Goal: Task Accomplishment & Management: Complete application form

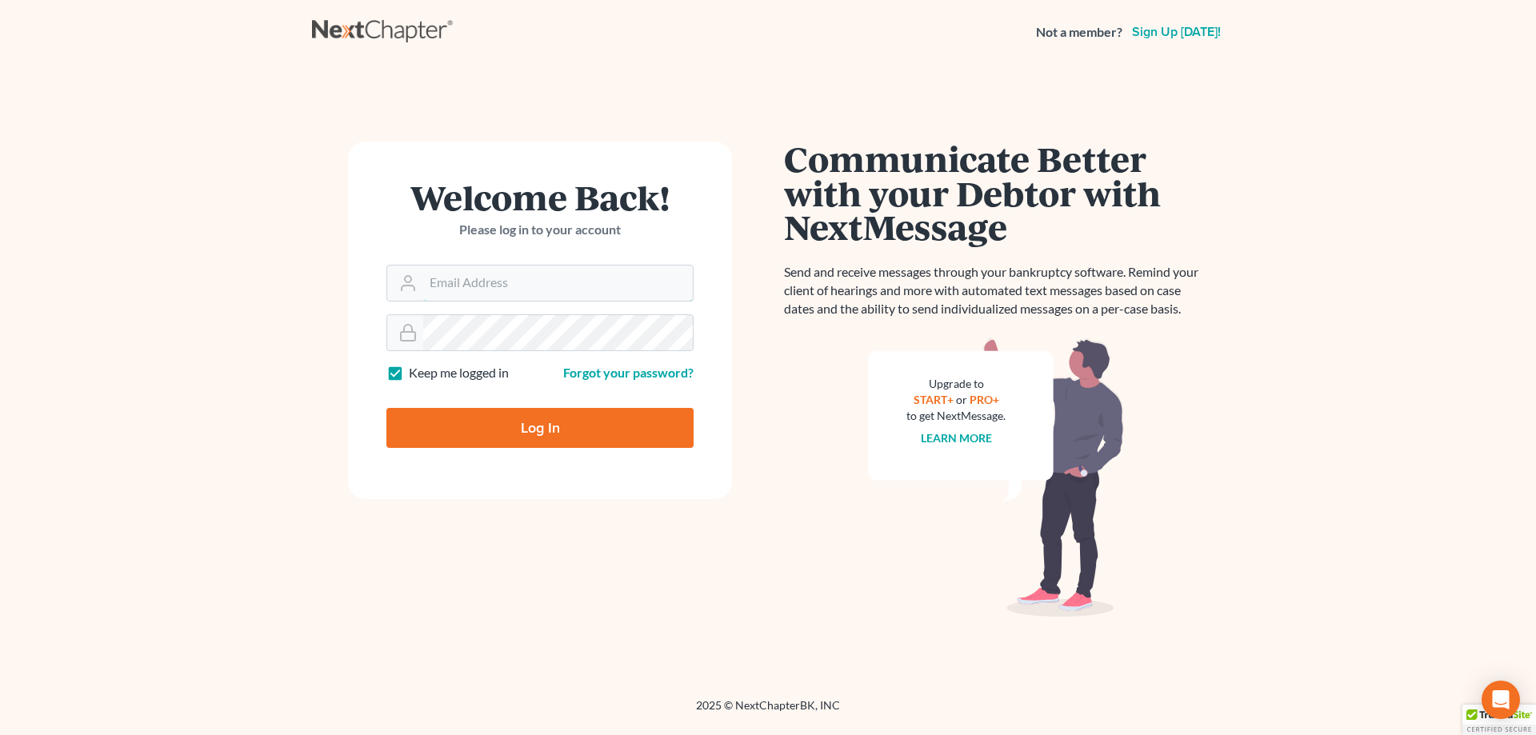
type input "jtrunkett@trunkettlaw.com"
click at [547, 420] on input "Log In" at bounding box center [540, 428] width 307 height 40
type input "Thinking..."
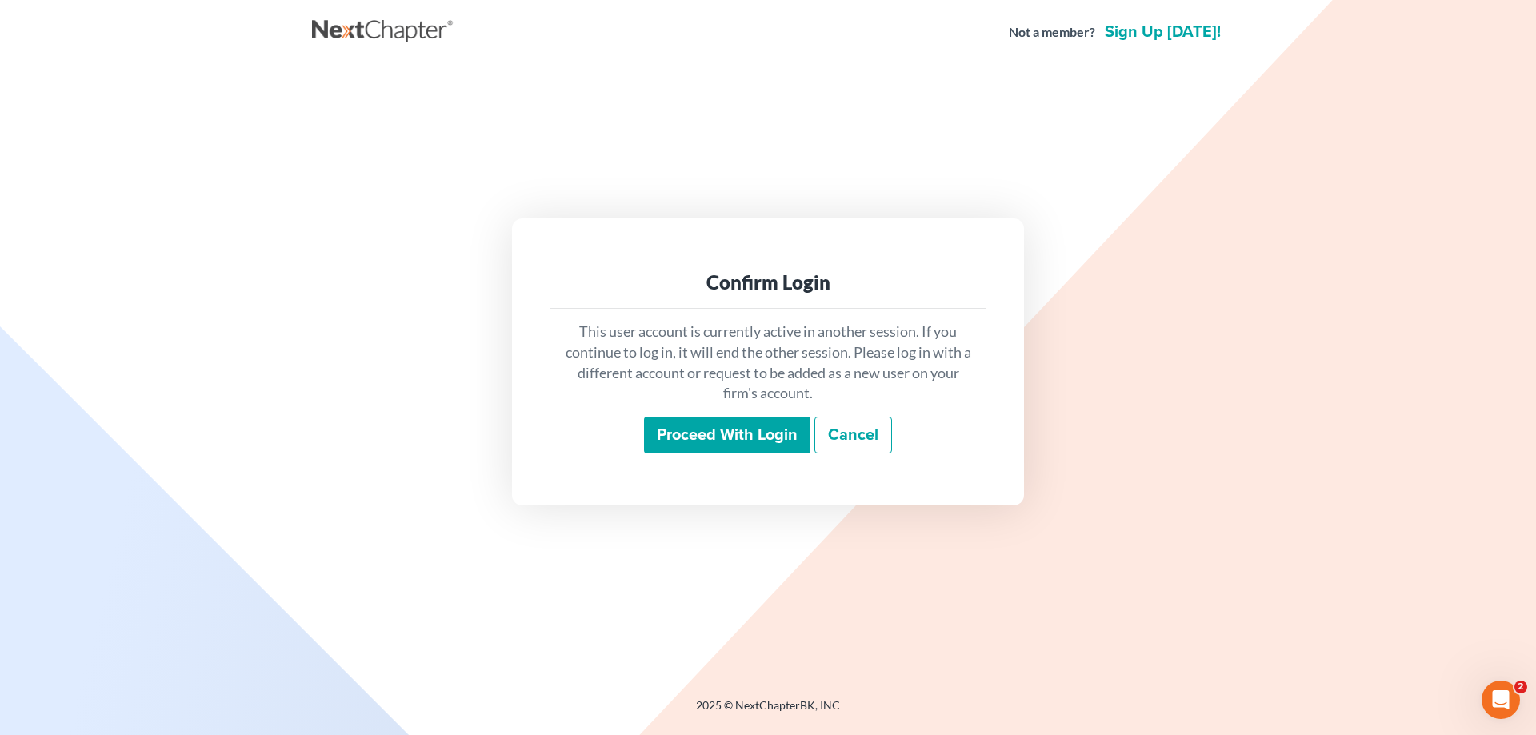
click at [733, 425] on input "Proceed with login" at bounding box center [727, 435] width 166 height 37
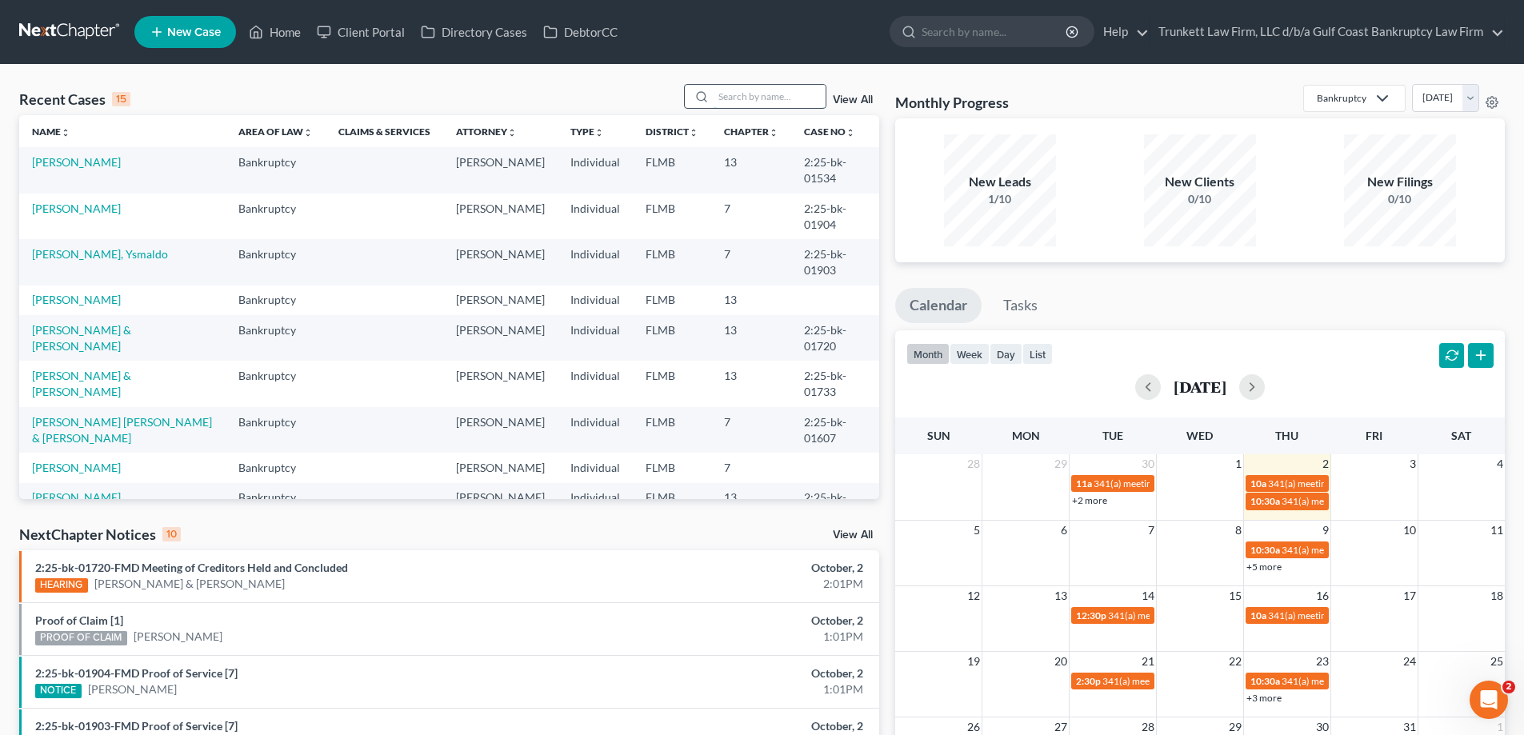
click at [755, 102] on input "search" at bounding box center [770, 96] width 112 height 23
type input "she"
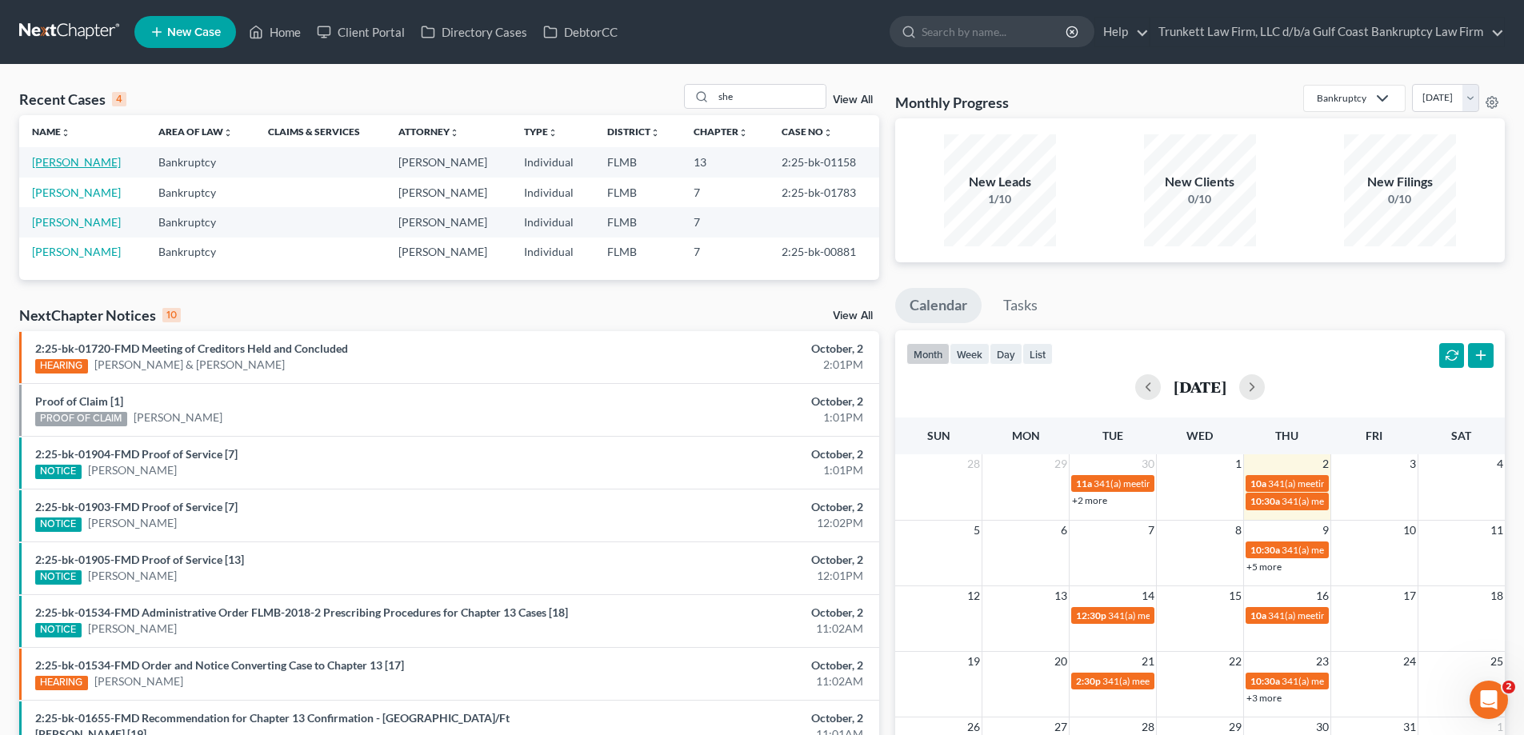
click at [41, 160] on link "Shea, Steven" at bounding box center [76, 162] width 89 height 14
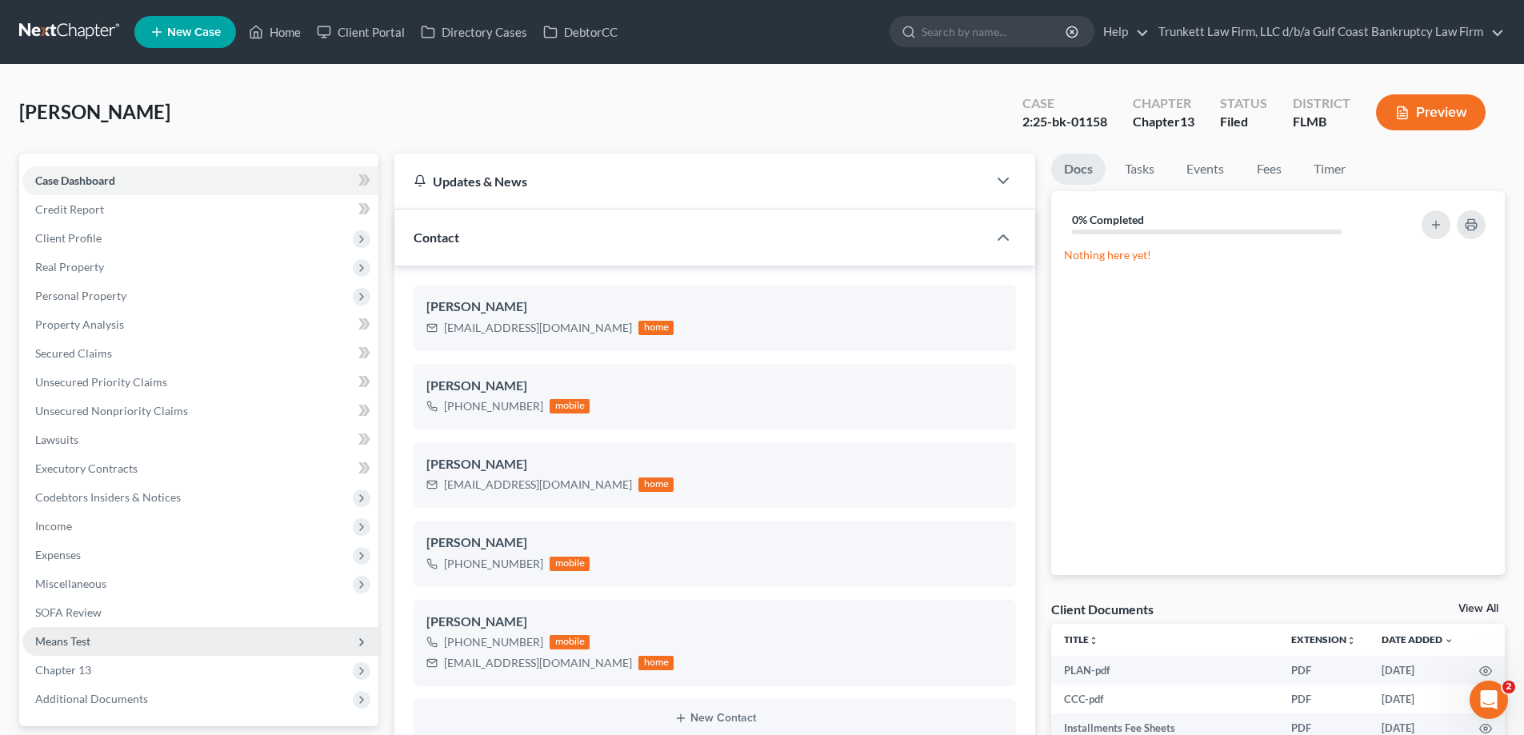
scroll to position [457, 0]
click at [89, 639] on span "Means Test" at bounding box center [62, 642] width 55 height 14
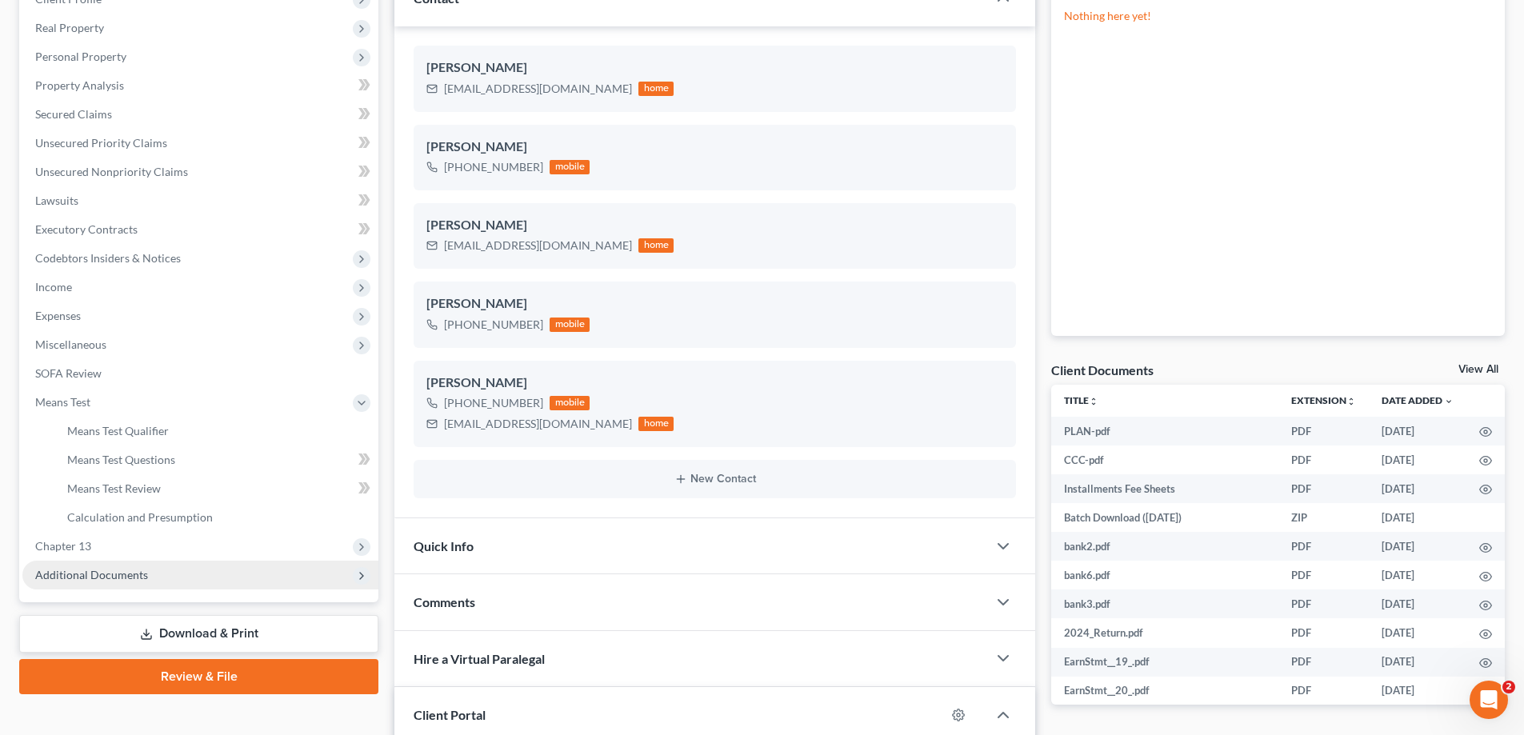
scroll to position [240, 0]
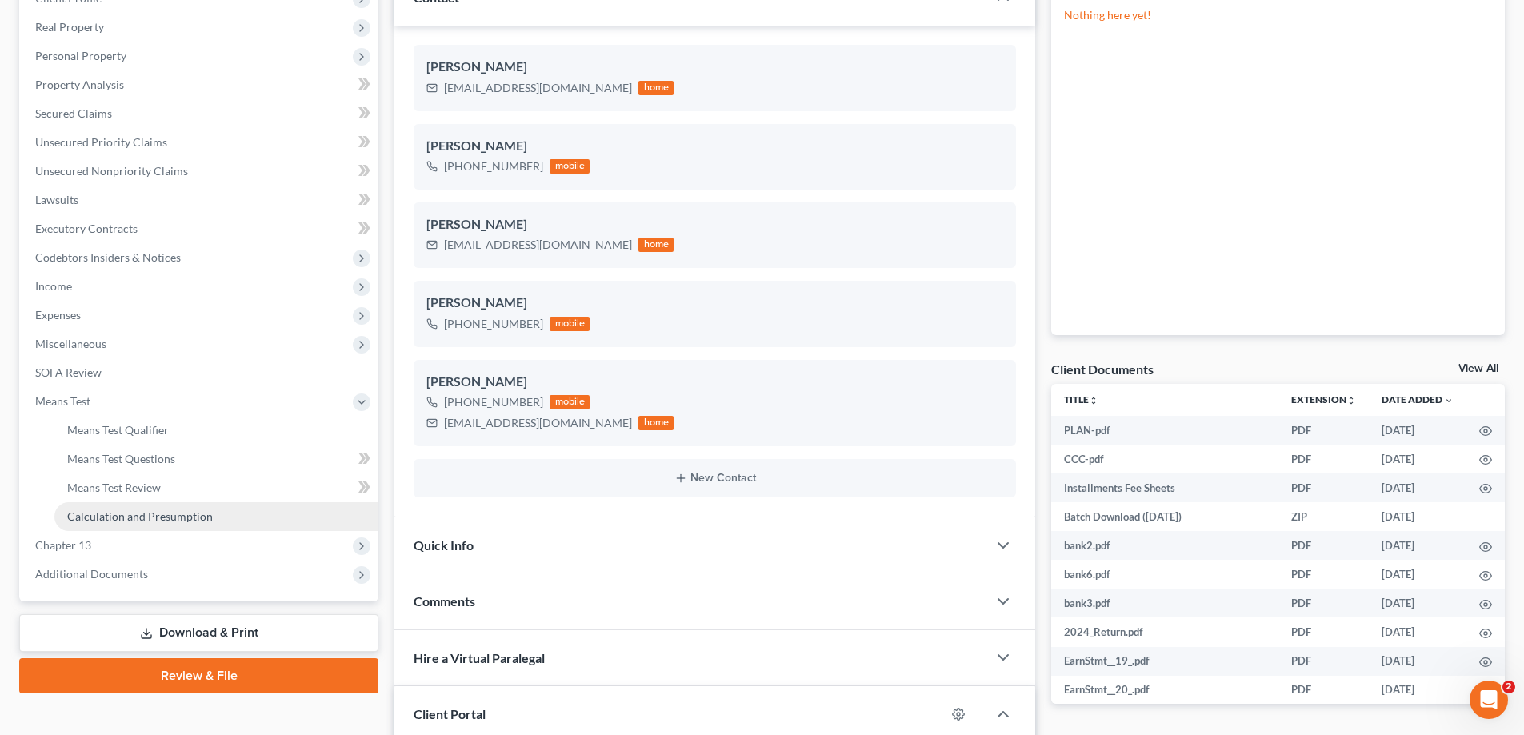
click at [176, 508] on link "Calculation and Presumption" at bounding box center [216, 517] width 324 height 29
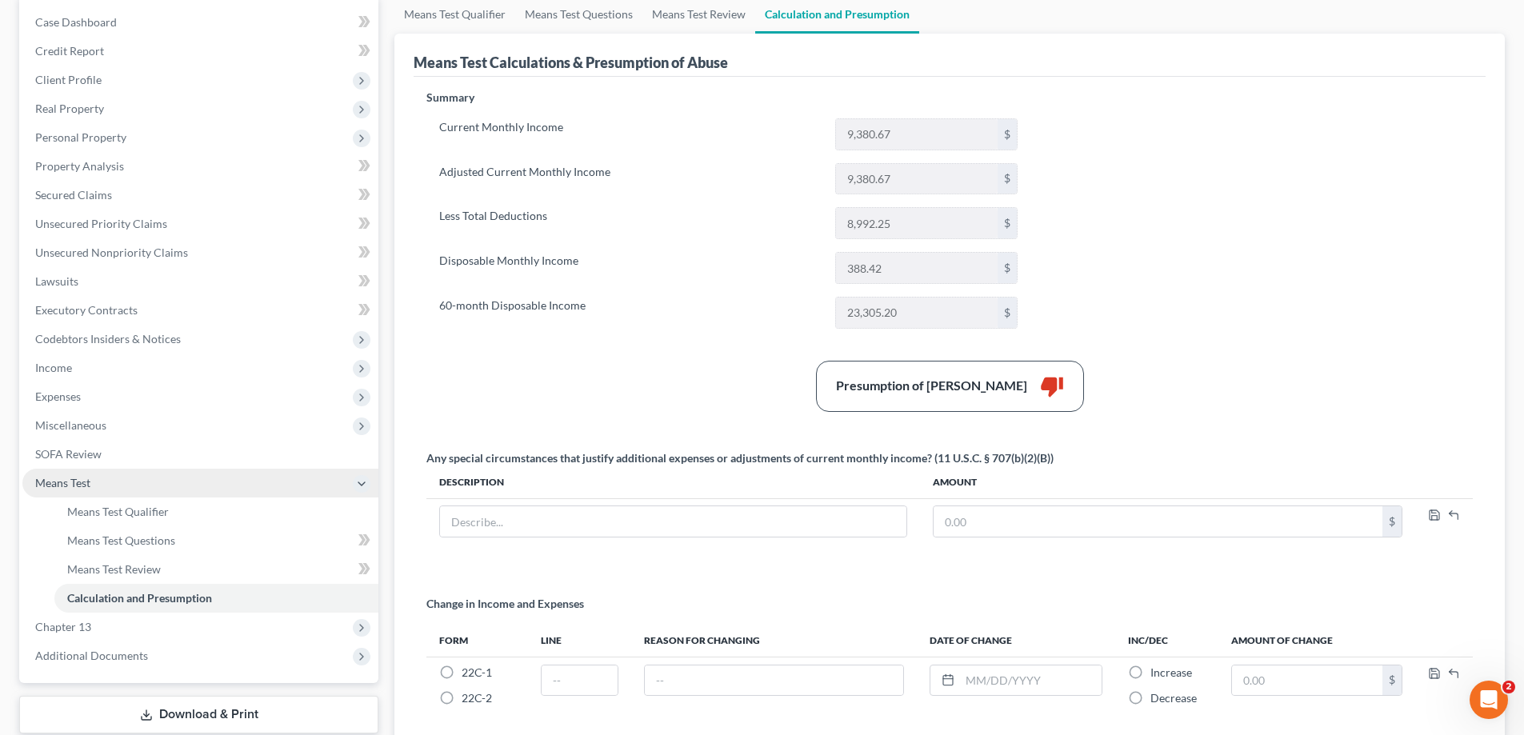
scroll to position [160, 0]
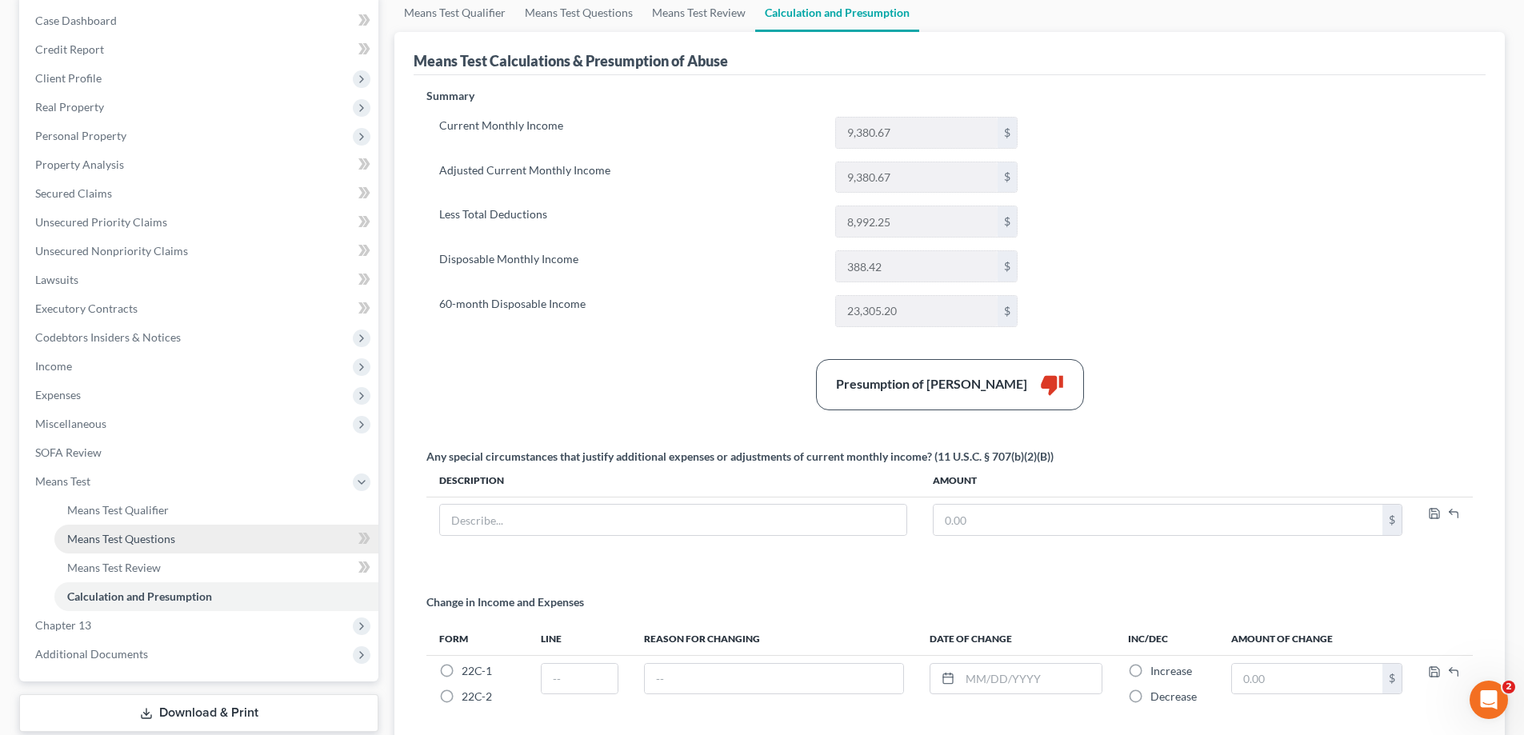
click at [148, 546] on link "Means Test Questions" at bounding box center [216, 539] width 324 height 29
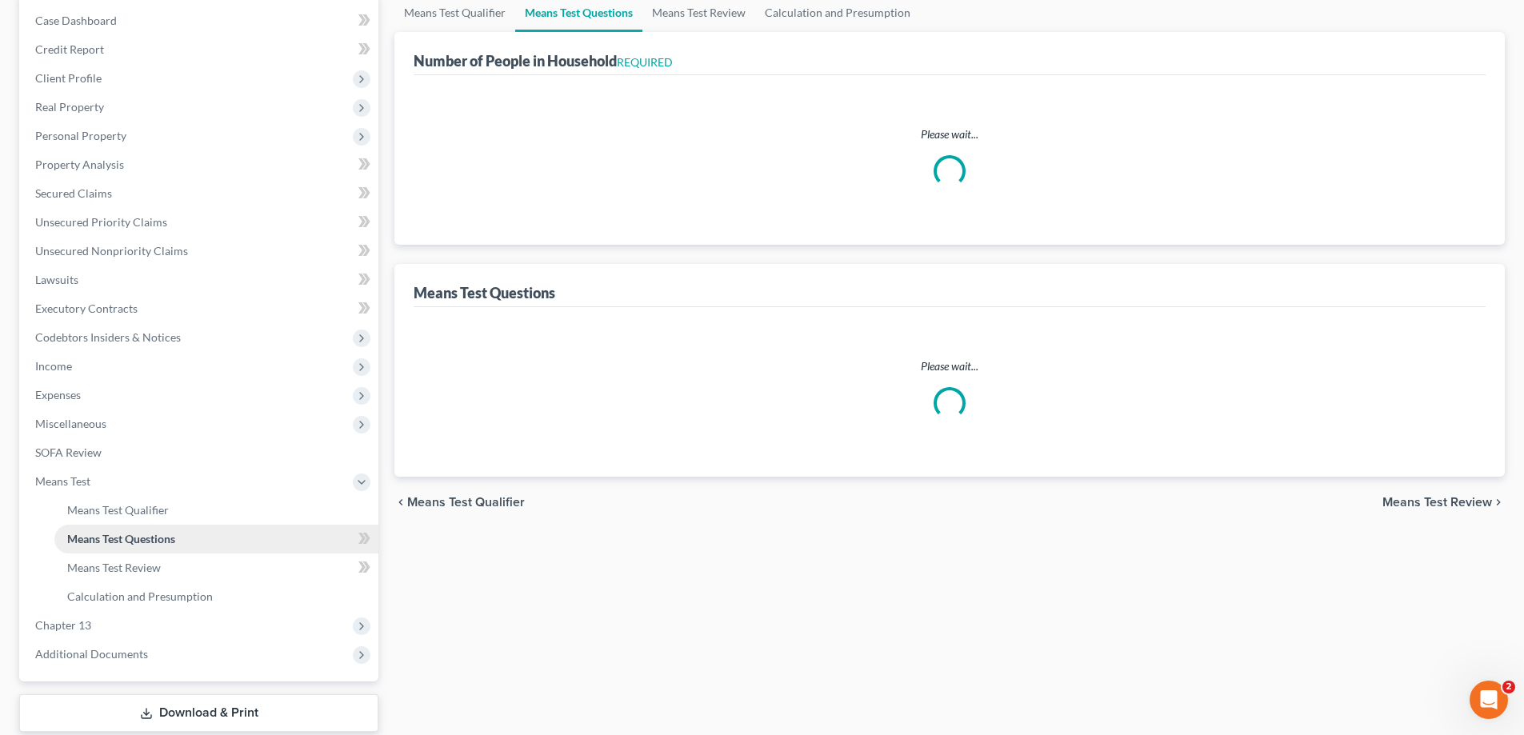
scroll to position [2, 0]
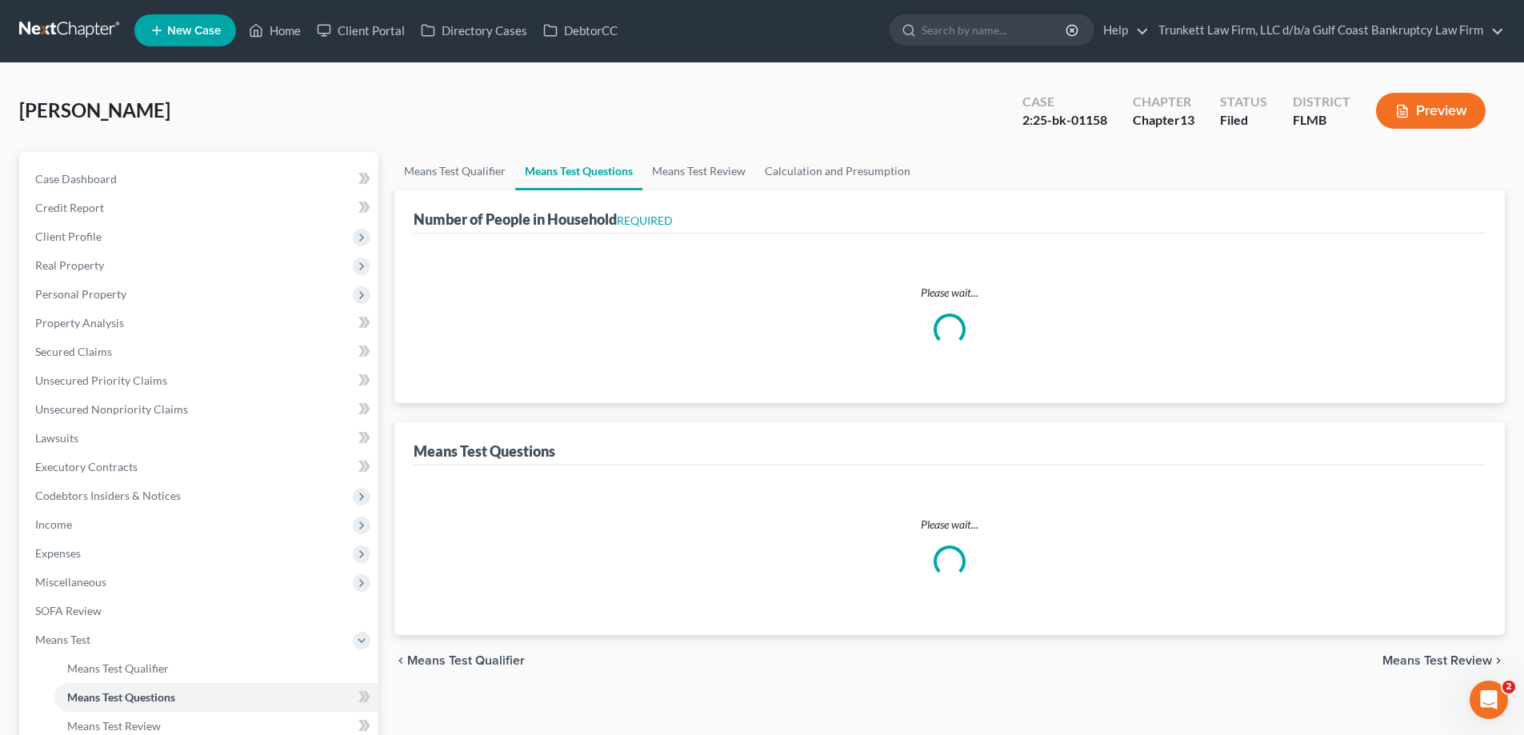
select select "0"
select select "60"
select select "1"
select select "60"
select select "4"
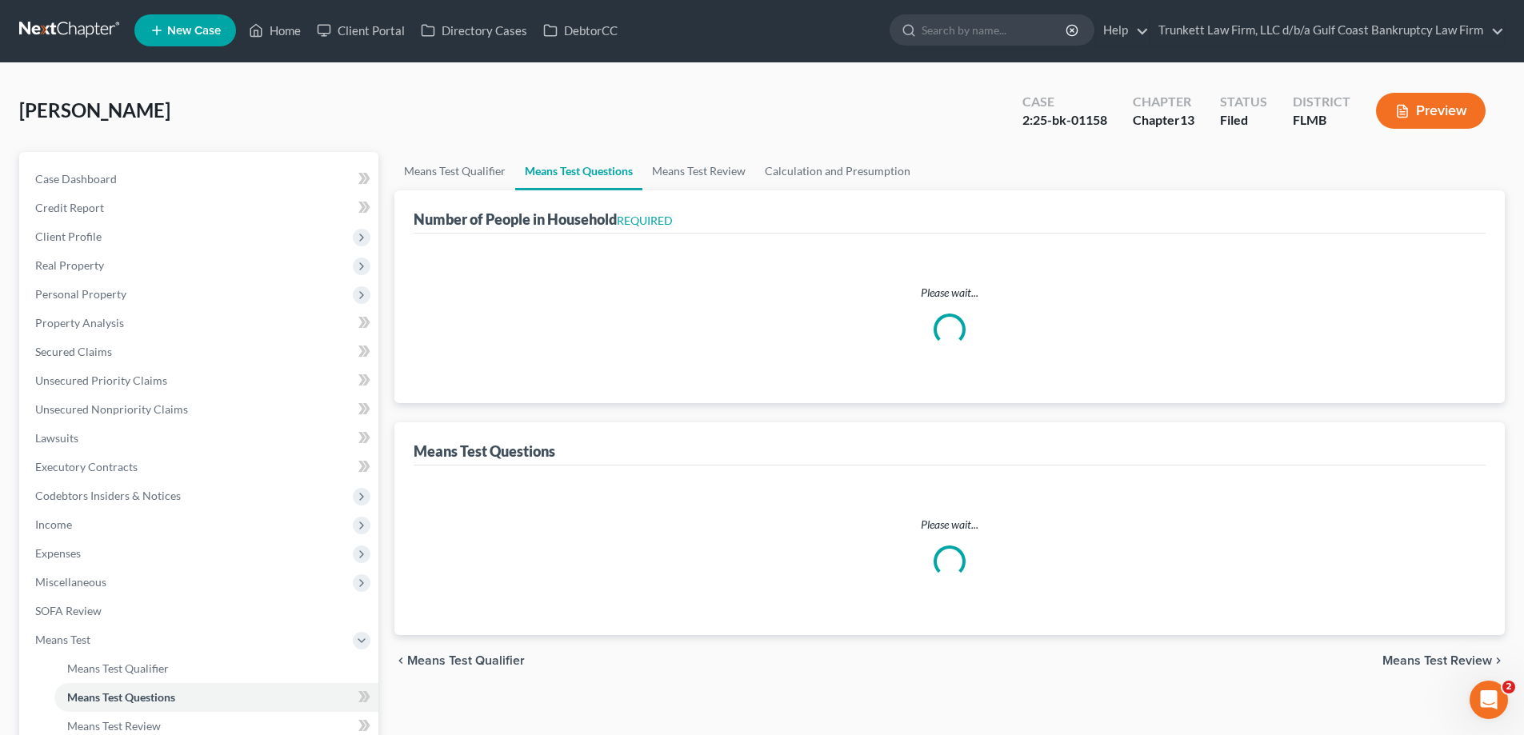
select select "2"
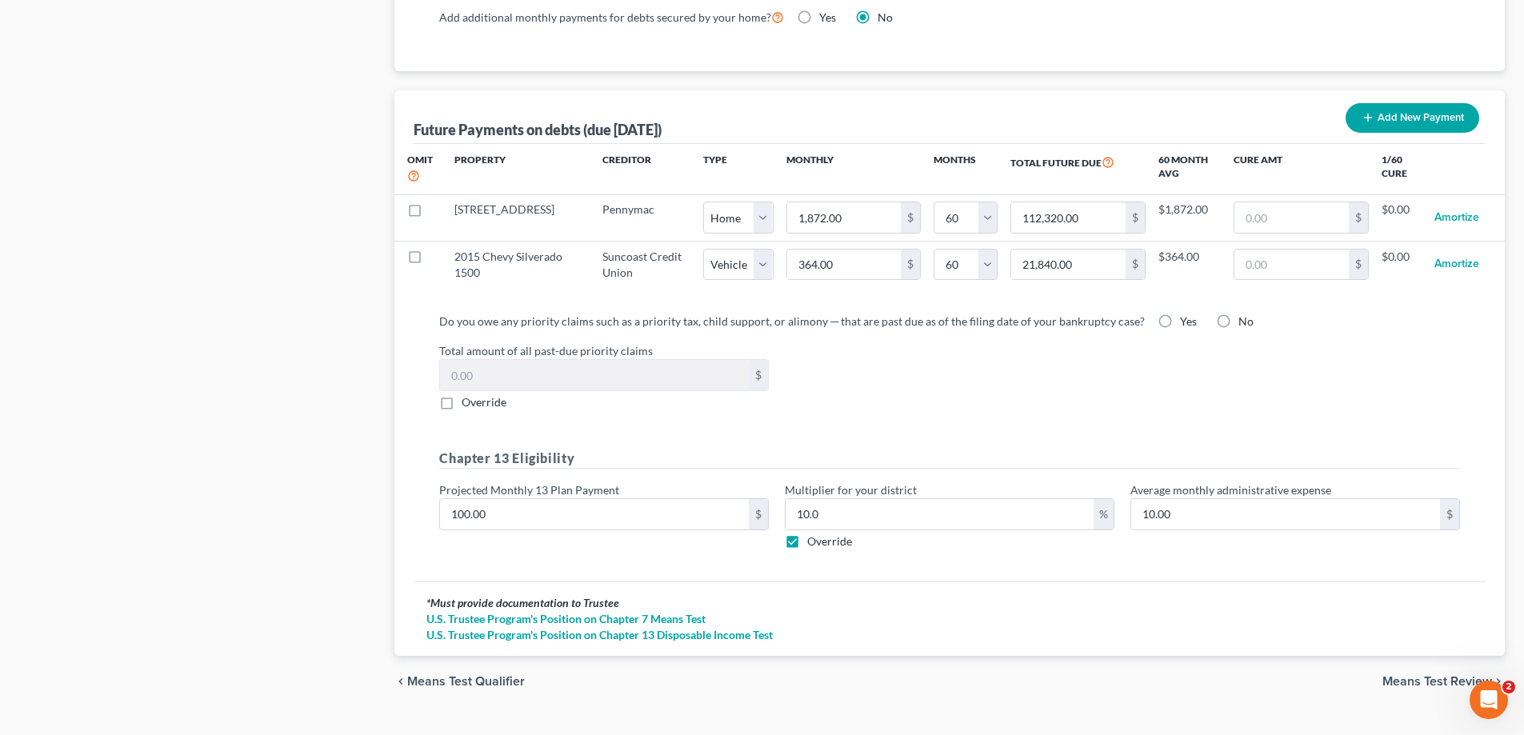
scroll to position [1520, 0]
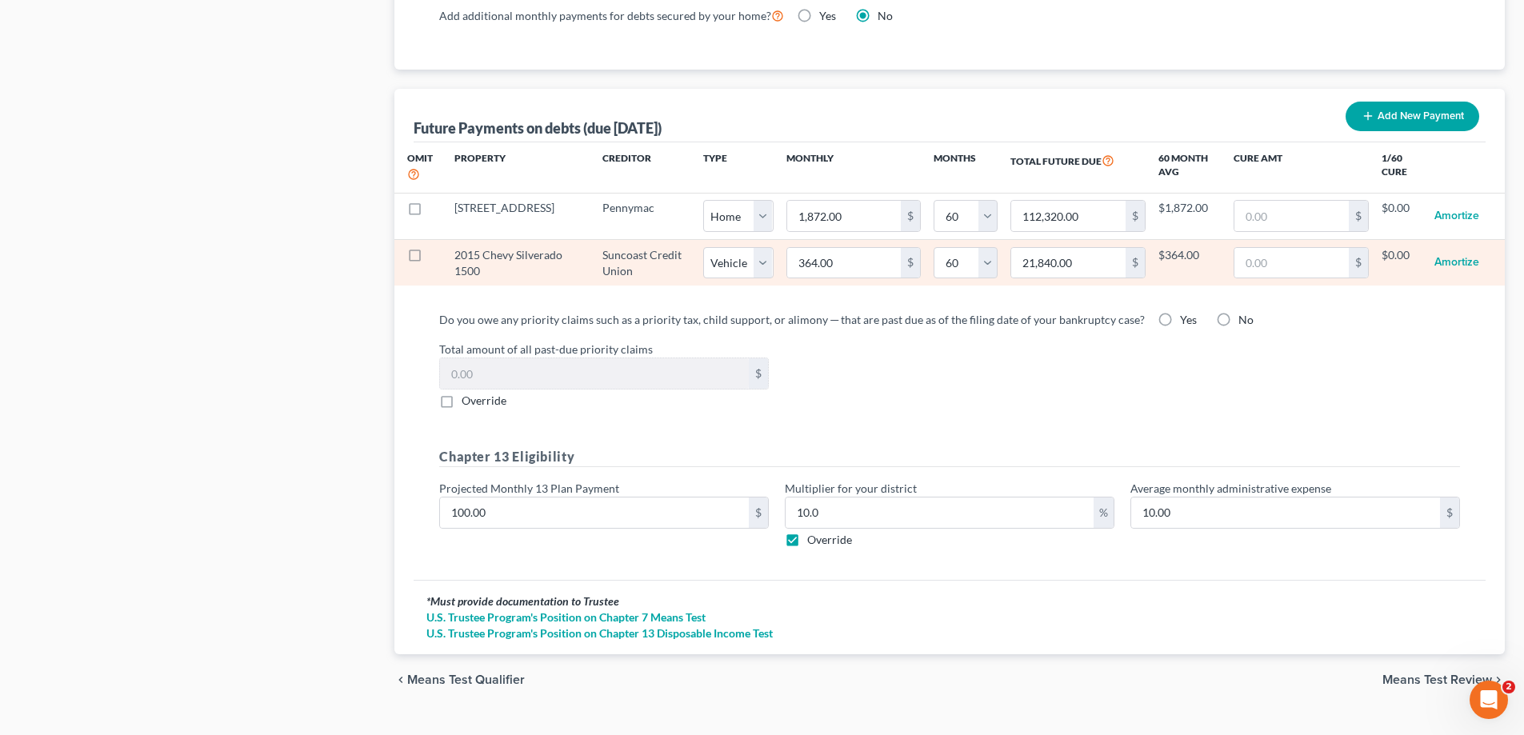
click at [430, 259] on label at bounding box center [430, 259] width 0 height 0
click at [436, 247] on input "checkbox" at bounding box center [441, 252] width 10 height 10
checkbox input "true"
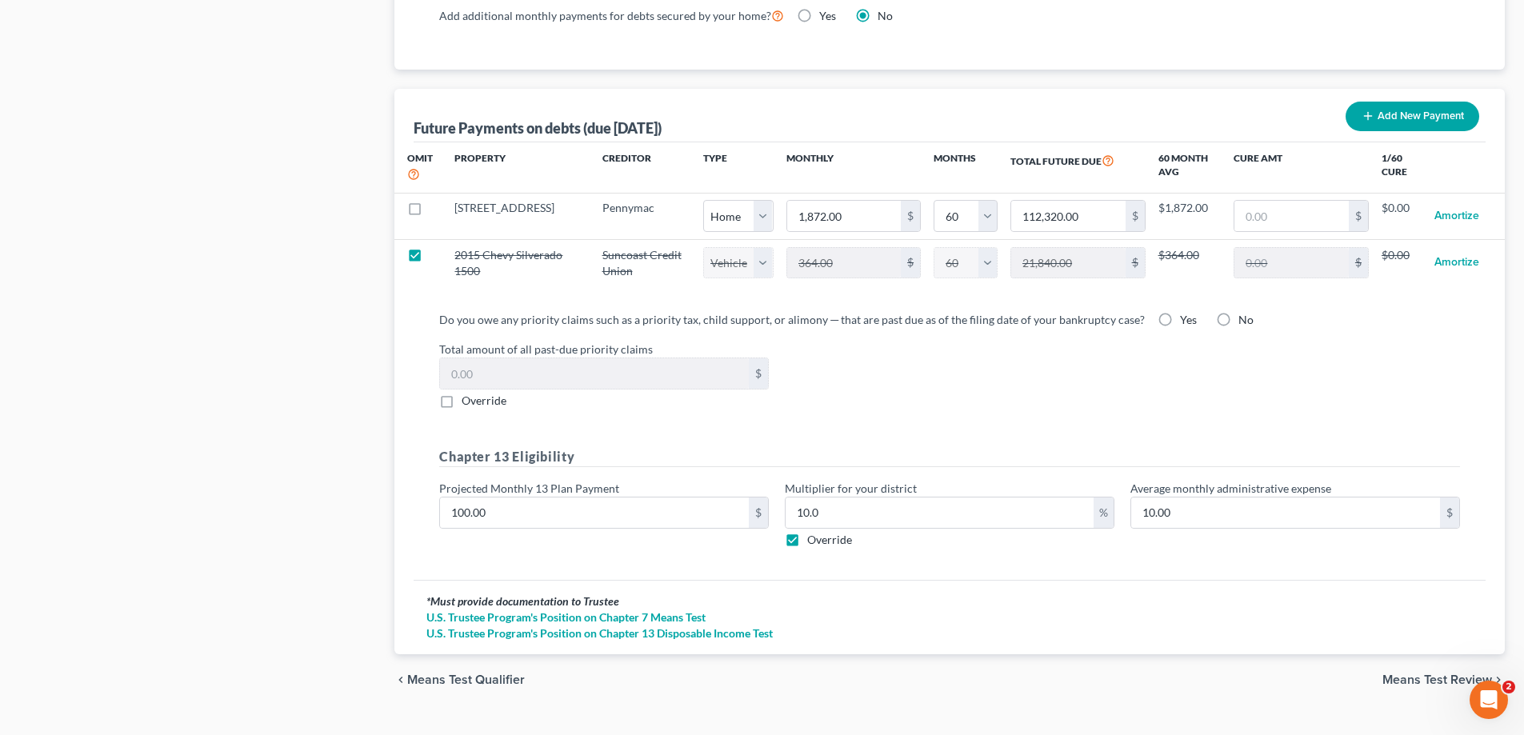
select select "1"
select select "60"
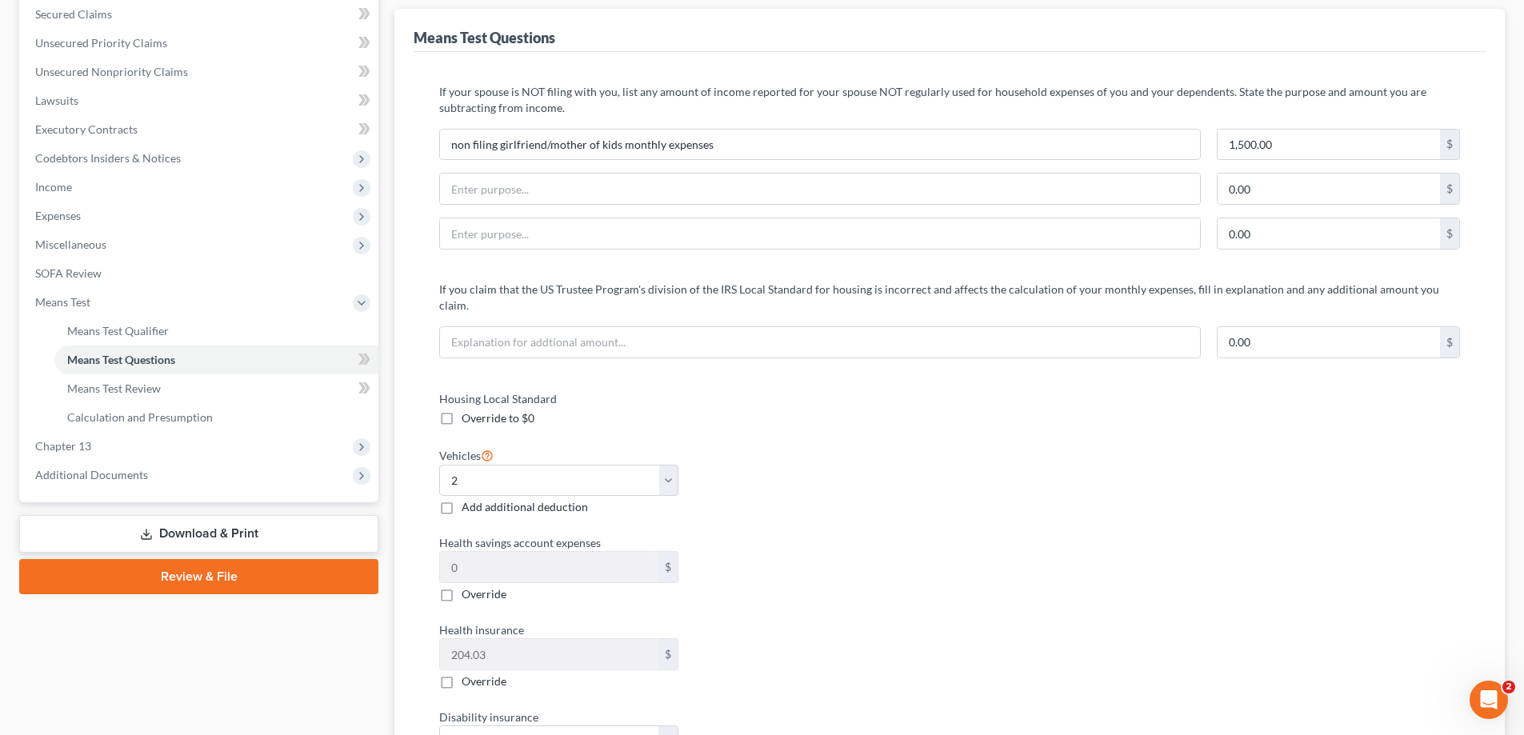
scroll to position [320, 0]
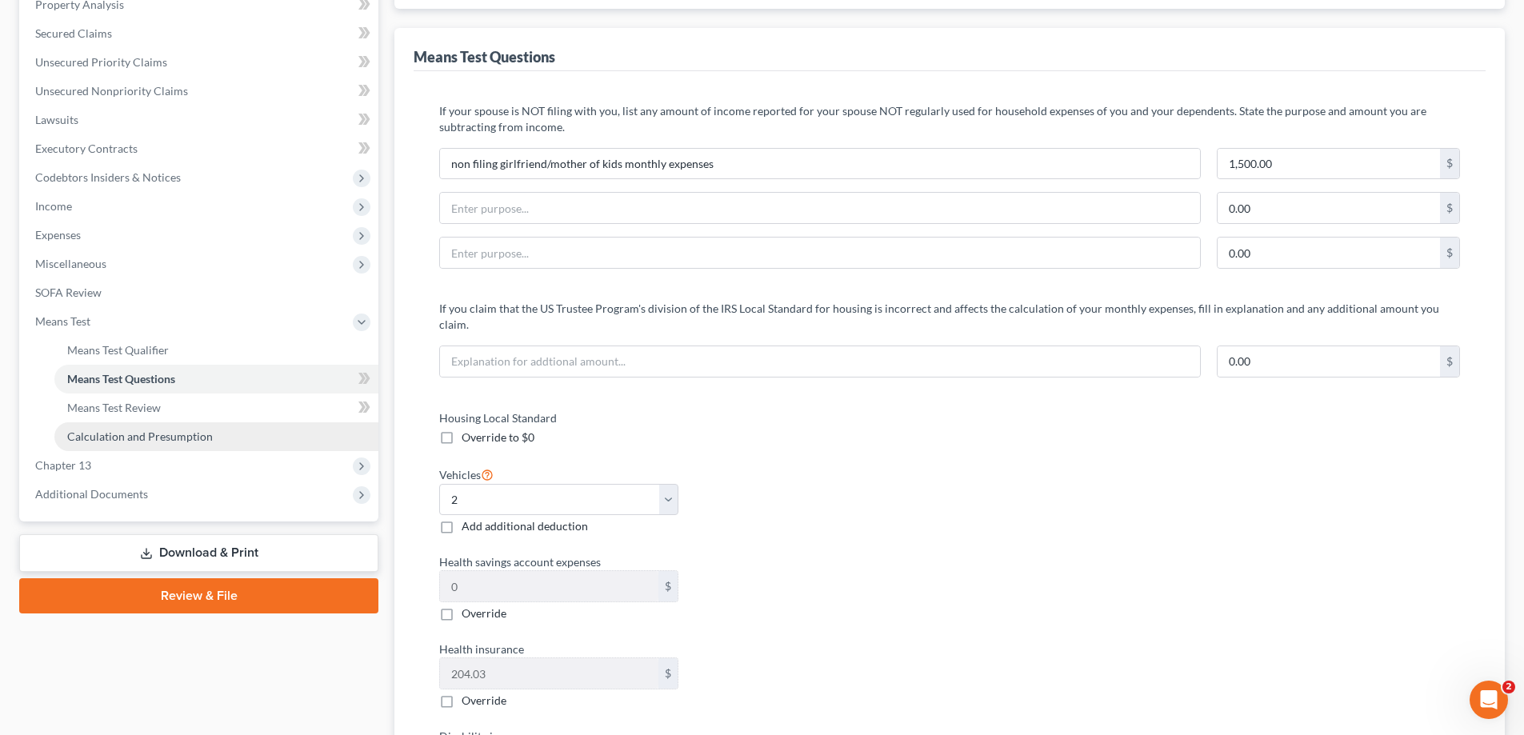
click at [179, 433] on span "Calculation and Presumption" at bounding box center [140, 437] width 146 height 14
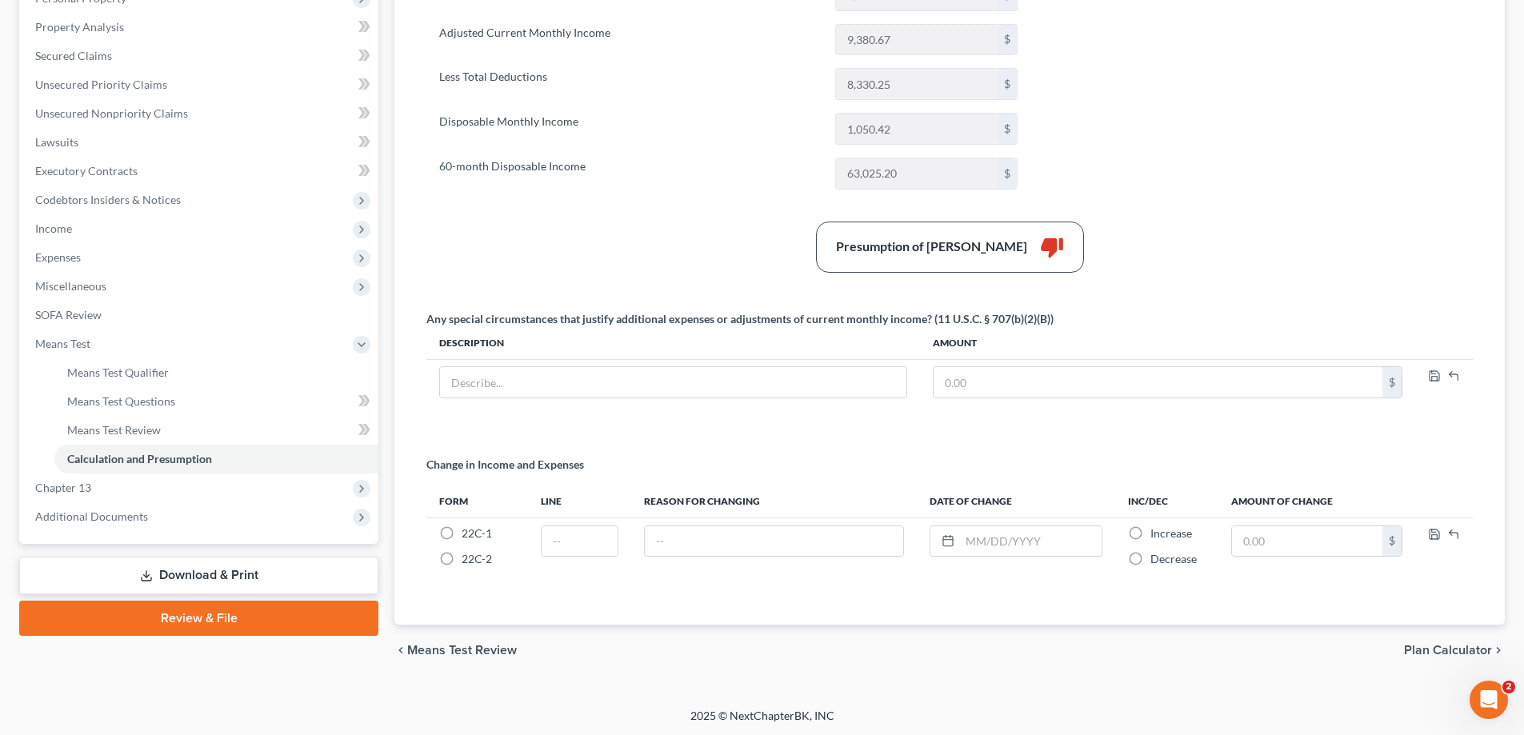
scroll to position [299, 0]
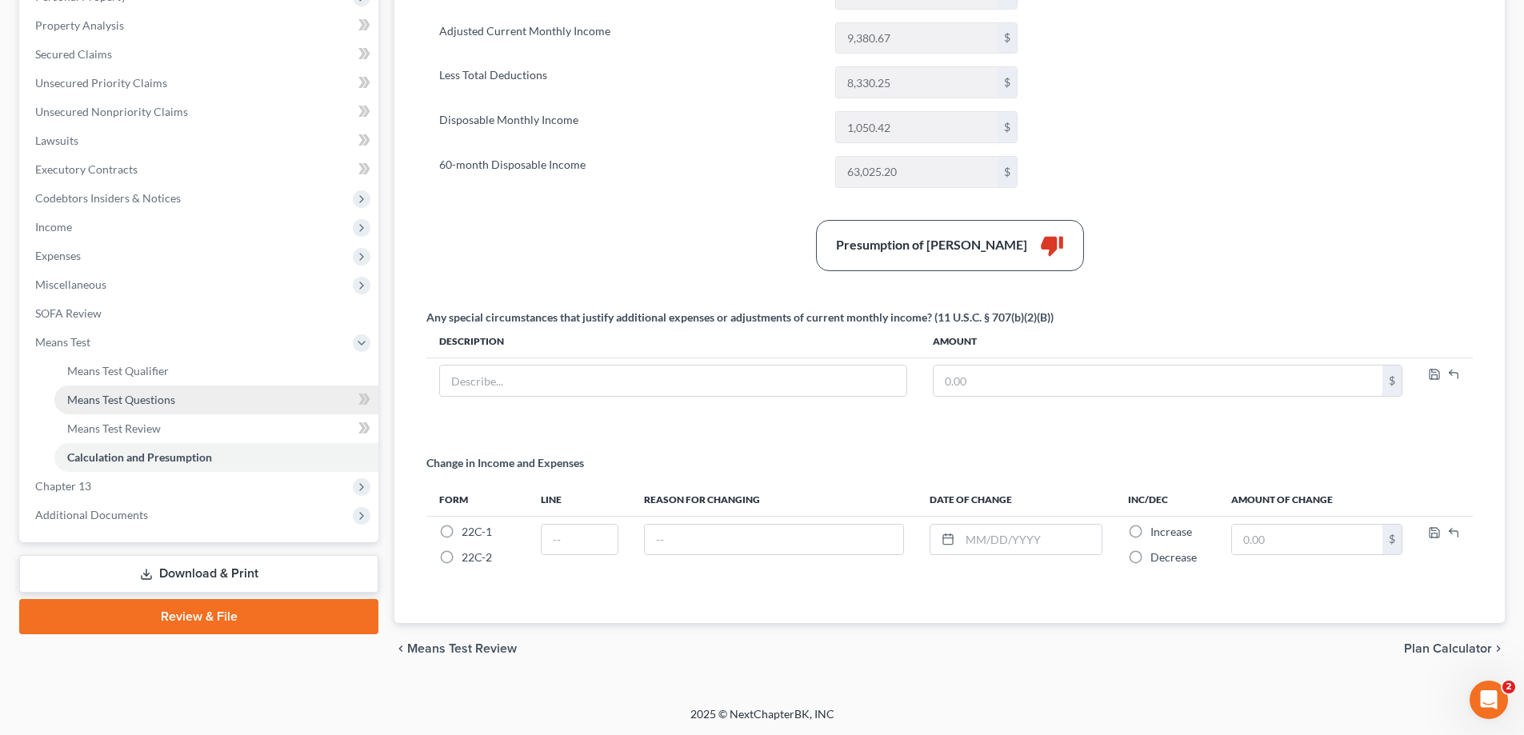
click at [152, 399] on span "Means Test Questions" at bounding box center [121, 400] width 108 height 14
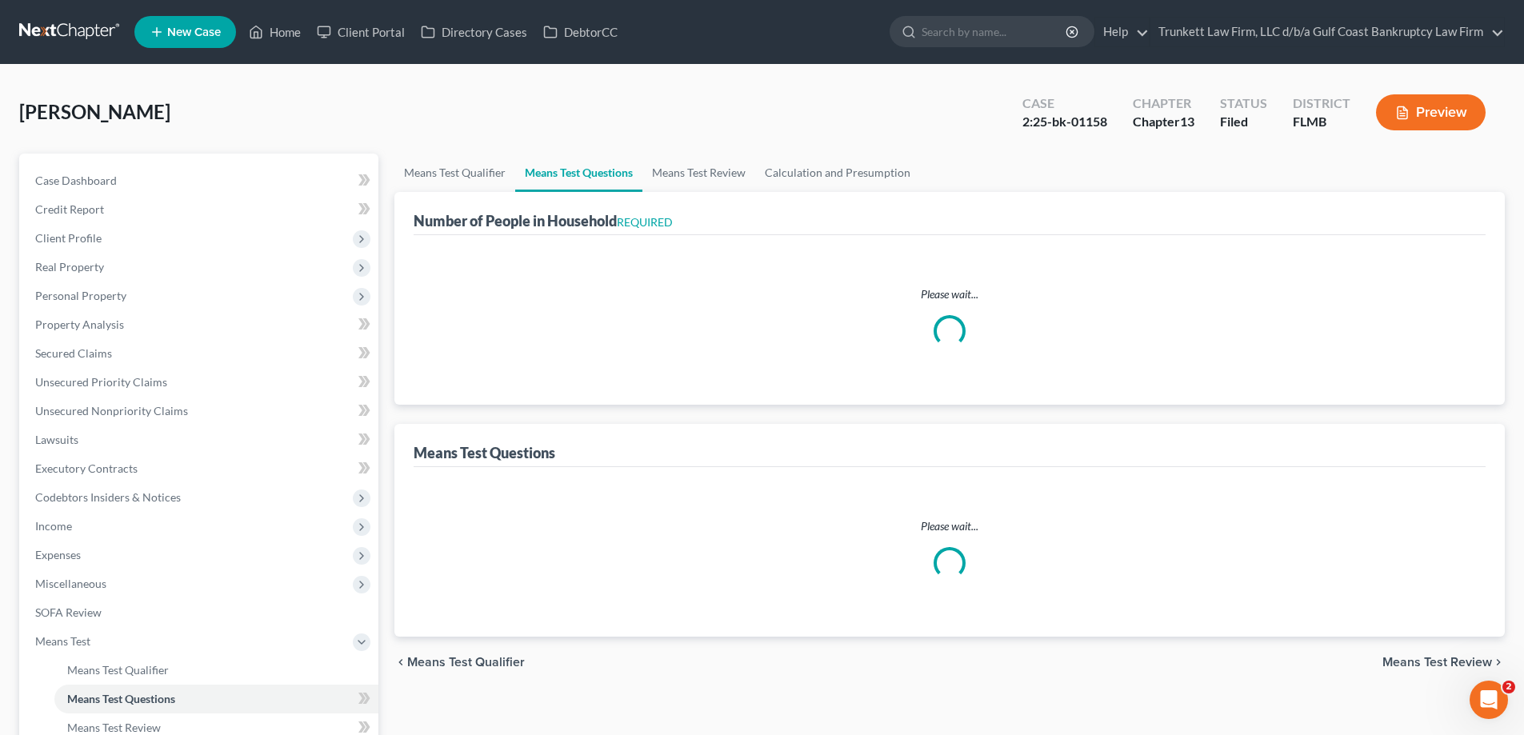
select select "0"
select select "60"
select select "1"
select select "60"
select select "4"
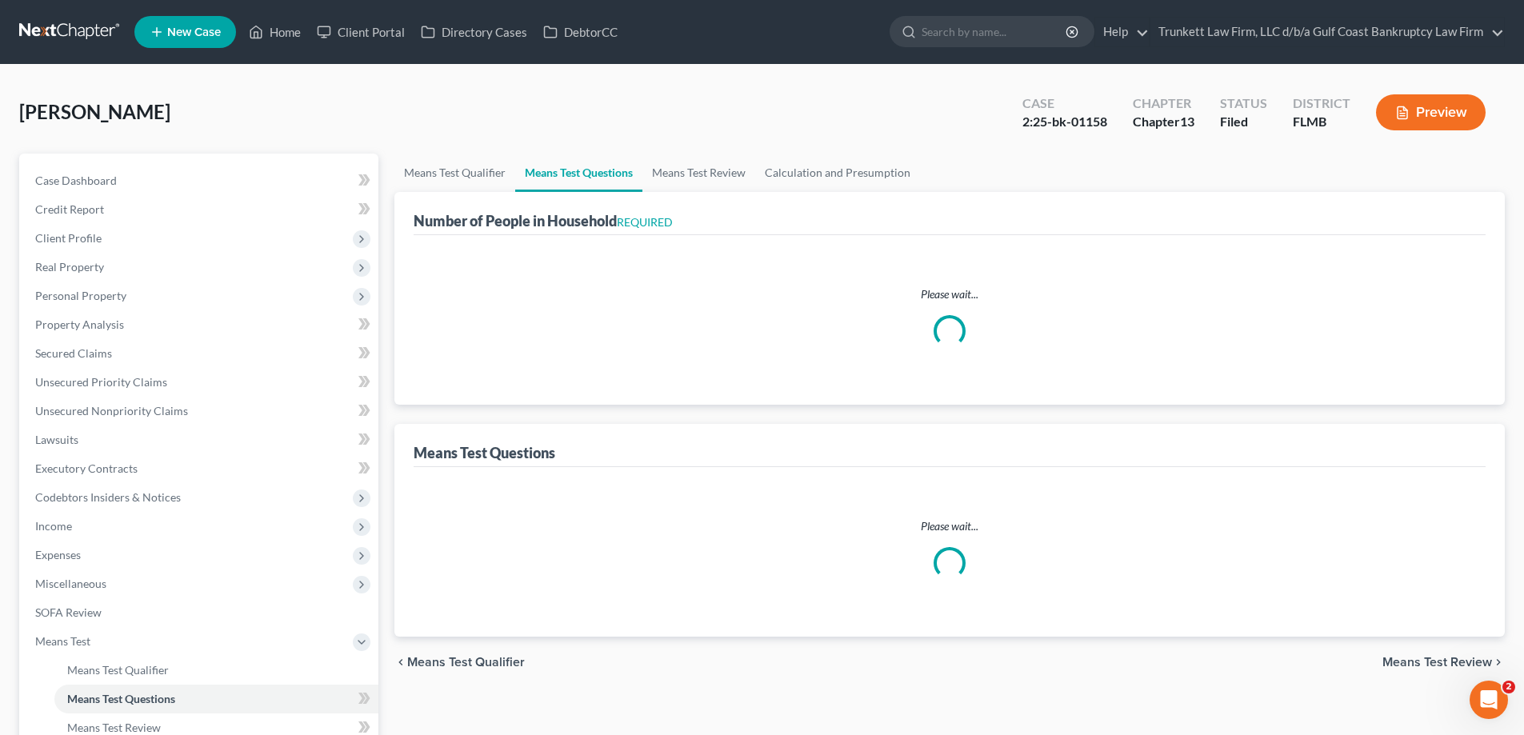
select select "2"
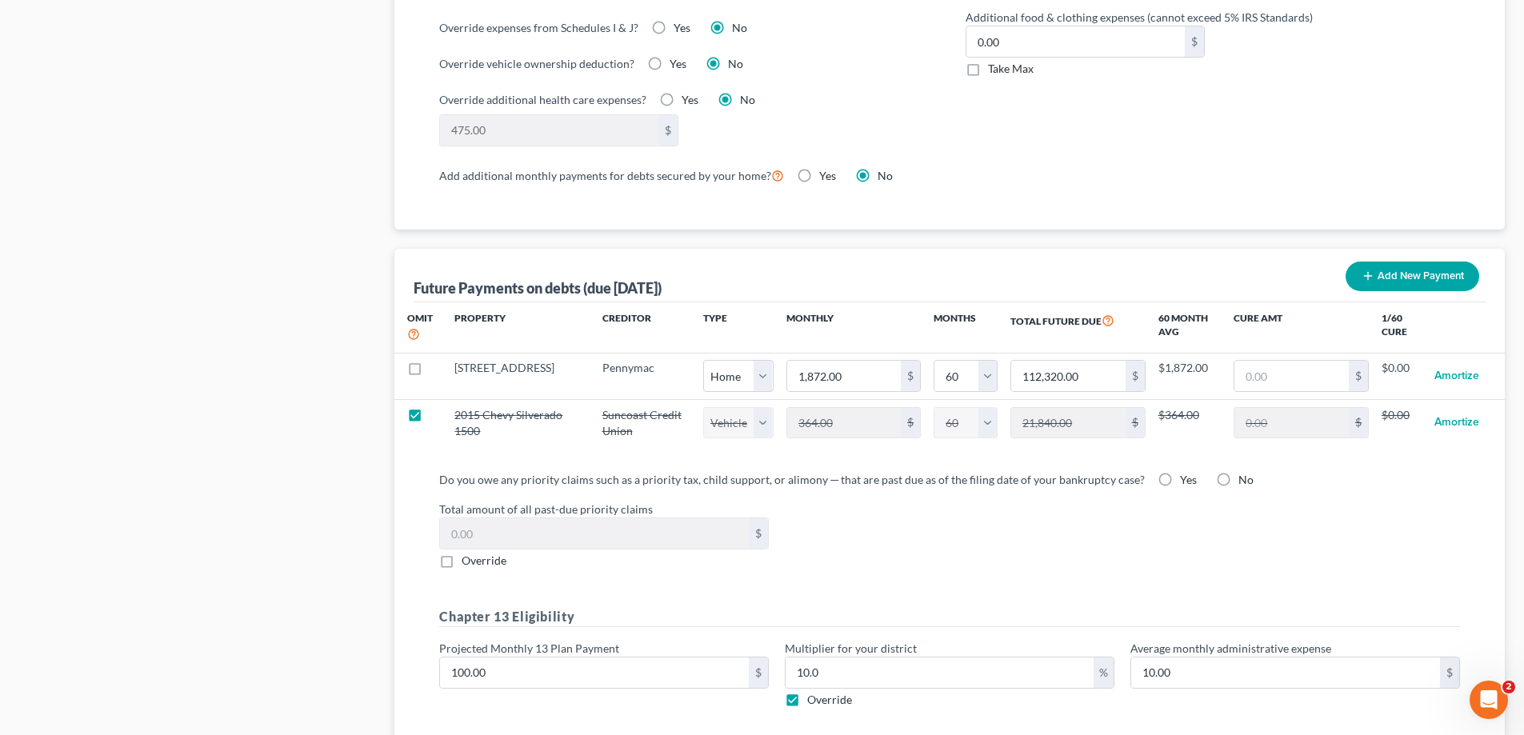
scroll to position [1536, 0]
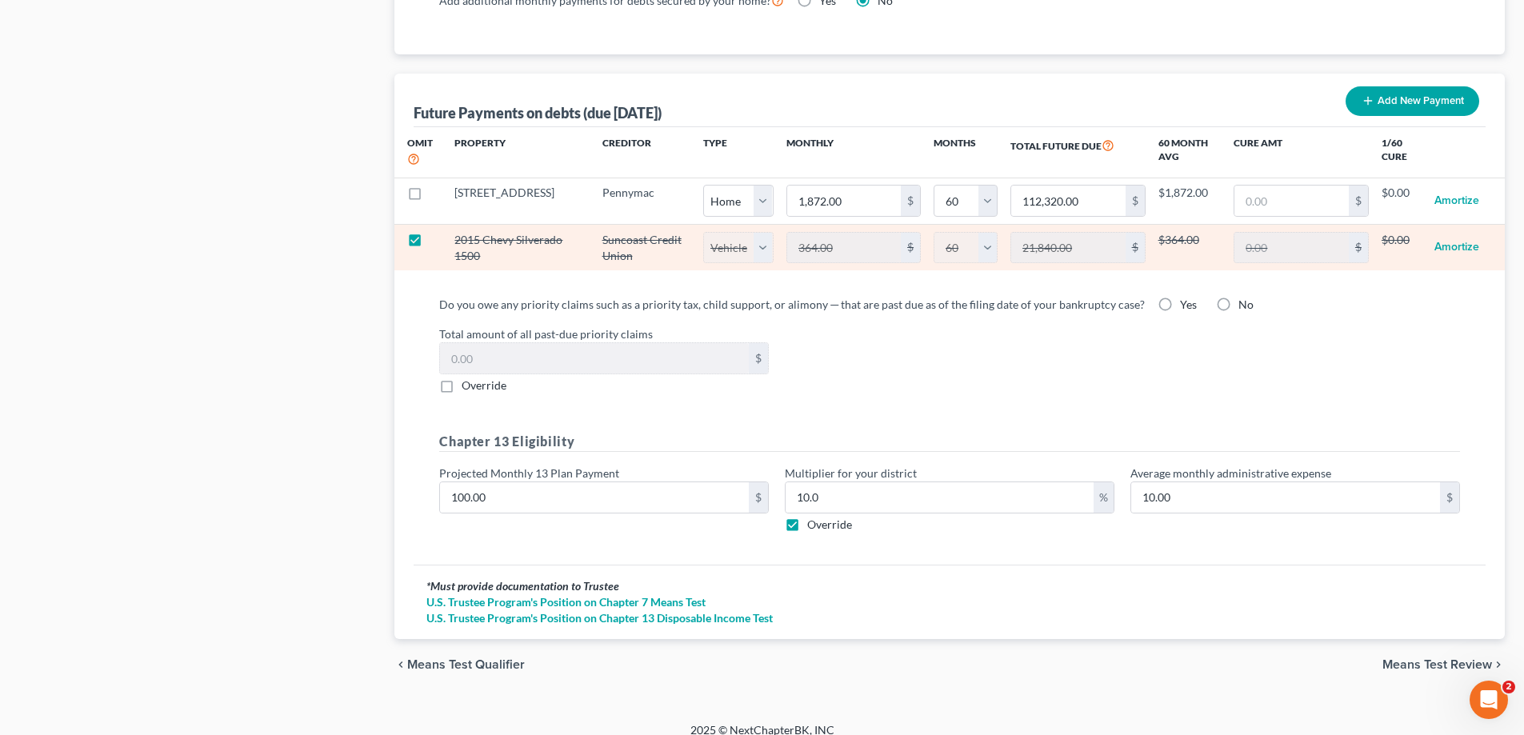
click at [430, 244] on label at bounding box center [430, 244] width 0 height 0
click at [436, 232] on input "checkbox" at bounding box center [441, 237] width 10 height 10
checkbox input "false"
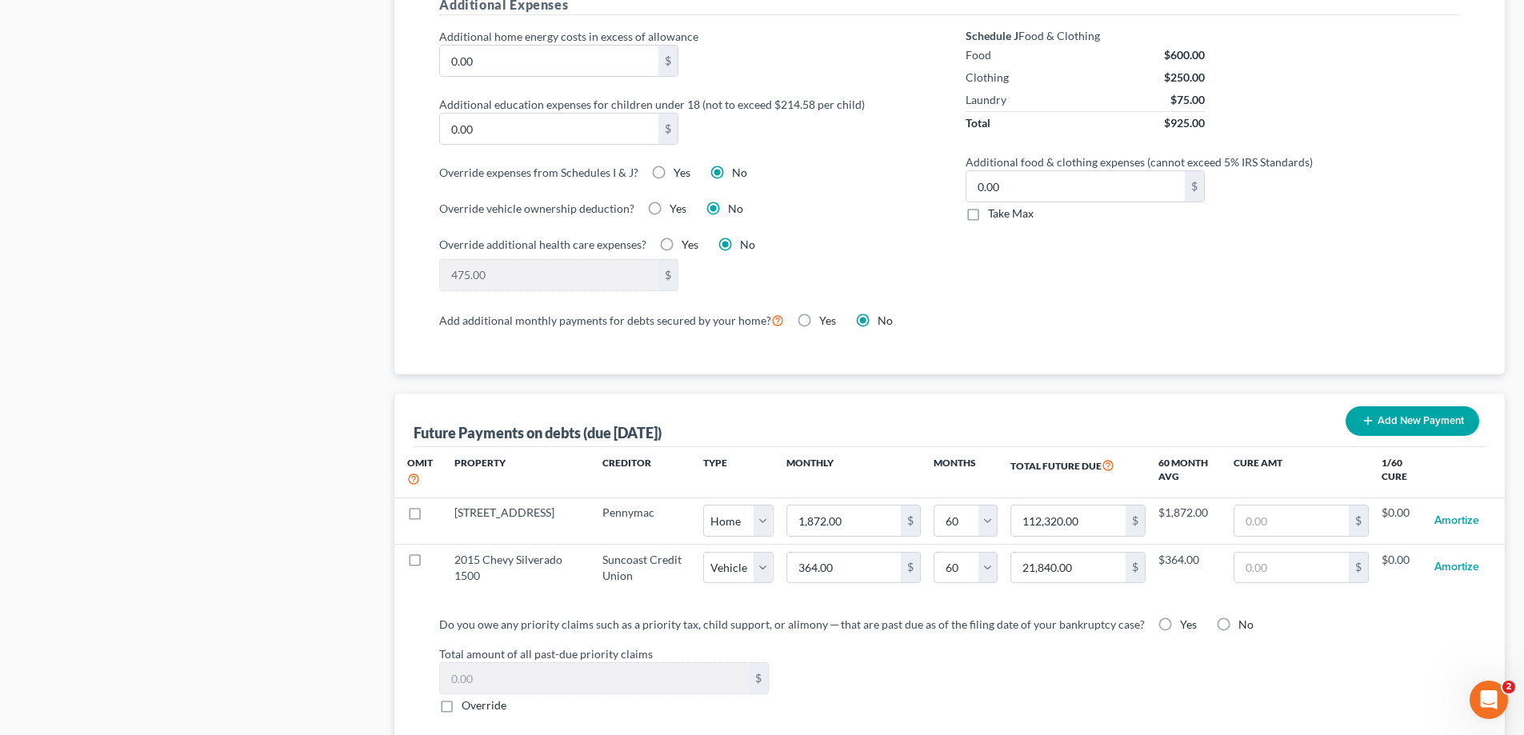
select select "1"
select select "60"
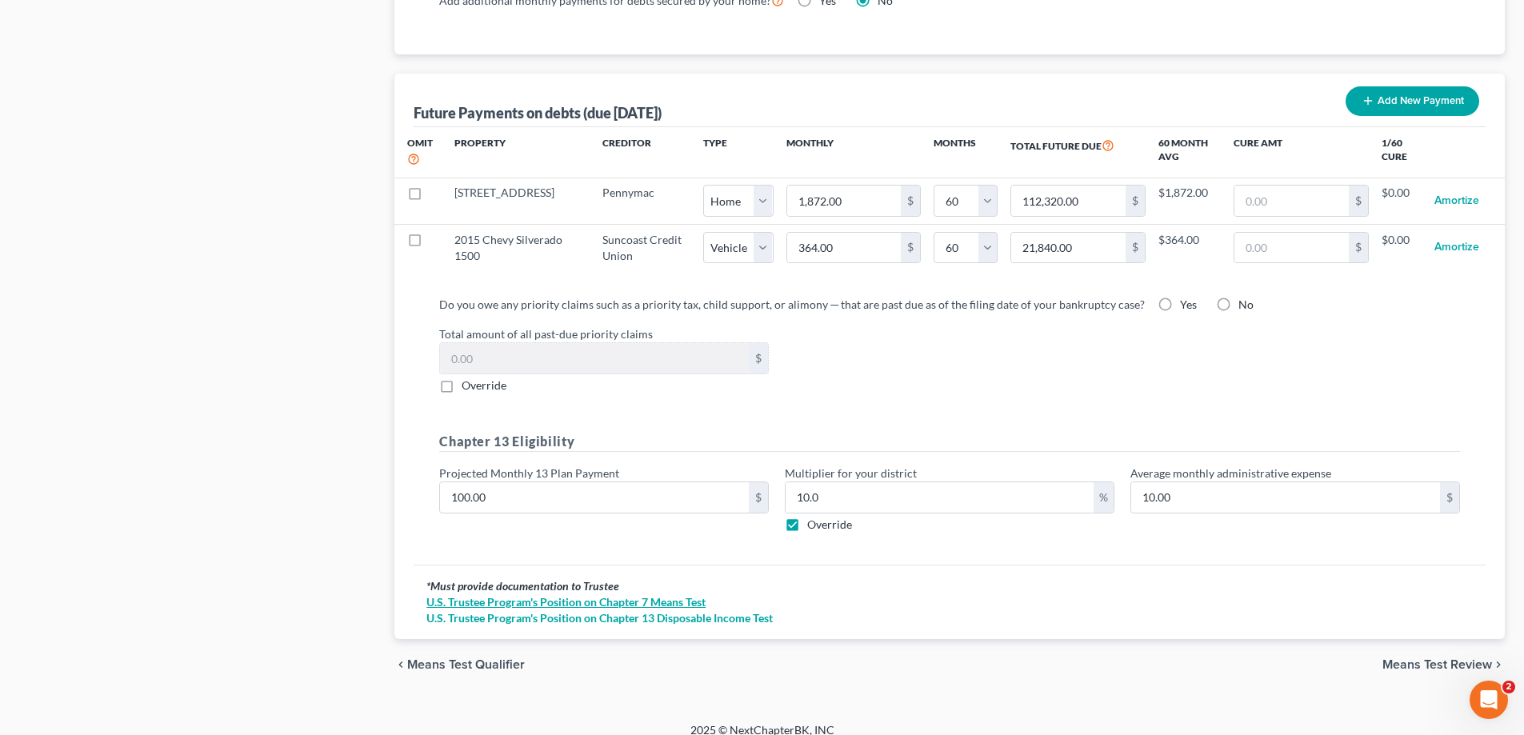
click at [596, 595] on link "U.S. Trustee Program's Position on Chapter 7 Means Test" at bounding box center [950, 603] width 1047 height 16
click at [559, 595] on link "U.S. Trustee Program's Position on Chapter 7 Means Test" at bounding box center [950, 603] width 1047 height 16
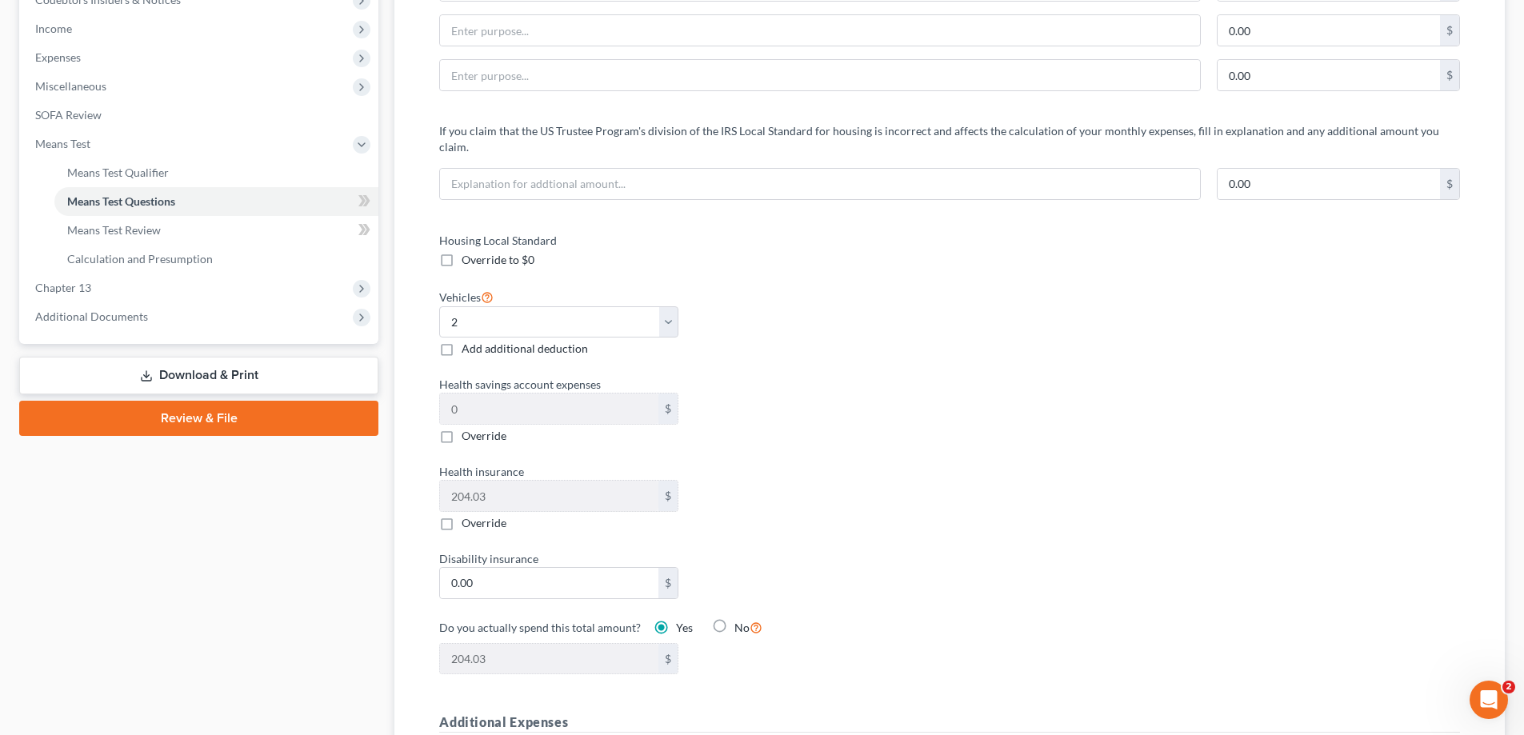
scroll to position [400, 0]
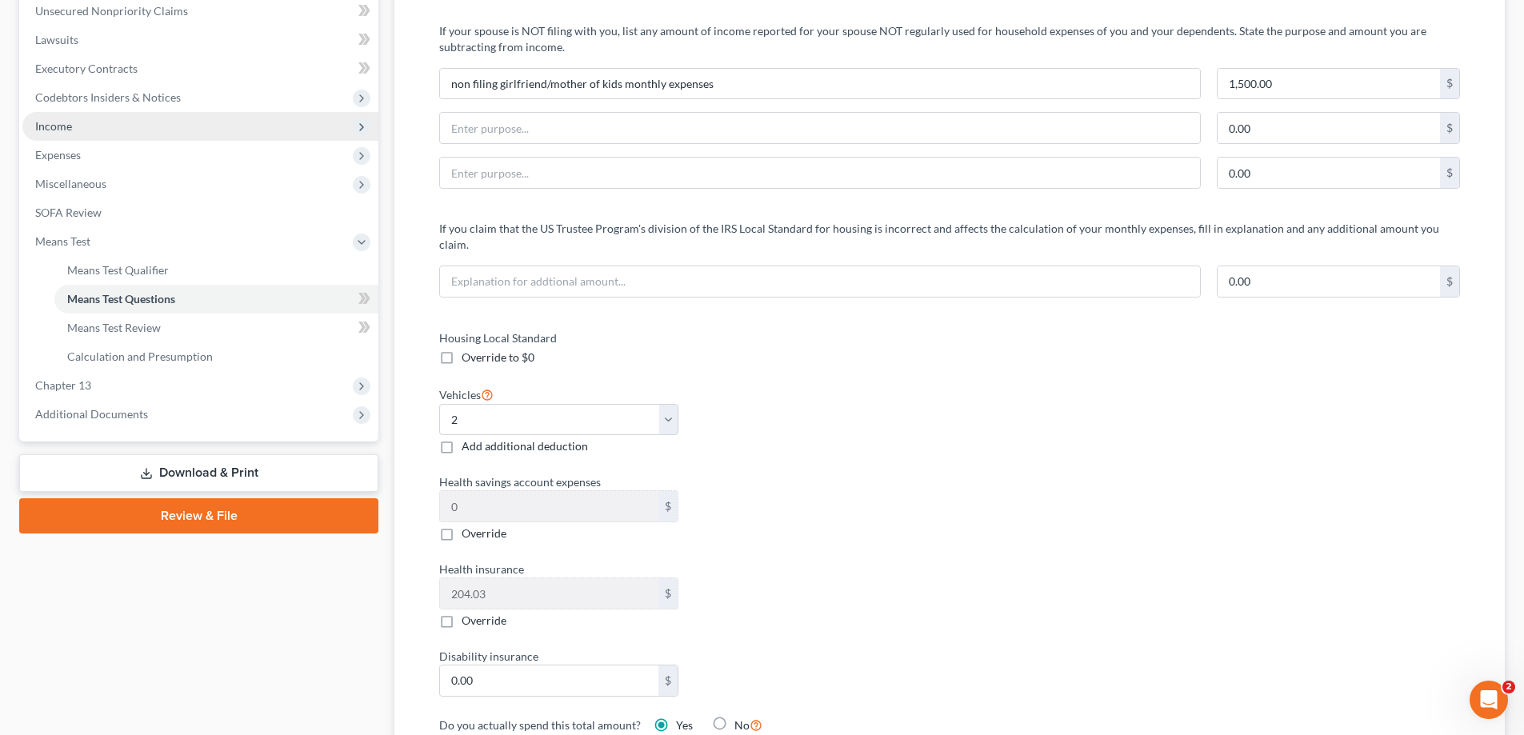
click at [78, 121] on span "Income" at bounding box center [200, 126] width 356 height 29
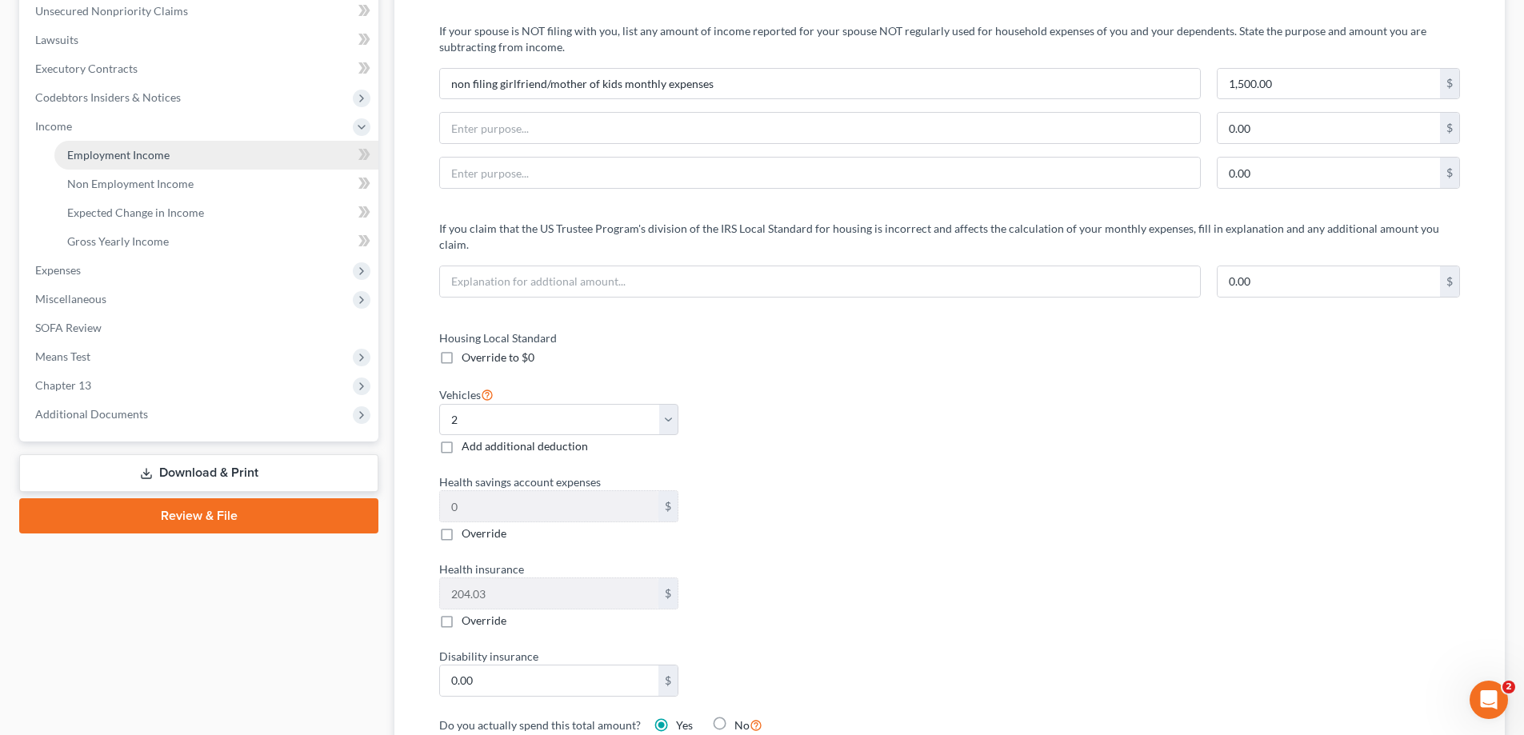
click at [125, 154] on span "Employment Income" at bounding box center [118, 155] width 102 height 14
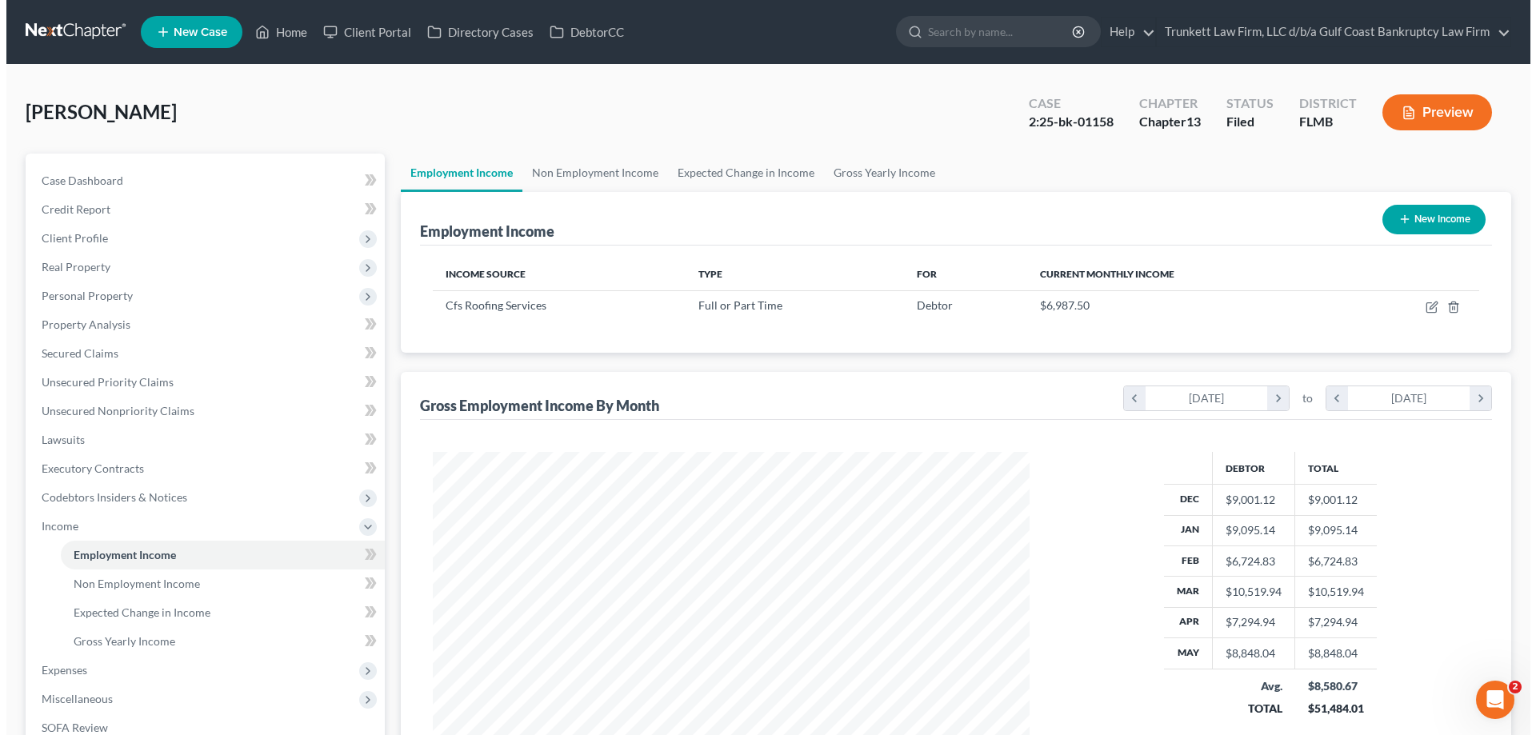
scroll to position [298, 629]
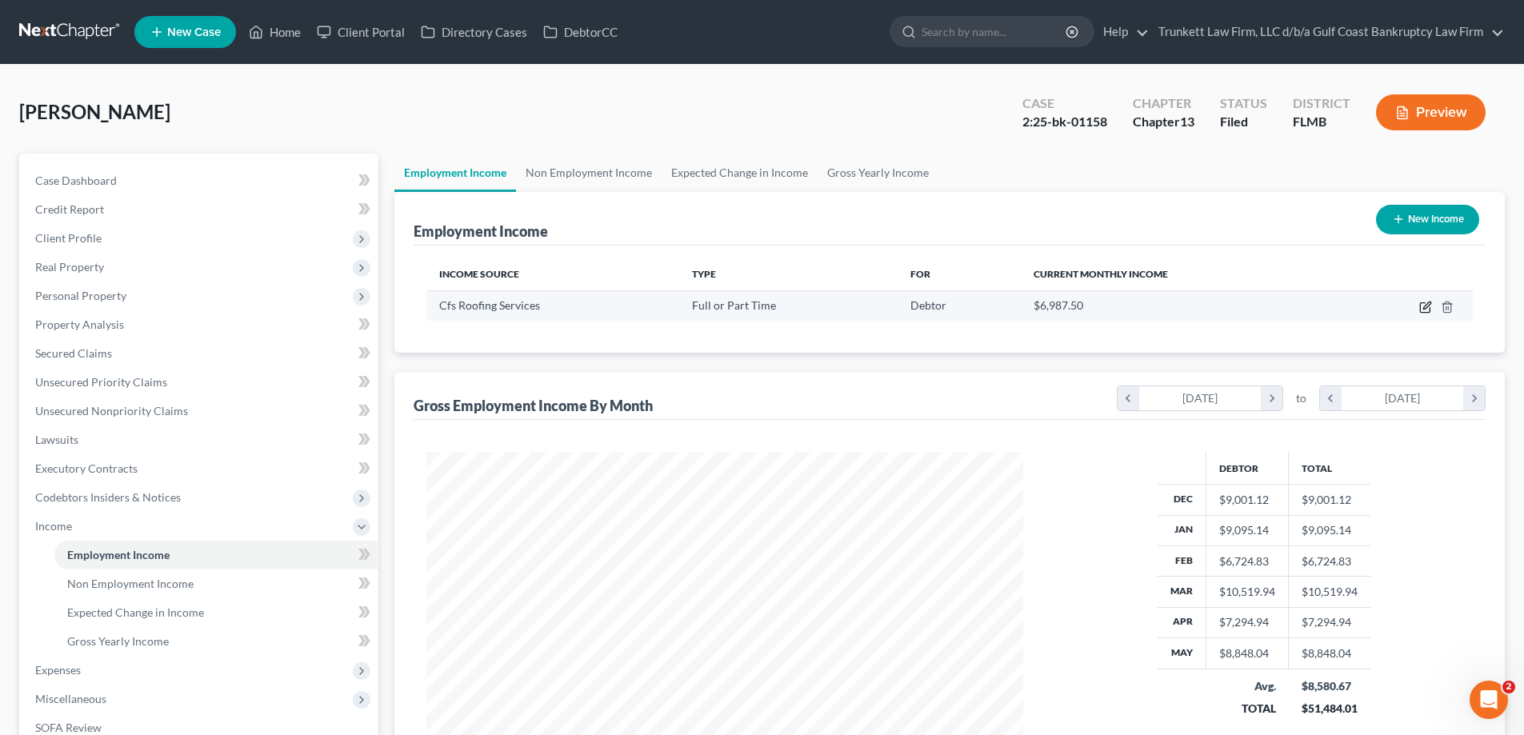
click at [1425, 301] on icon "button" at bounding box center [1426, 307] width 13 height 13
select select "0"
select select "9"
select select "3"
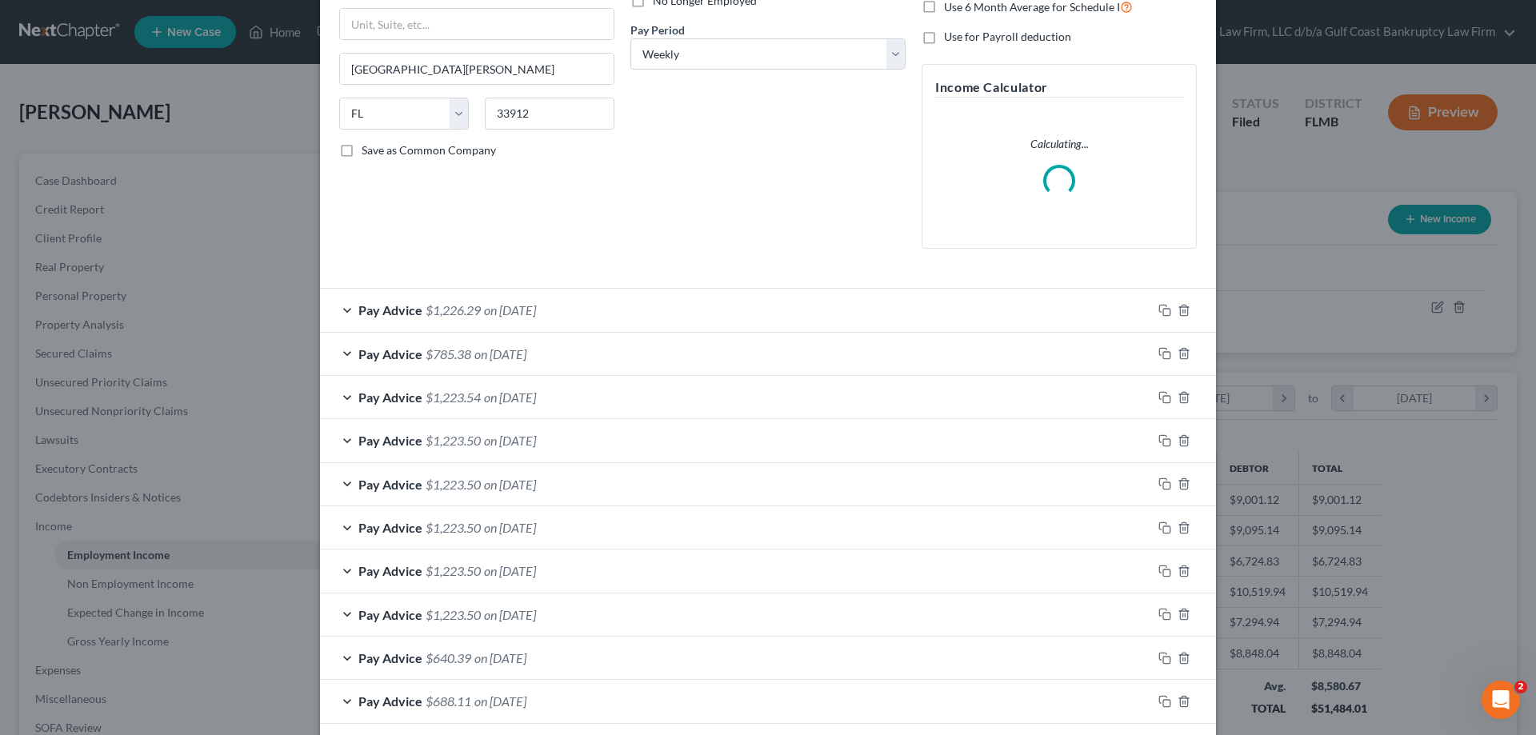
scroll to position [240, 0]
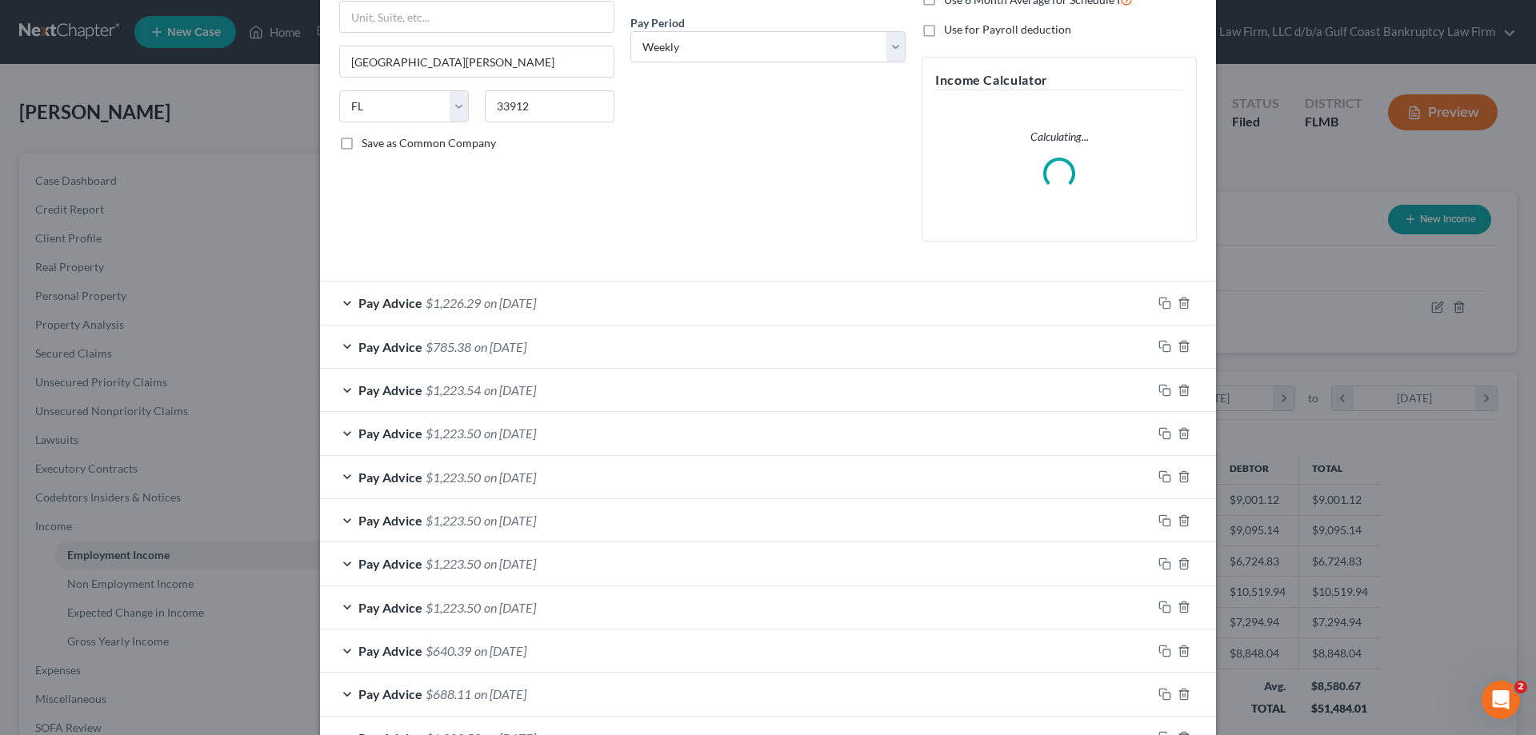
click at [450, 434] on span "$1,223.50" at bounding box center [453, 433] width 55 height 15
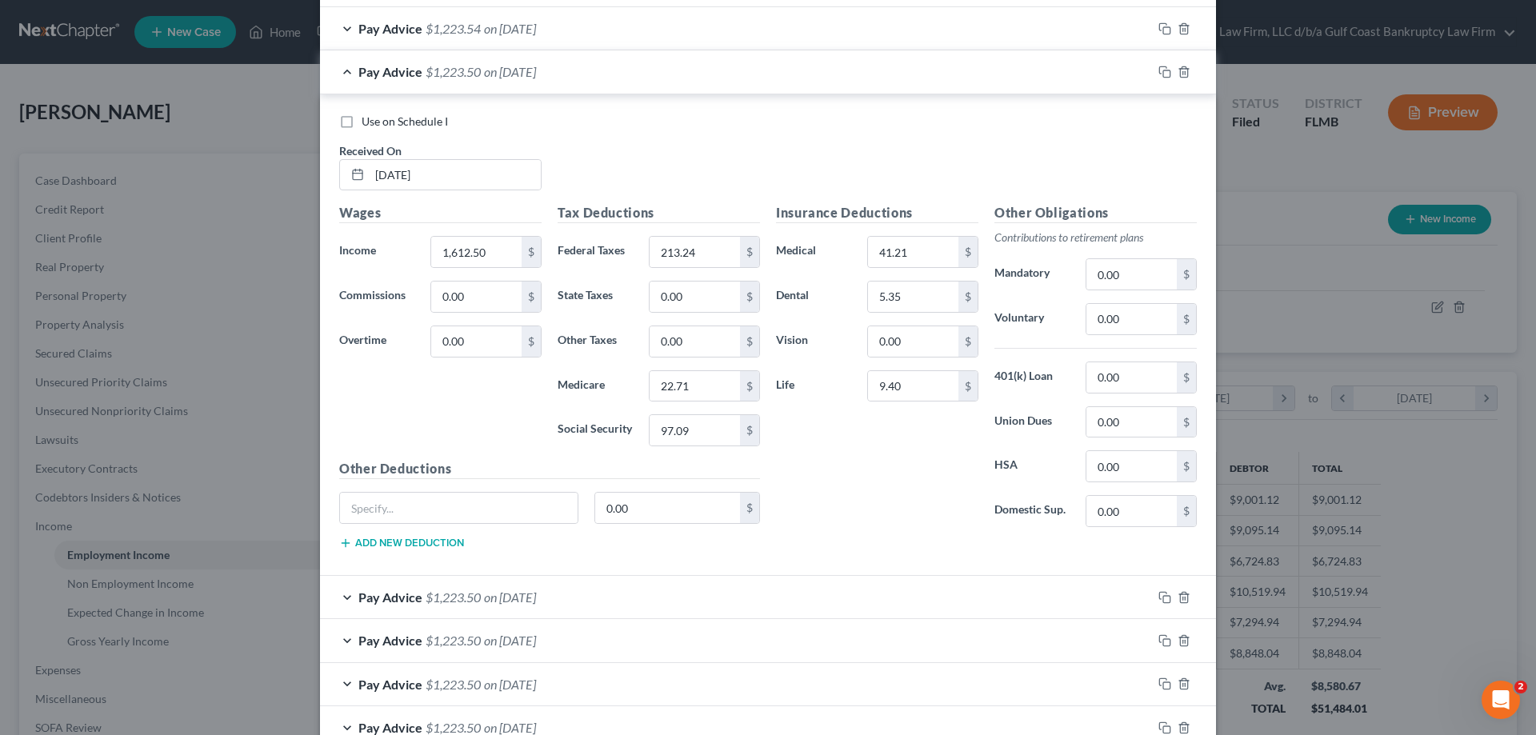
scroll to position [848, 0]
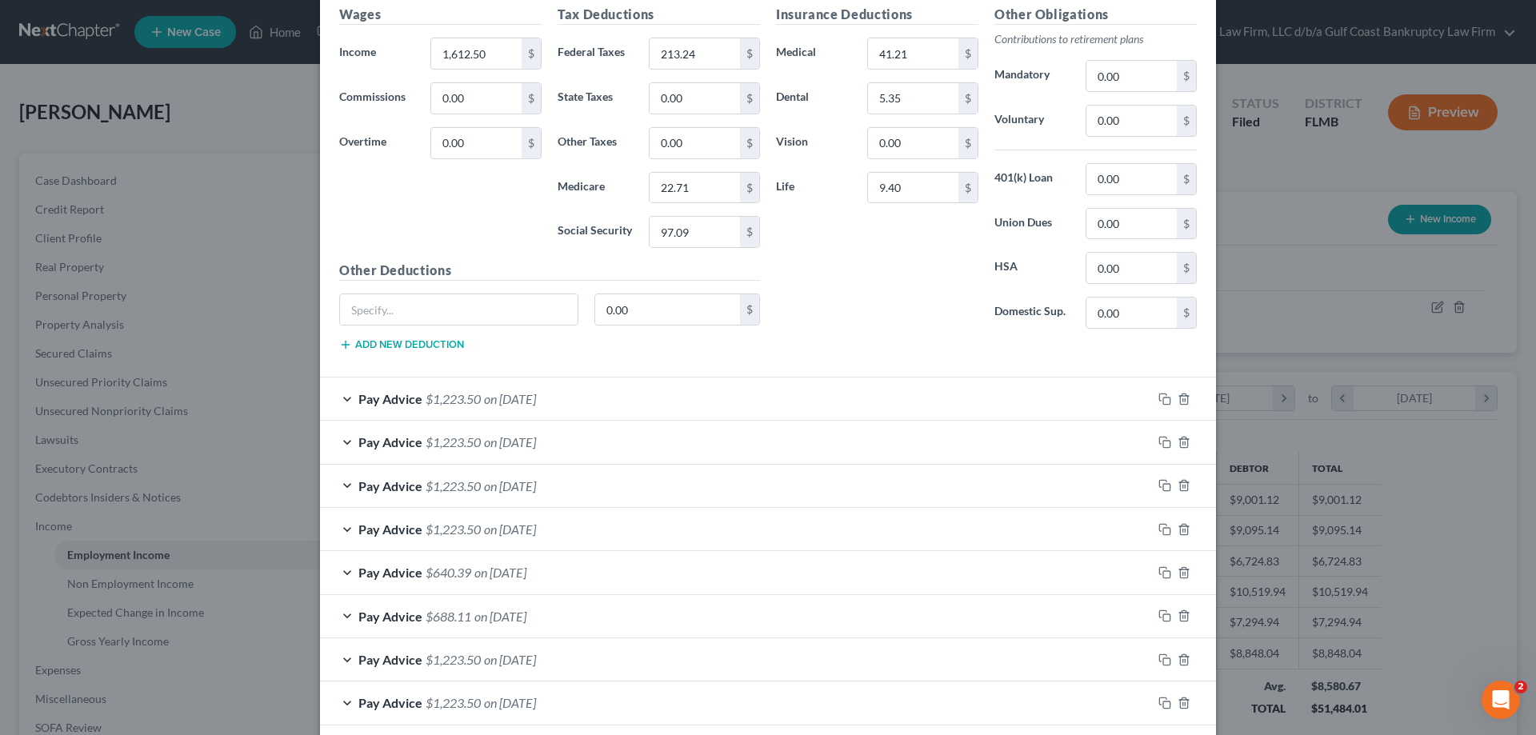
click at [475, 487] on span "$1,223.50" at bounding box center [453, 486] width 55 height 15
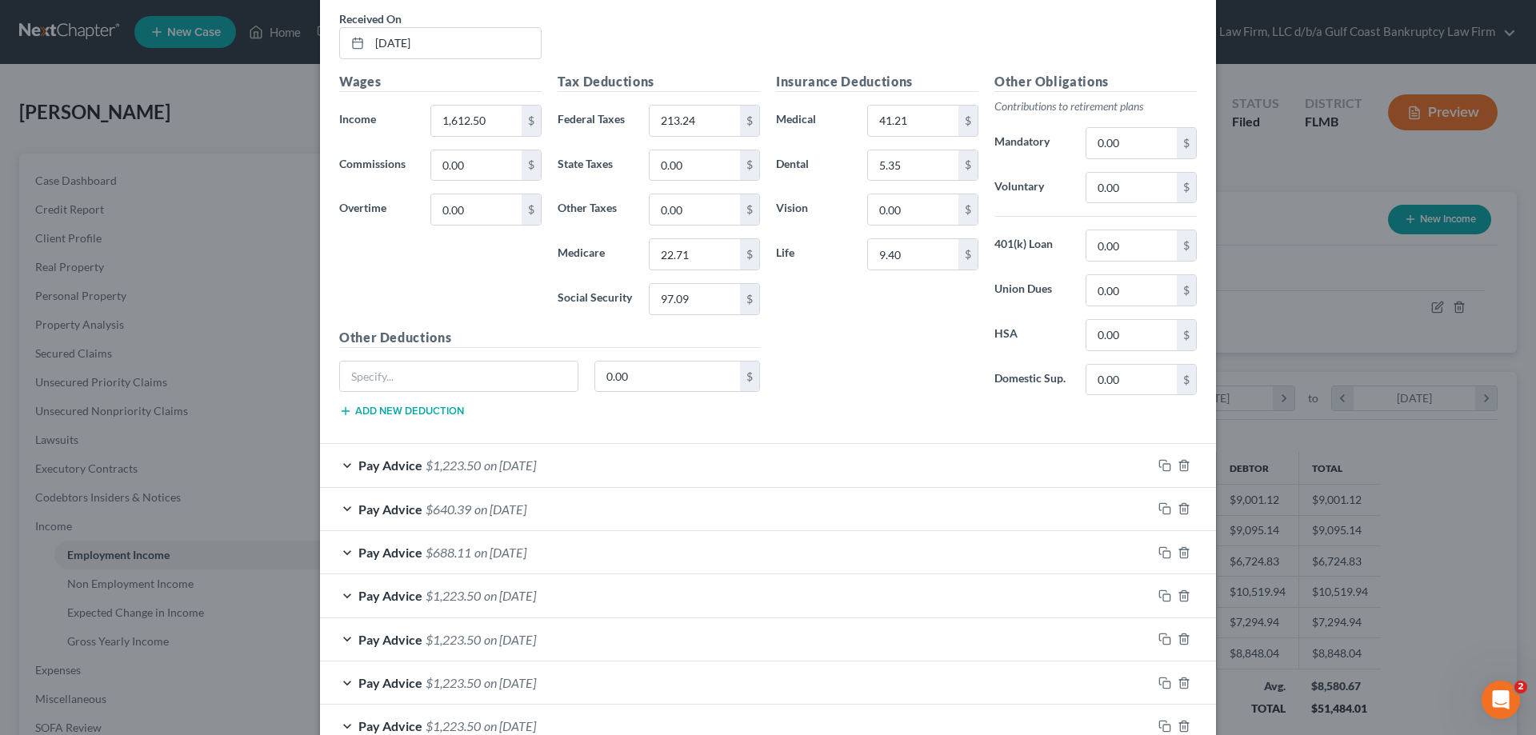
scroll to position [1408, 0]
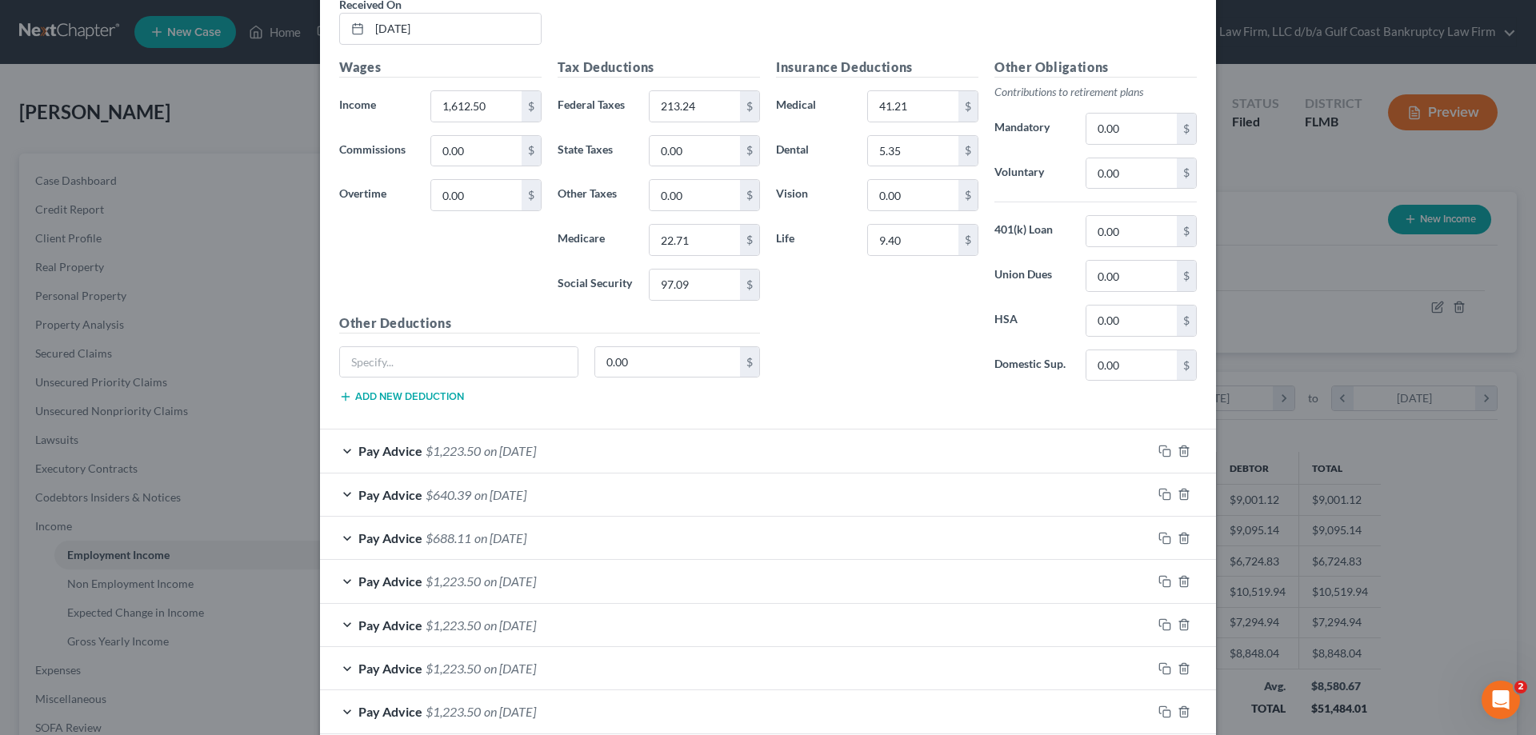
click at [475, 445] on span "$1,223.50" at bounding box center [453, 450] width 55 height 15
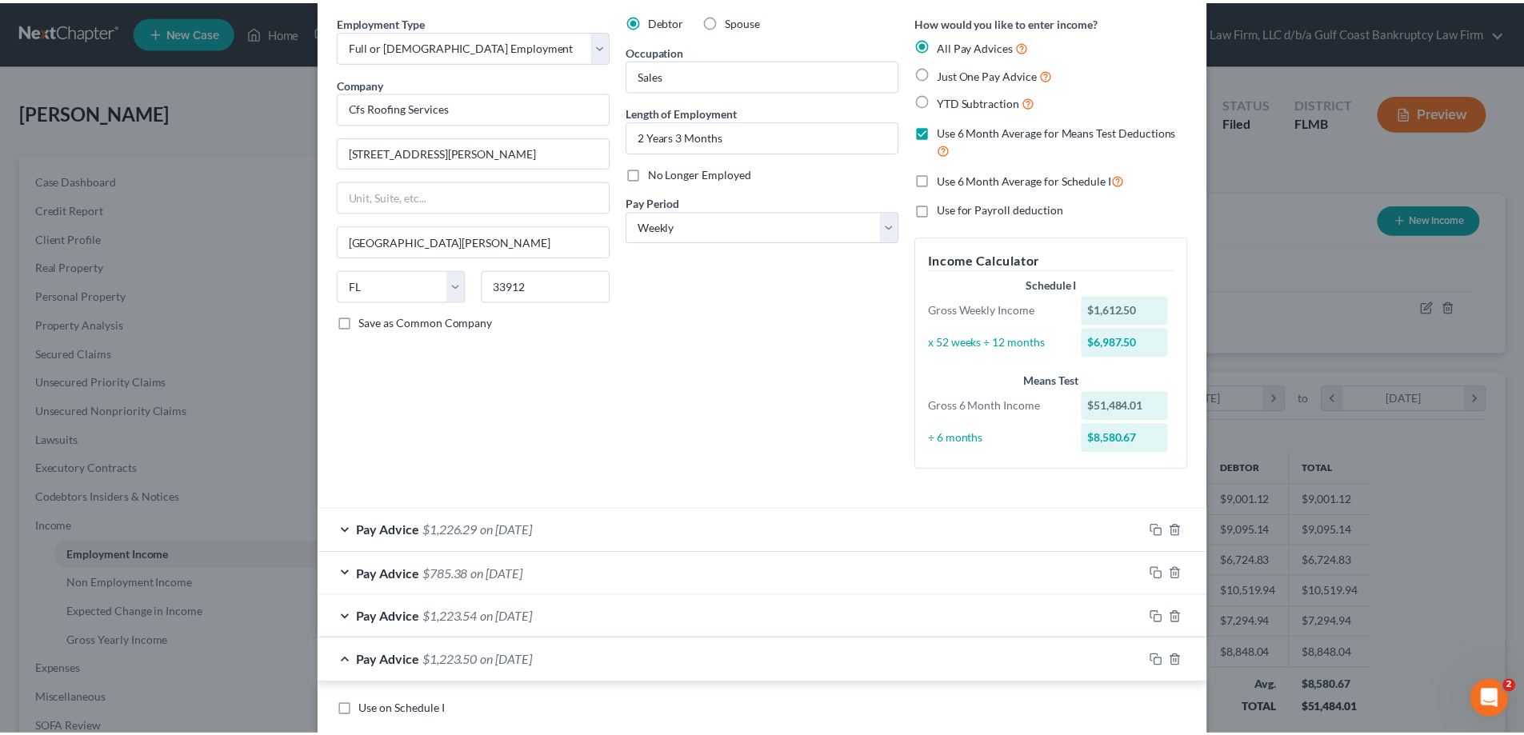
scroll to position [0, 0]
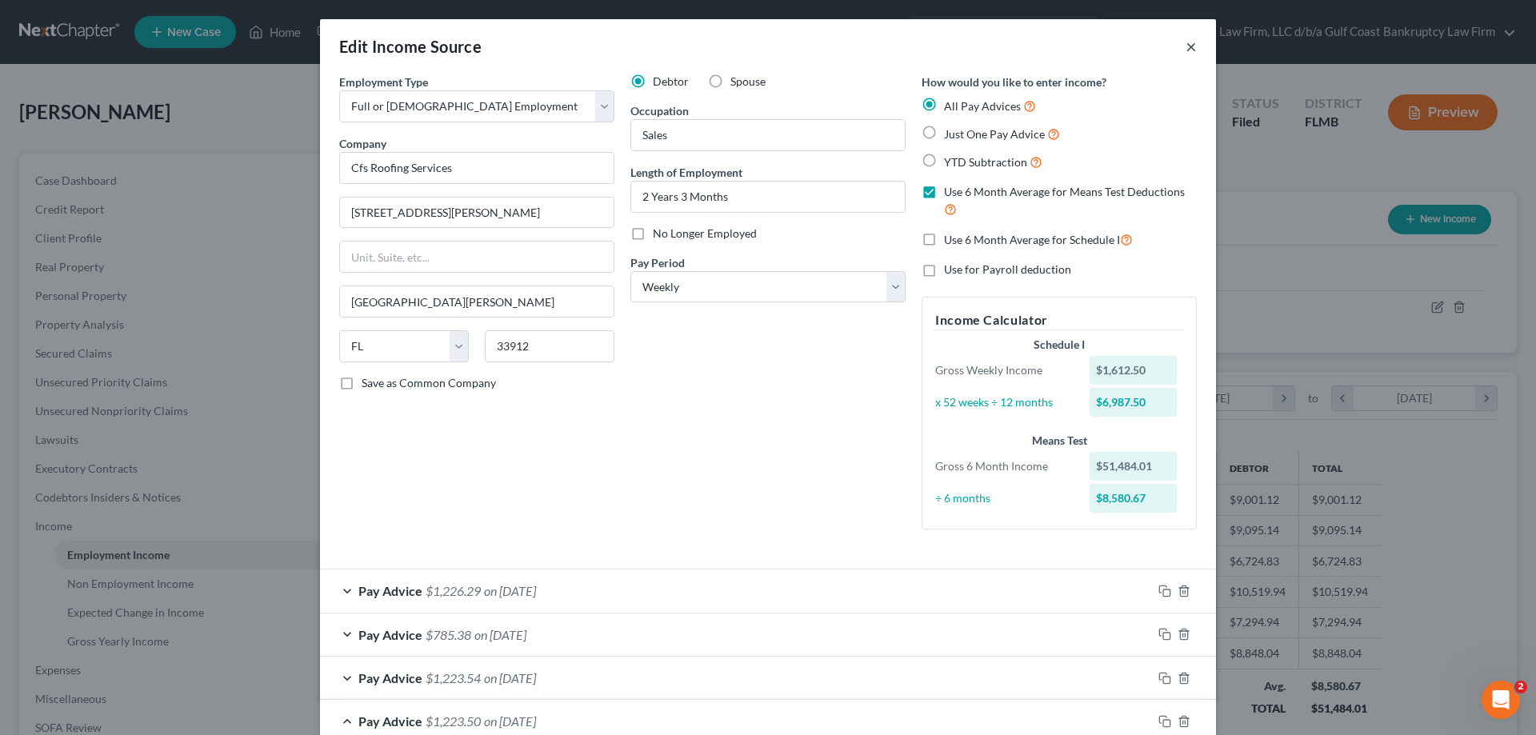
click at [1186, 46] on button "×" at bounding box center [1191, 46] width 11 height 19
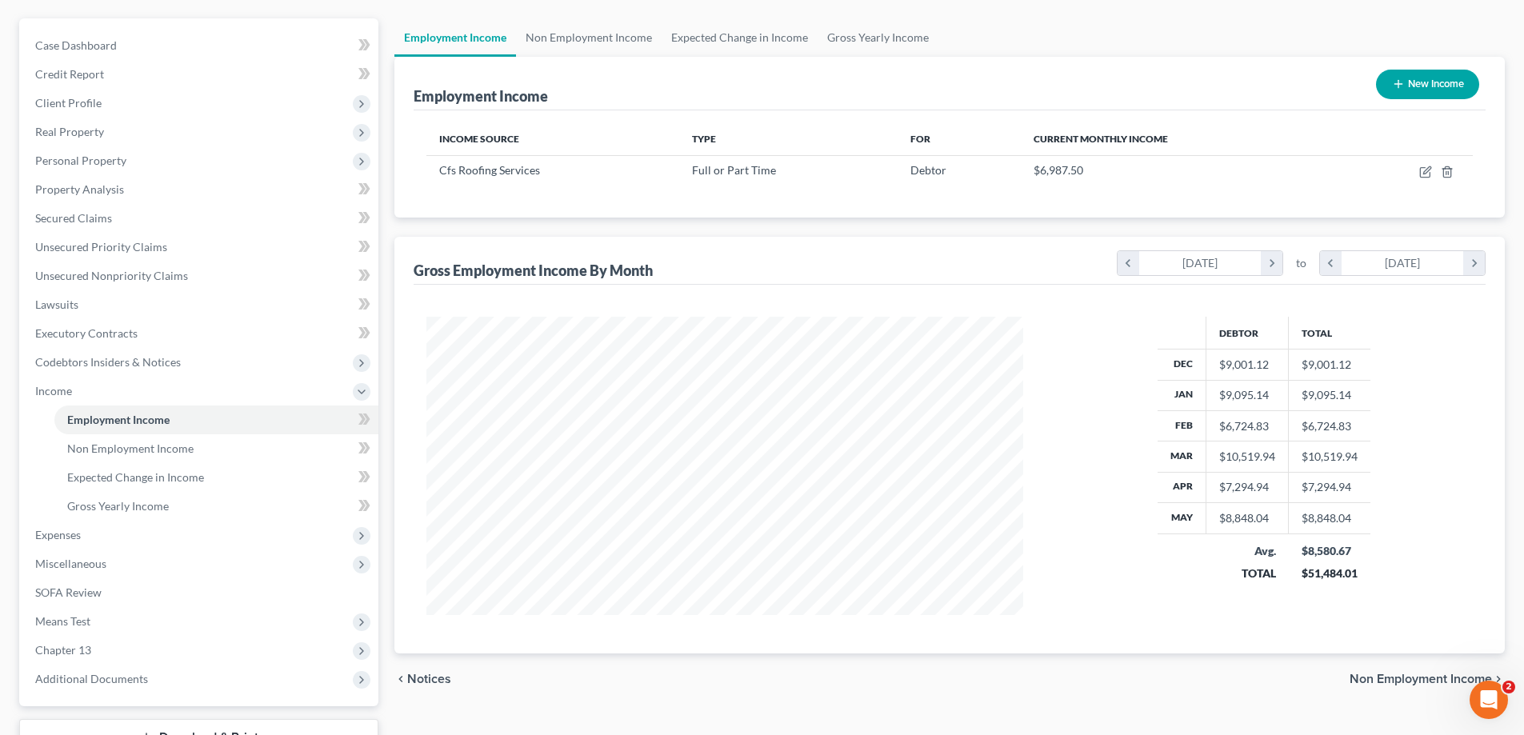
scroll to position [99, 0]
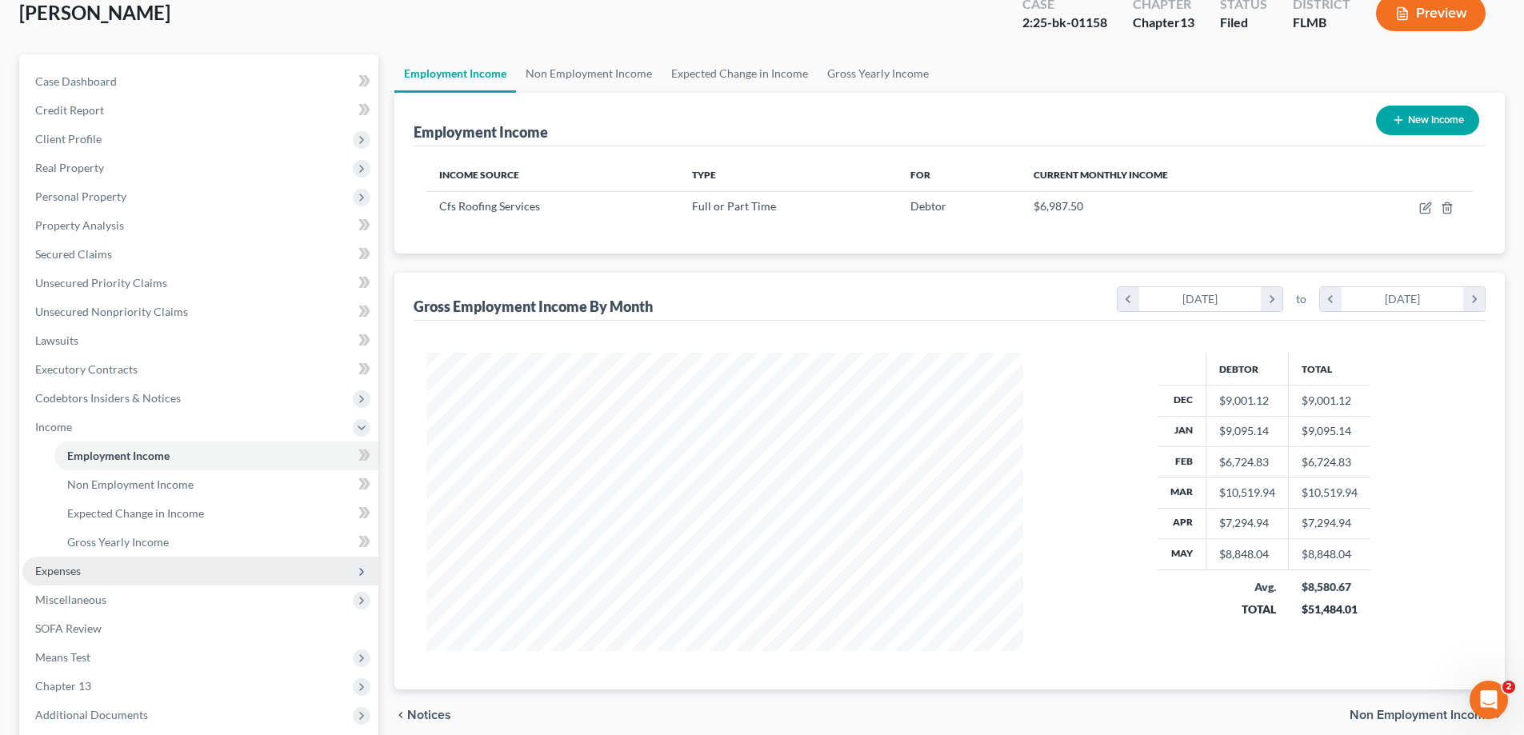
click at [69, 567] on span "Expenses" at bounding box center [58, 571] width 46 height 14
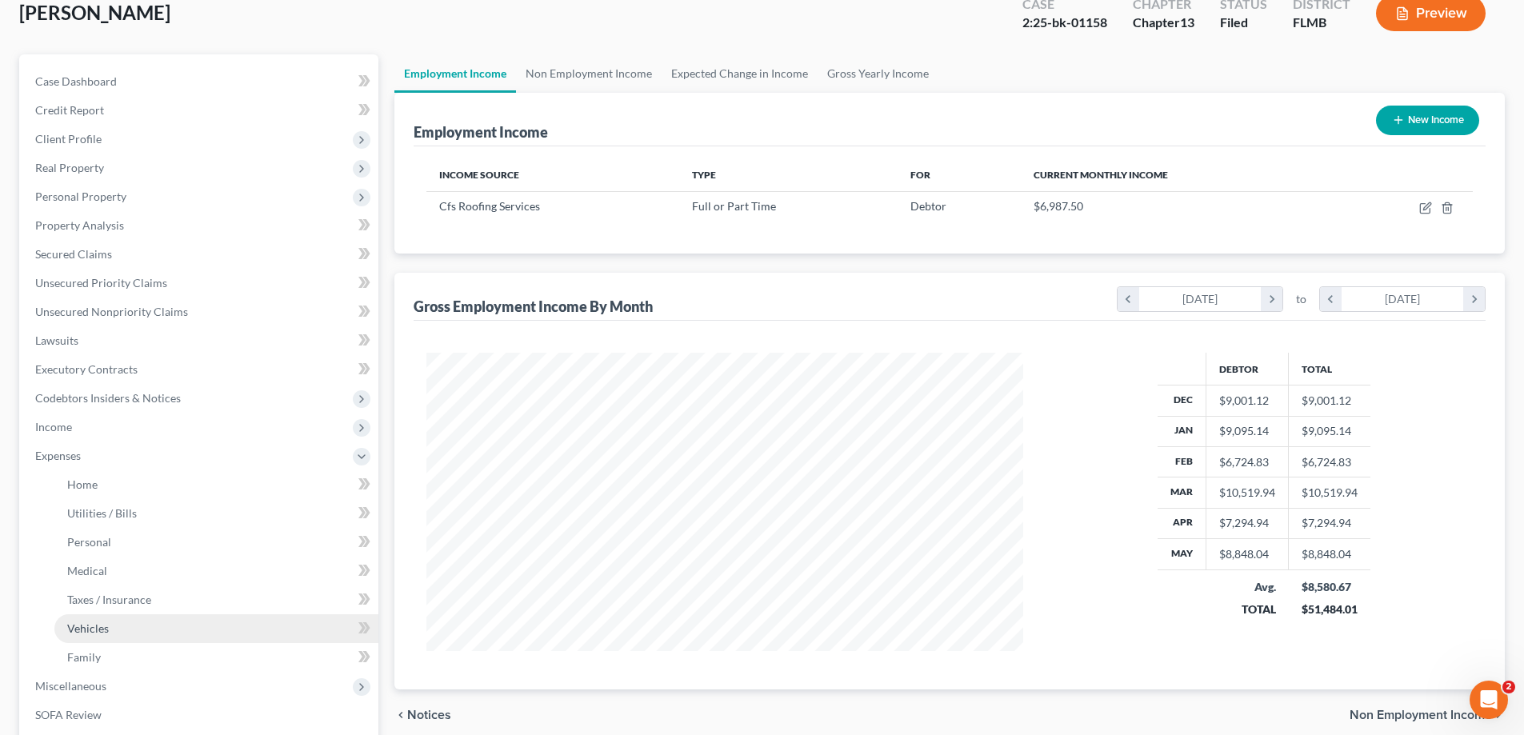
click at [98, 631] on span "Vehicles" at bounding box center [88, 629] width 42 height 14
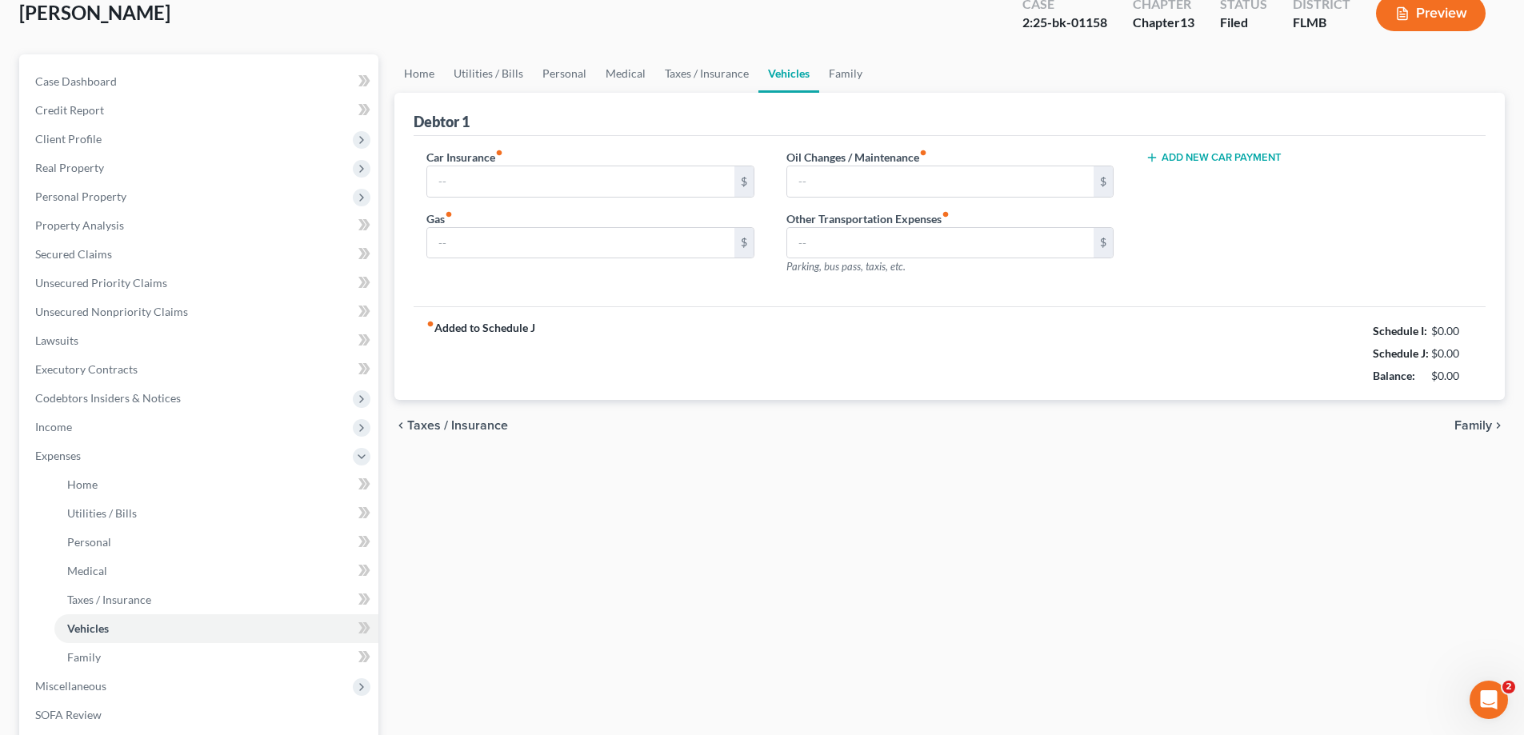
type input "357.61"
type input "400.00"
type input "350.00"
type input "0.00"
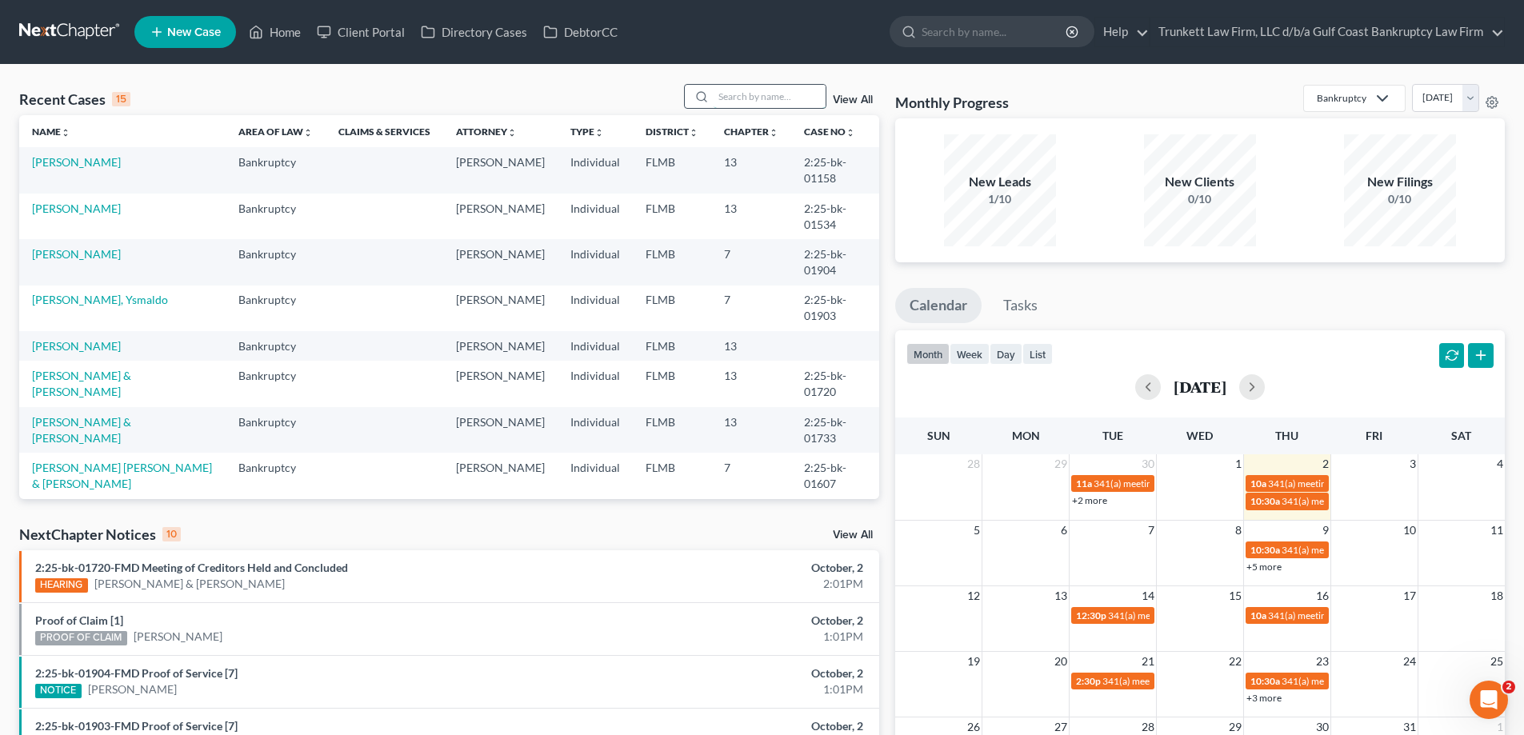
click at [767, 94] on input "search" at bounding box center [770, 96] width 112 height 23
type input "adoptante"
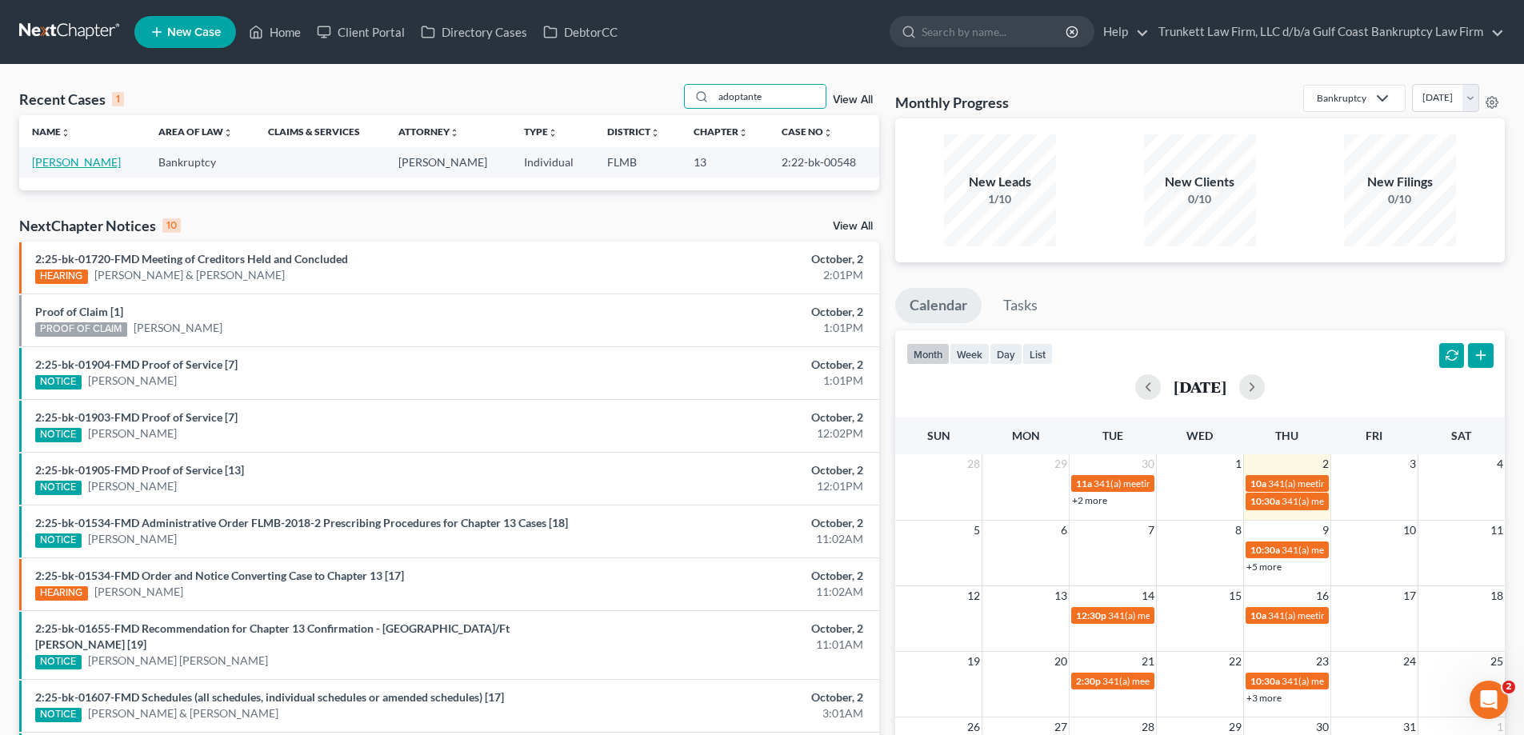
click at [98, 166] on link "Adoptante, Edwin" at bounding box center [76, 162] width 89 height 14
select select "0"
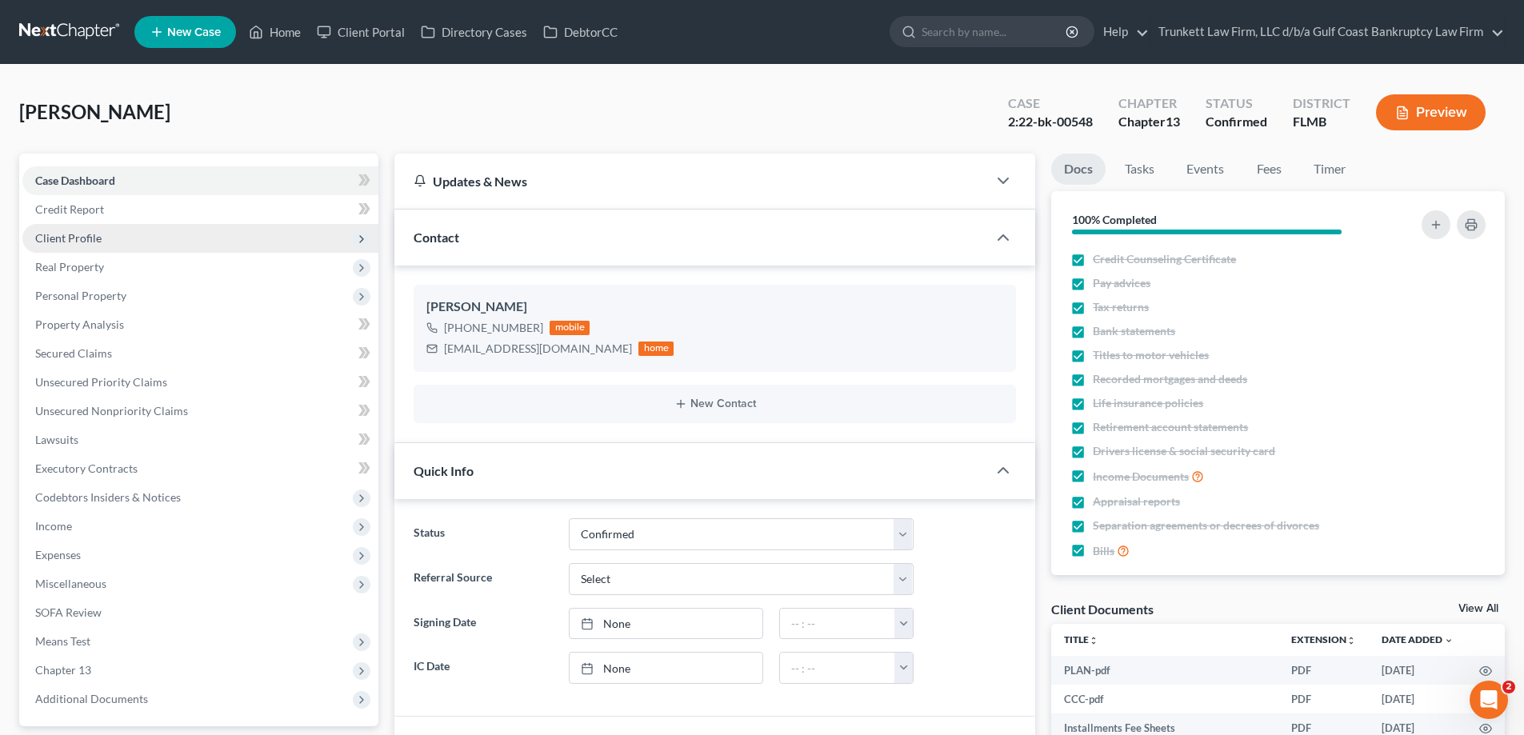
click at [102, 229] on span "Client Profile" at bounding box center [200, 238] width 356 height 29
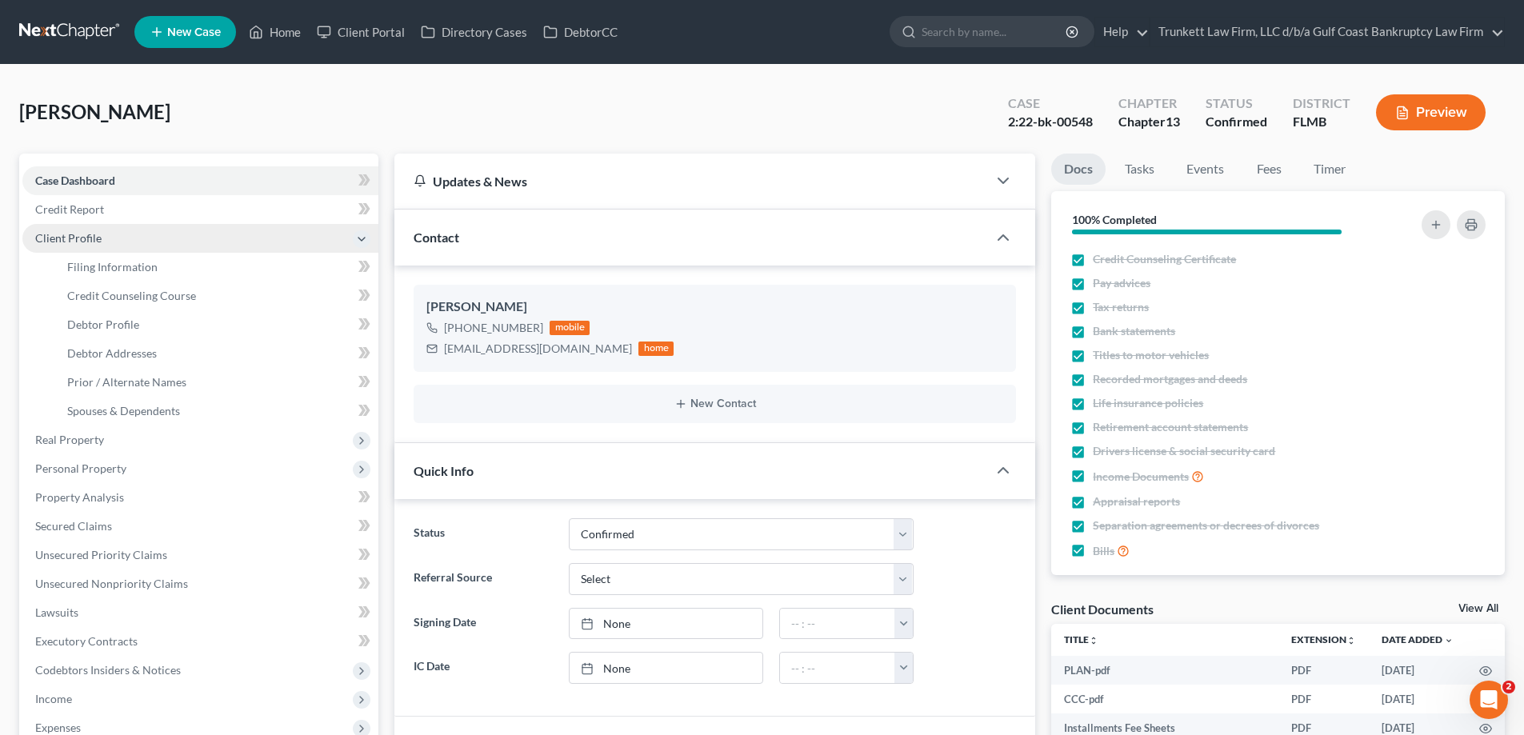
click at [98, 234] on span "Client Profile" at bounding box center [68, 238] width 66 height 14
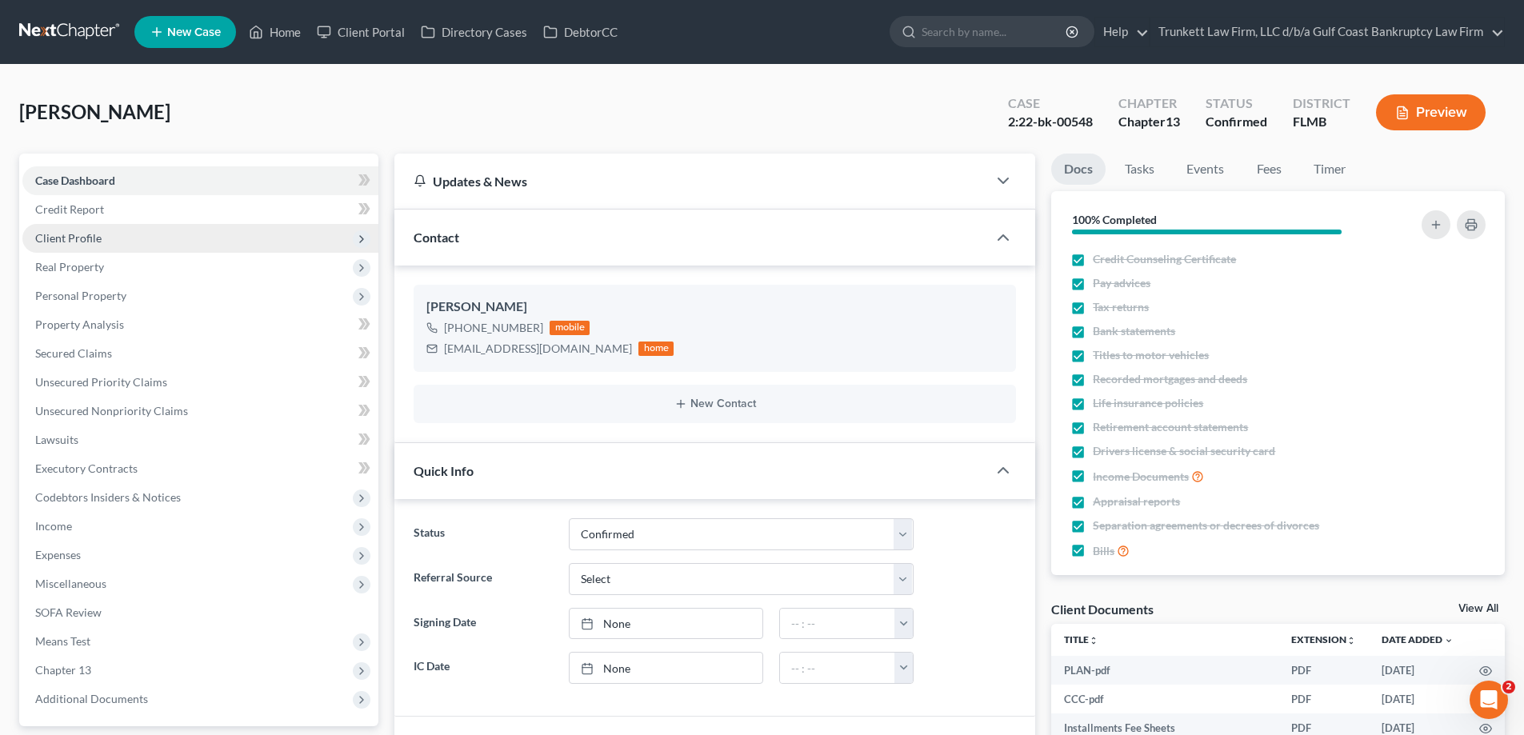
click at [102, 229] on span "Client Profile" at bounding box center [200, 238] width 356 height 29
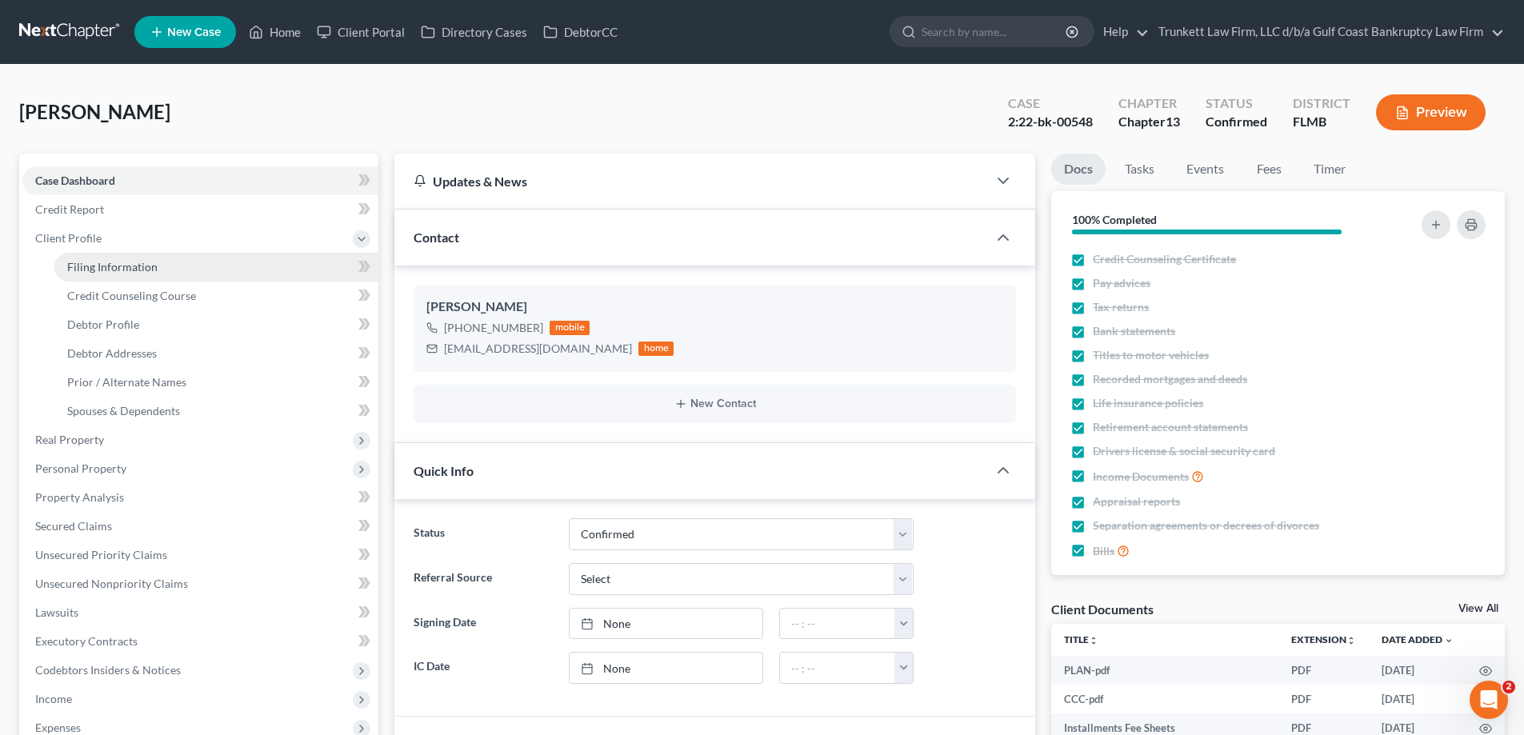
click at [138, 266] on span "Filing Information" at bounding box center [112, 267] width 90 height 14
select select "1"
select select "0"
select select "3"
select select "9"
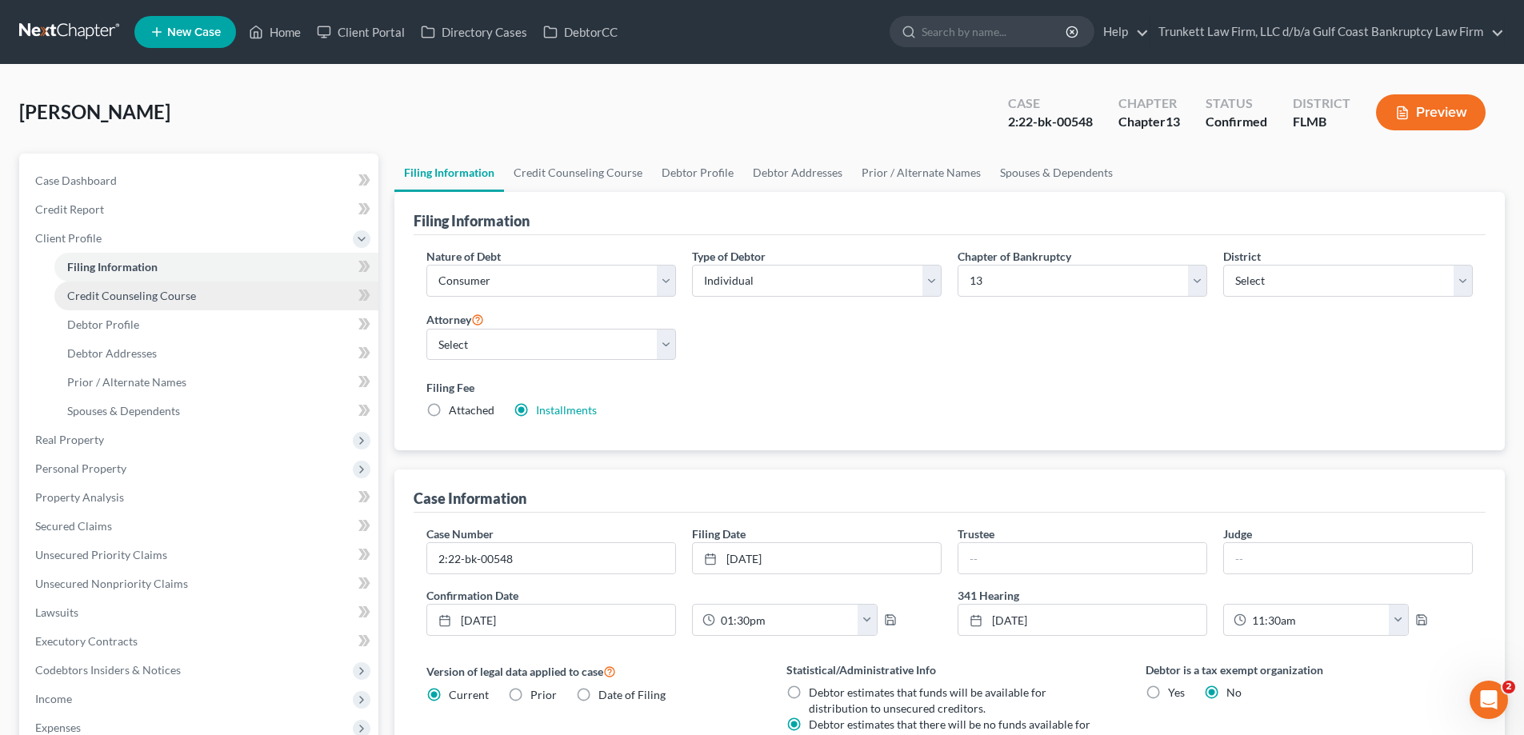
click at [110, 294] on span "Credit Counseling Course" at bounding box center [131, 296] width 129 height 14
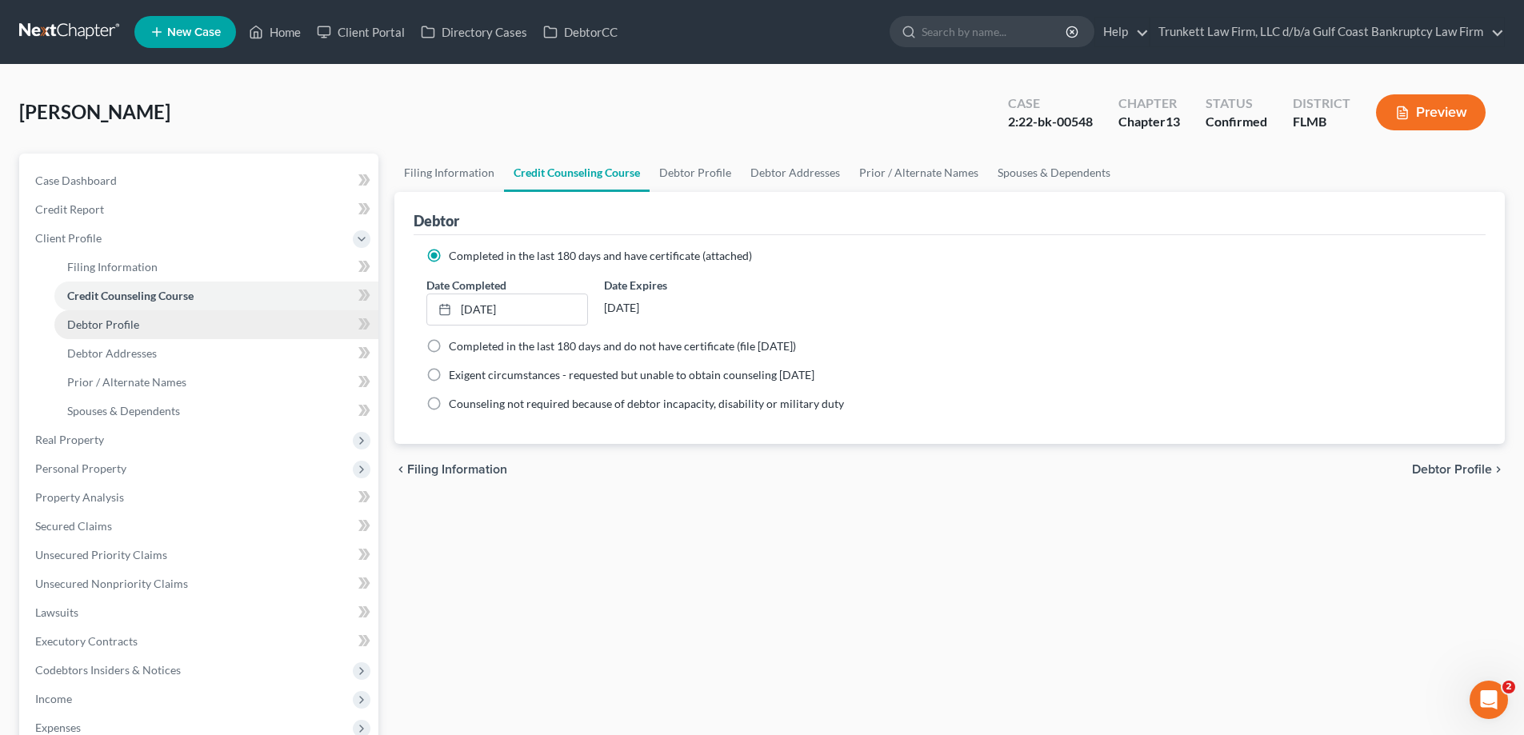
click at [114, 320] on span "Debtor Profile" at bounding box center [103, 325] width 72 height 14
select select "1"
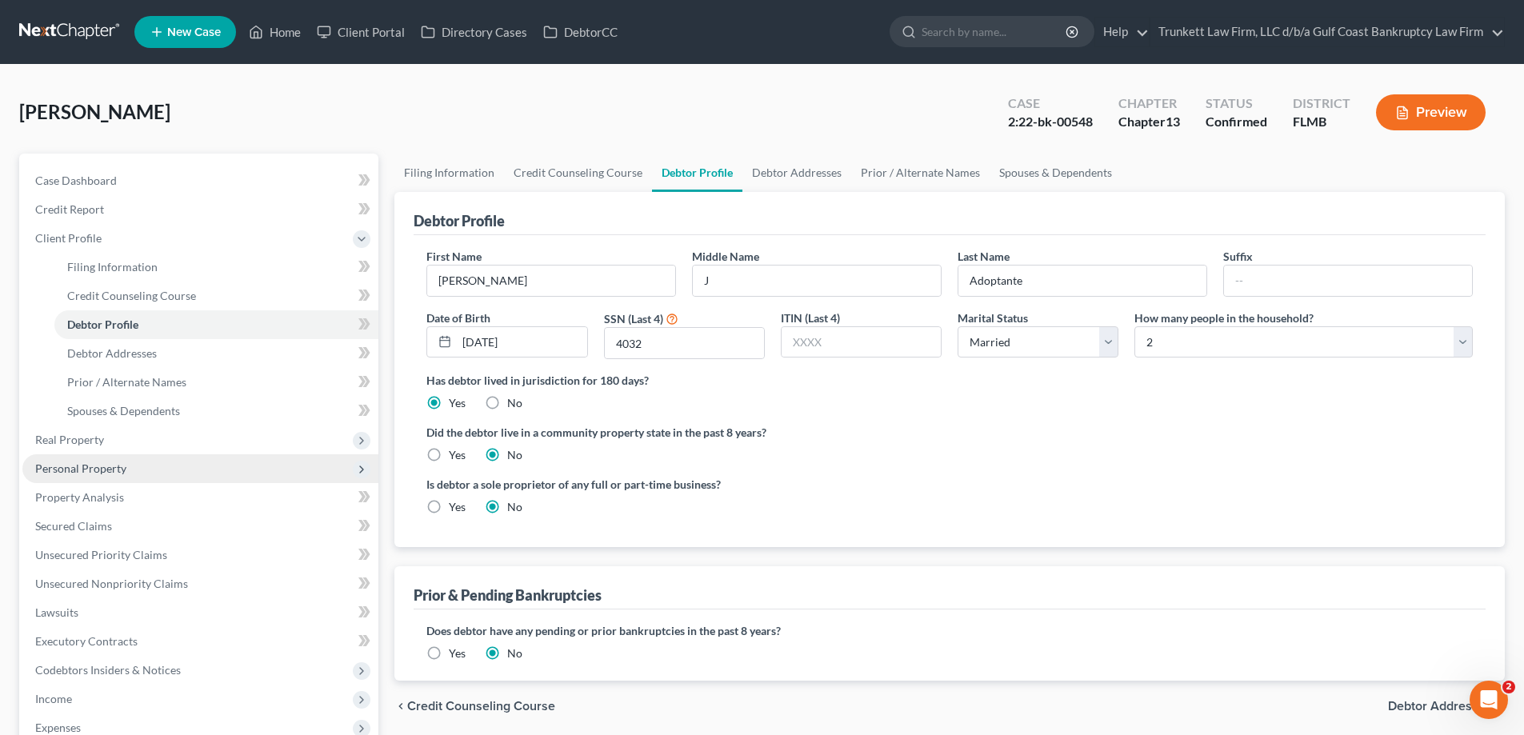
scroll to position [160, 0]
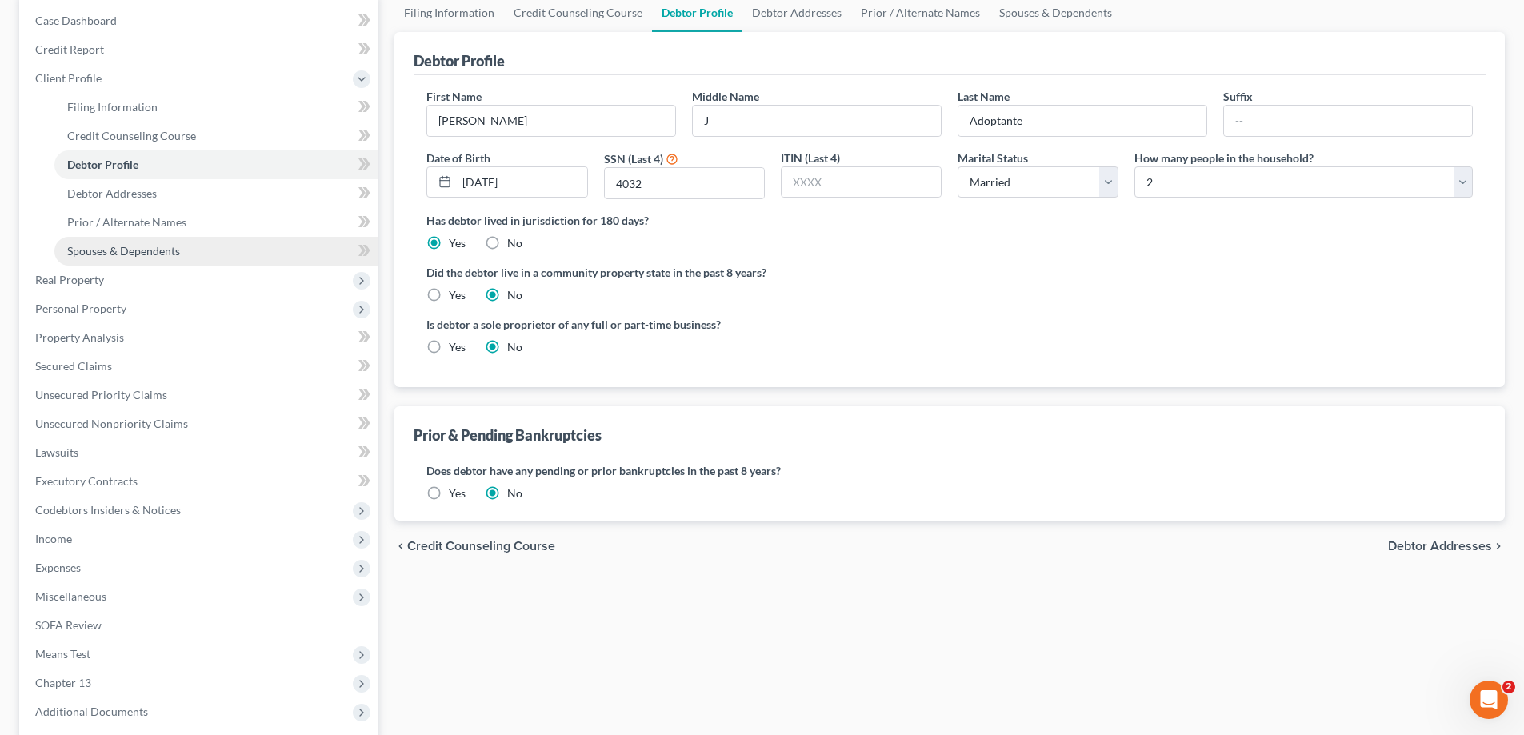
click at [134, 246] on span "Spouses & Dependents" at bounding box center [123, 251] width 113 height 14
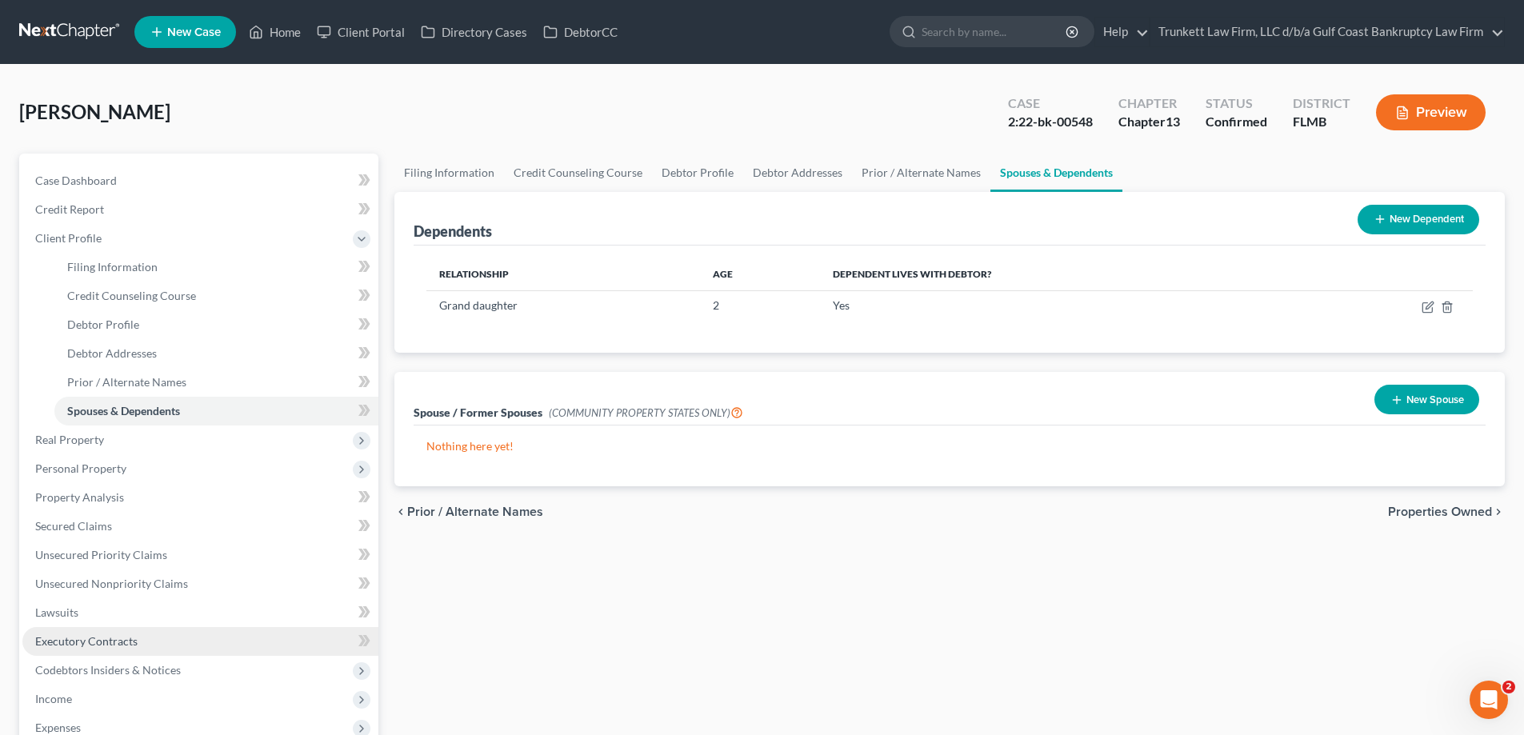
scroll to position [80, 0]
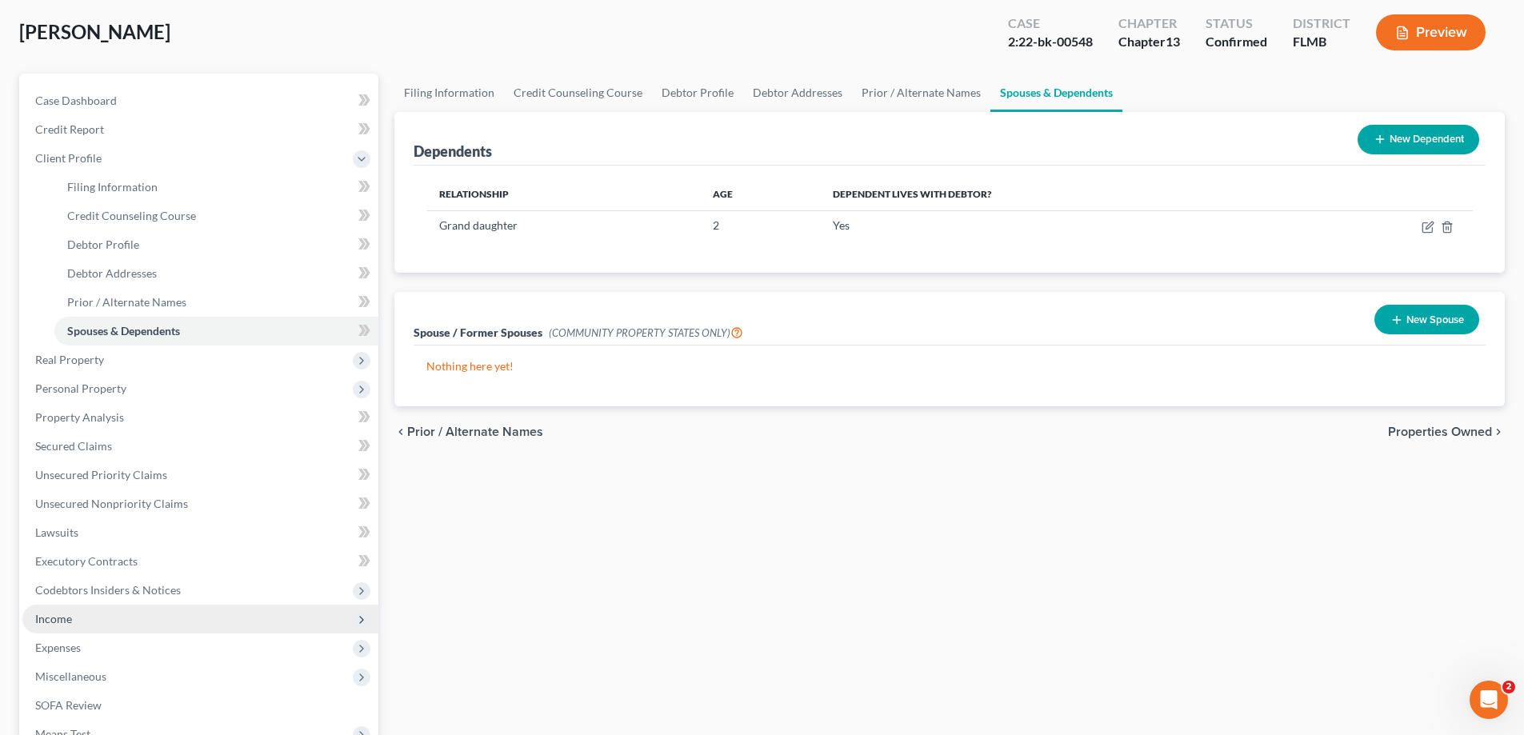
click at [74, 619] on span "Income" at bounding box center [200, 619] width 356 height 29
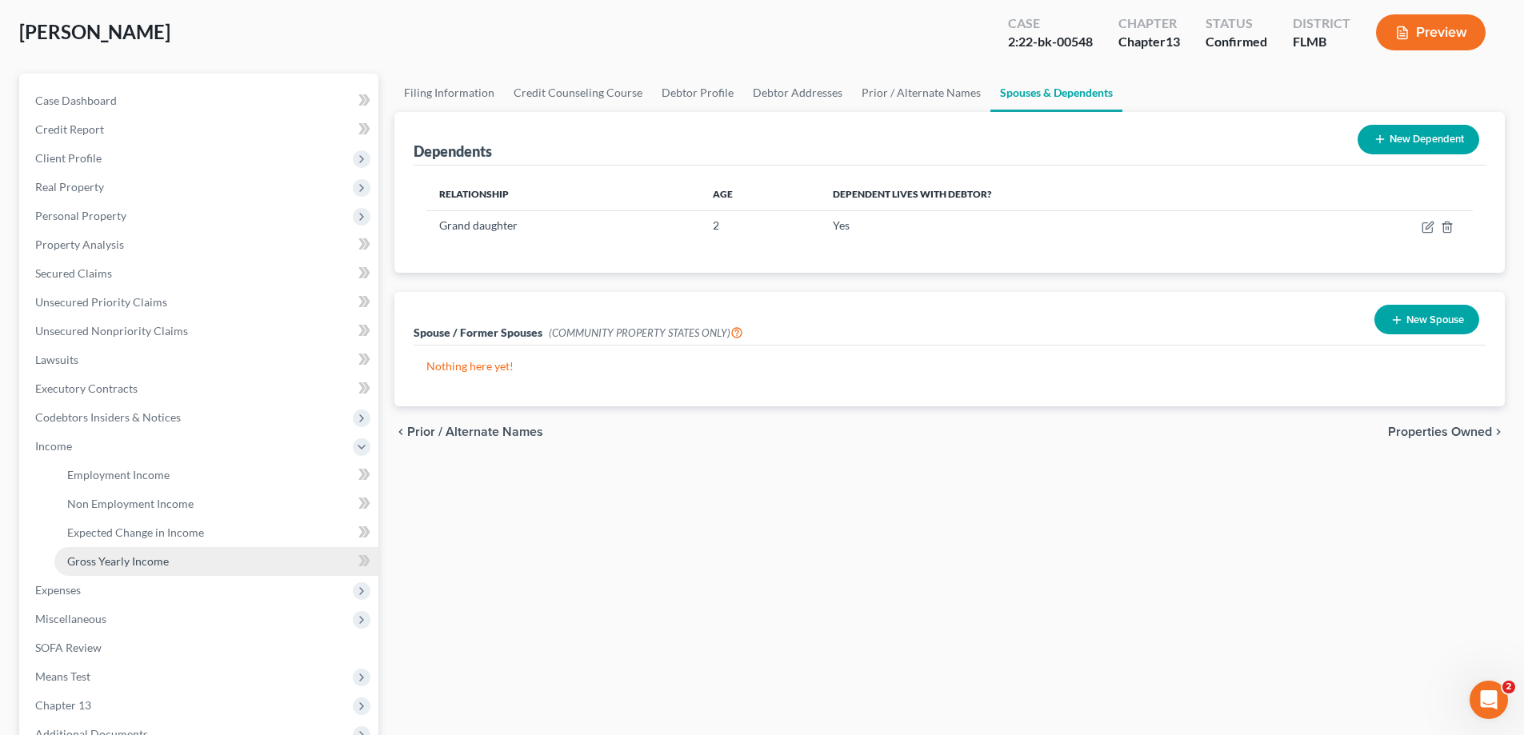
click at [121, 566] on span "Gross Yearly Income" at bounding box center [118, 562] width 102 height 14
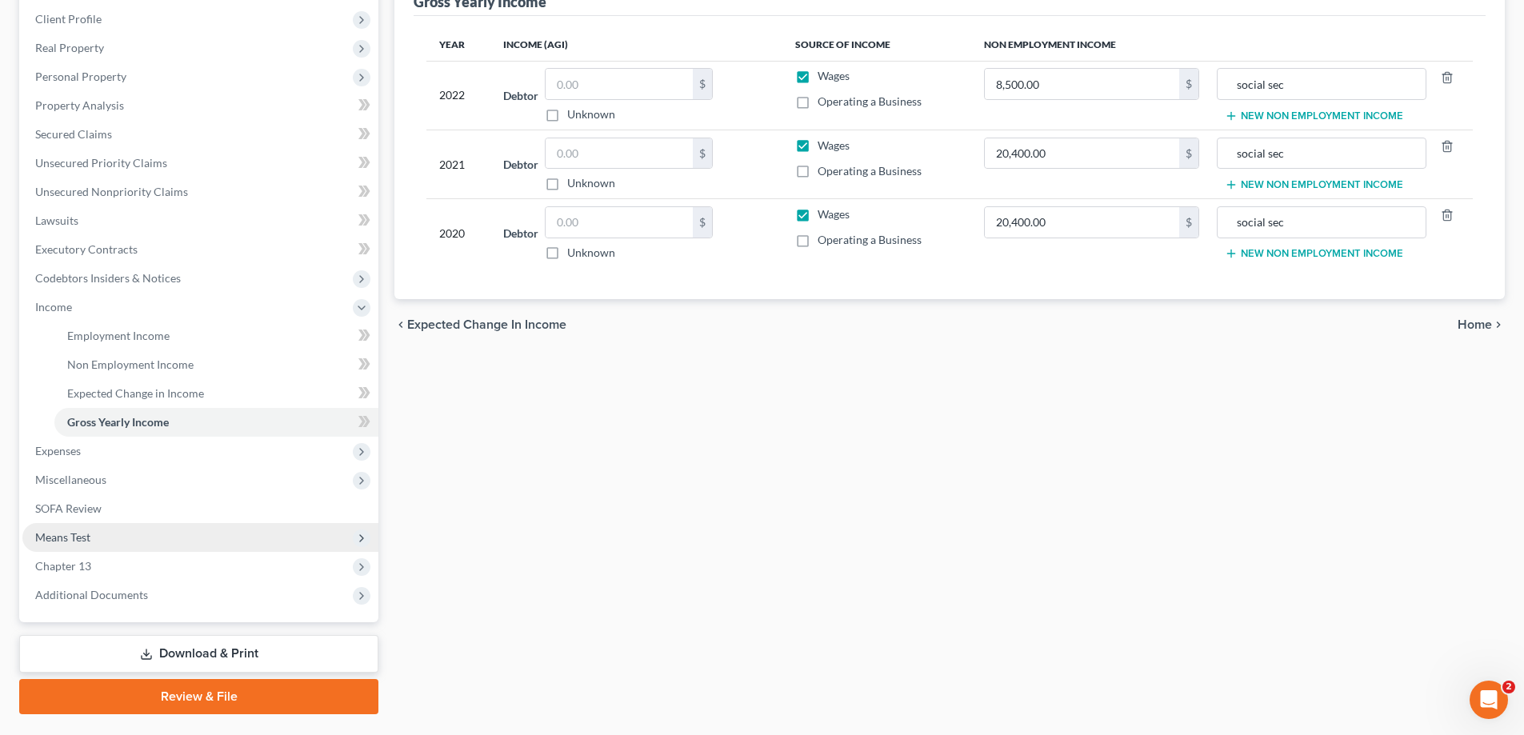
scroll to position [240, 0]
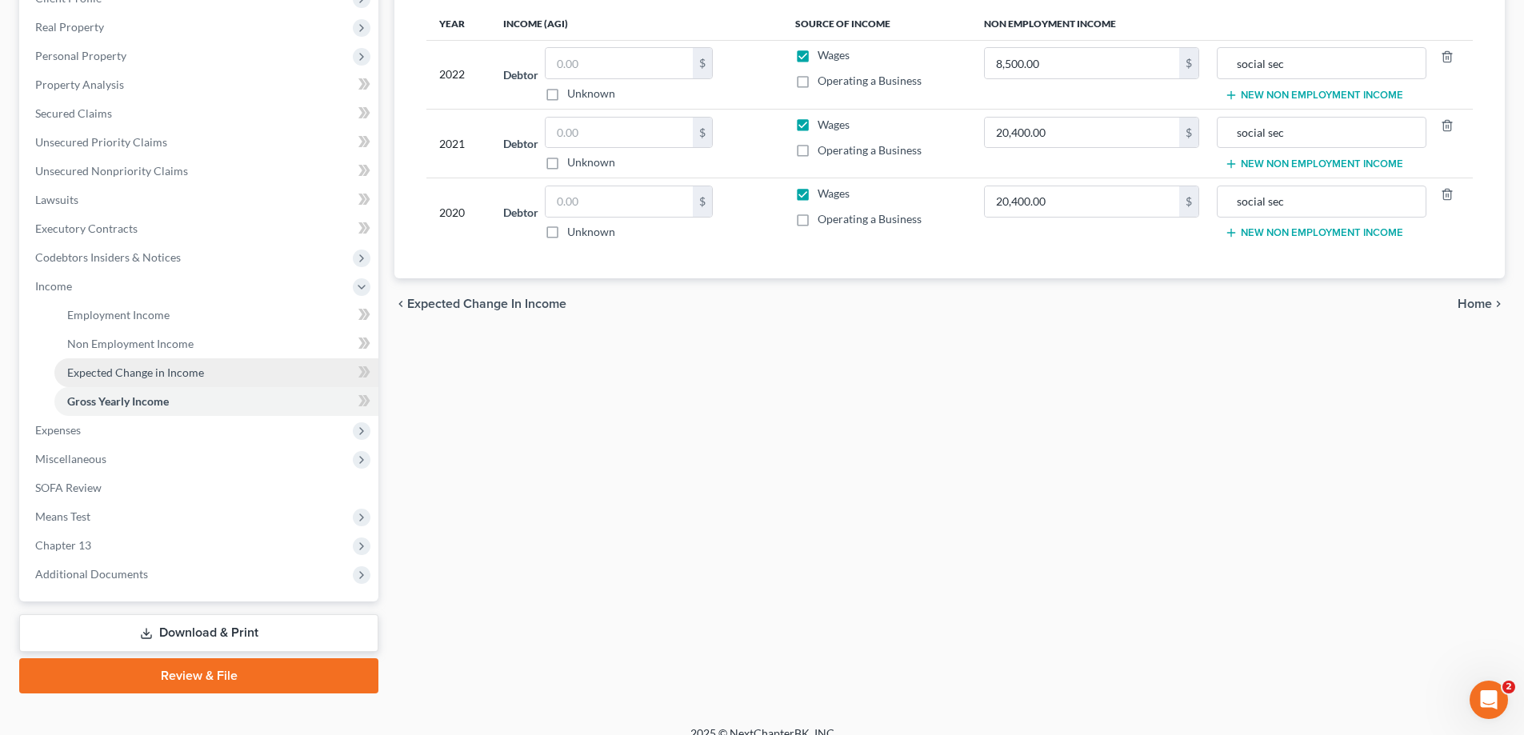
click at [154, 367] on span "Expected Change in Income" at bounding box center [135, 373] width 137 height 14
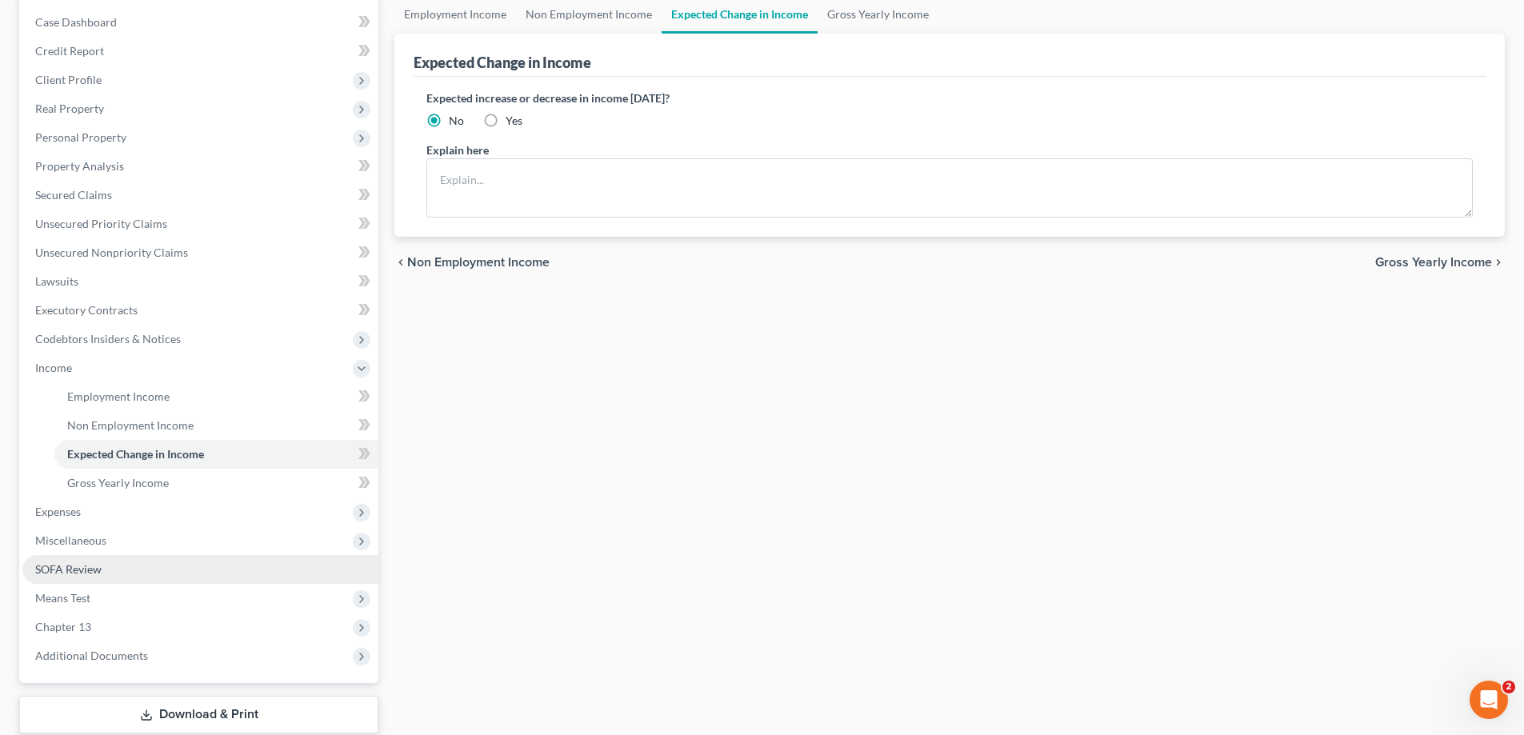
scroll to position [160, 0]
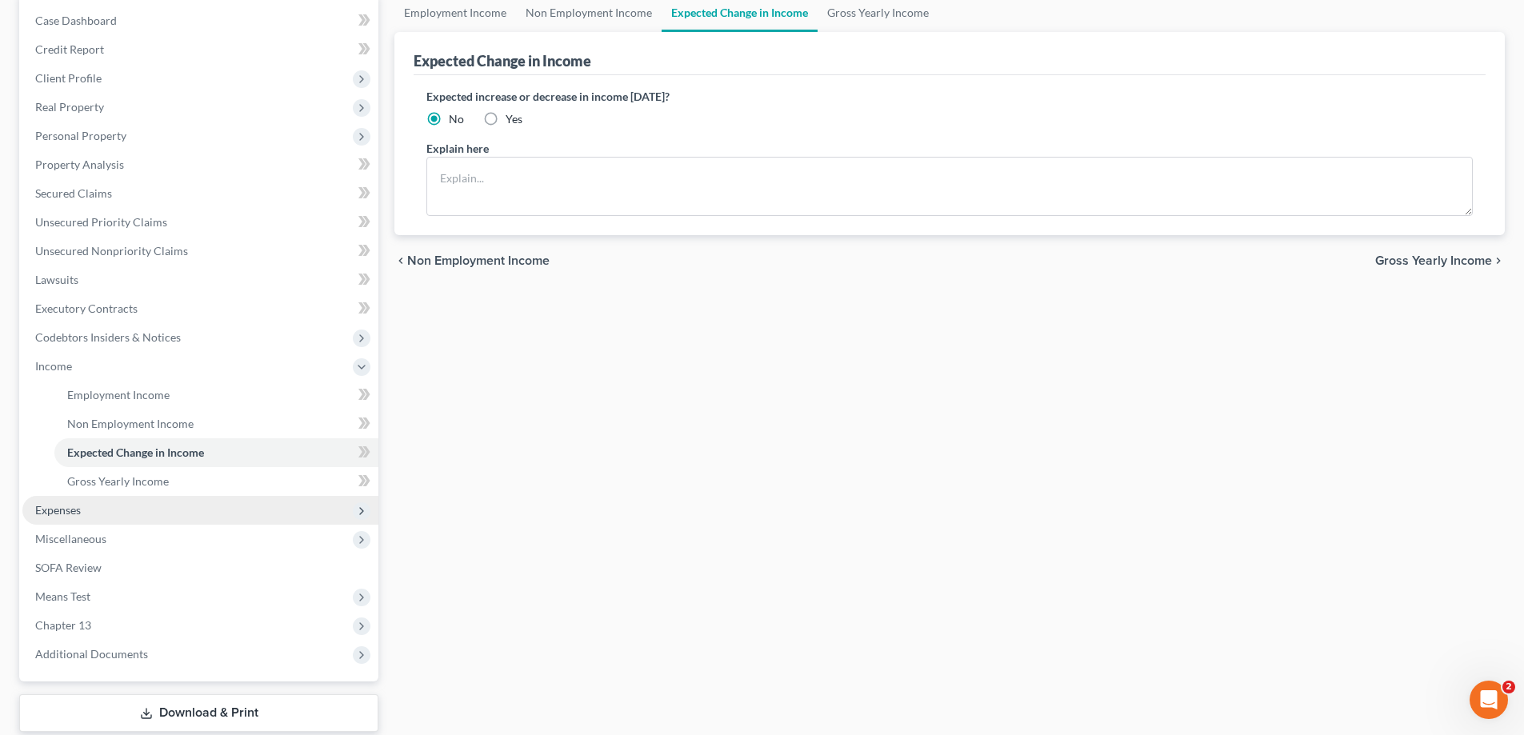
click at [62, 515] on span "Expenses" at bounding box center [58, 510] width 46 height 14
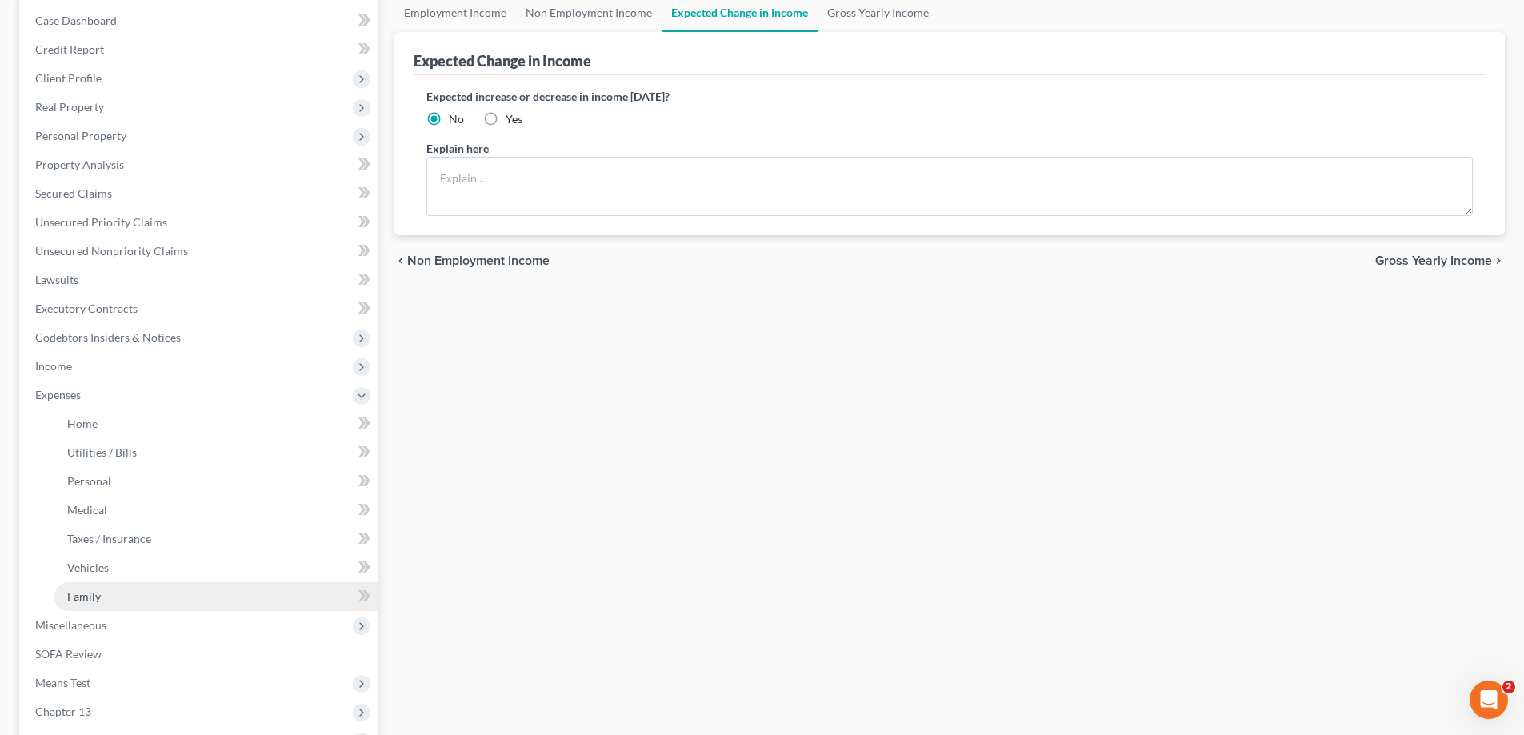
click at [96, 599] on span "Family" at bounding box center [84, 597] width 34 height 14
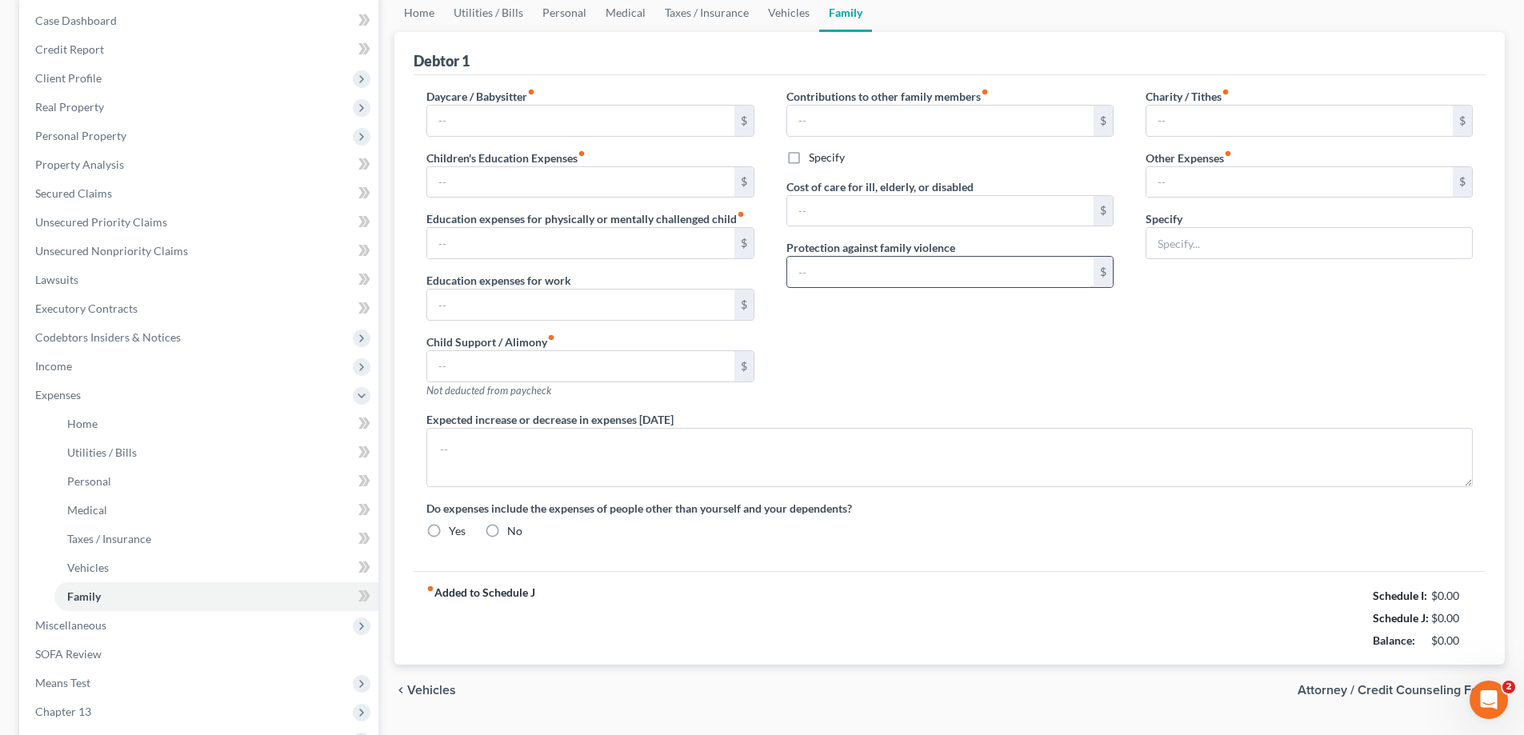
type input "0.00"
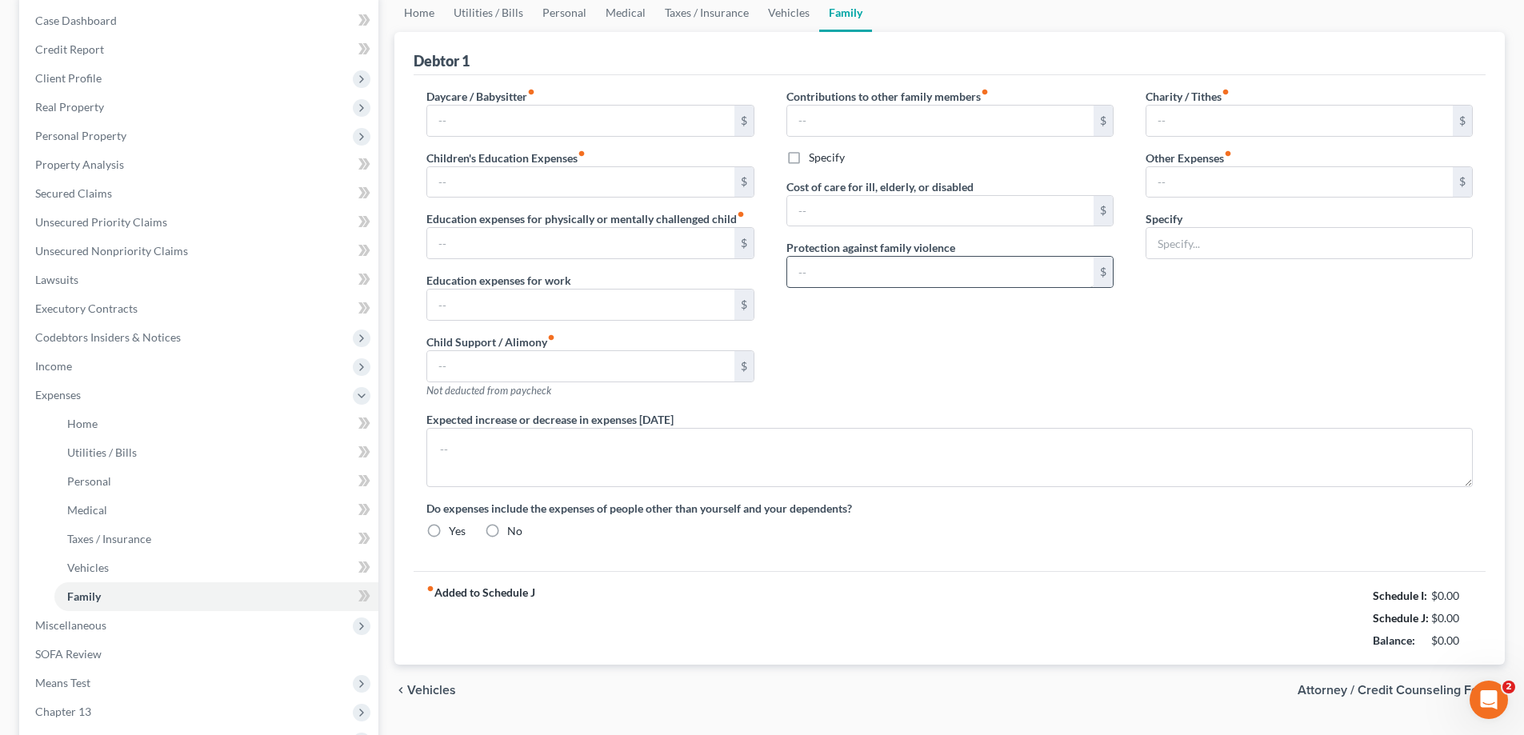
type input "0.00"
type input "20.00"
type input "0.00"
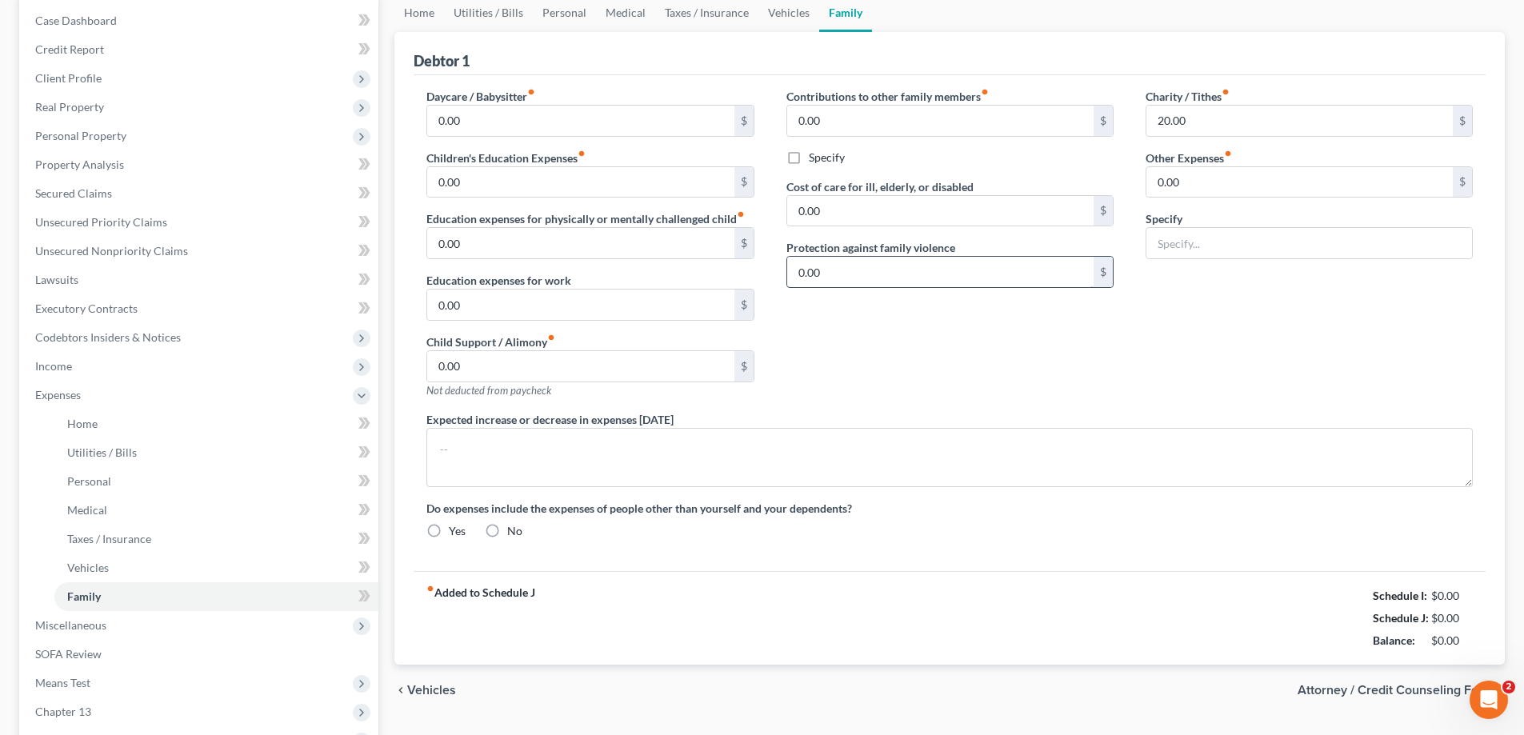
type textarea "Debtor's daughter and his granddaughter live with them. The daughter is not wor…"
radio input "true"
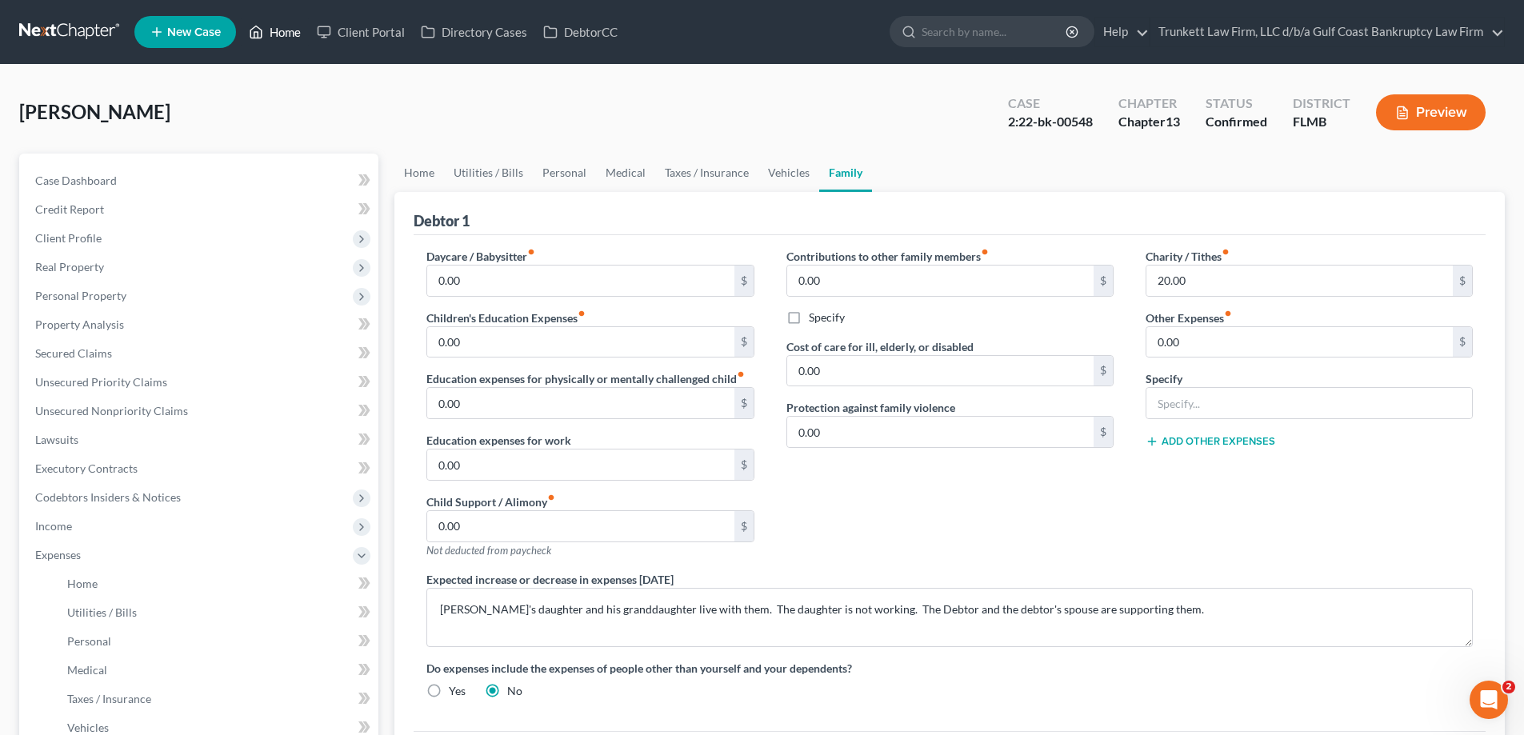
click at [282, 26] on link "Home" at bounding box center [275, 32] width 68 height 29
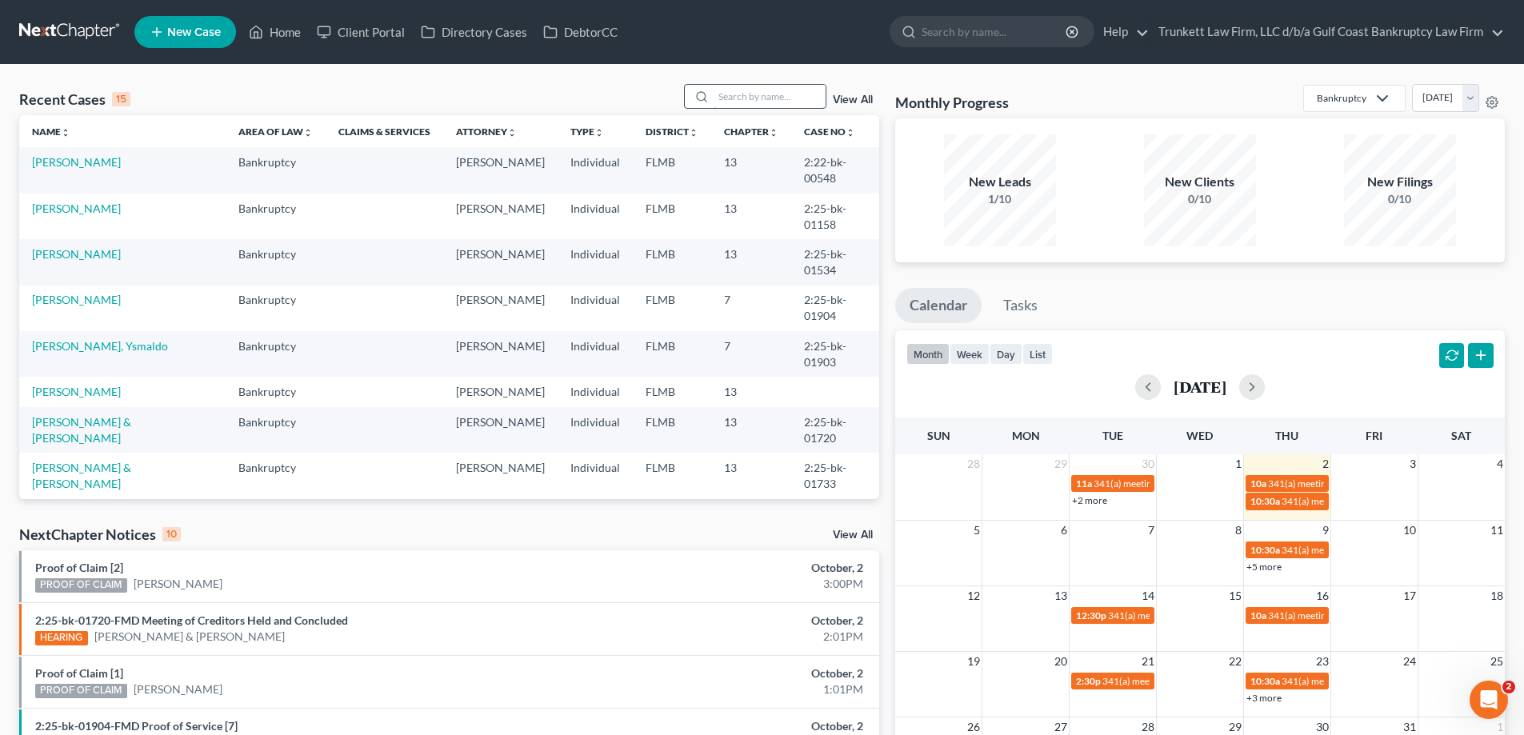
click at [727, 92] on input "search" at bounding box center [770, 96] width 112 height 23
type input "boro"
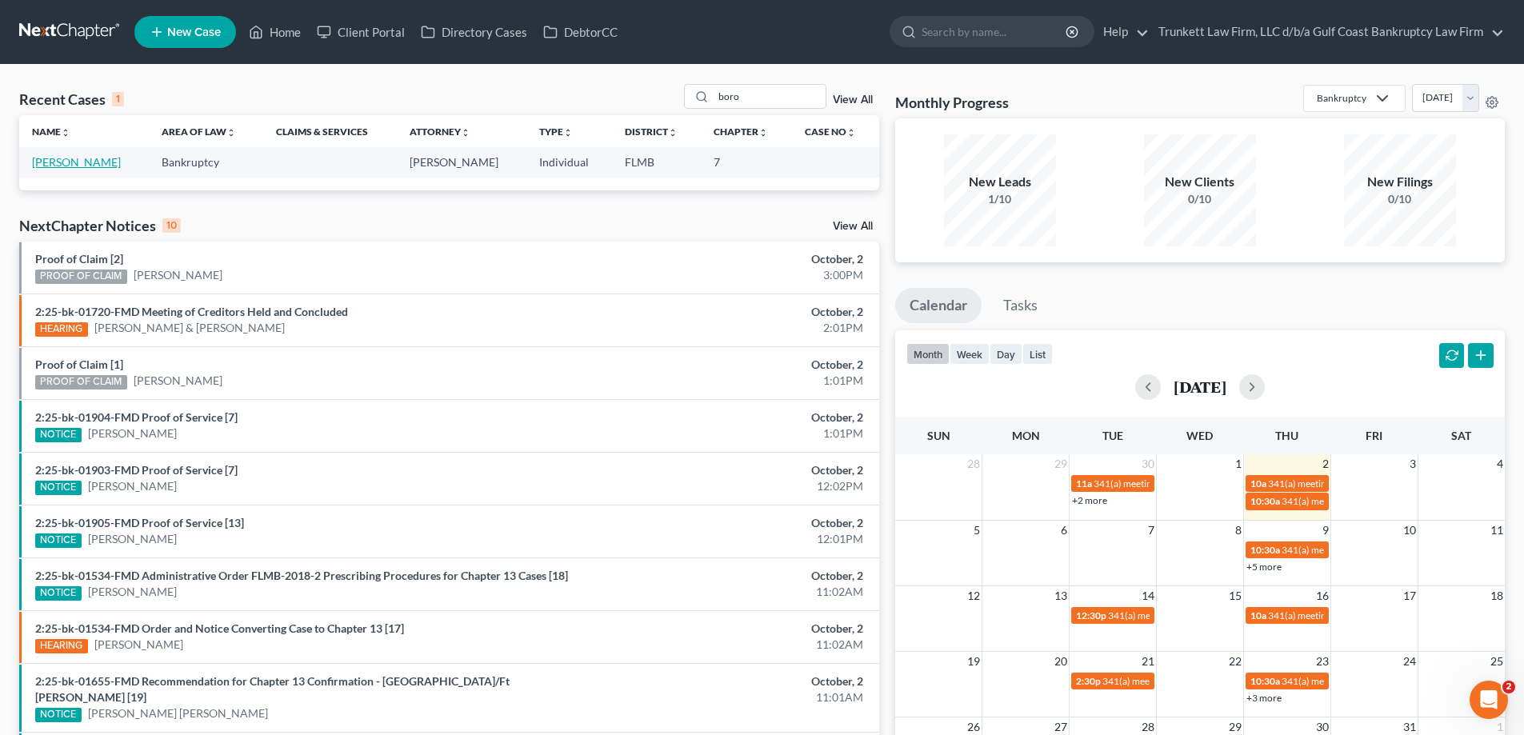
click at [67, 163] on link "Boro, Joseph" at bounding box center [76, 162] width 89 height 14
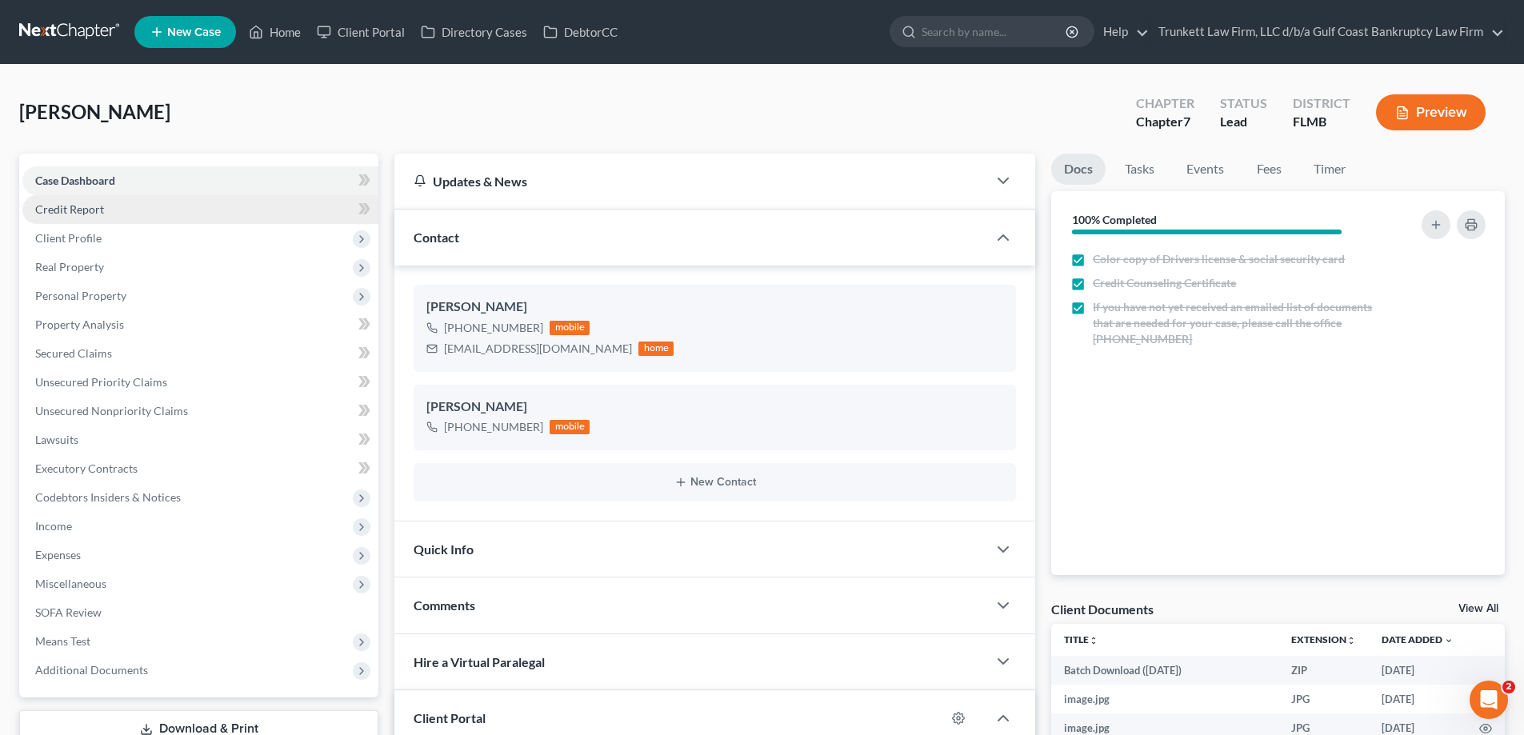
click at [85, 213] on span "Credit Report" at bounding box center [69, 209] width 69 height 14
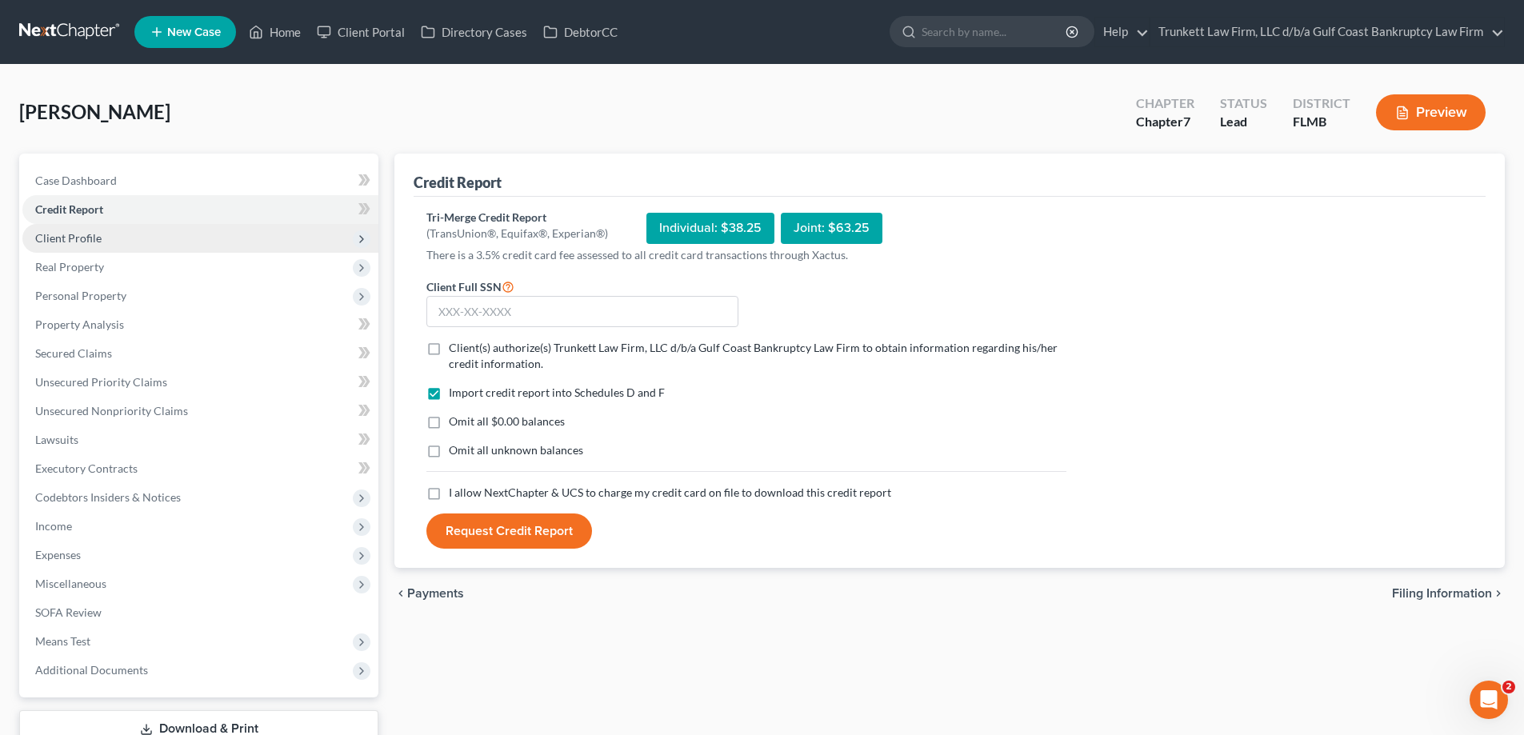
click at [80, 240] on span "Client Profile" at bounding box center [68, 238] width 66 height 14
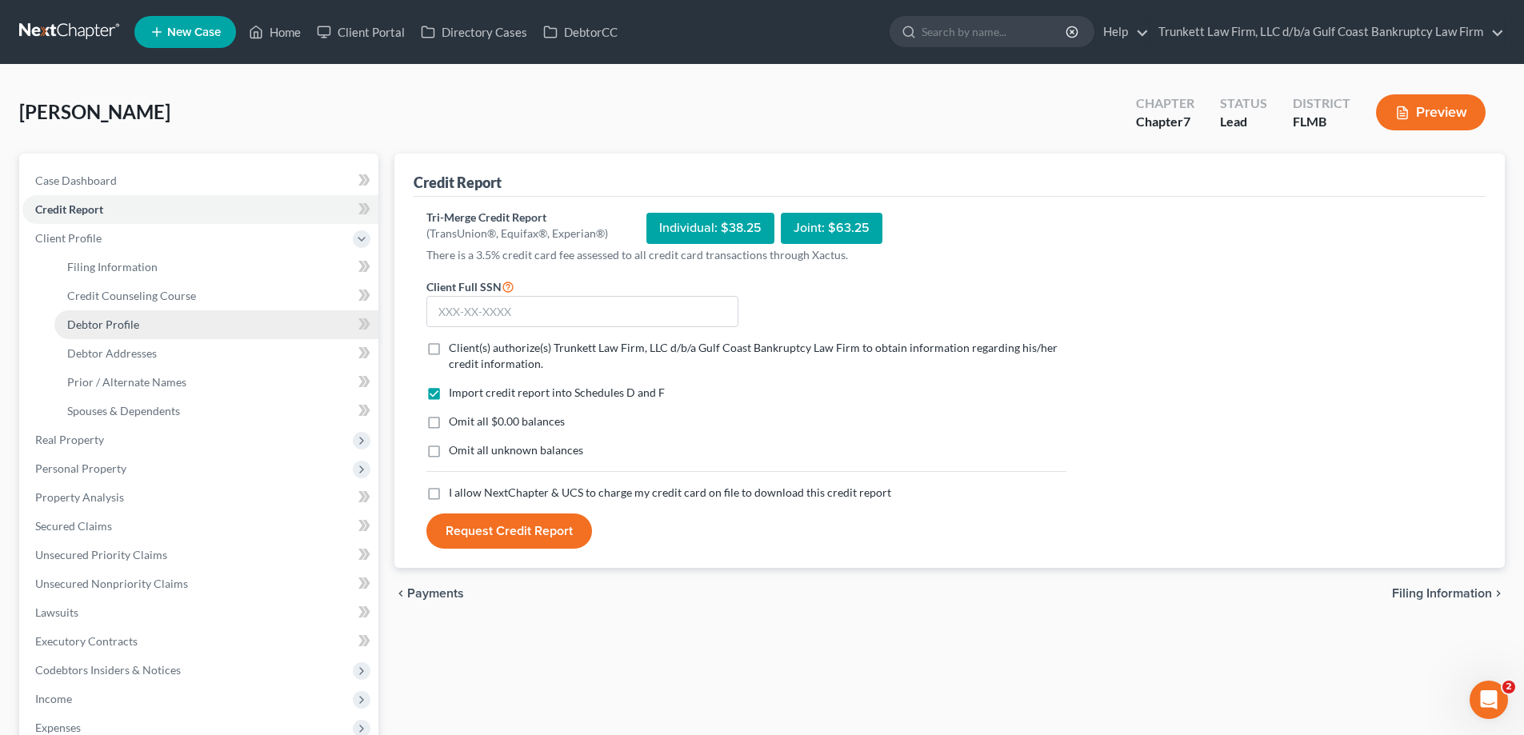
click at [119, 318] on span "Debtor Profile" at bounding box center [103, 325] width 72 height 14
select select "0"
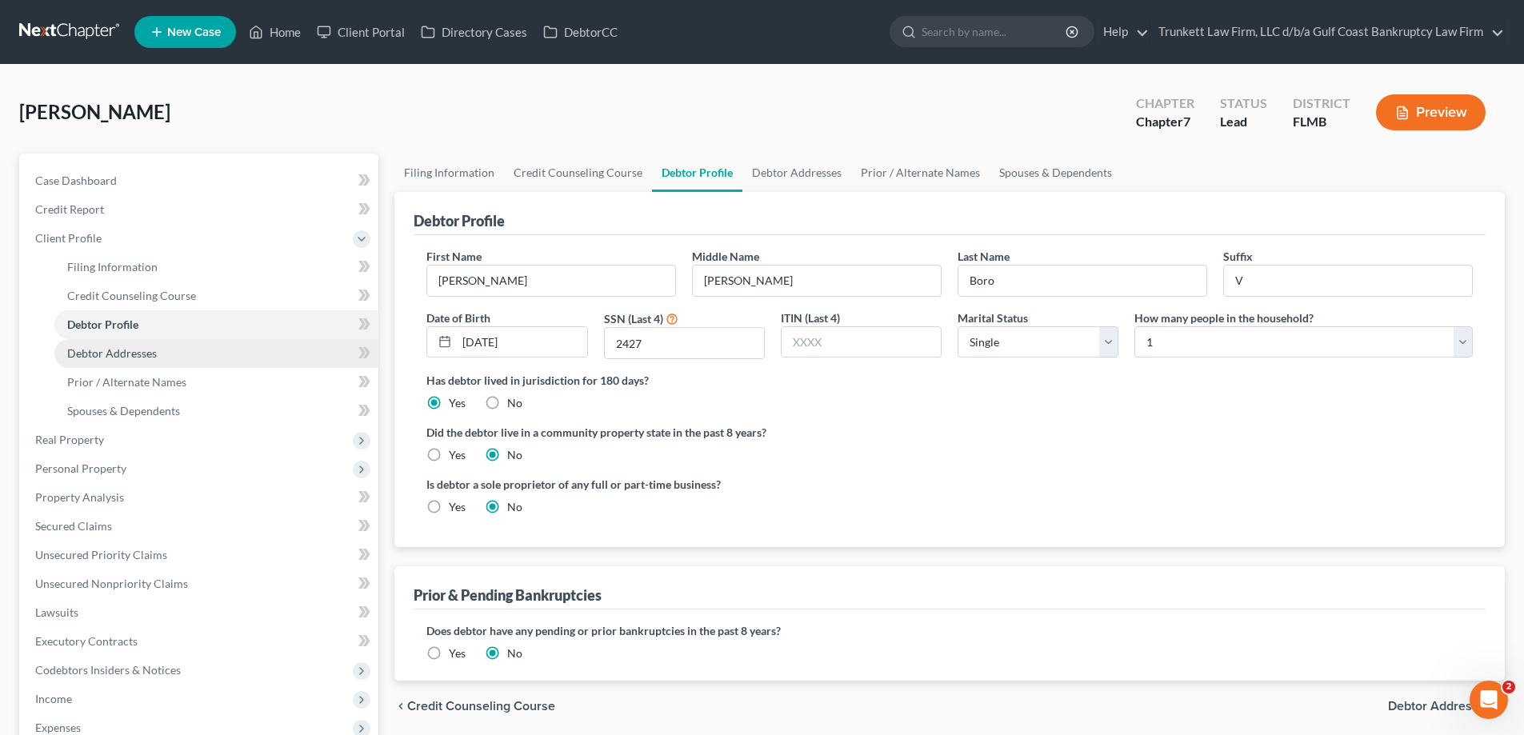
click at [130, 353] on span "Debtor Addresses" at bounding box center [112, 353] width 90 height 14
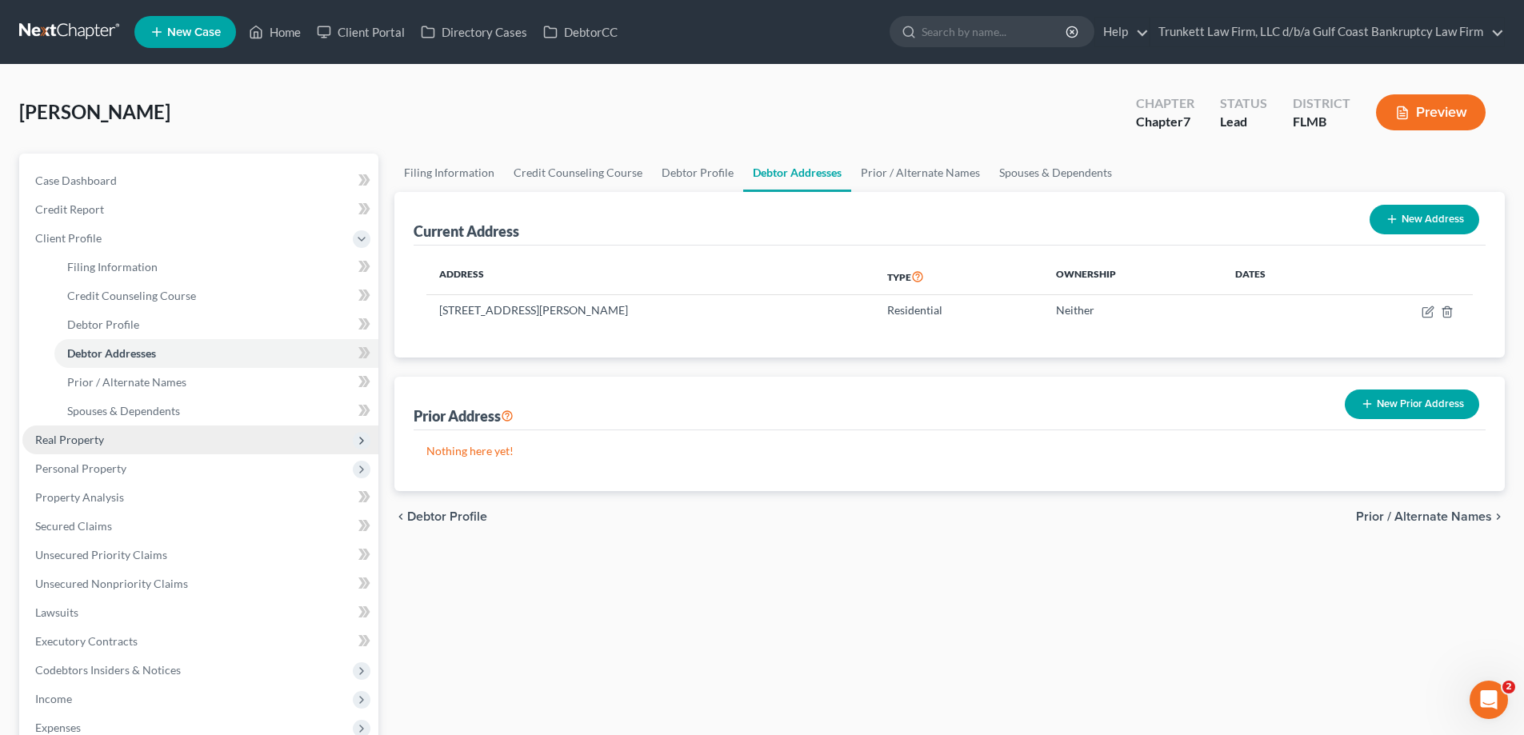
click at [101, 440] on span "Real Property" at bounding box center [69, 440] width 69 height 14
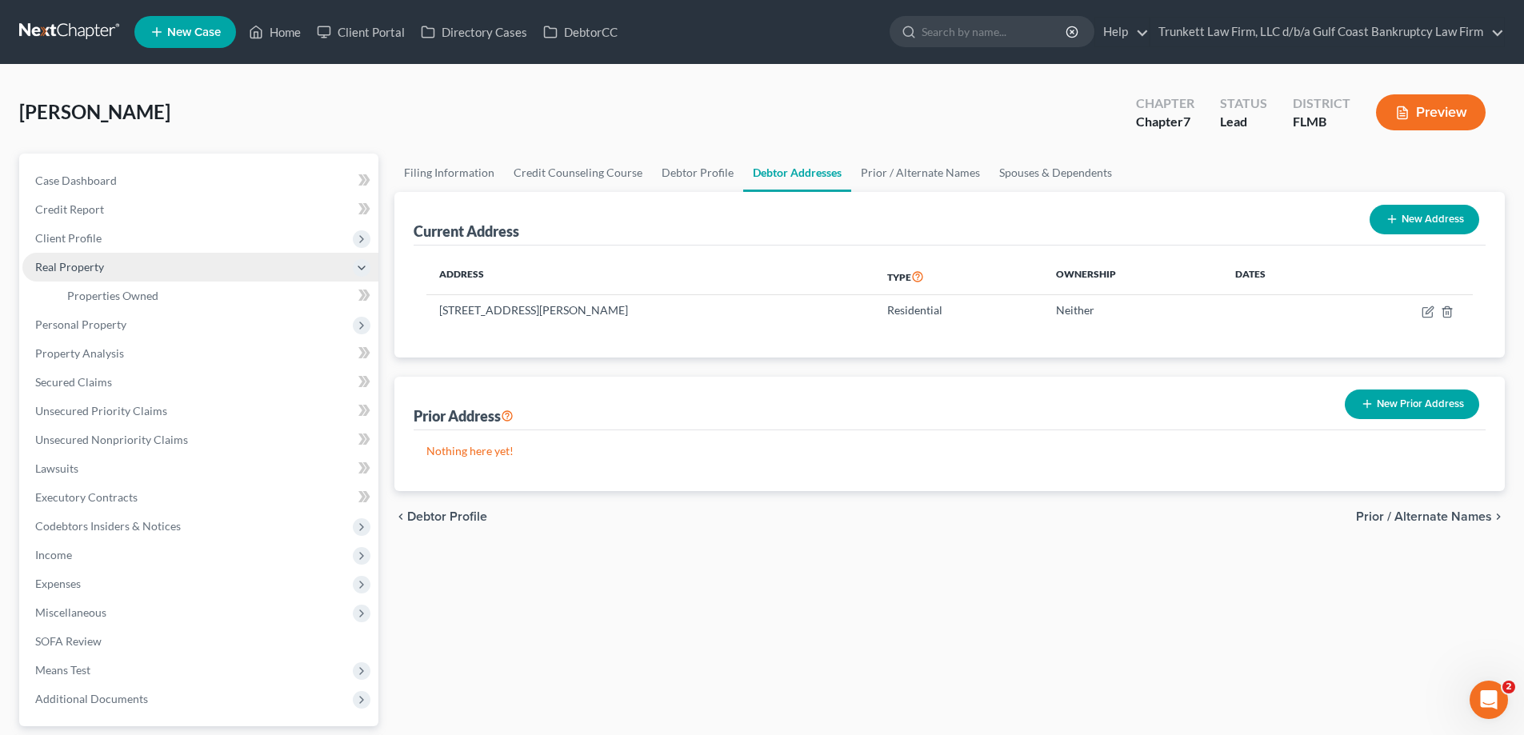
click at [101, 440] on ul "Case Dashboard Payments Invoices Payments Payments Credit Report Client Profile" at bounding box center [200, 439] width 356 height 547
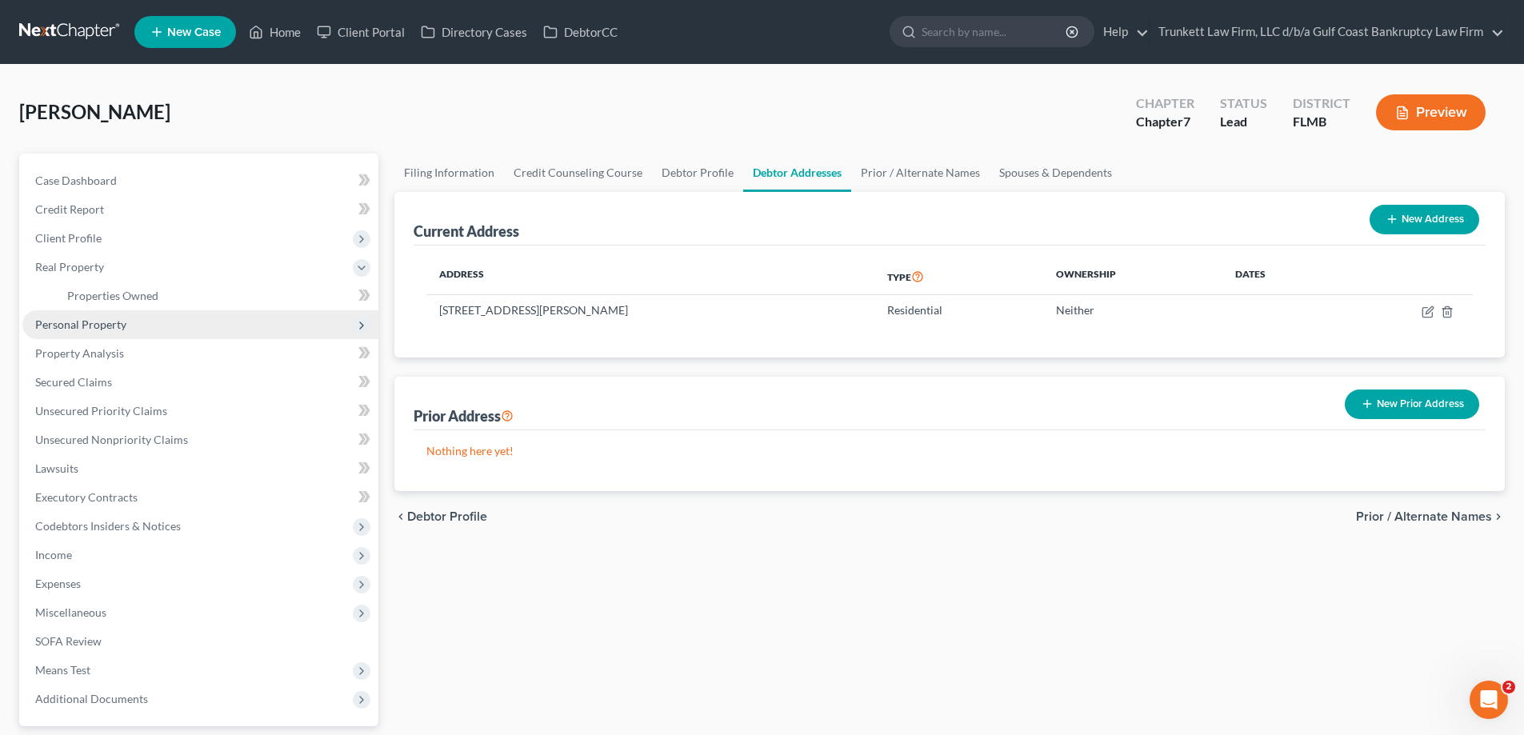
click at [94, 324] on span "Personal Property" at bounding box center [80, 325] width 91 height 14
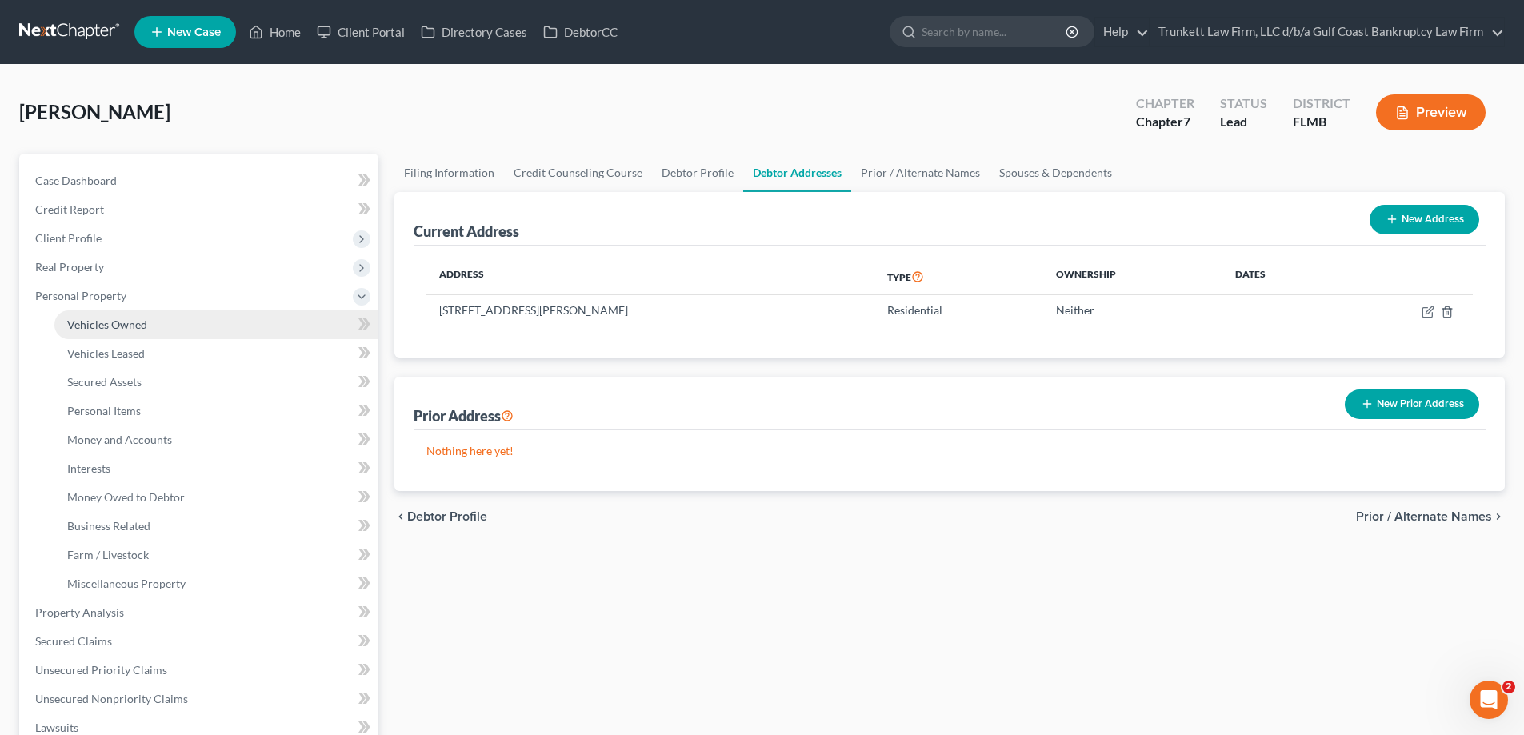
click at [136, 319] on span "Vehicles Owned" at bounding box center [107, 325] width 80 height 14
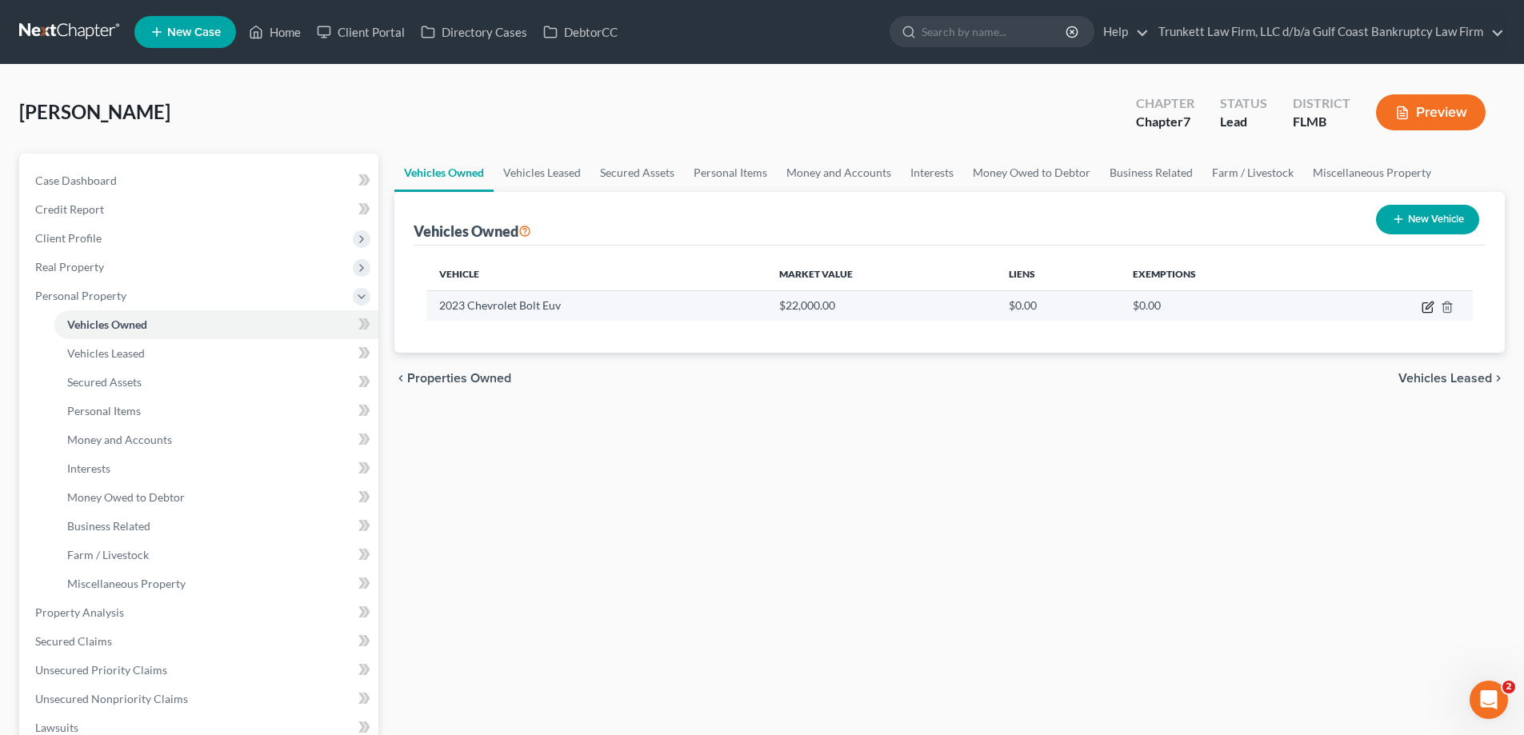
click at [1428, 310] on icon "button" at bounding box center [1428, 307] width 13 height 13
select select "0"
select select "3"
select select "1"
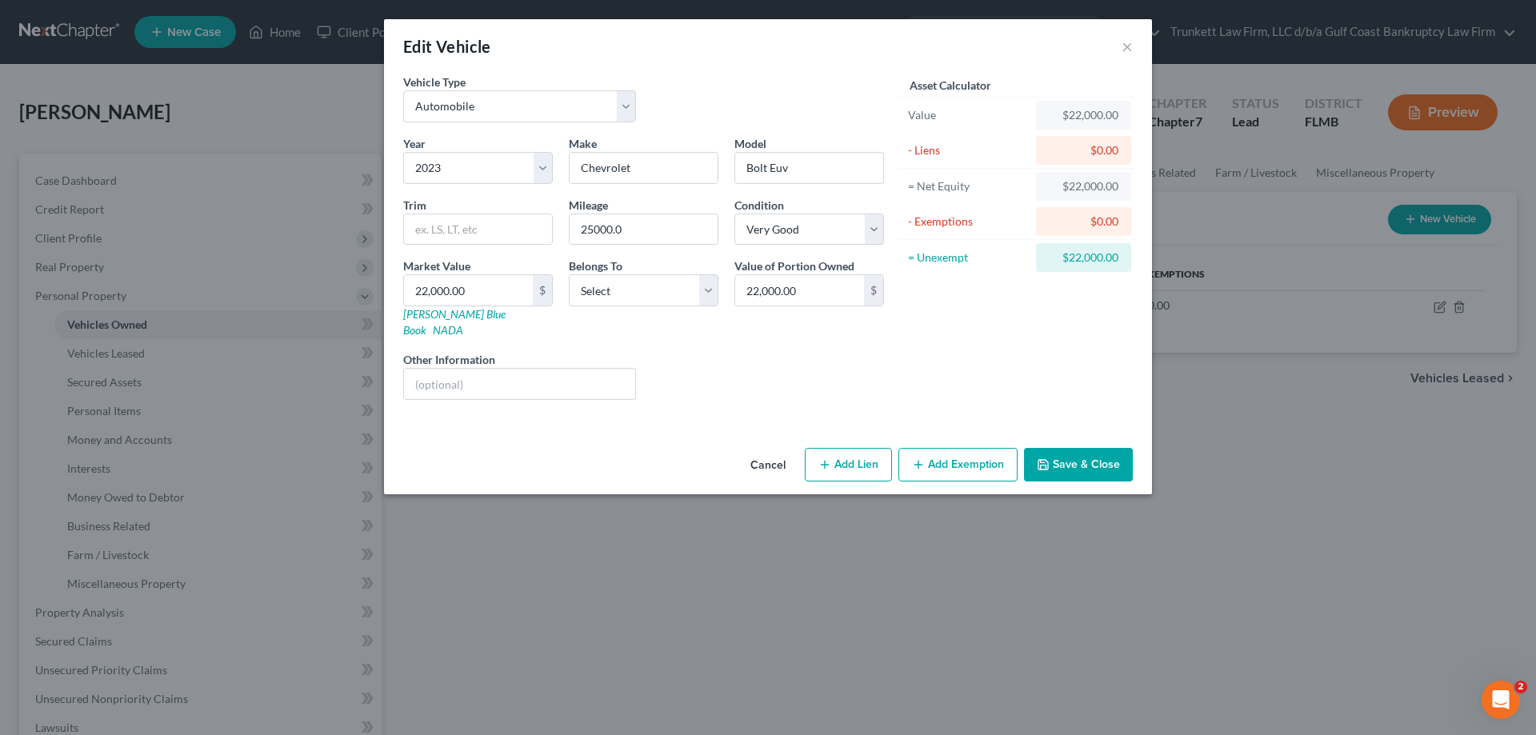
click at [1134, 42] on div "Edit Vehicle ×" at bounding box center [768, 46] width 768 height 54
click at [1124, 46] on button "×" at bounding box center [1127, 46] width 11 height 19
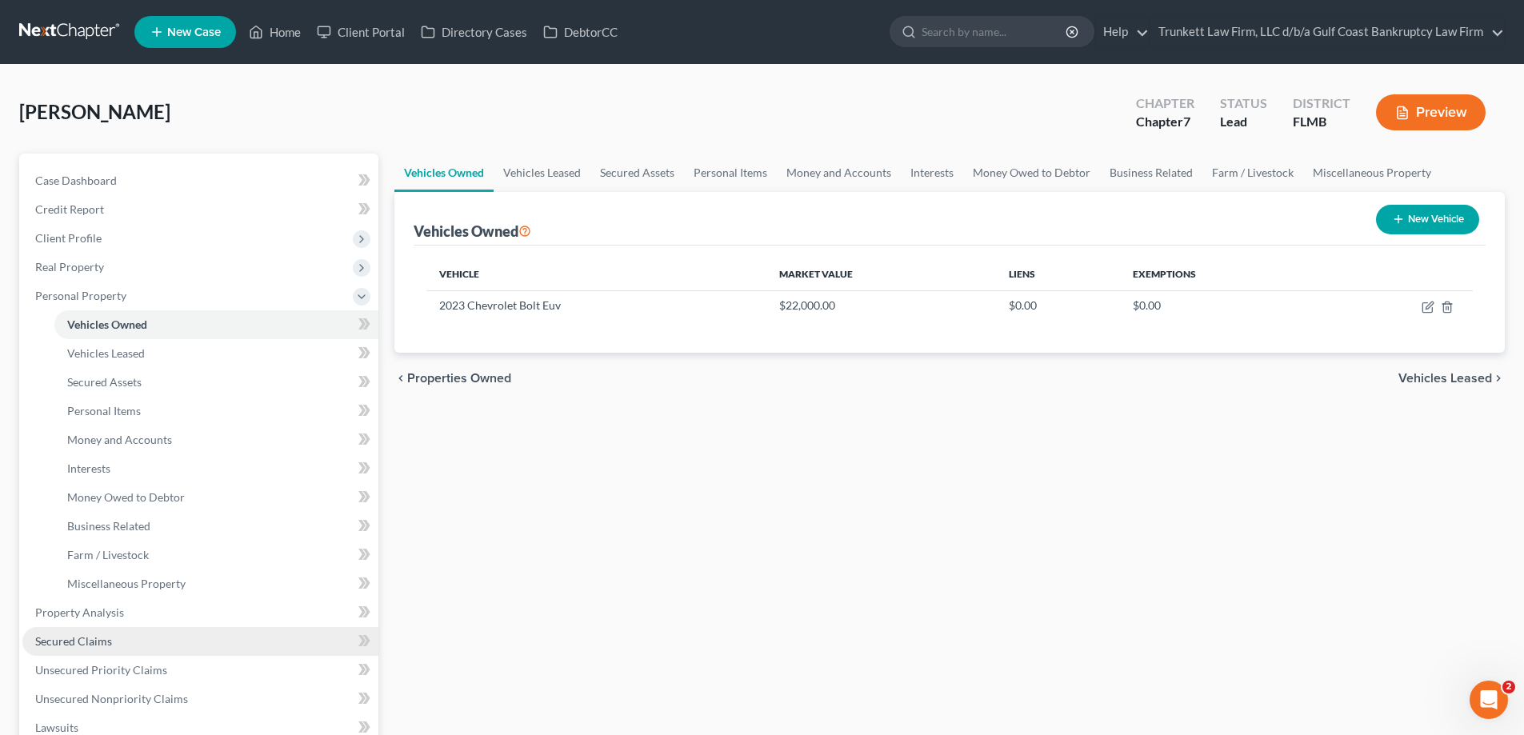
click at [111, 643] on link "Secured Claims" at bounding box center [200, 641] width 356 height 29
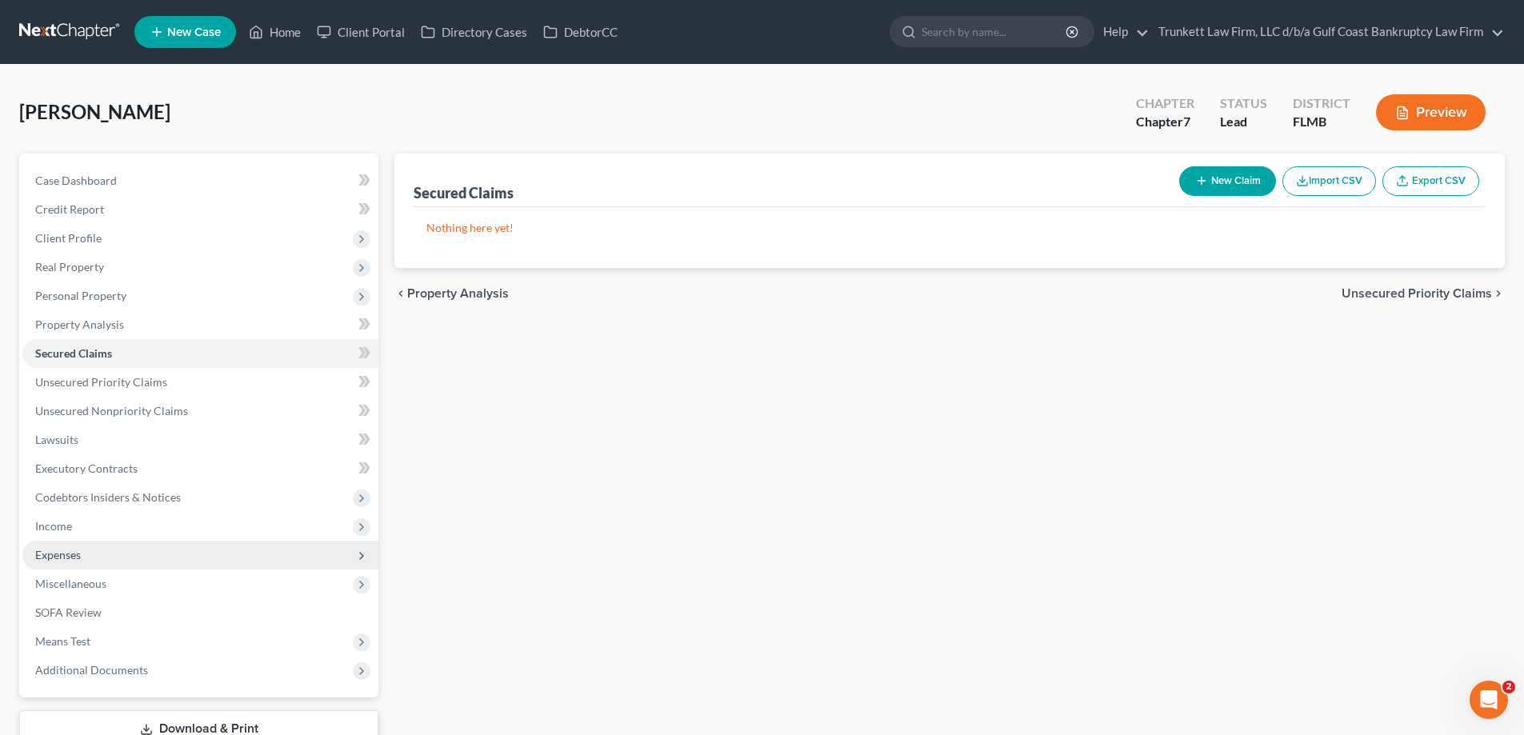
click at [95, 558] on span "Expenses" at bounding box center [200, 555] width 356 height 29
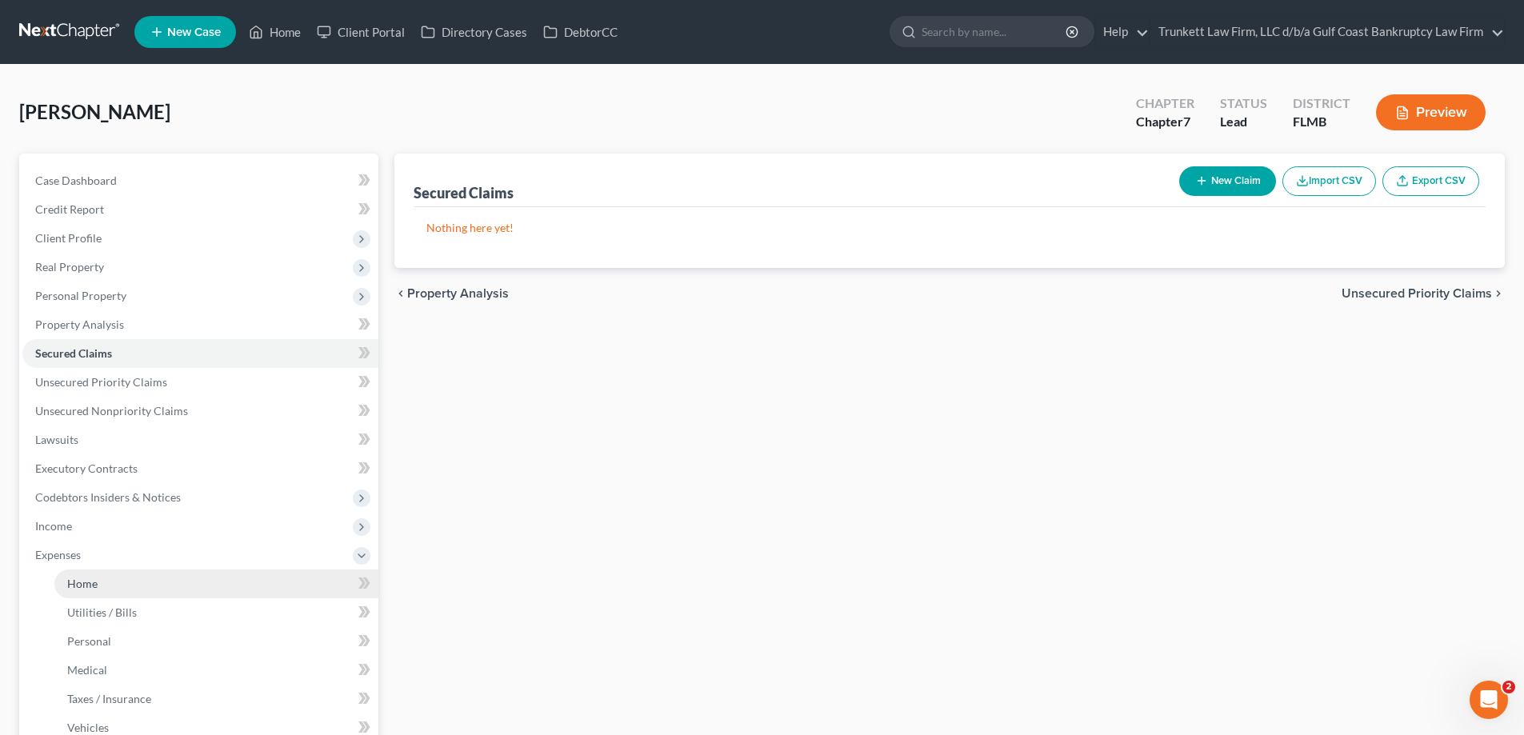
click at [97, 590] on span "Home" at bounding box center [82, 584] width 30 height 14
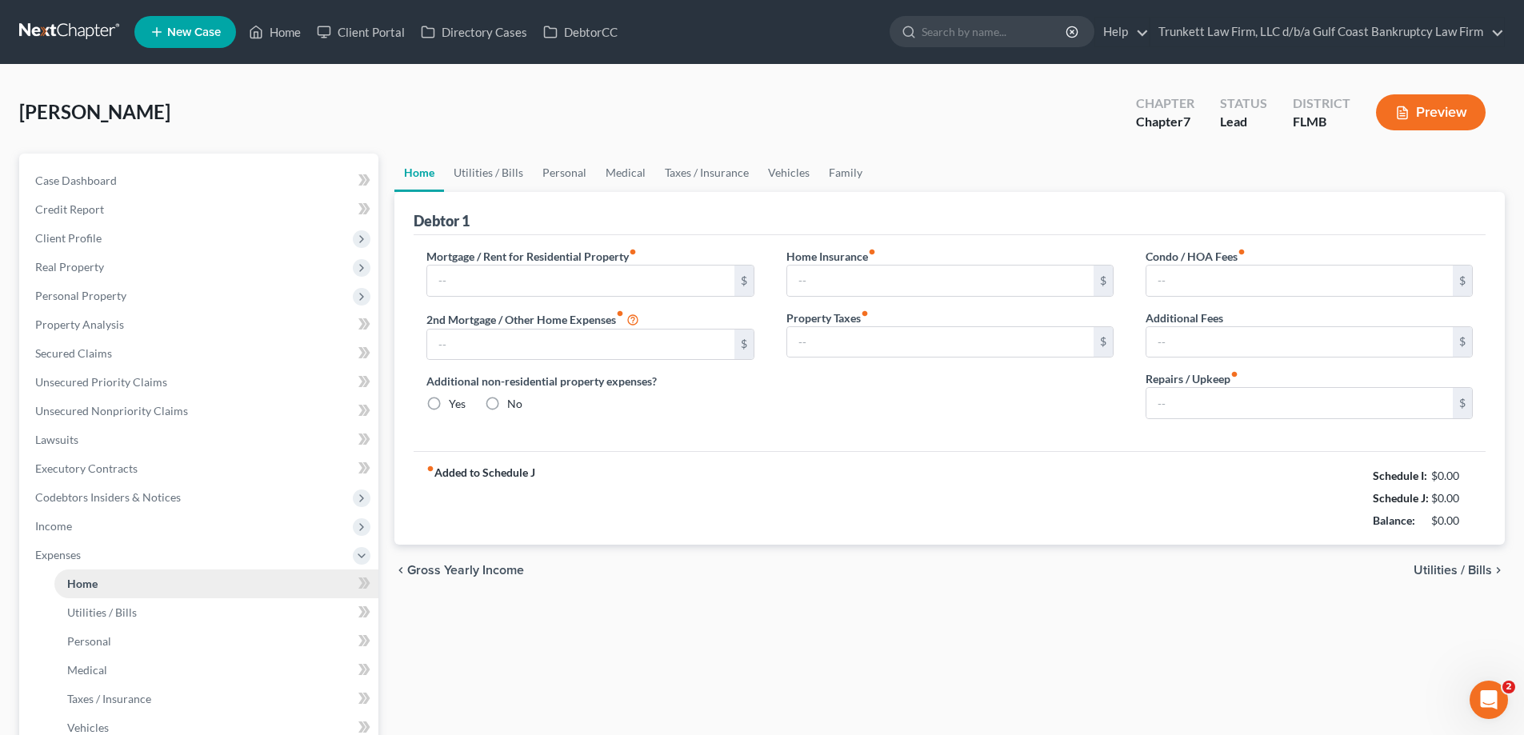
click at [130, 574] on link "Home" at bounding box center [216, 584] width 324 height 29
radio input "true"
click at [74, 526] on span "Income" at bounding box center [200, 526] width 356 height 29
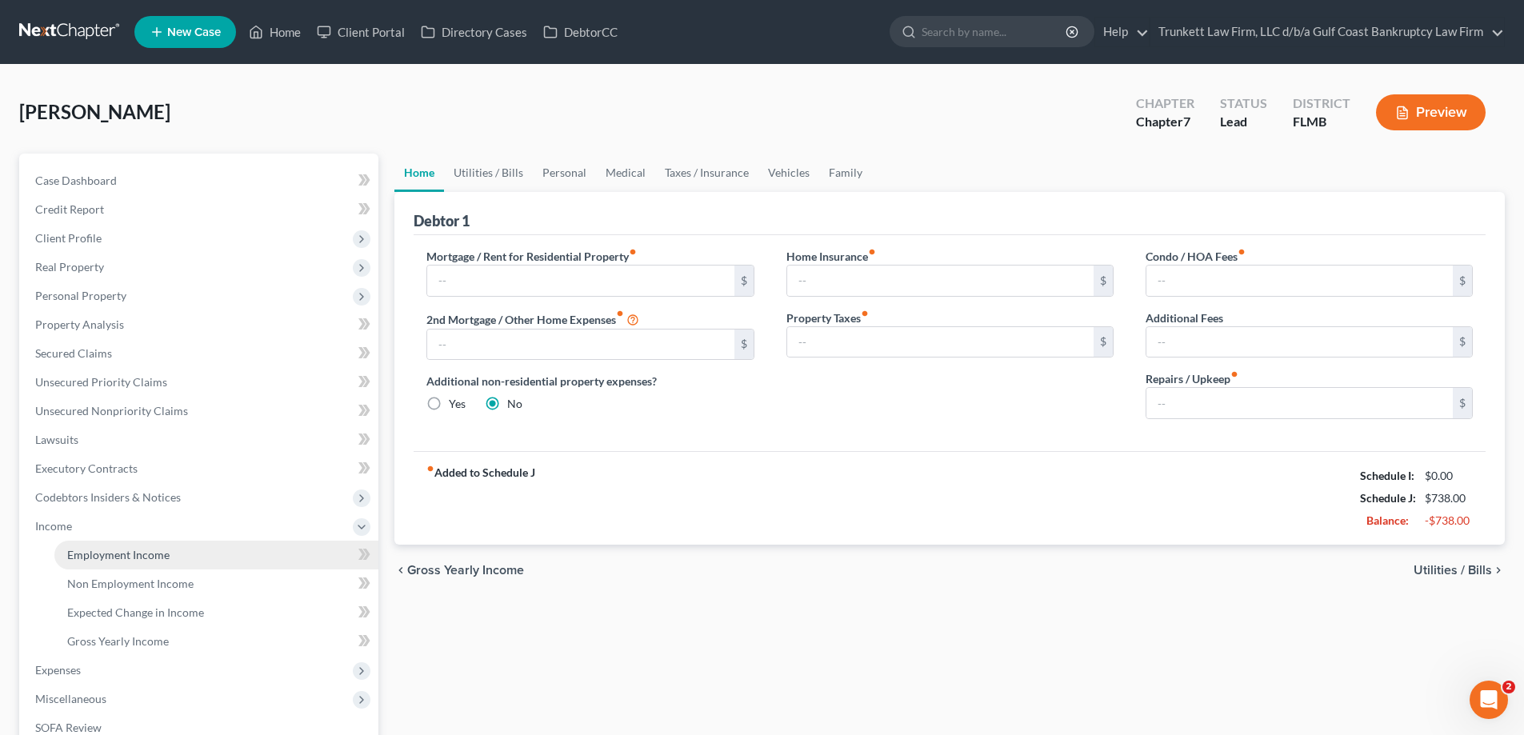
click at [86, 552] on span "Employment Income" at bounding box center [118, 555] width 102 height 14
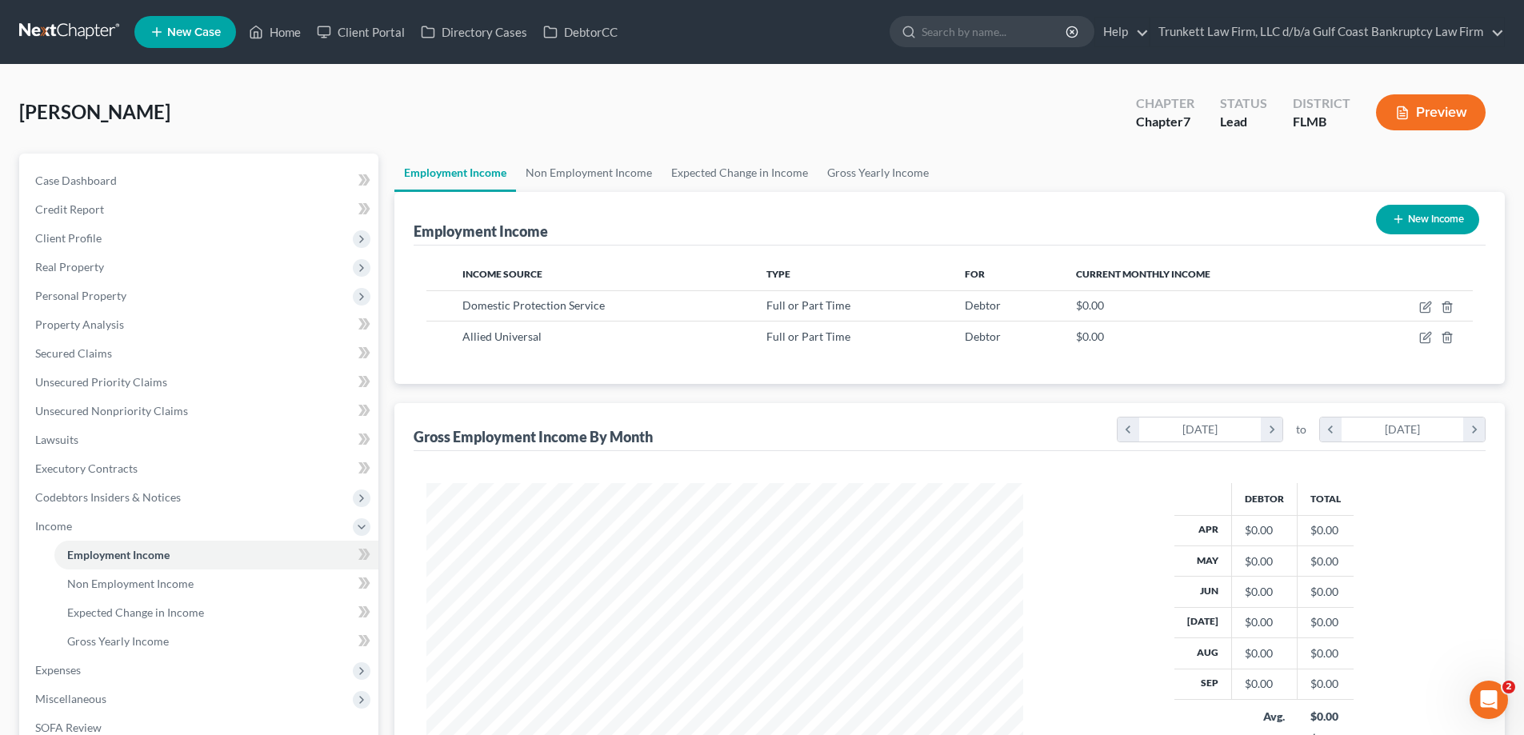
scroll to position [298, 629]
click at [90, 210] on span "Credit Report" at bounding box center [69, 209] width 69 height 14
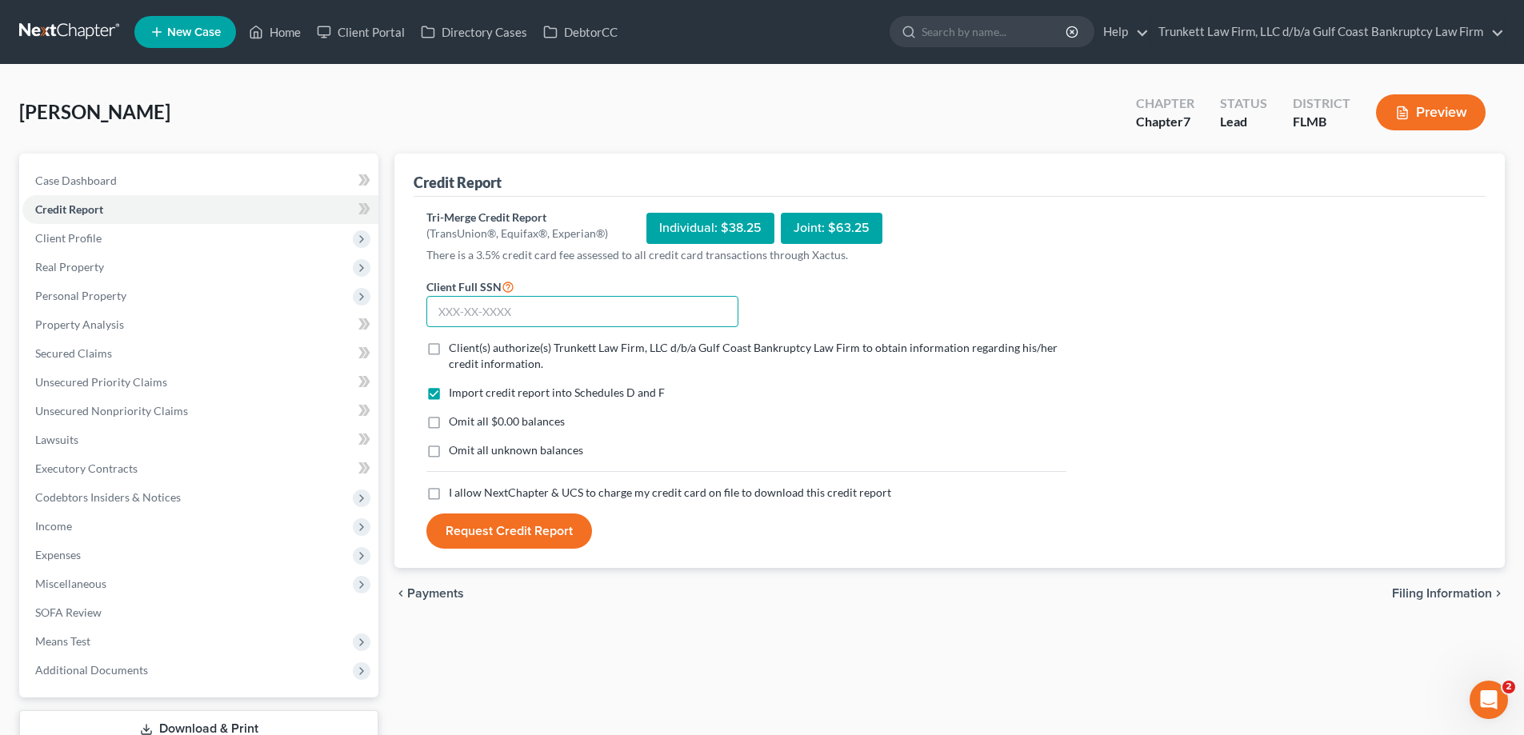
click at [495, 303] on input "text" at bounding box center [583, 312] width 312 height 32
type input "628-52-2427"
click at [449, 357] on label "Client(s) authorize(s) Trunkett Law Firm, LLC d/b/a Gulf Coast Bankruptcy Law F…" at bounding box center [758, 356] width 618 height 32
click at [455, 350] on input "Client(s) authorize(s) Trunkett Law Firm, LLC d/b/a Gulf Coast Bankruptcy Law F…" at bounding box center [460, 345] width 10 height 10
checkbox input "true"
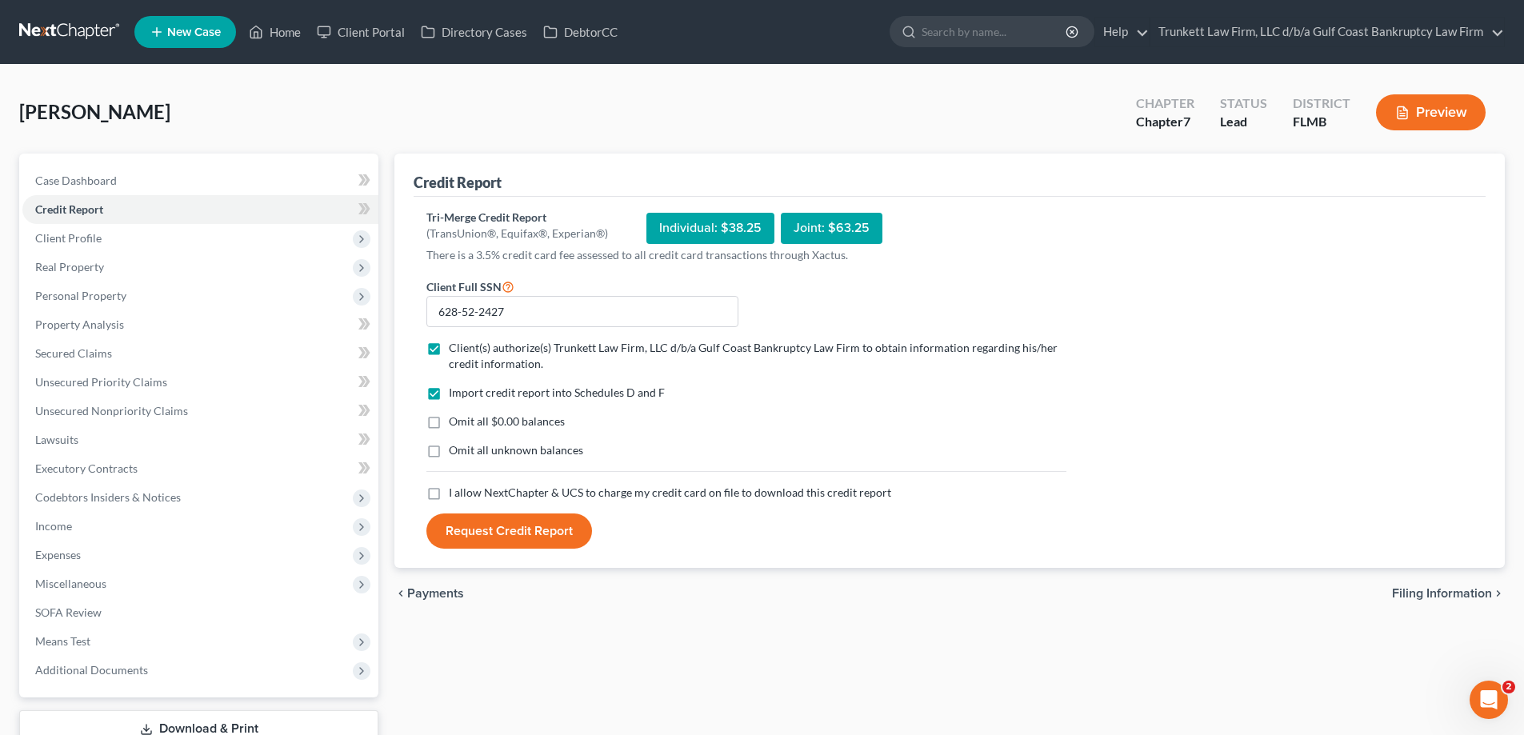
click at [449, 495] on label "I allow NextChapter & UCS to charge my credit card on file to download this cre…" at bounding box center [670, 493] width 443 height 16
click at [455, 495] on input "I allow NextChapter & UCS to charge my credit card on file to download this cre…" at bounding box center [460, 490] width 10 height 10
checkbox input "true"
click at [529, 535] on button "Request Credit Report" at bounding box center [510, 531] width 166 height 35
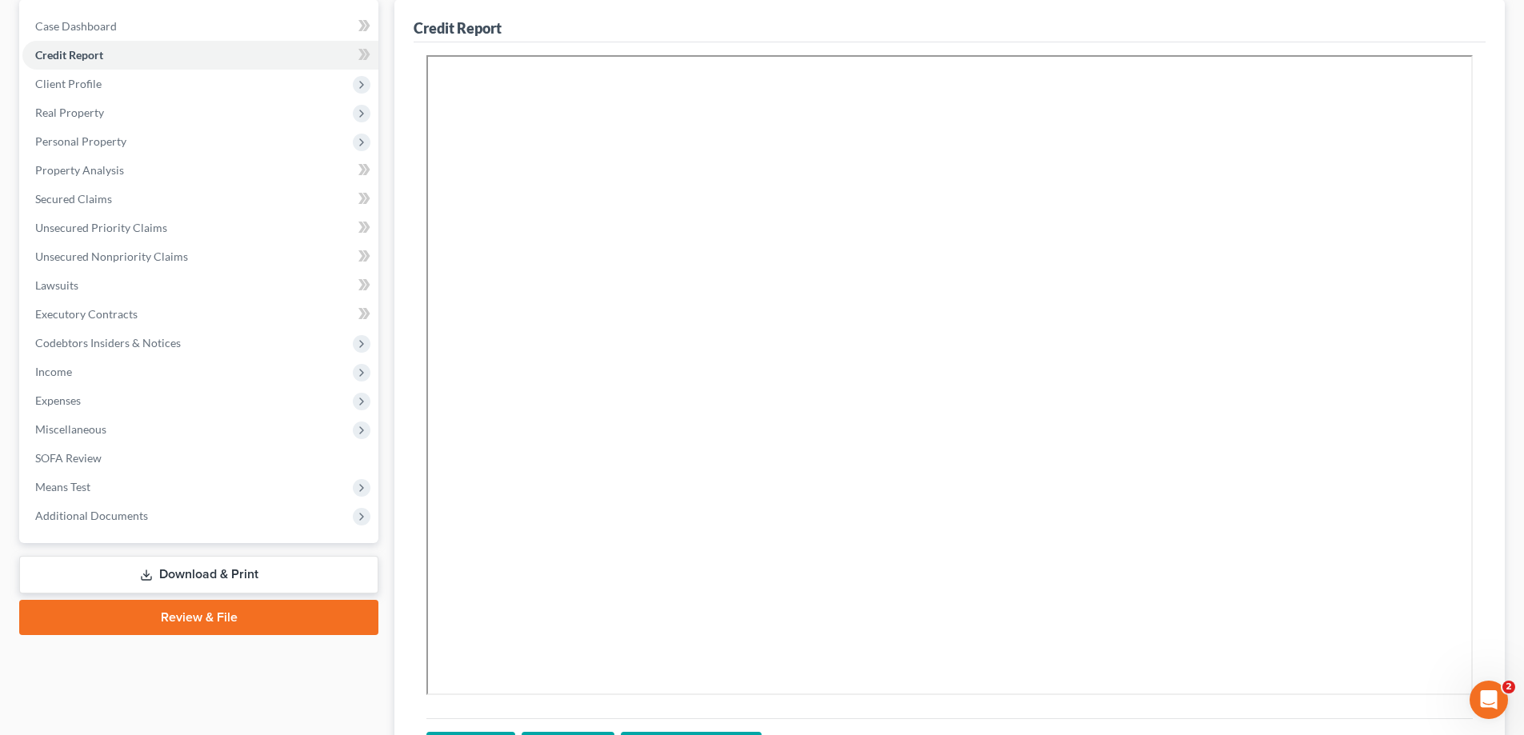
scroll to position [315, 0]
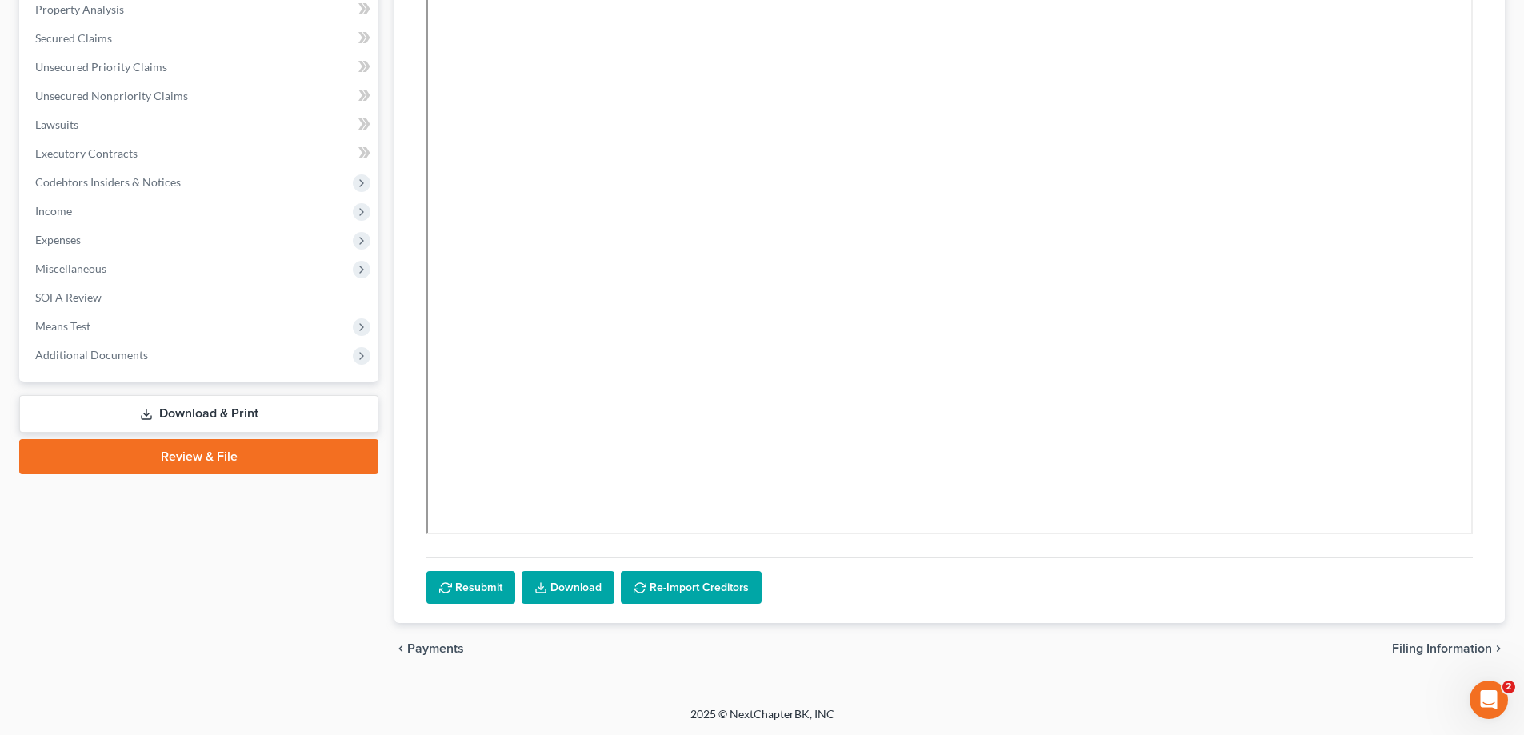
click at [572, 585] on link "Download" at bounding box center [568, 588] width 93 height 34
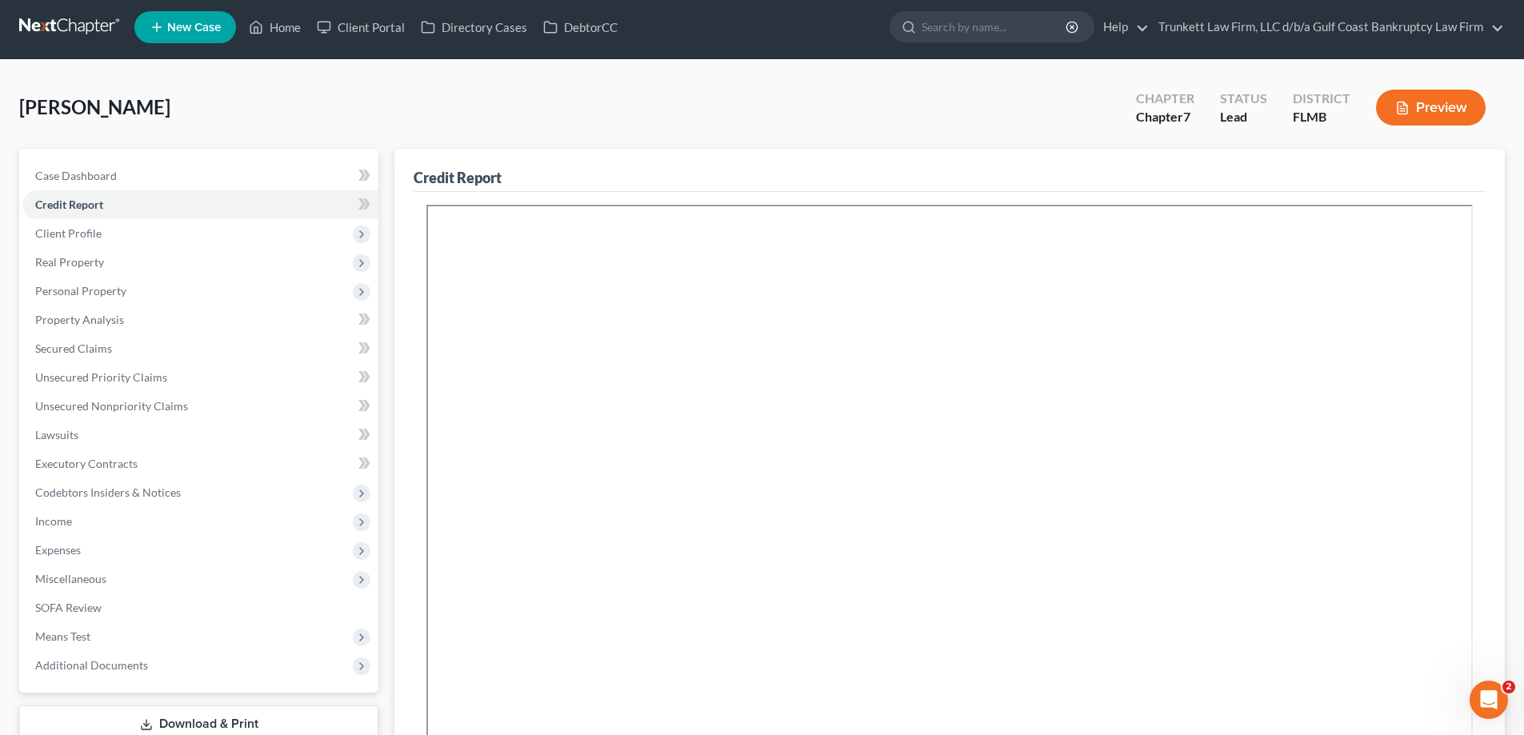
scroll to position [0, 0]
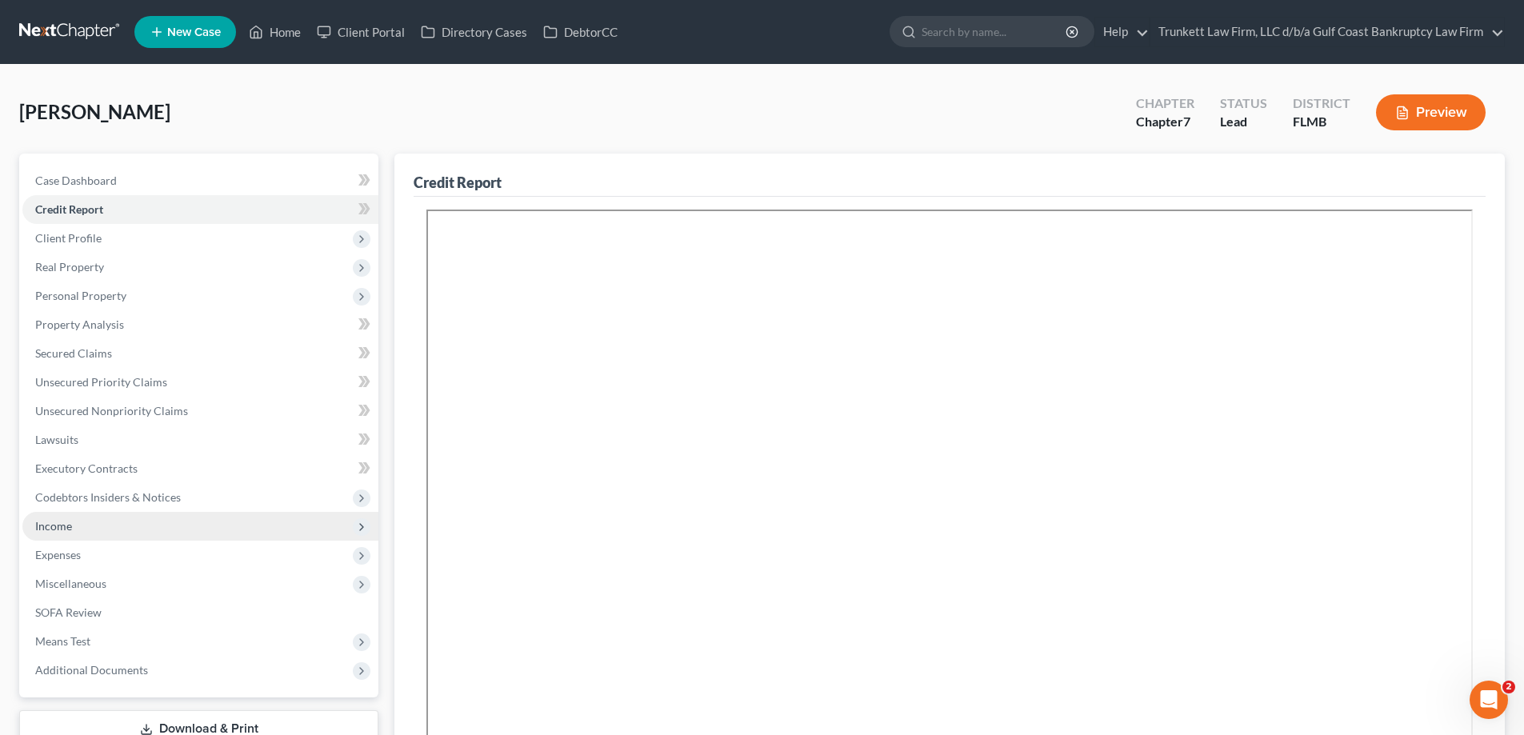
click at [63, 531] on span "Income" at bounding box center [53, 526] width 37 height 14
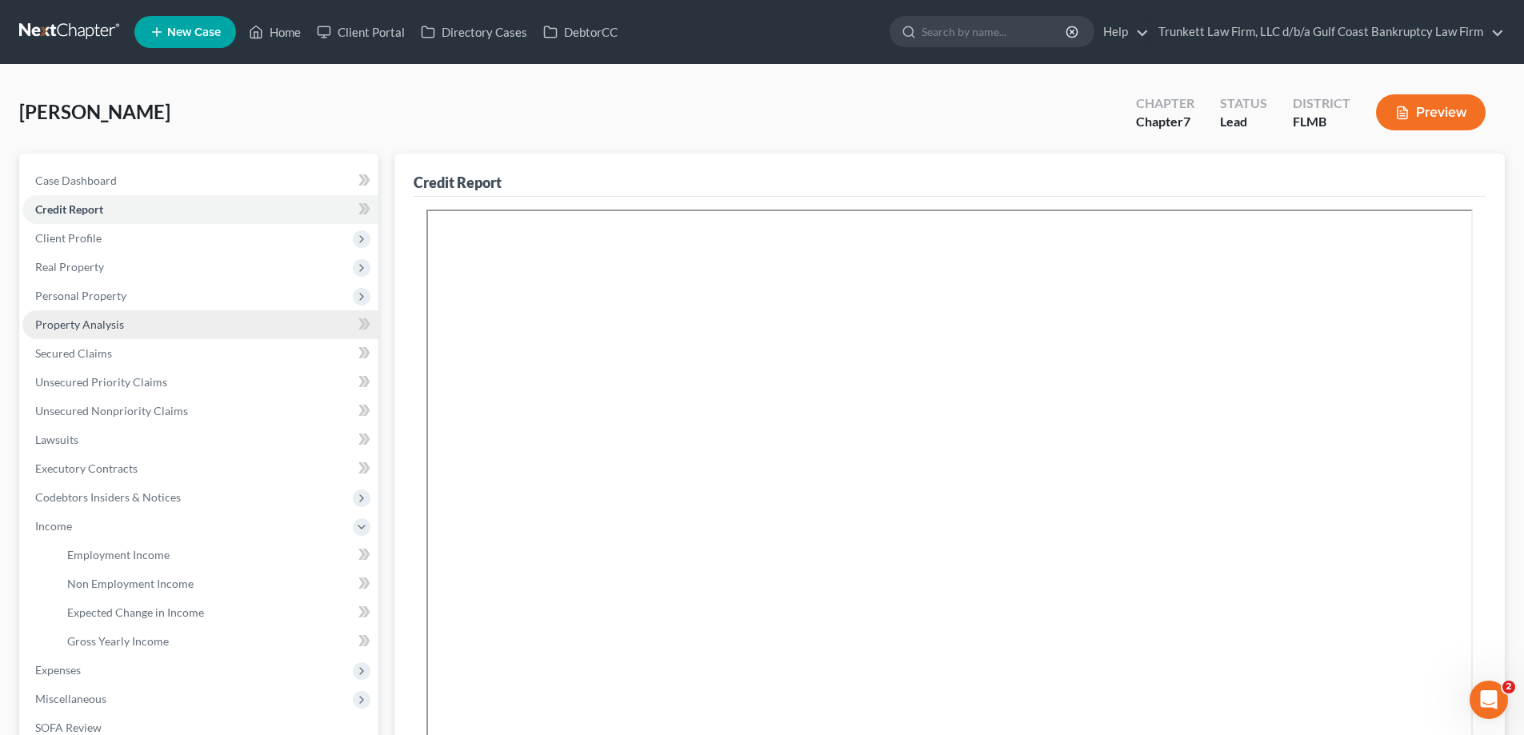
click at [95, 328] on span "Property Analysis" at bounding box center [79, 325] width 89 height 14
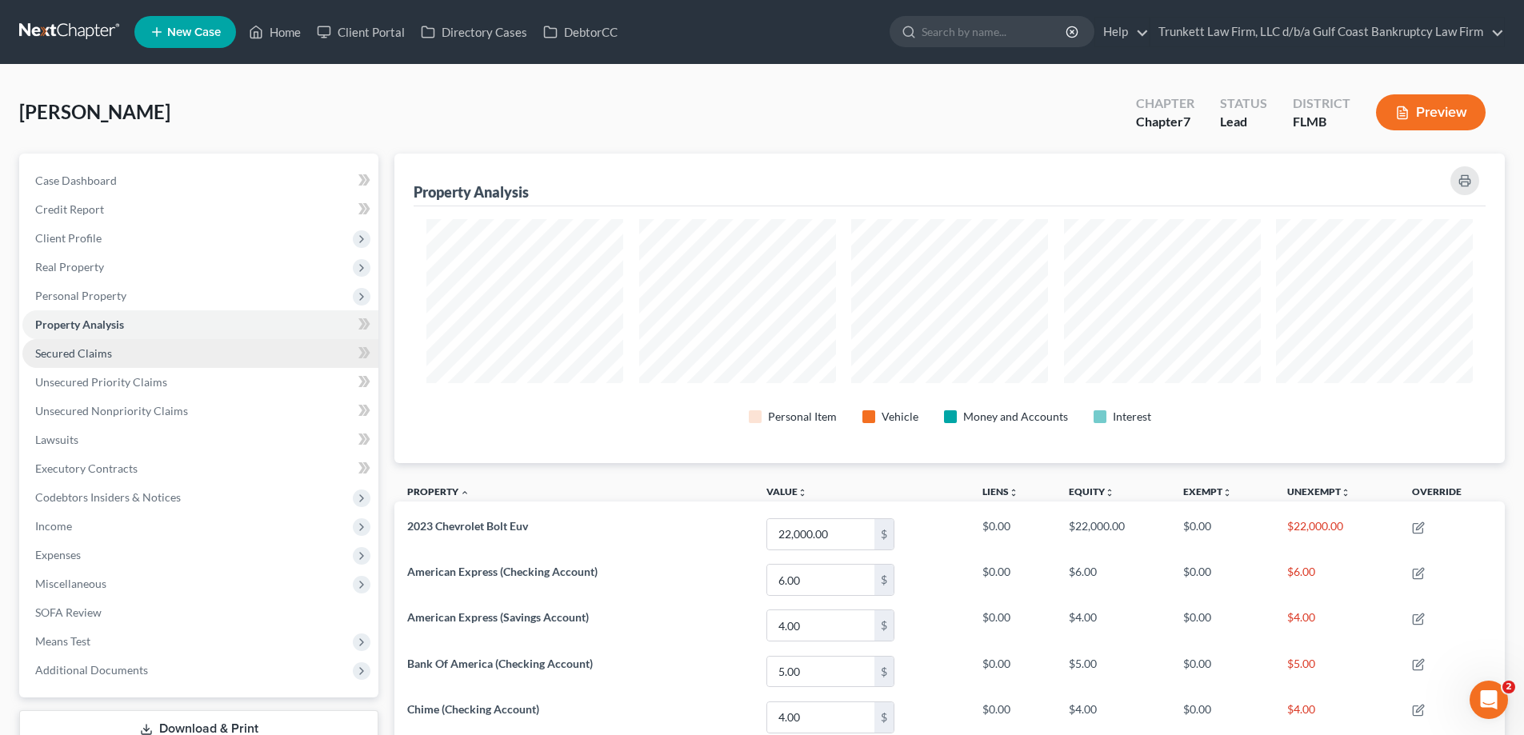
click at [105, 351] on span "Secured Claims" at bounding box center [73, 353] width 77 height 14
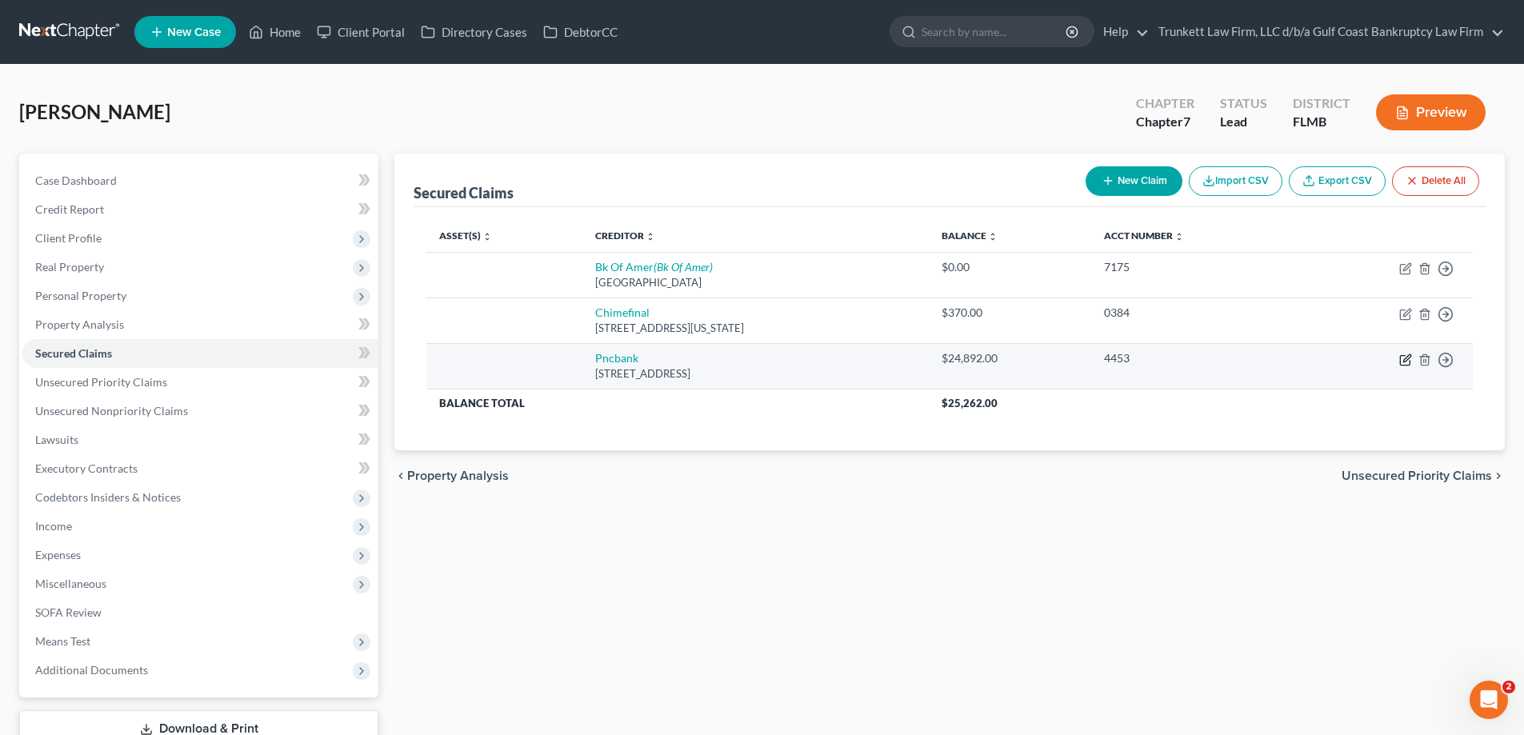
click at [1404, 356] on icon "button" at bounding box center [1405, 361] width 10 height 10
select select "39"
select select "0"
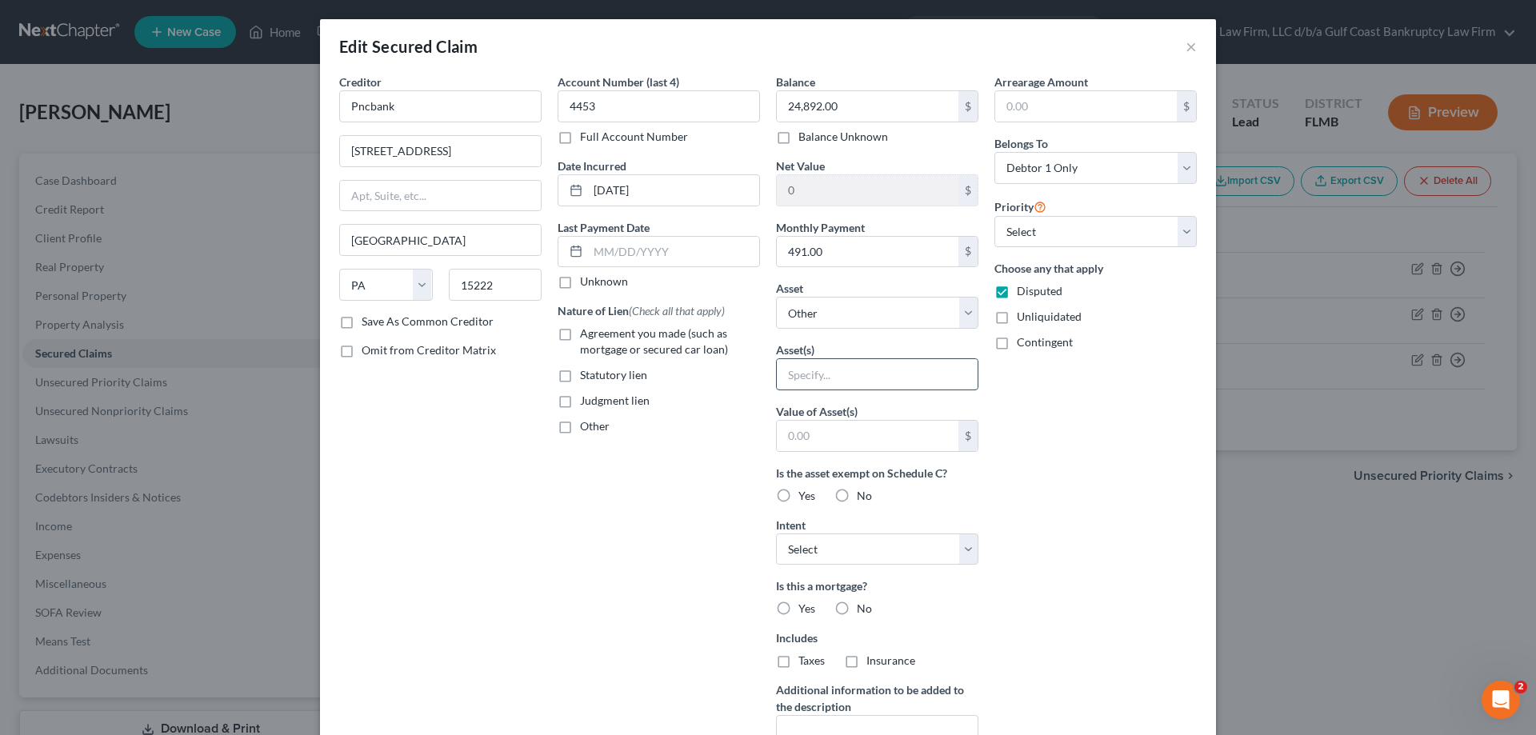
click at [847, 383] on input "text" at bounding box center [877, 374] width 201 height 30
click at [839, 308] on select "Select Other Multiple Assets Electronics - Ipad Air; Laptop - $2500.0 2023 Chev…" at bounding box center [877, 313] width 202 height 32
select select "3"
click at [776, 297] on select "Select Other Multiple Assets Electronics - Ipad Air; Laptop - $2500.0 2023 Chev…" at bounding box center [877, 313] width 202 height 32
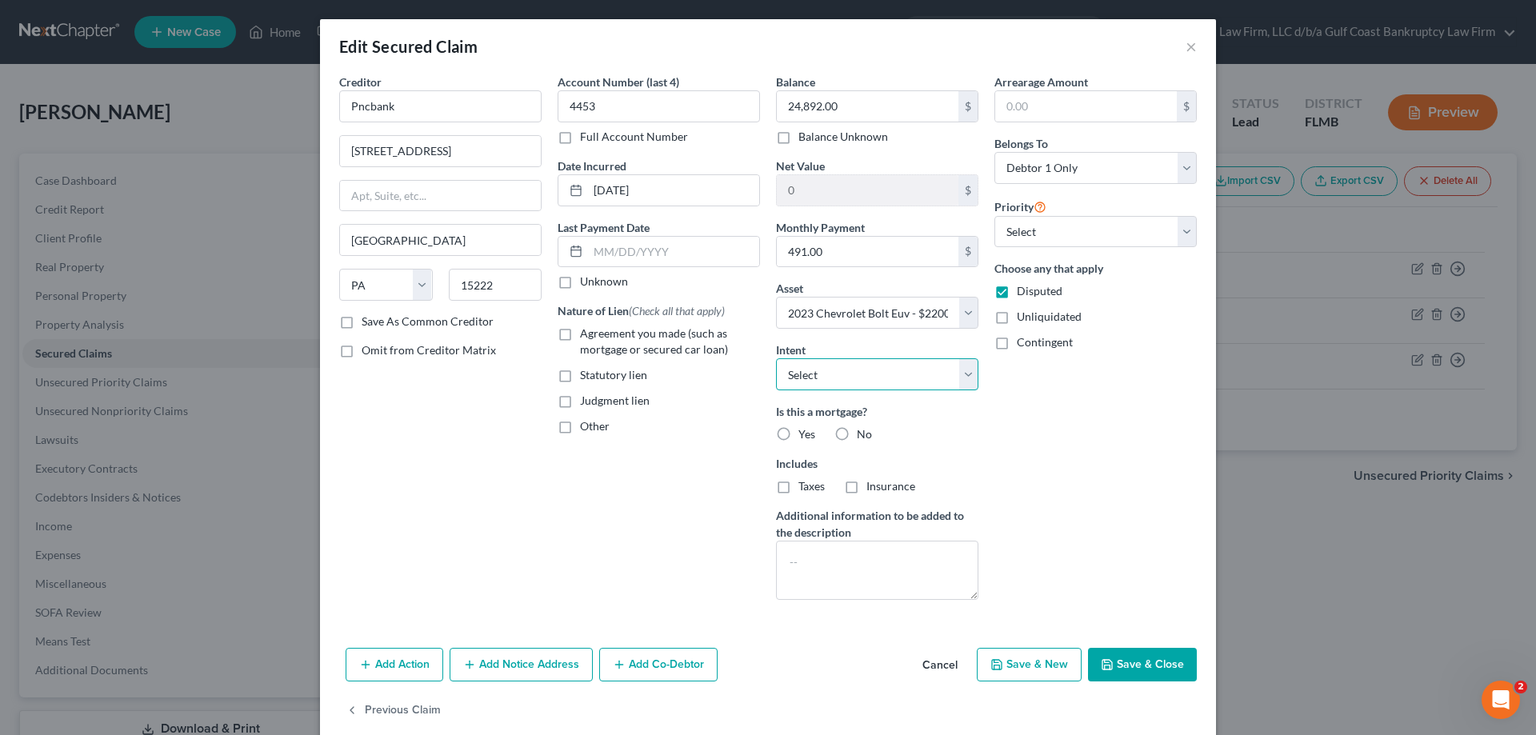
click at [866, 378] on select "Select Surrender Redeem Reaffirm Avoid Other" at bounding box center [877, 375] width 202 height 32
select select "2"
click at [776, 359] on select "Select Surrender Redeem Reaffirm Avoid Other" at bounding box center [877, 375] width 202 height 32
click at [1051, 225] on select "Select 1st 2nd 3rd 4th 5th 6th 7th 8th 9th 10th 11th 12th 13th 14th 15th 16th 1…" at bounding box center [1096, 232] width 202 height 32
select select "0"
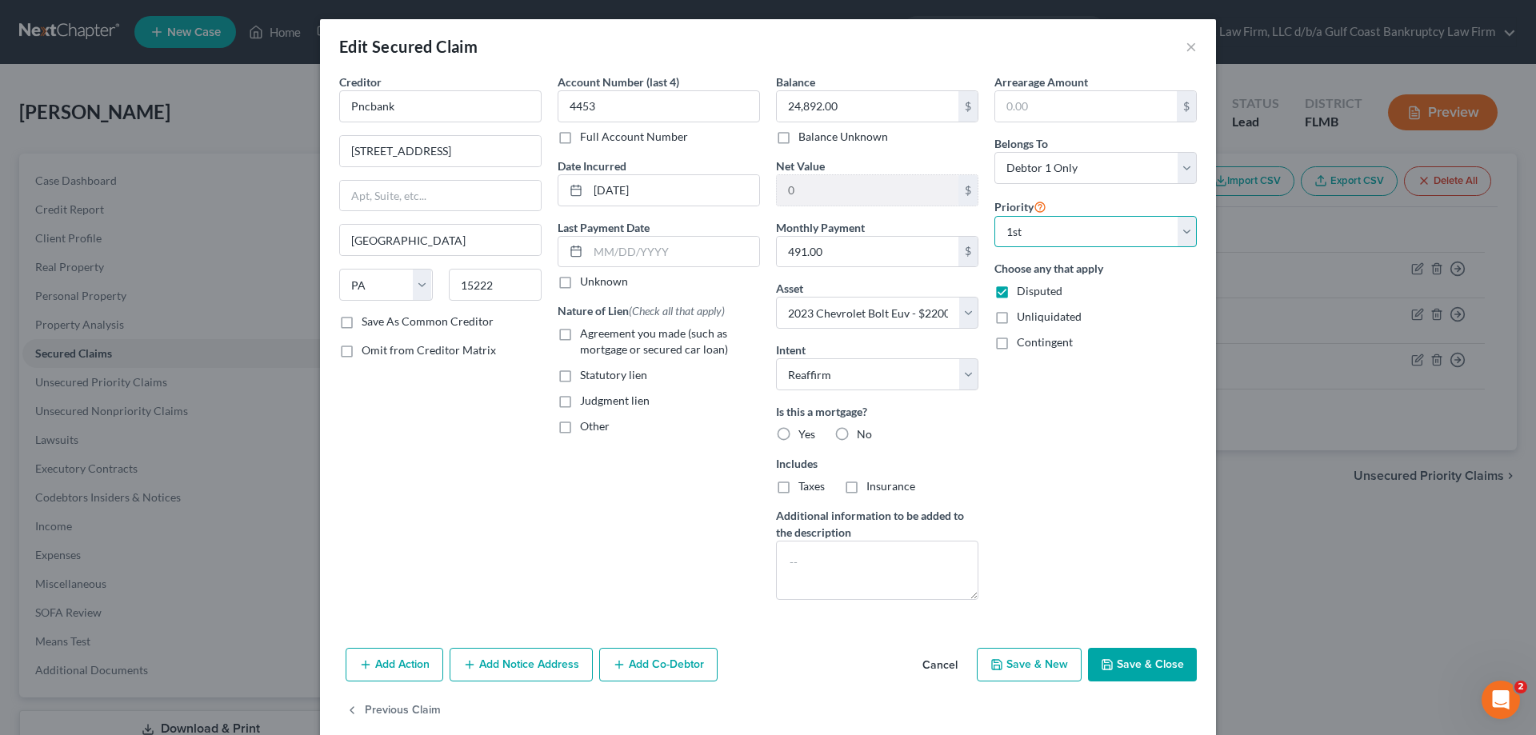
click at [995, 216] on select "Select 1st 2nd 3rd 4th 5th 6th 7th 8th 9th 10th 11th 12th 13th 14th 15th 16th 1…" at bounding box center [1096, 232] width 202 height 32
click at [1147, 658] on button "Save & Close" at bounding box center [1142, 665] width 109 height 34
select select
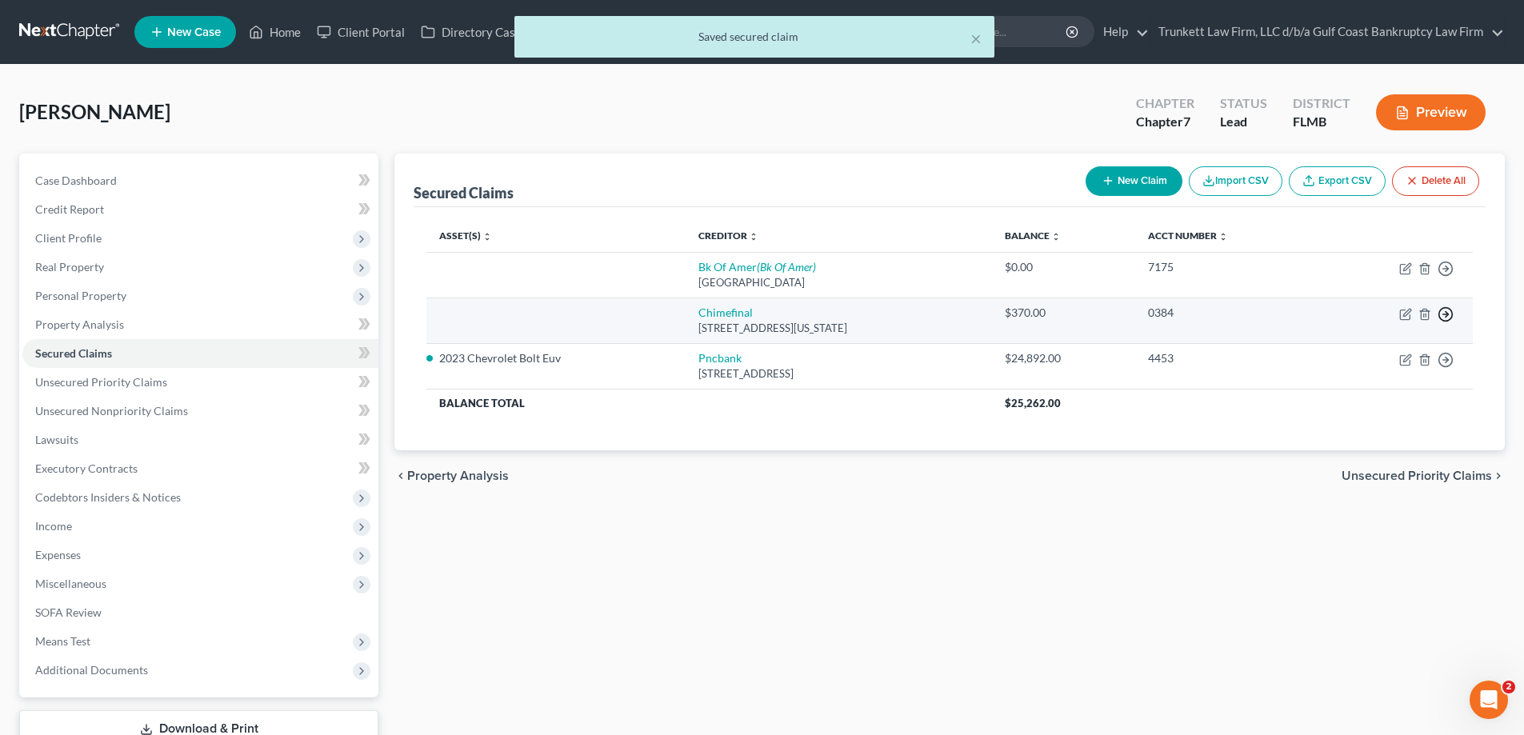
click at [1444, 314] on line "button" at bounding box center [1447, 314] width 6 height 0
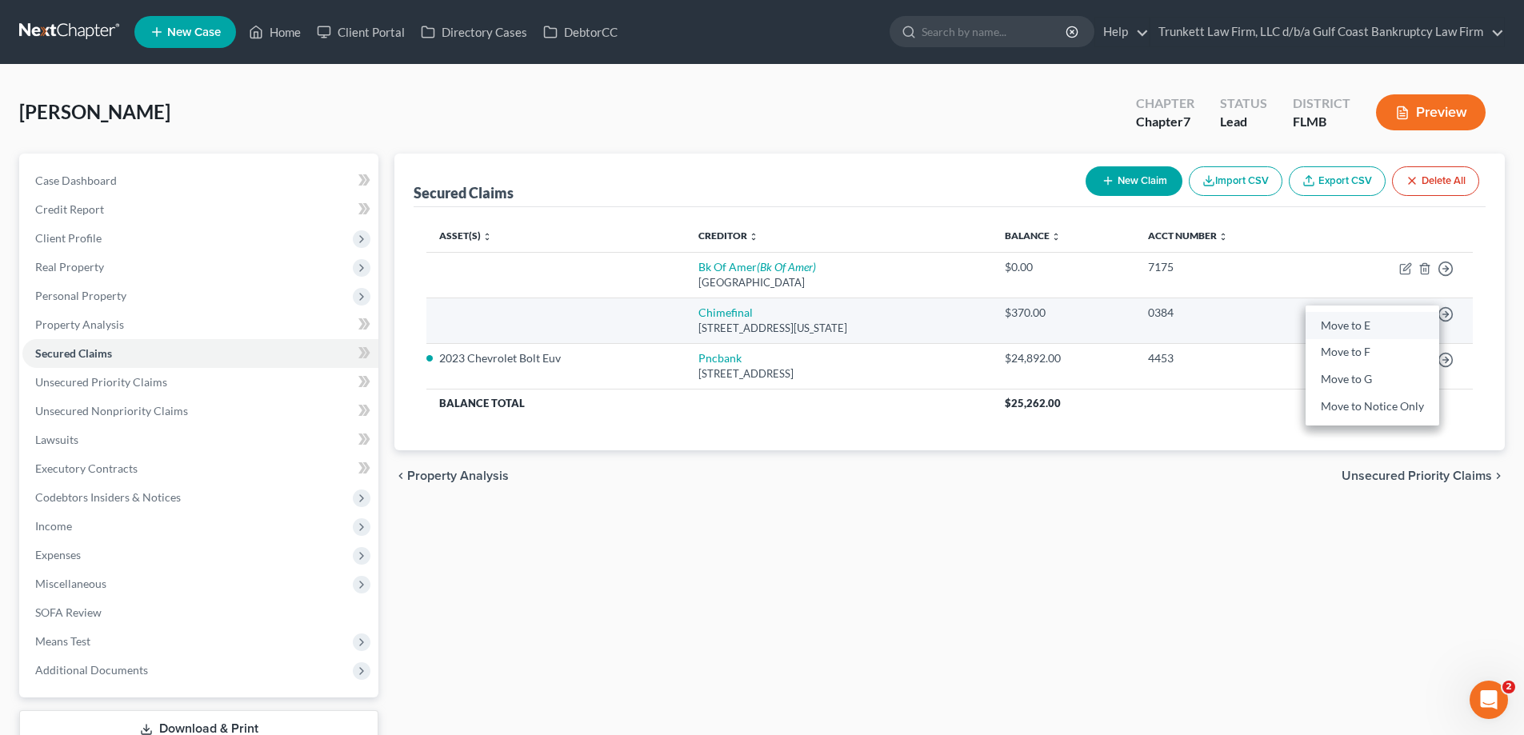
click at [1332, 323] on link "Move to E" at bounding box center [1373, 325] width 134 height 27
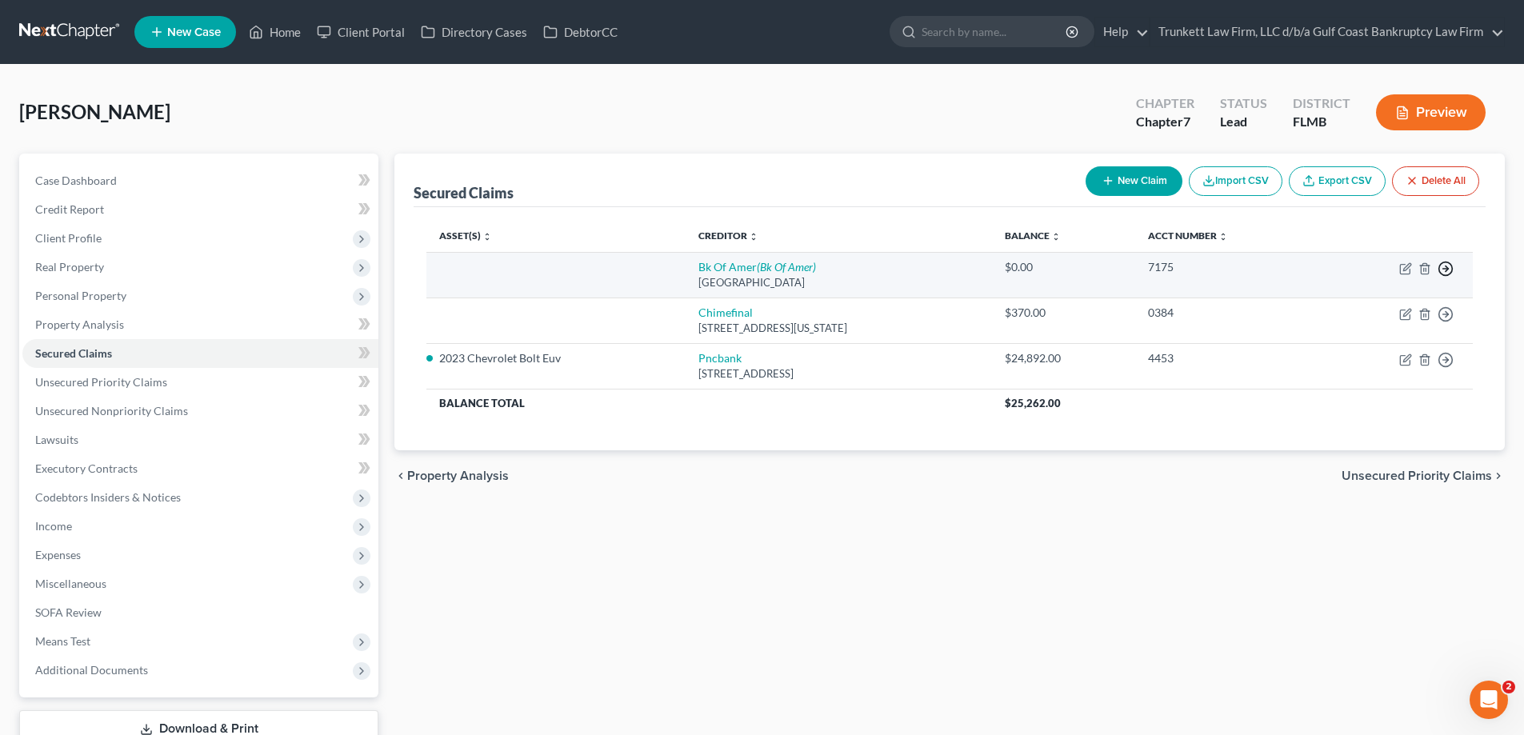
click at [1444, 262] on circle "button" at bounding box center [1447, 269] width 14 height 14
click at [1358, 302] on link "Move to F" at bounding box center [1373, 307] width 134 height 27
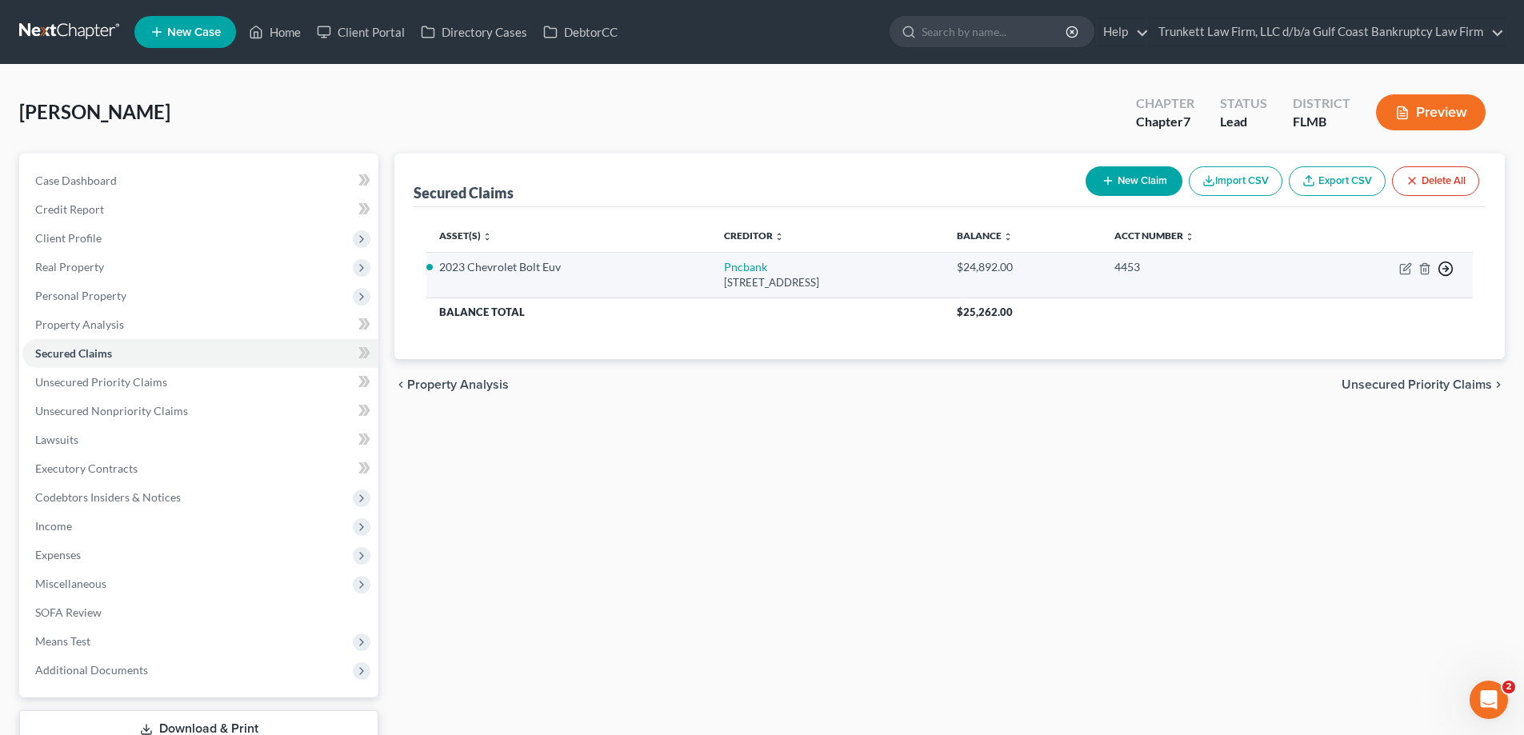
click at [1448, 268] on polyline "button" at bounding box center [1447, 269] width 2 height 6
click at [1345, 306] on link "Move to F" at bounding box center [1373, 307] width 134 height 27
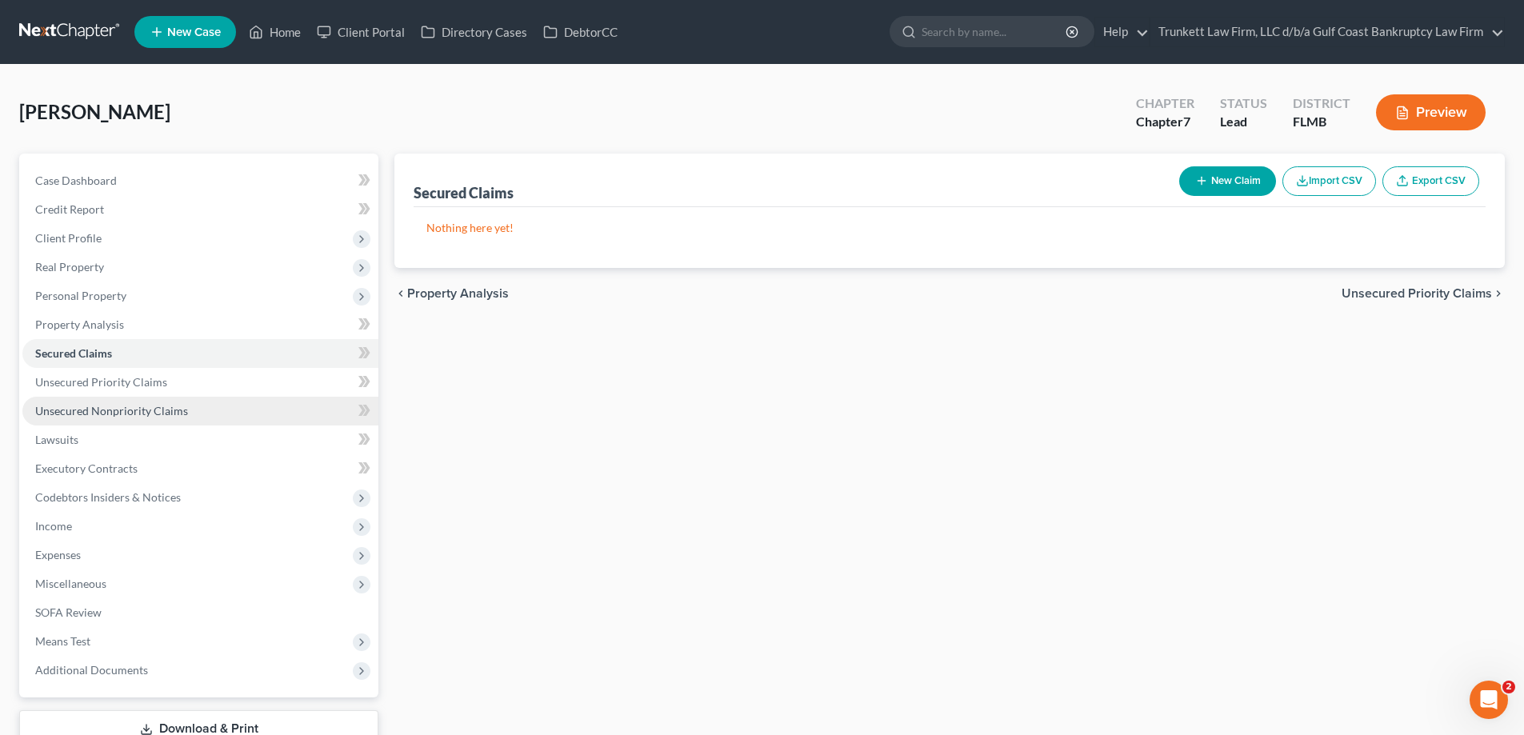
click at [133, 406] on span "Unsecured Nonpriority Claims" at bounding box center [111, 411] width 153 height 14
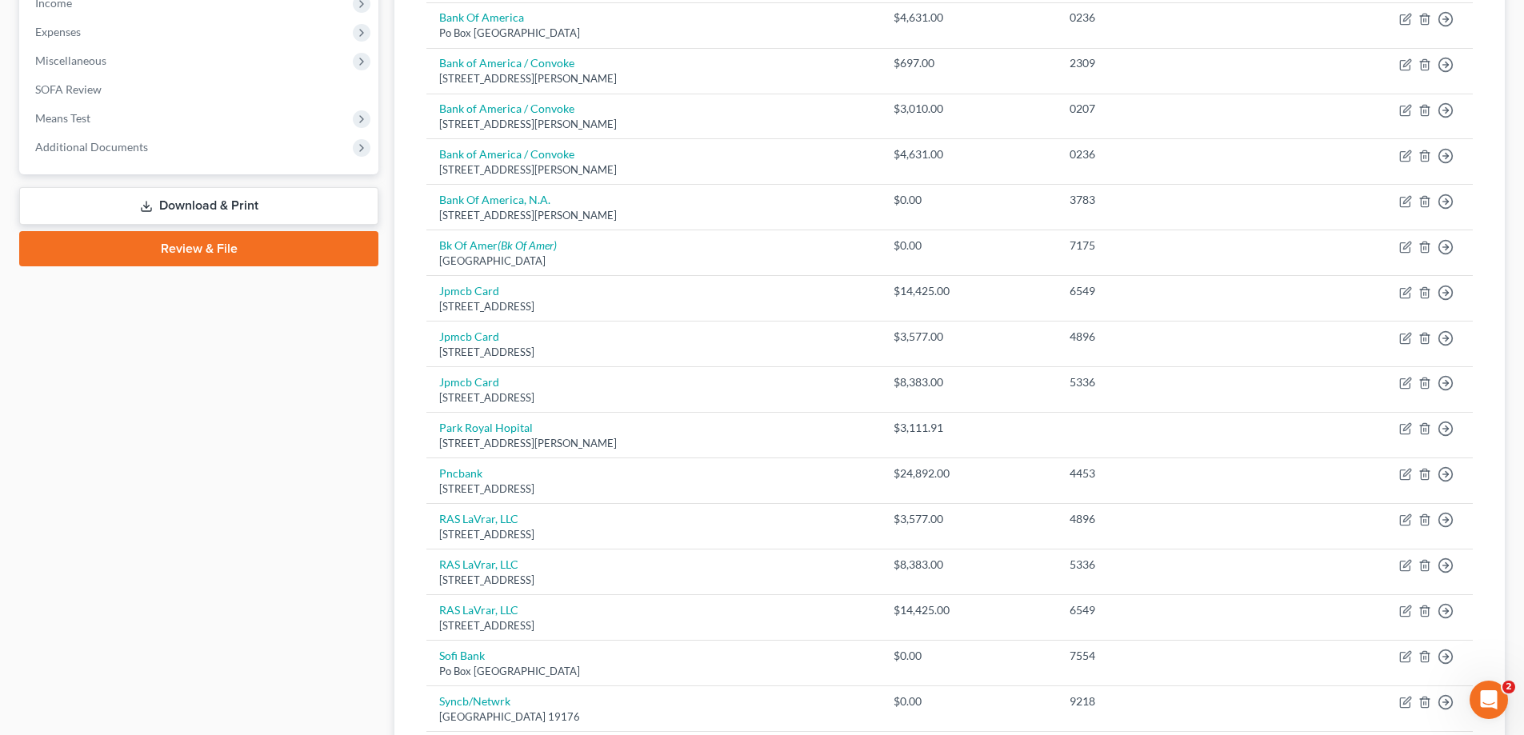
scroll to position [487, 0]
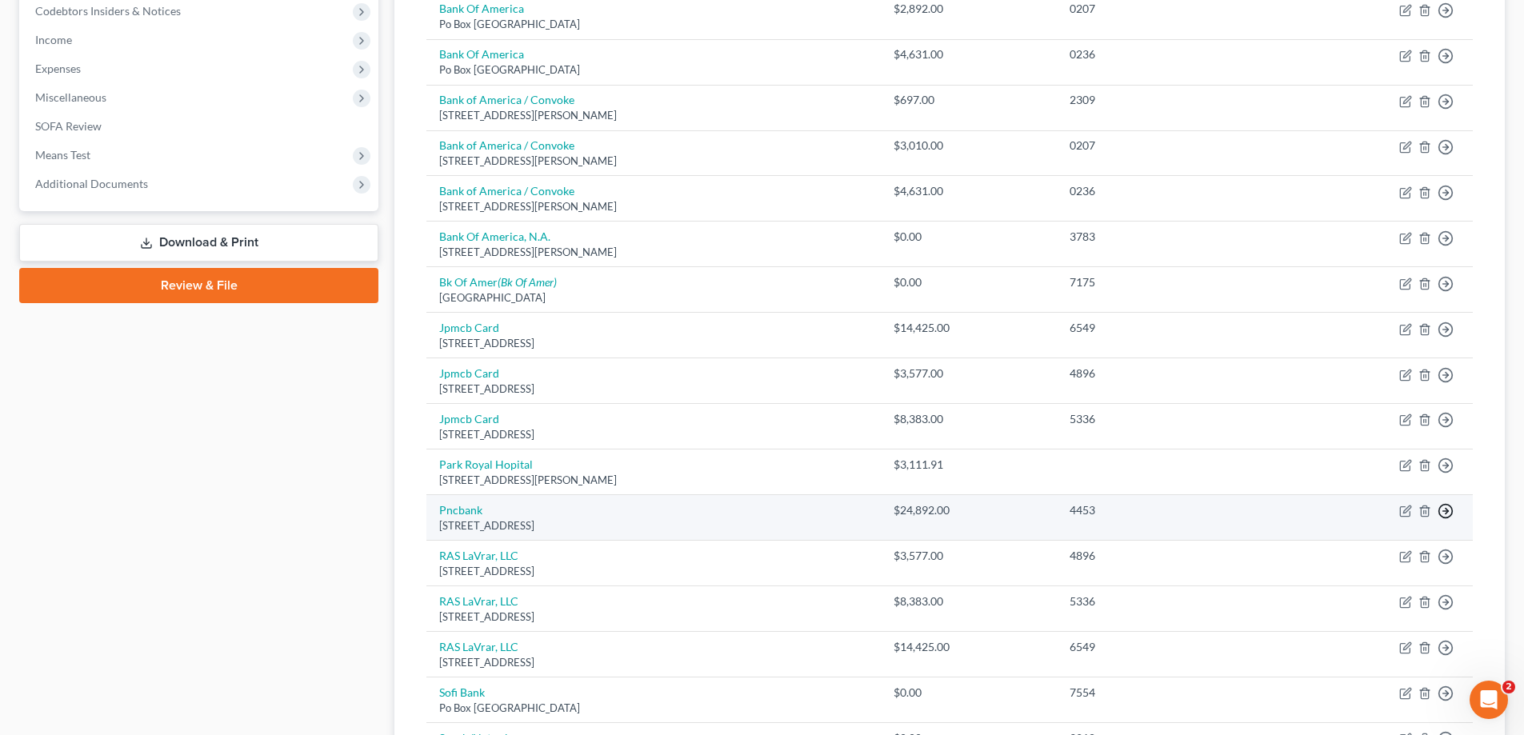
click at [1448, 509] on icon "button" at bounding box center [1446, 511] width 16 height 16
click at [1355, 522] on link "Move to D" at bounding box center [1373, 523] width 134 height 27
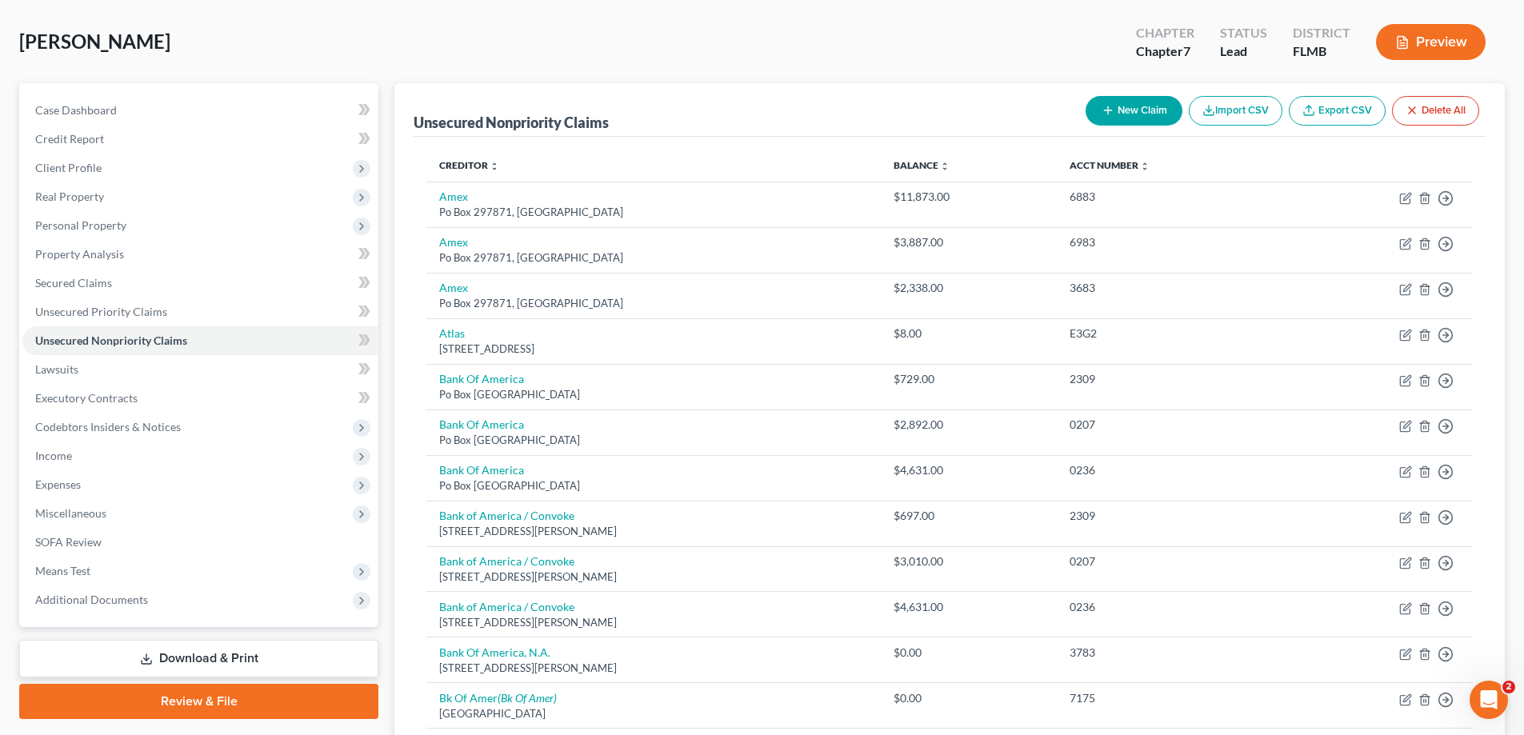
scroll to position [41, 0]
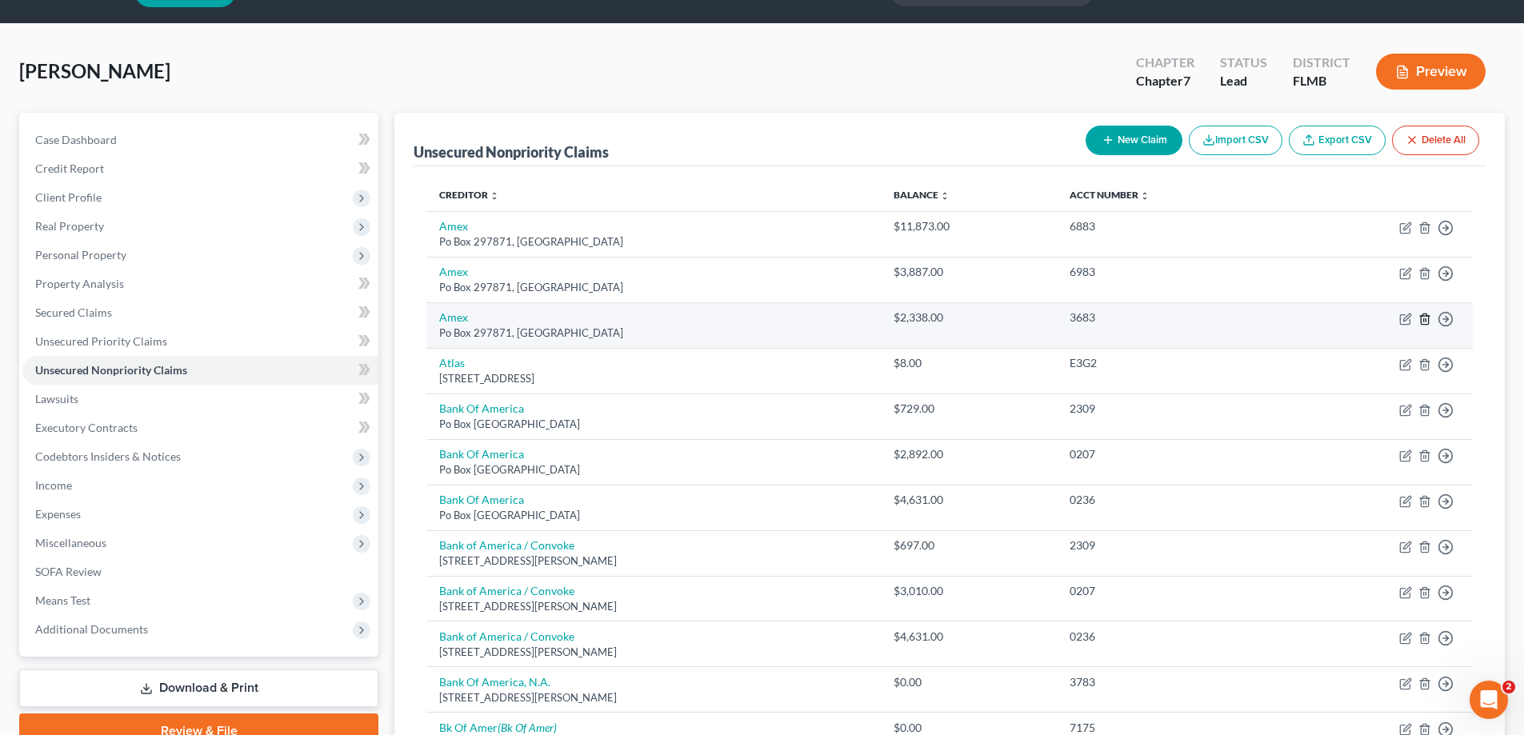
click at [1420, 318] on icon "button" at bounding box center [1425, 319] width 13 height 13
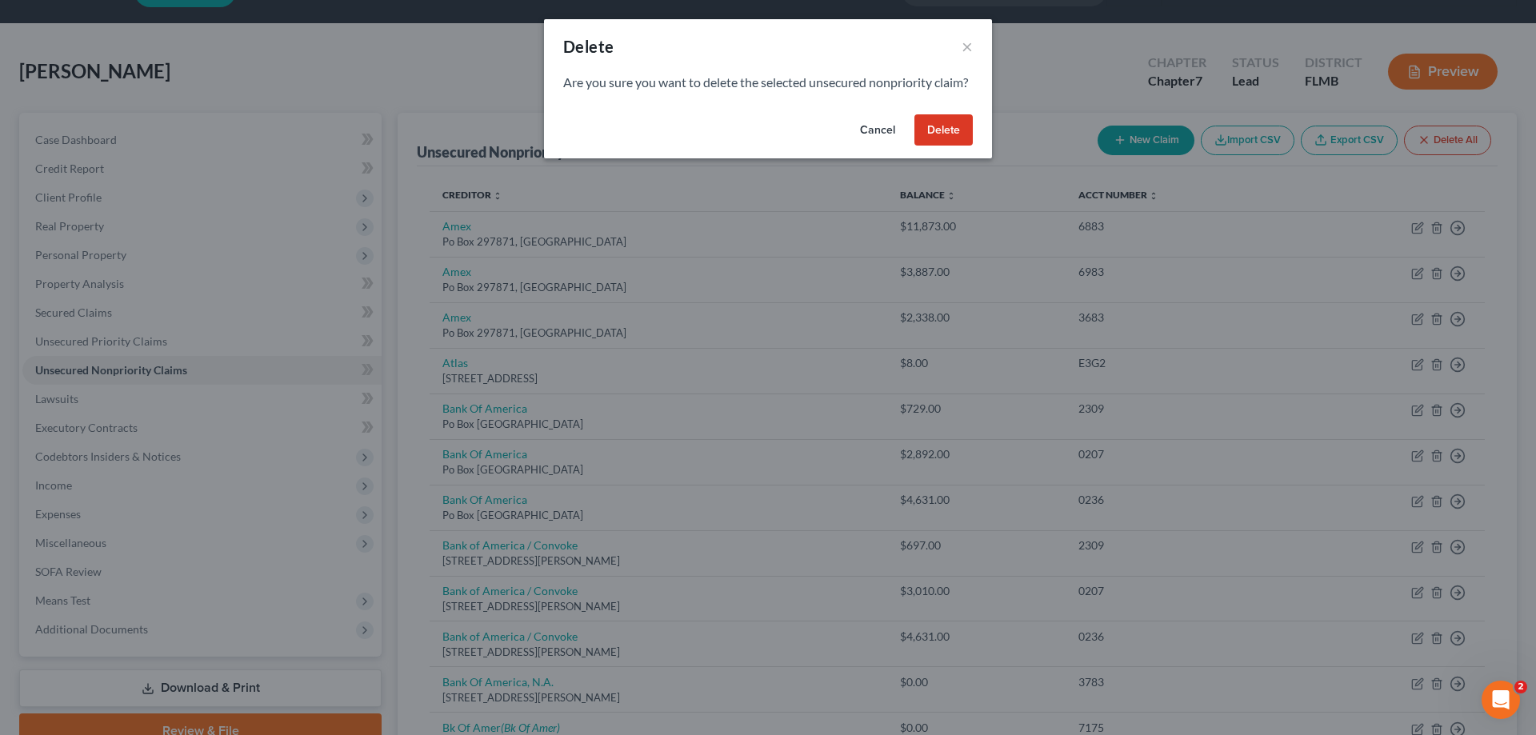
click at [940, 146] on button "Delete" at bounding box center [944, 130] width 58 height 32
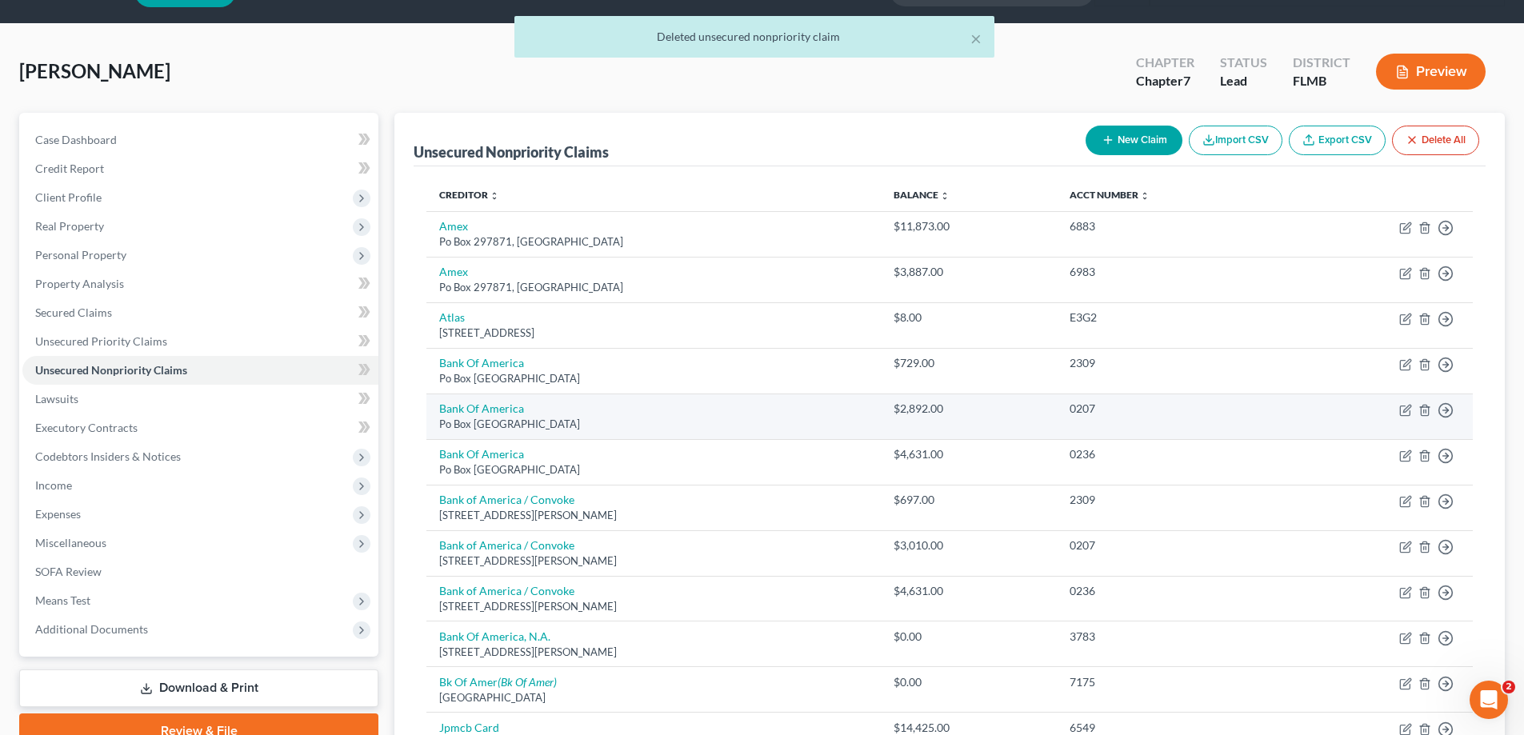
scroll to position [121, 0]
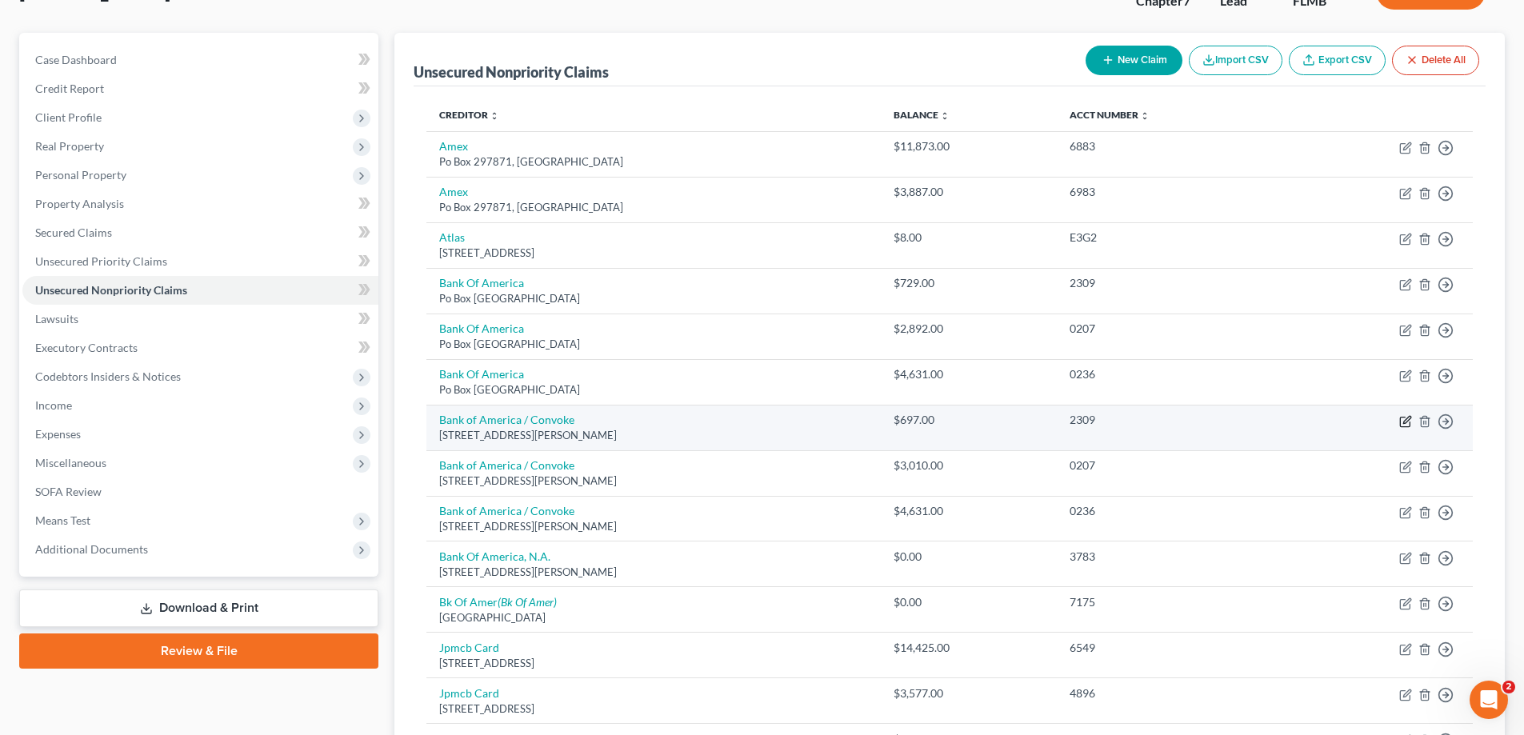
click at [1406, 419] on icon "button" at bounding box center [1406, 421] width 13 height 13
select select "28"
select select "2"
select select "0"
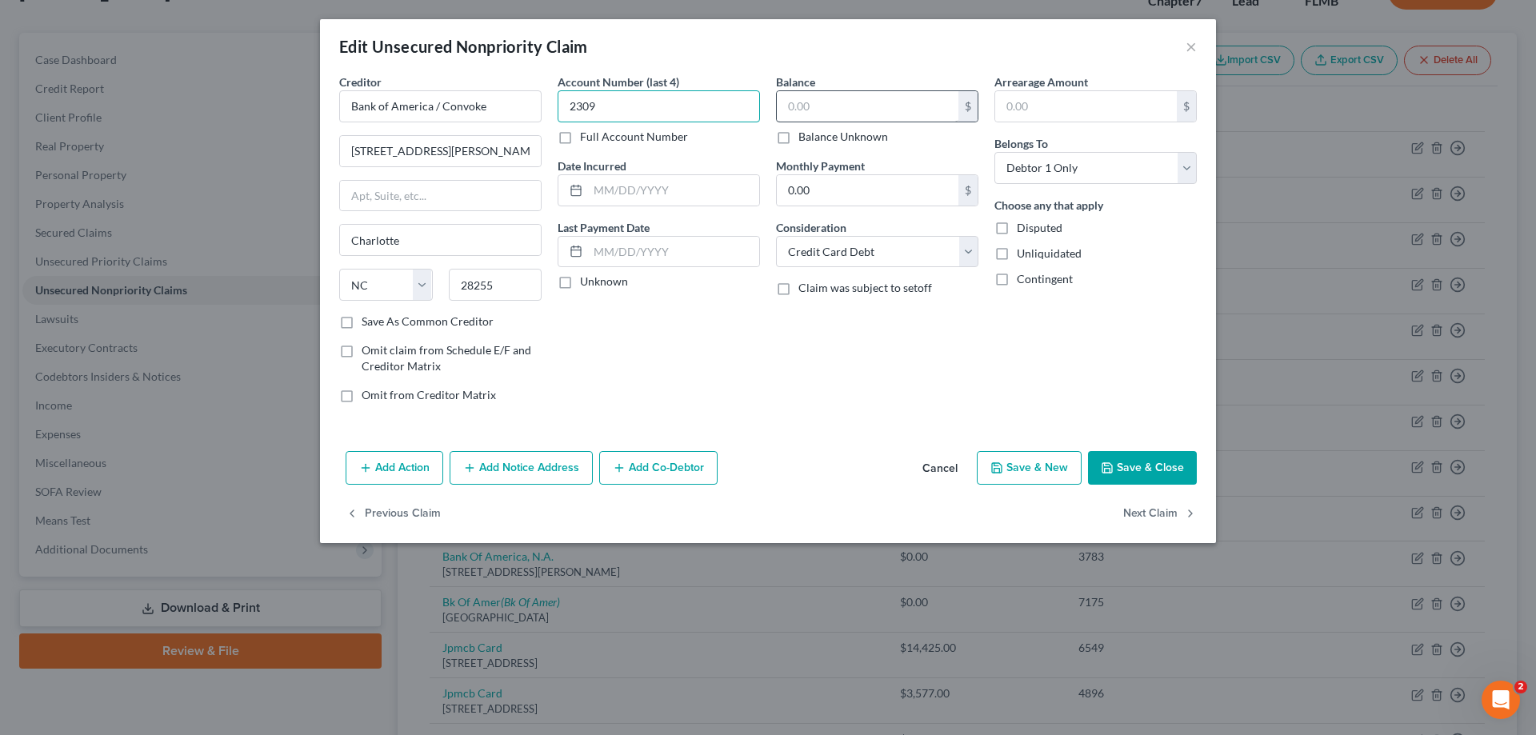
type input "2309"
click at [1179, 455] on button "Save & Close" at bounding box center [1142, 468] width 109 height 34
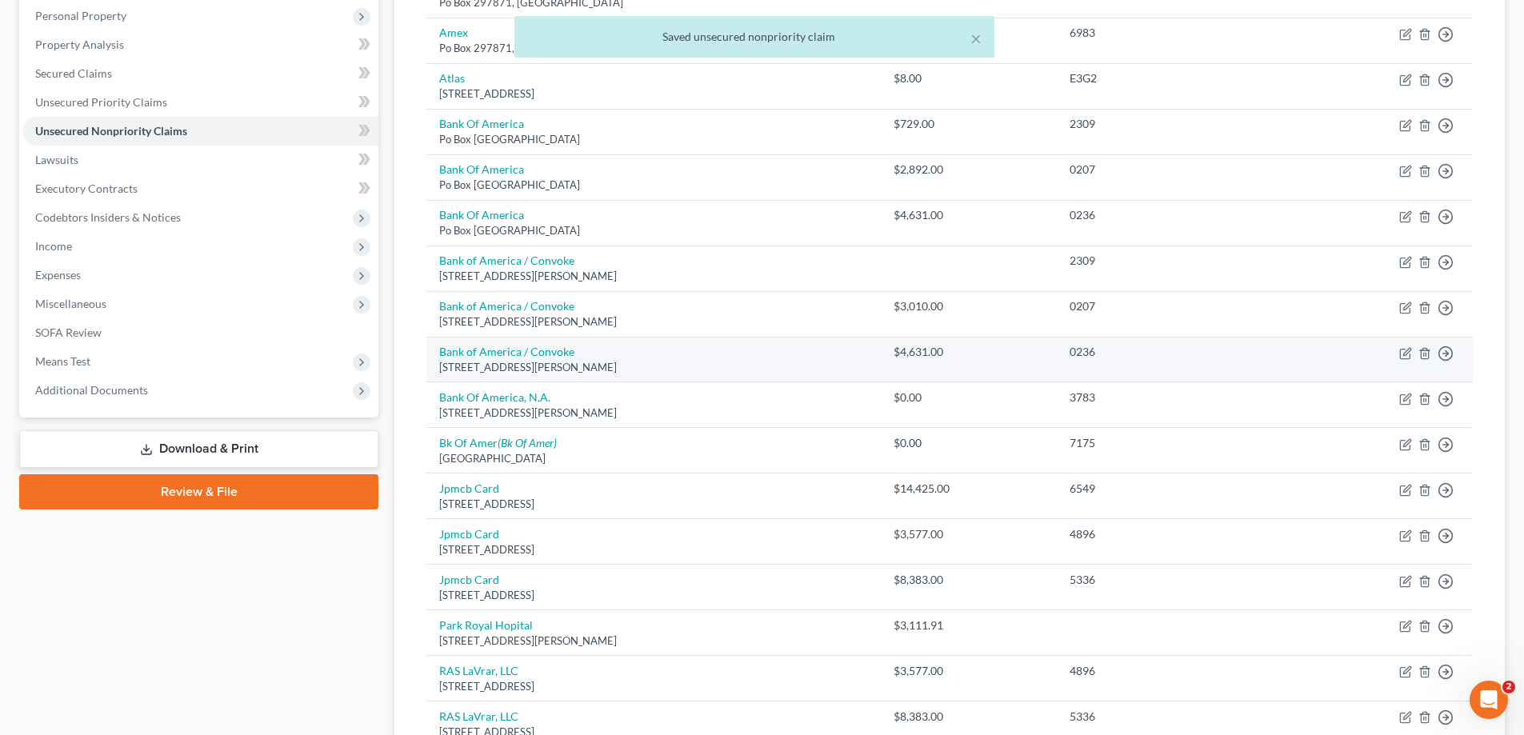
scroll to position [281, 0]
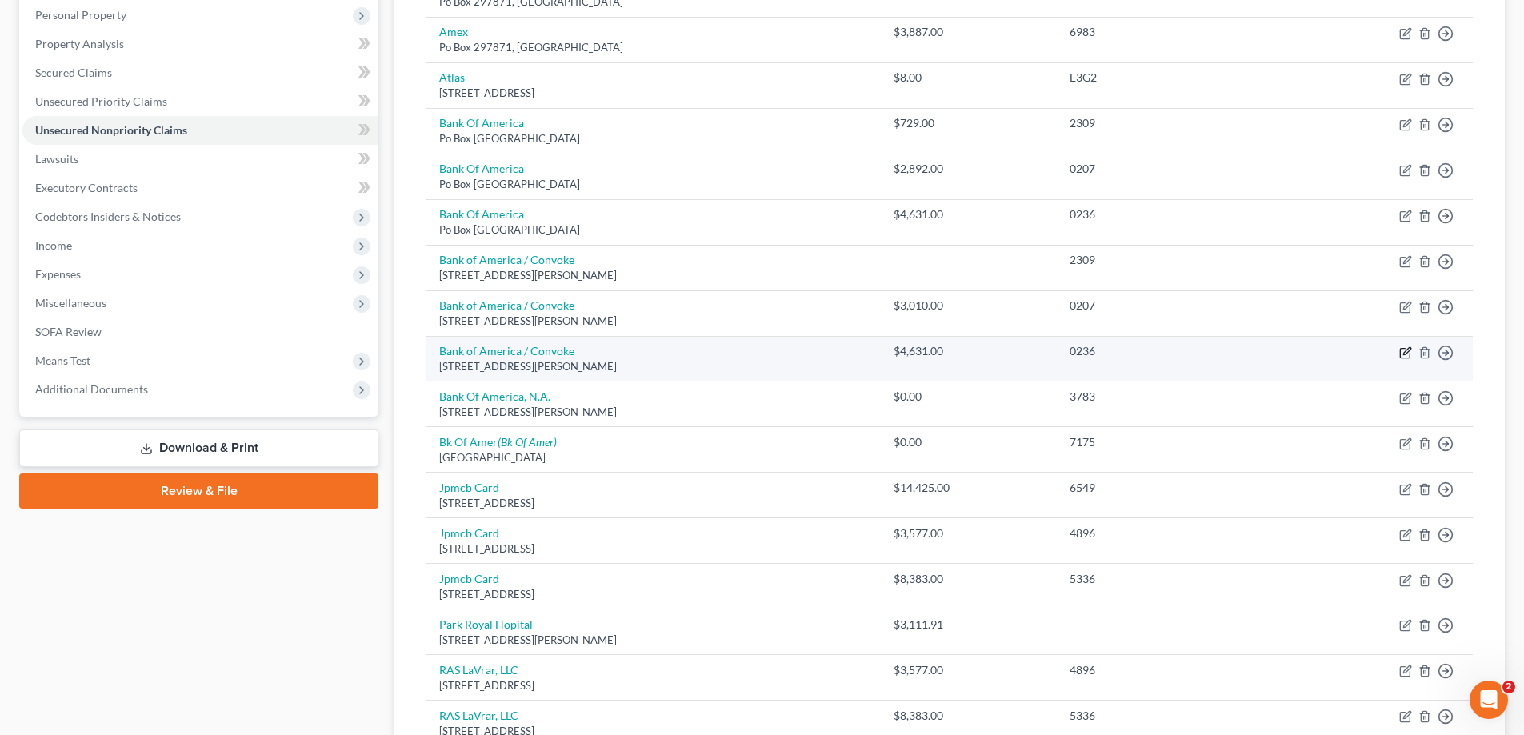
click at [1404, 346] on icon "button" at bounding box center [1406, 352] width 13 height 13
select select "28"
select select "2"
select select "0"
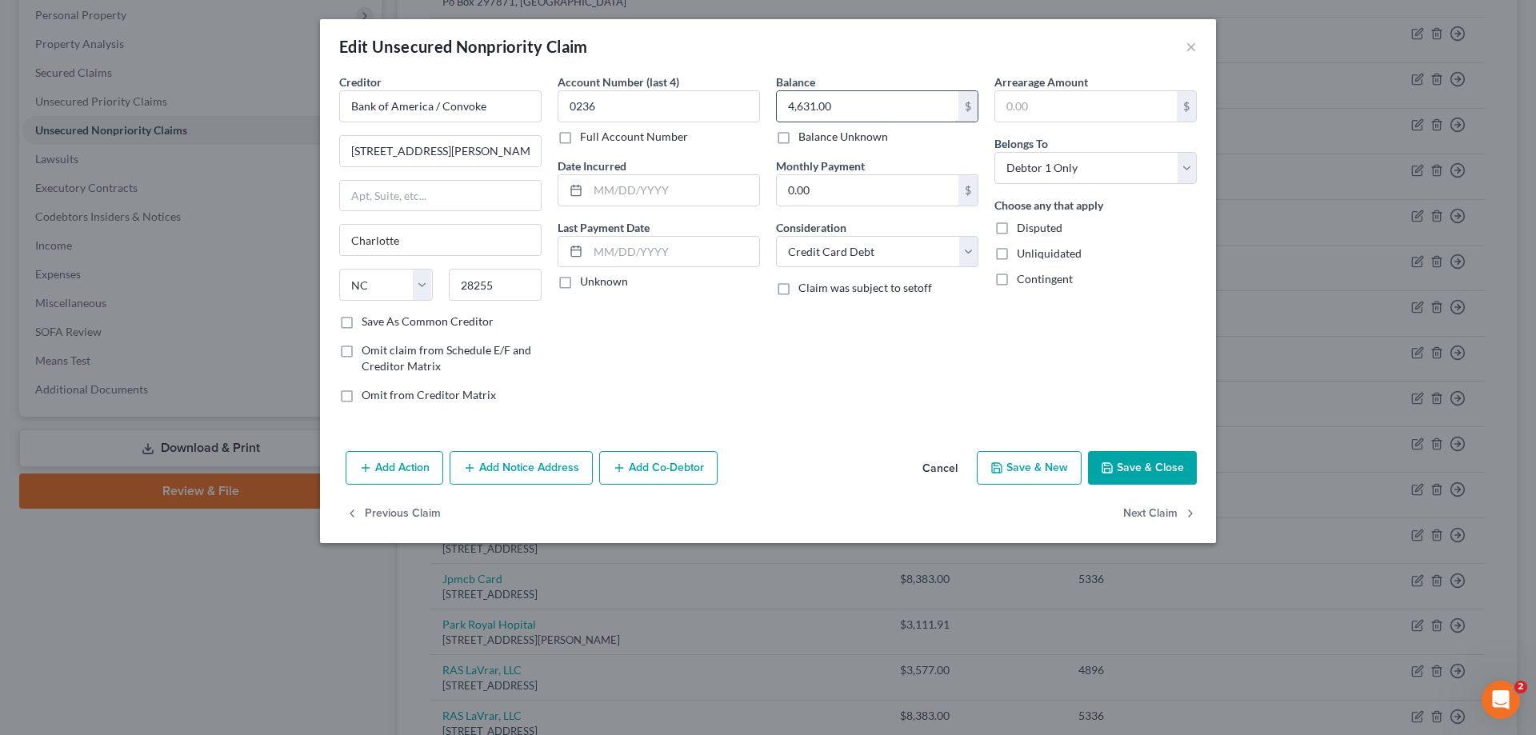
click at [846, 102] on input "4,631.00" at bounding box center [868, 106] width 182 height 30
click at [1145, 464] on button "Save & Close" at bounding box center [1142, 468] width 109 height 34
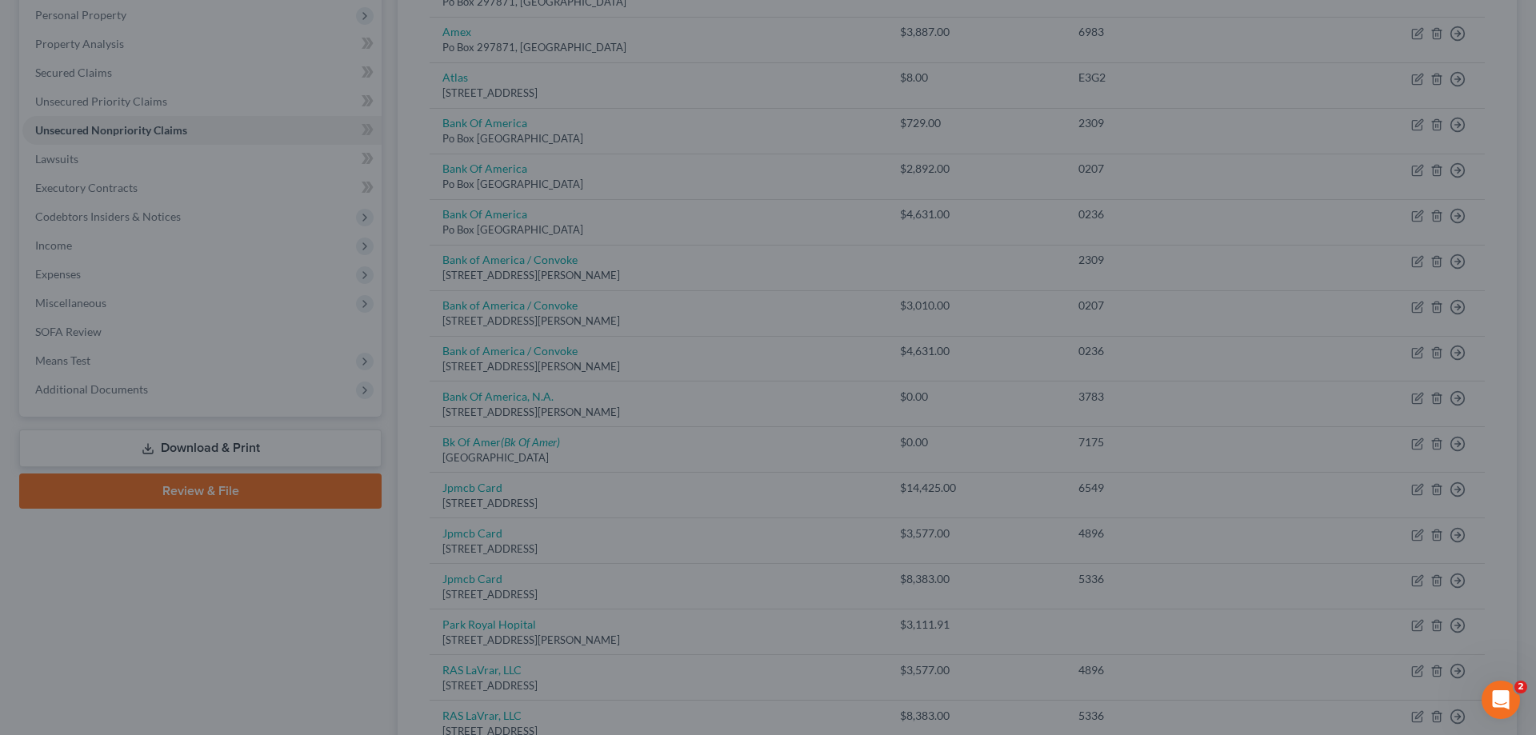
type input "0"
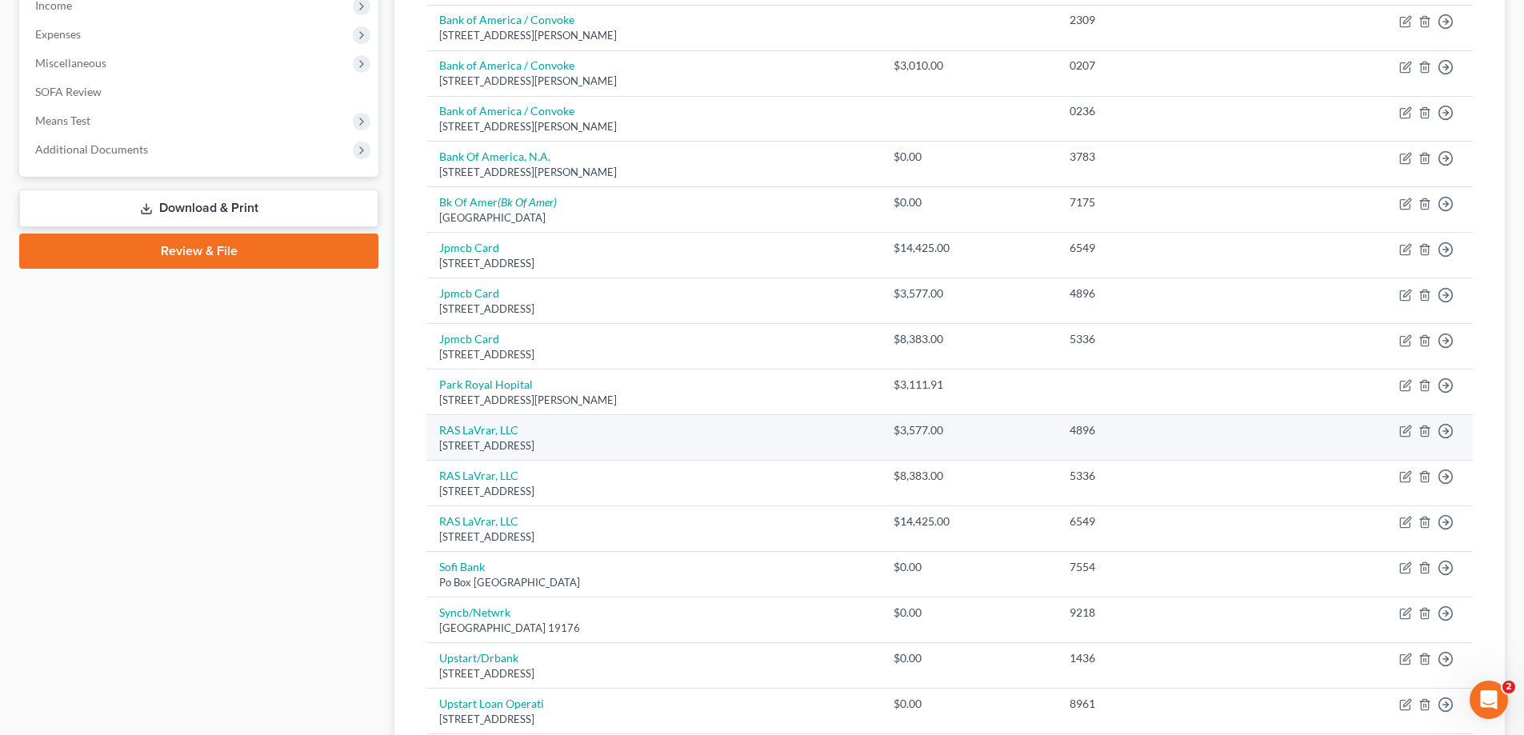
scroll to position [601, 0]
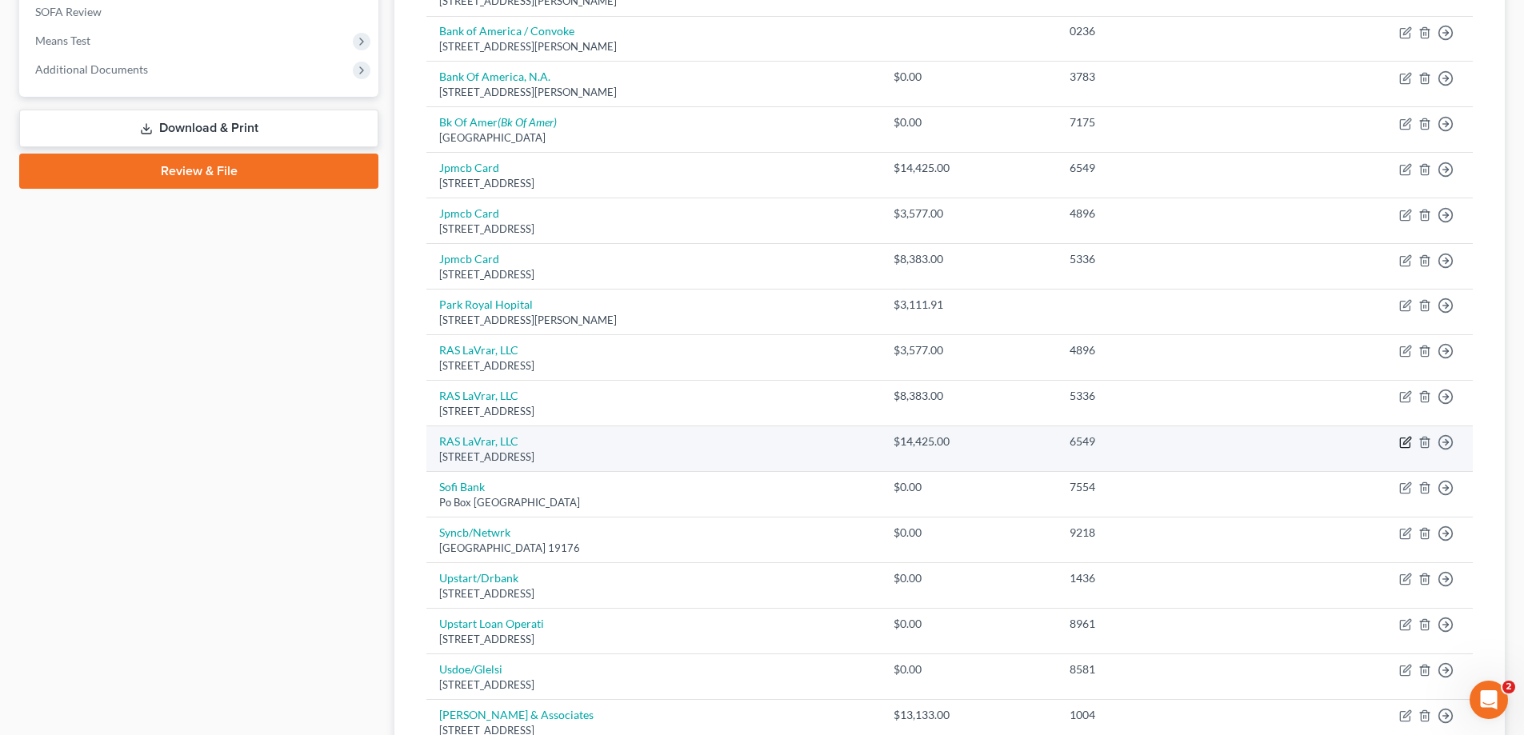
click at [1408, 443] on icon "button" at bounding box center [1407, 441] width 7 height 7
select select "9"
select select "1"
select select "0"
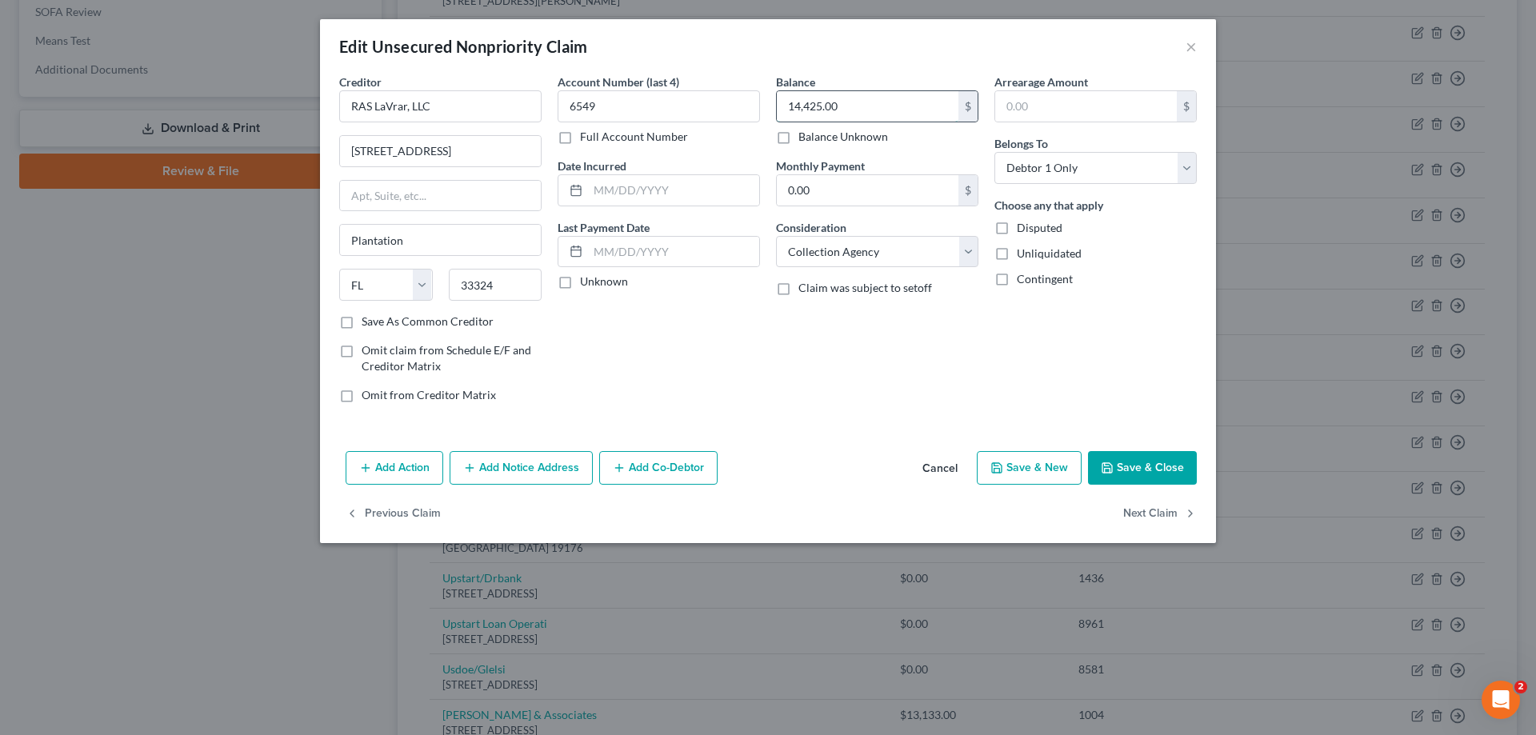
click at [866, 101] on input "14,425.00" at bounding box center [868, 106] width 182 height 30
click at [1157, 458] on button "Save & Close" at bounding box center [1142, 468] width 109 height 34
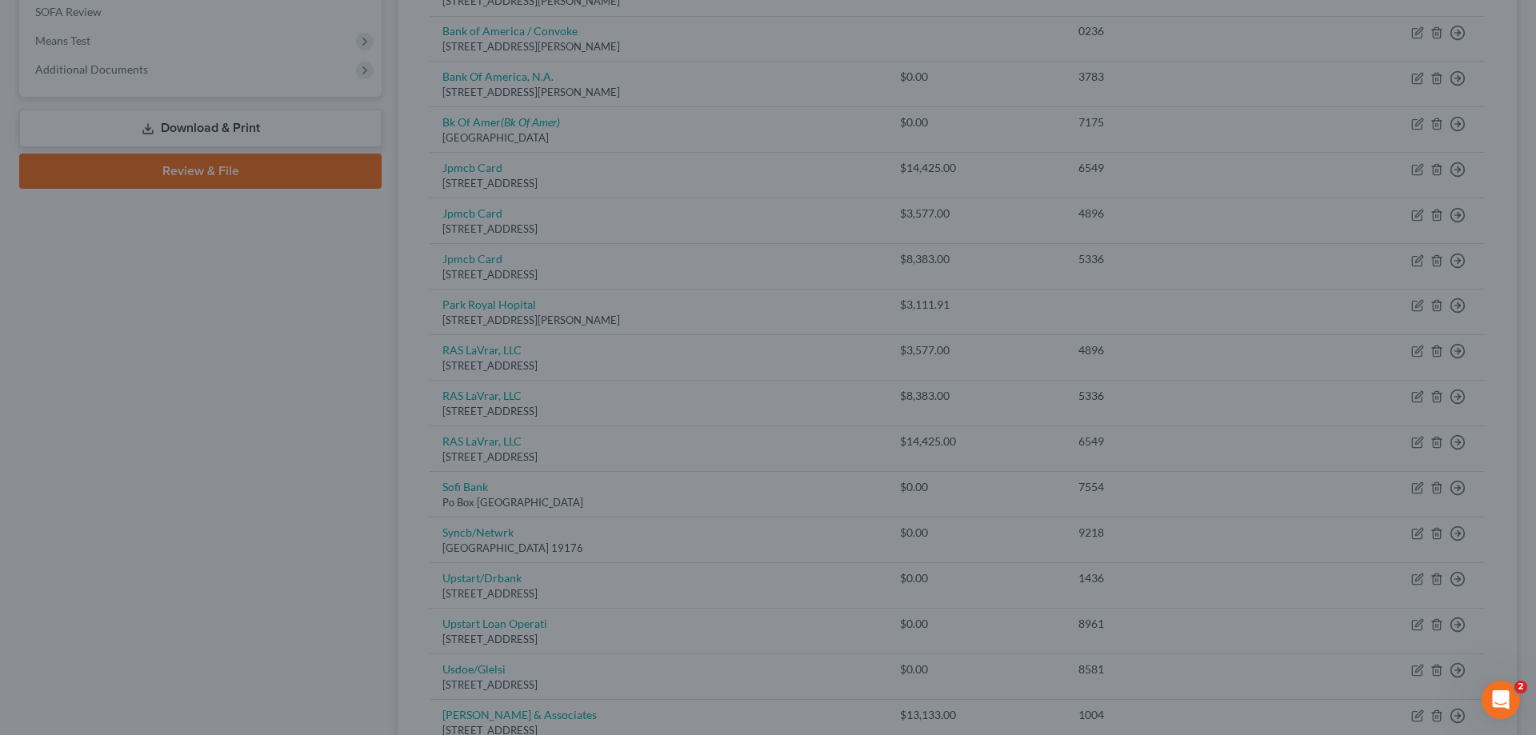
type input "0"
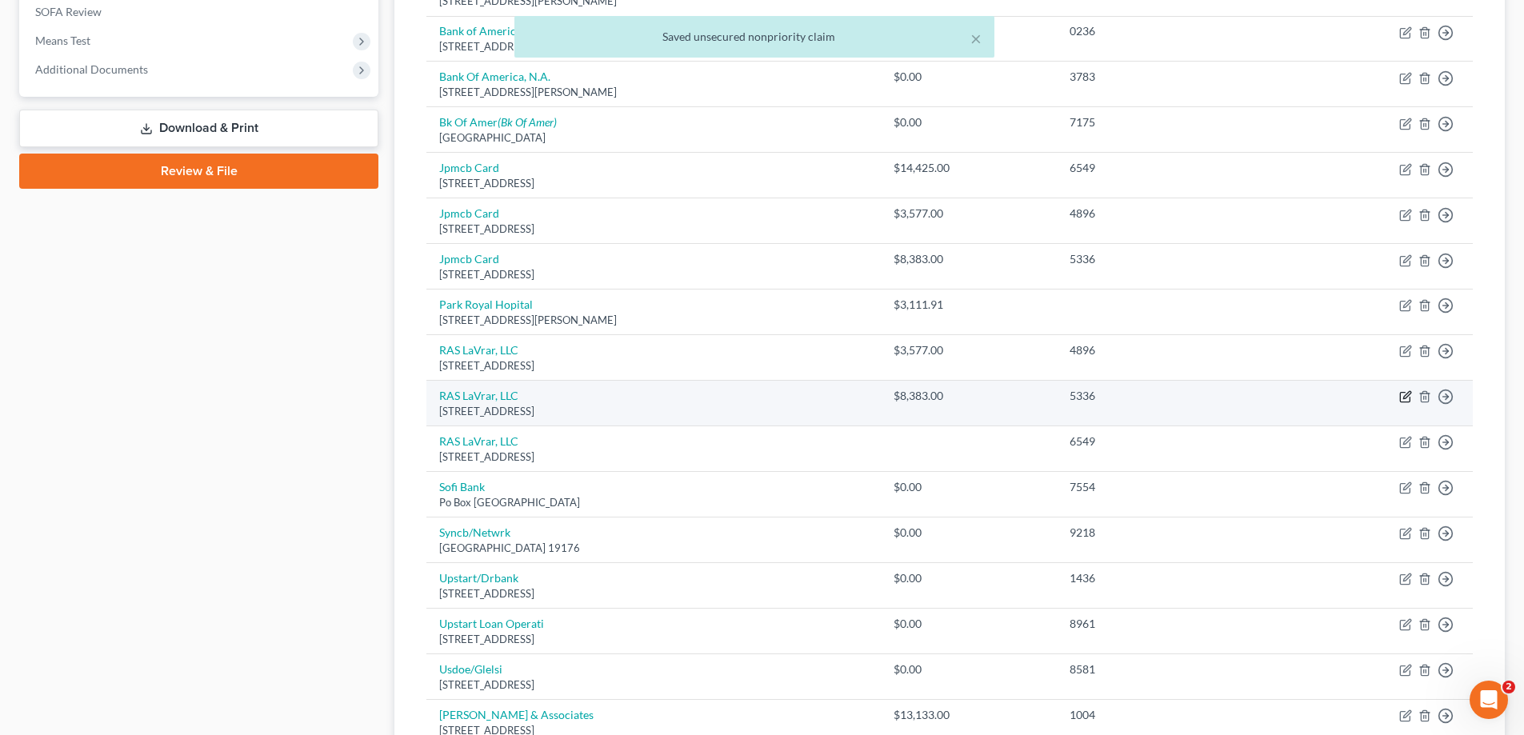
click at [1401, 395] on icon "button" at bounding box center [1405, 398] width 10 height 10
select select "9"
select select "1"
select select "0"
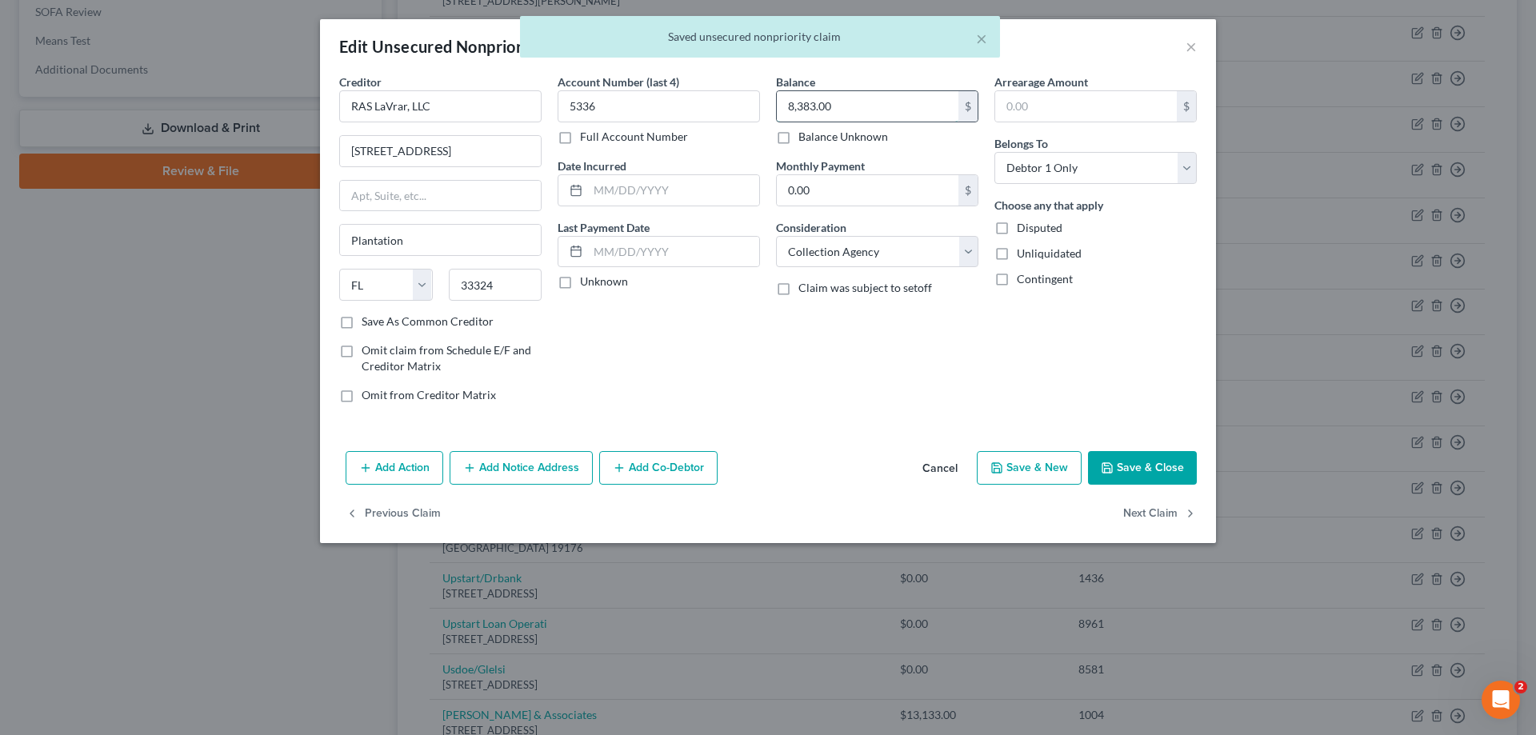
click at [835, 104] on input "8,383.00" at bounding box center [868, 106] width 182 height 30
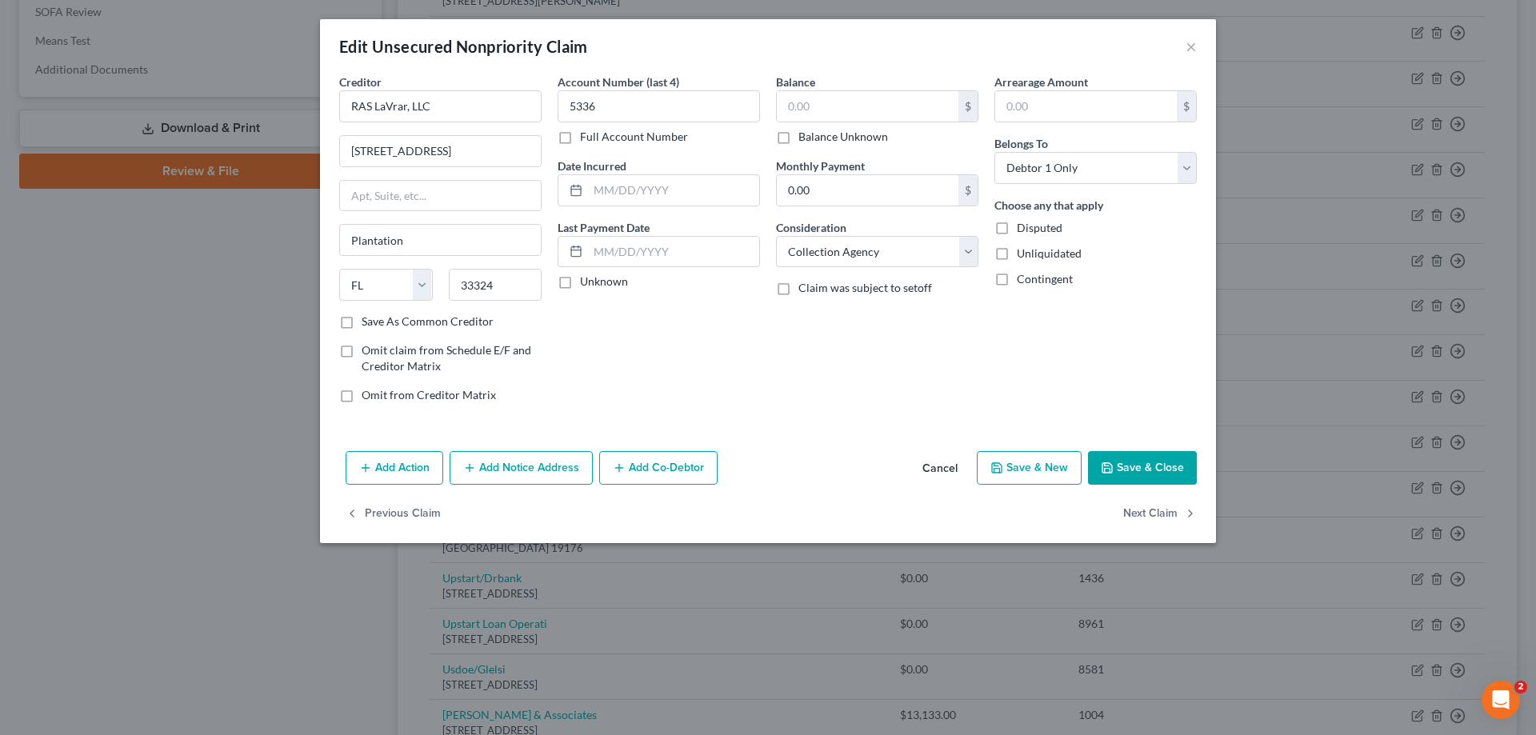
click at [1174, 459] on button "Save & Close" at bounding box center [1142, 468] width 109 height 34
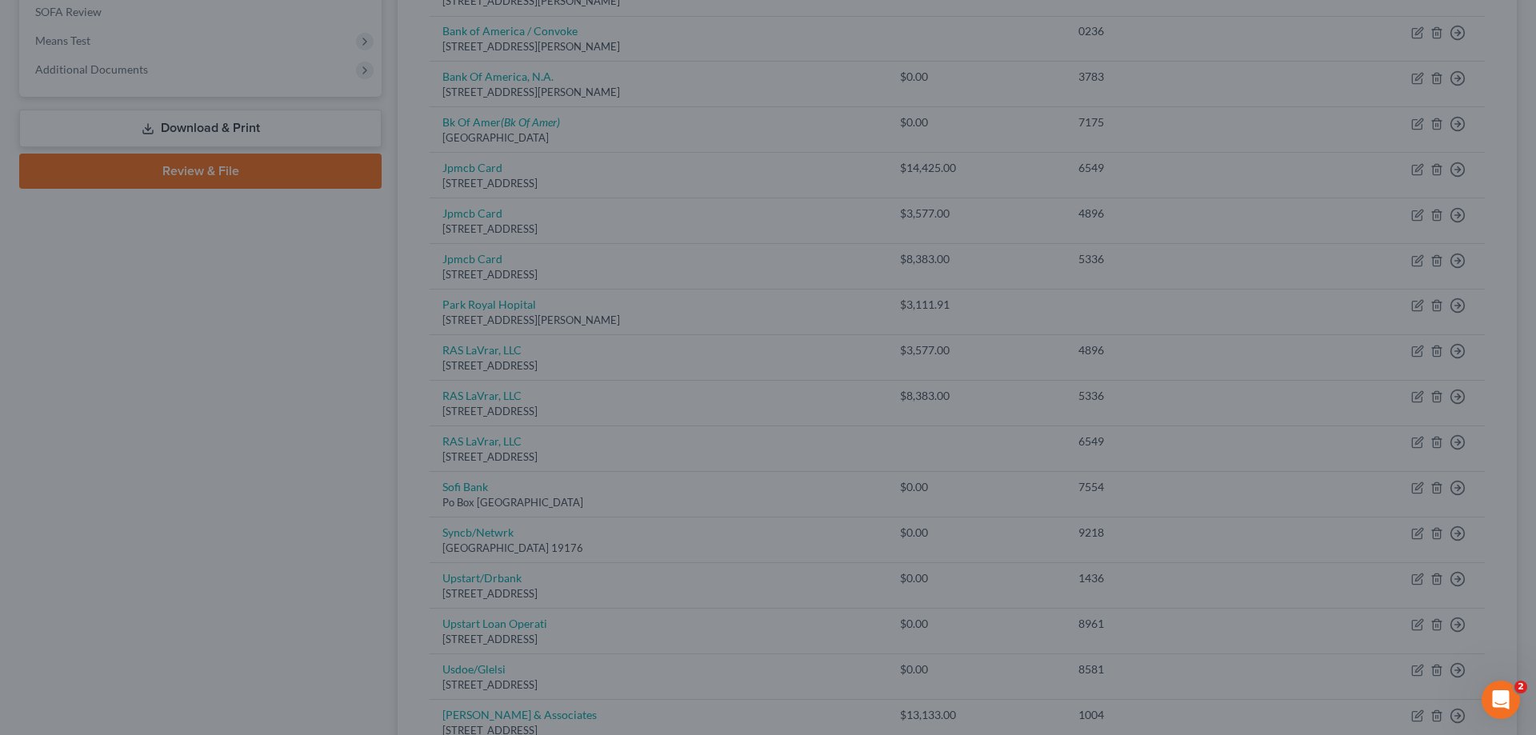
type input "0"
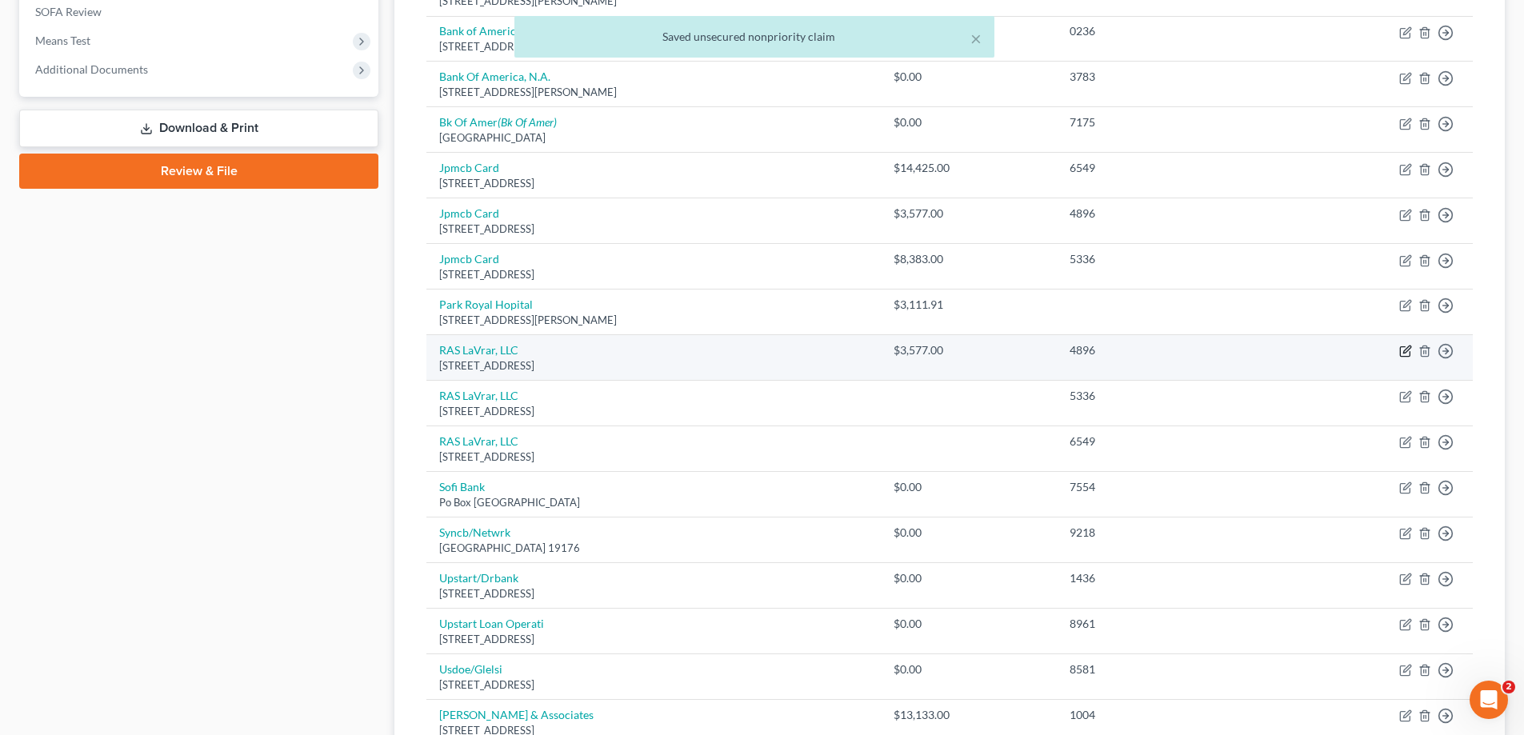
click at [1403, 348] on icon "button" at bounding box center [1406, 351] width 13 height 13
select select "9"
select select "1"
select select "0"
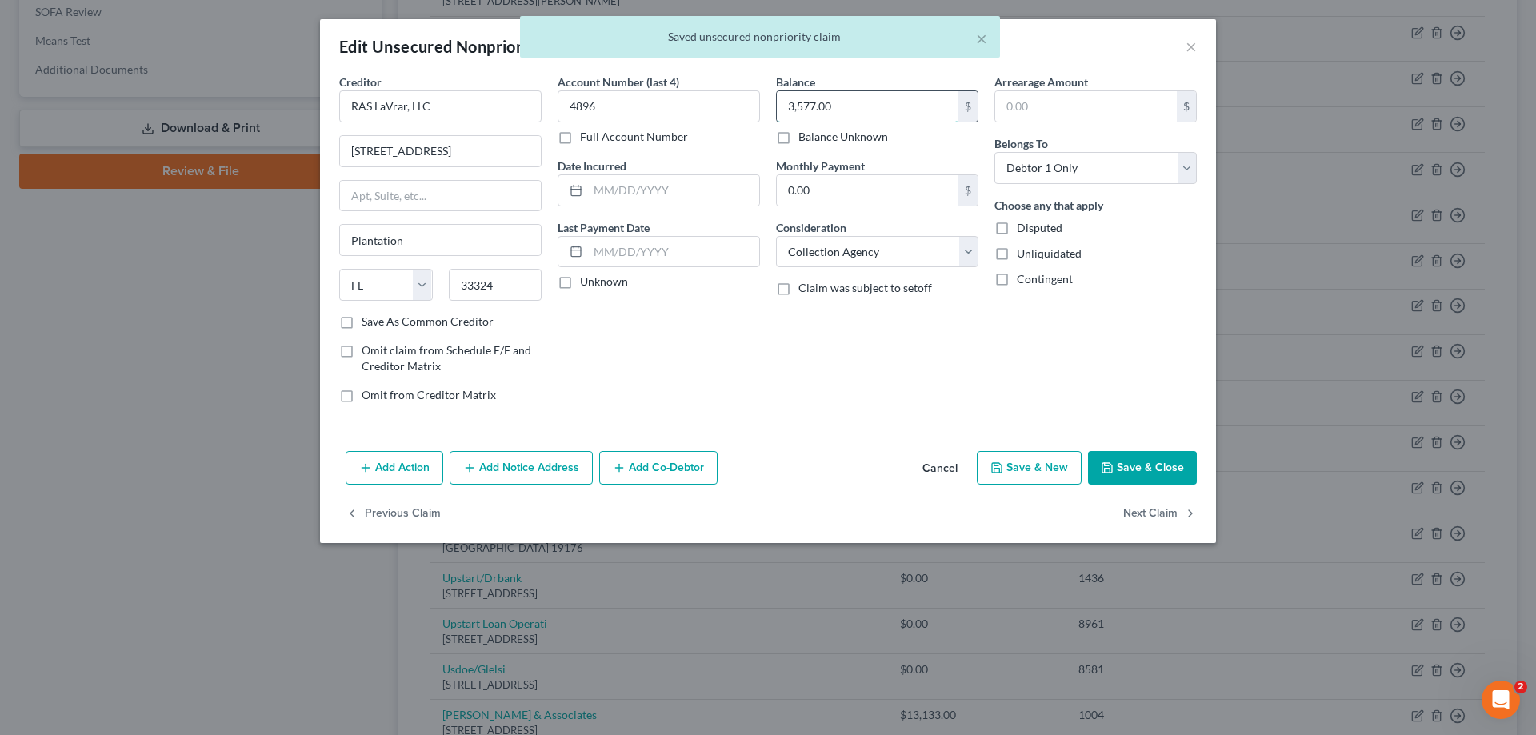
click at [836, 100] on input "3,577.00" at bounding box center [868, 106] width 182 height 30
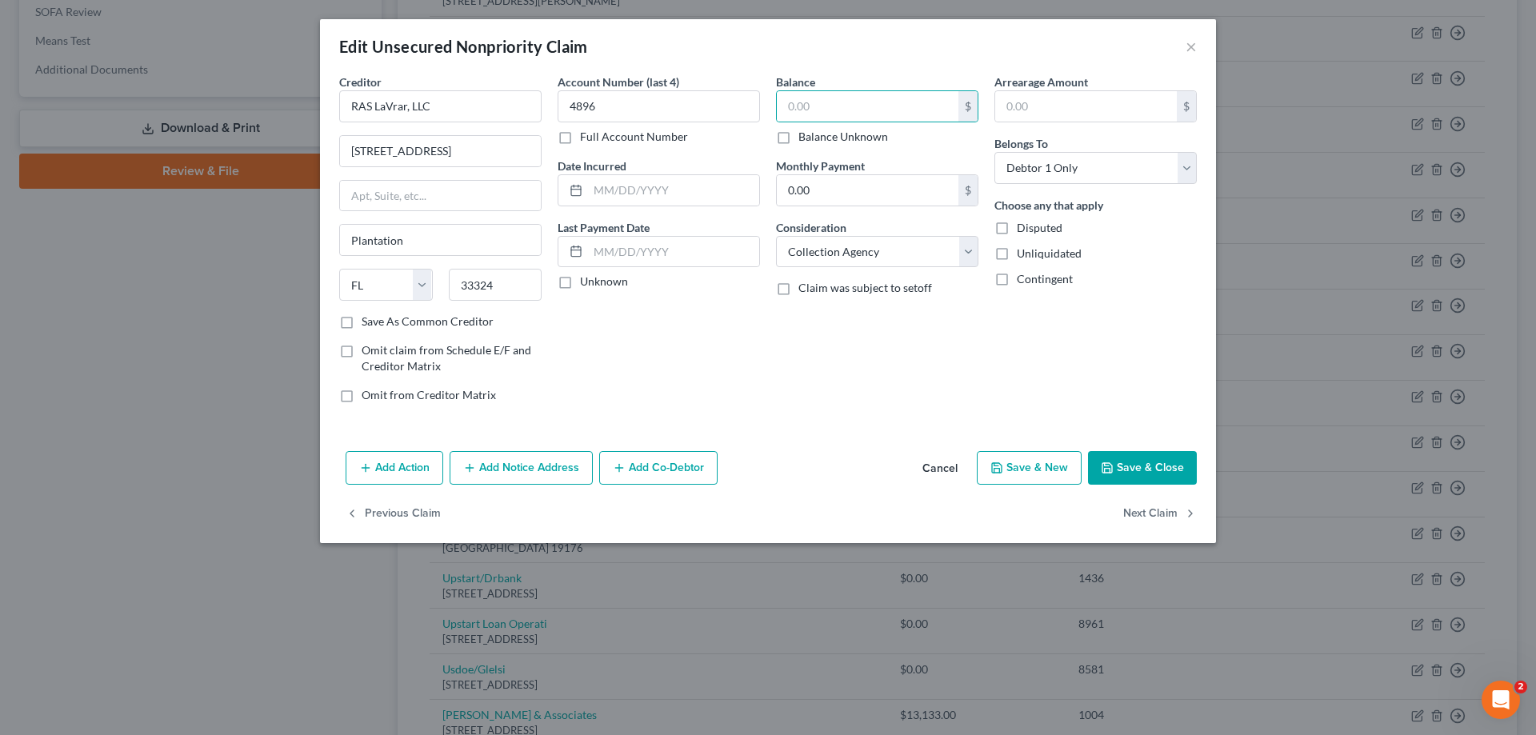
click at [1148, 469] on button "Save & Close" at bounding box center [1142, 468] width 109 height 34
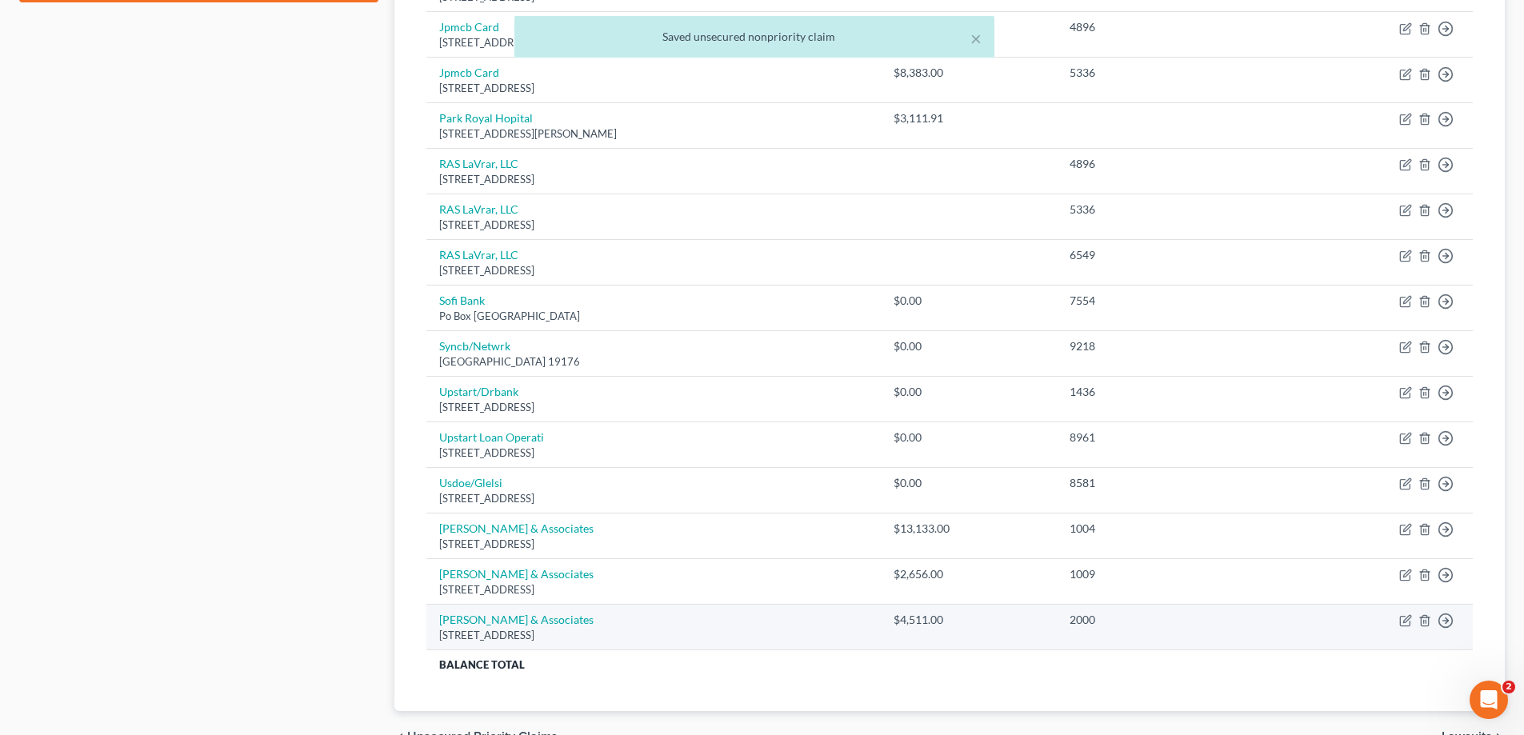
scroll to position [841, 0]
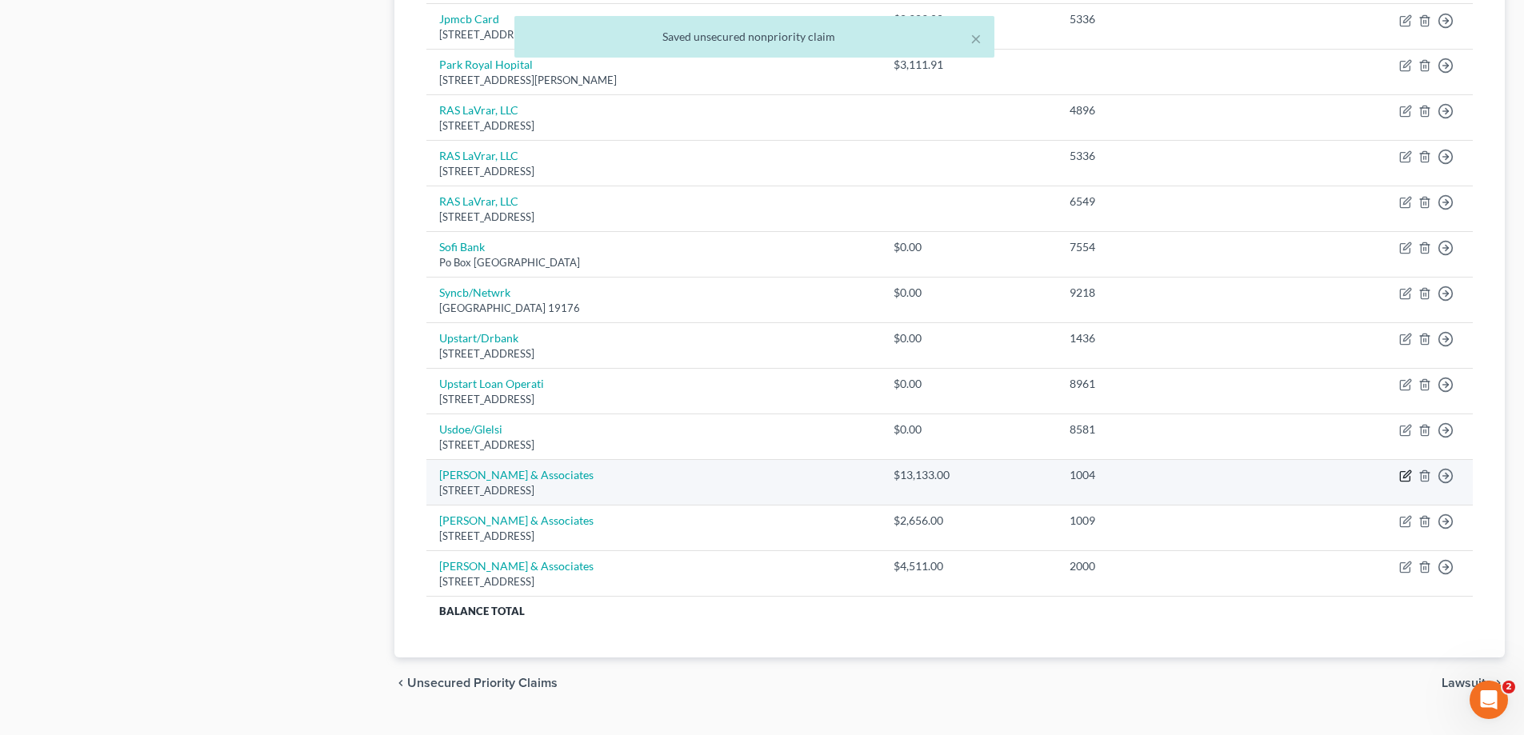
click at [1408, 477] on icon "button" at bounding box center [1406, 476] width 13 height 13
select select "9"
select select "1"
select select "0"
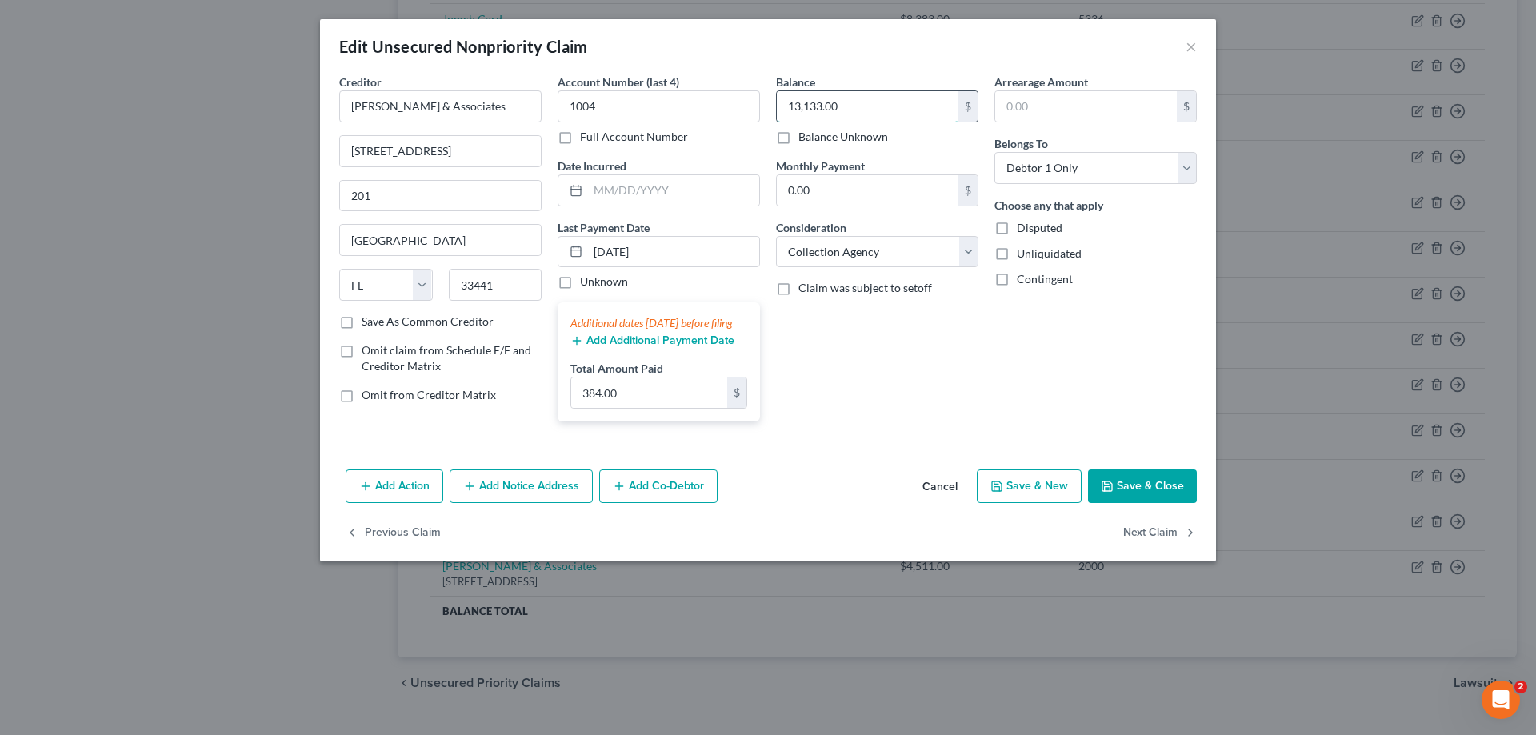
click at [846, 106] on input "13,133.00" at bounding box center [868, 106] width 182 height 30
click at [1156, 494] on button "Save & Close" at bounding box center [1142, 487] width 109 height 34
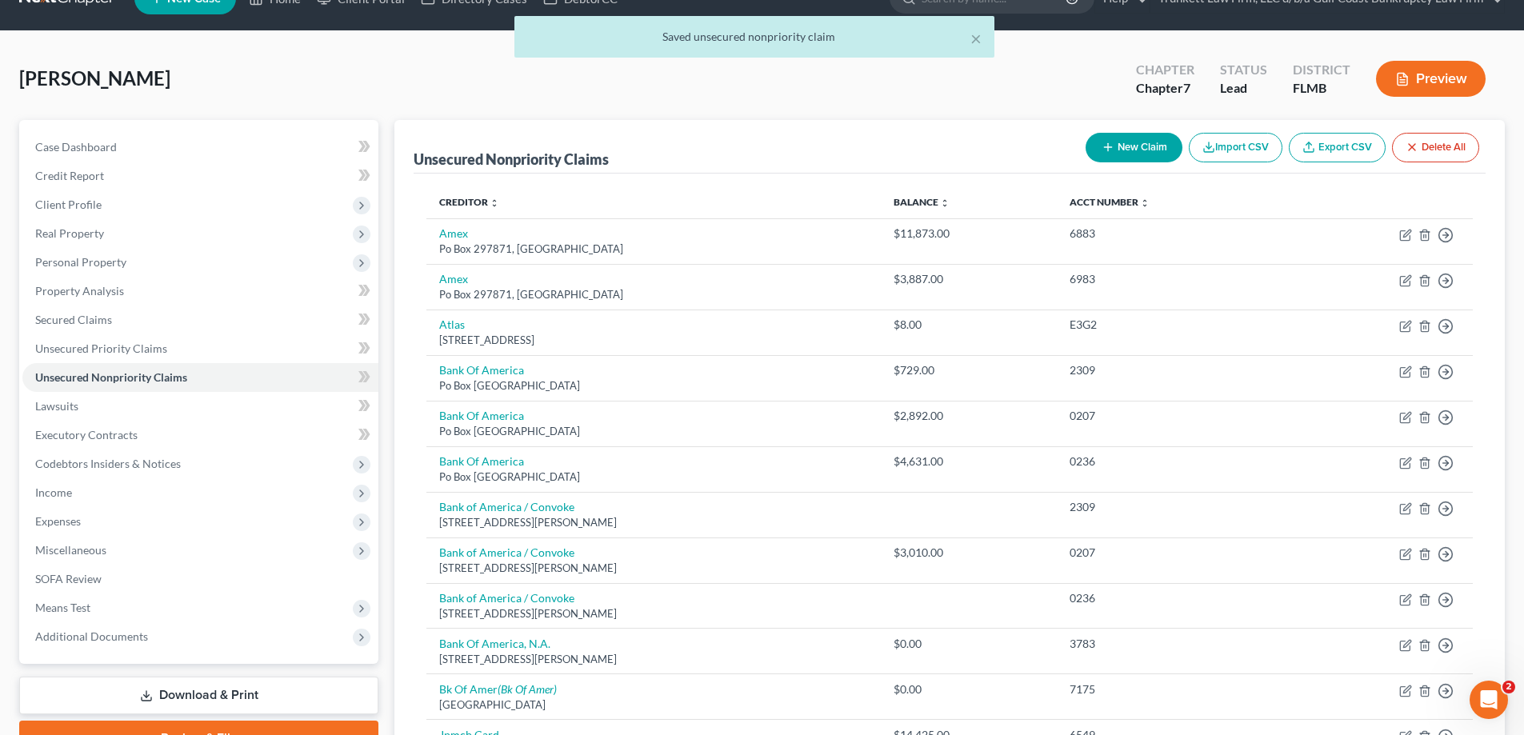
scroll to position [0, 0]
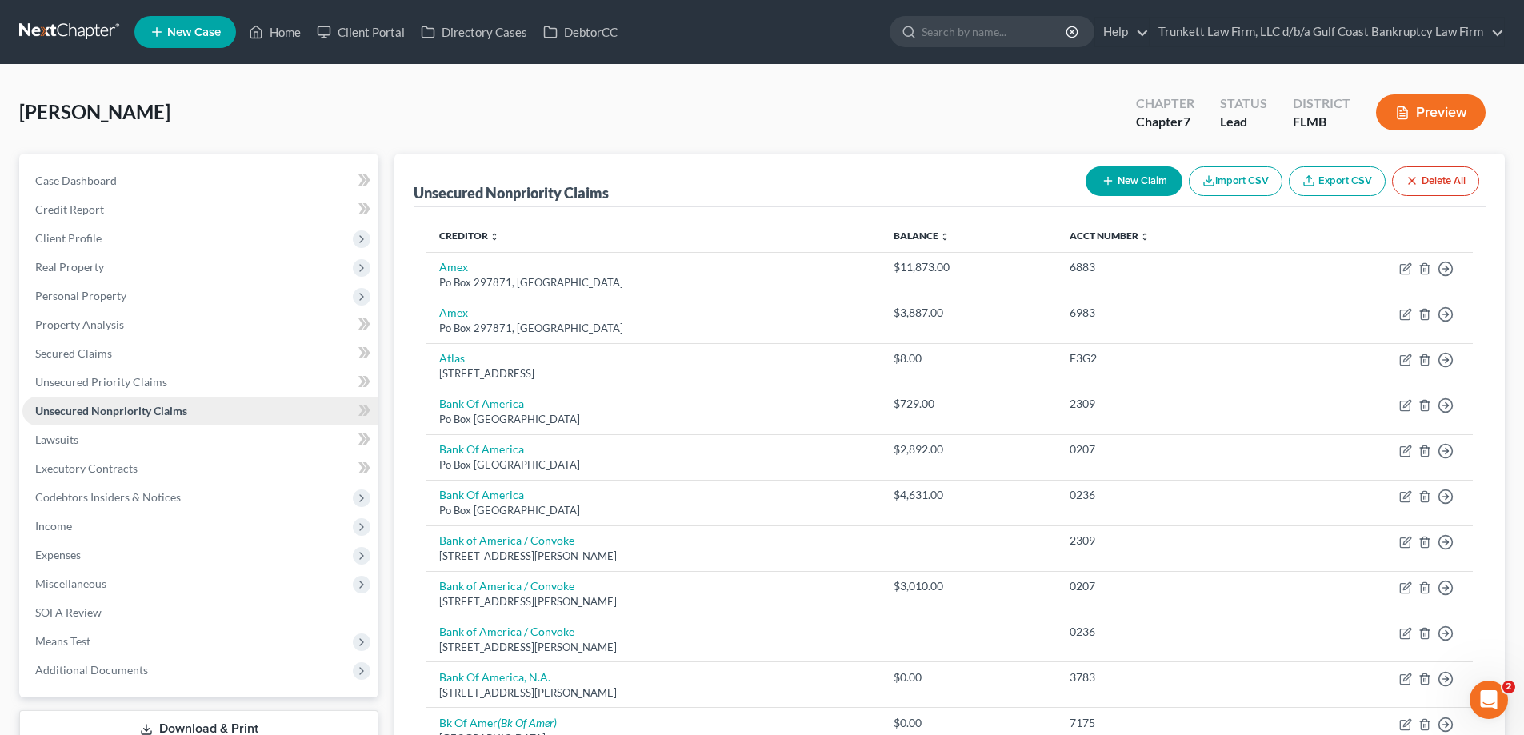
click at [146, 410] on span "Unsecured Nonpriority Claims" at bounding box center [111, 411] width 152 height 14
click at [115, 380] on span "Unsecured Priority Claims" at bounding box center [101, 382] width 132 height 14
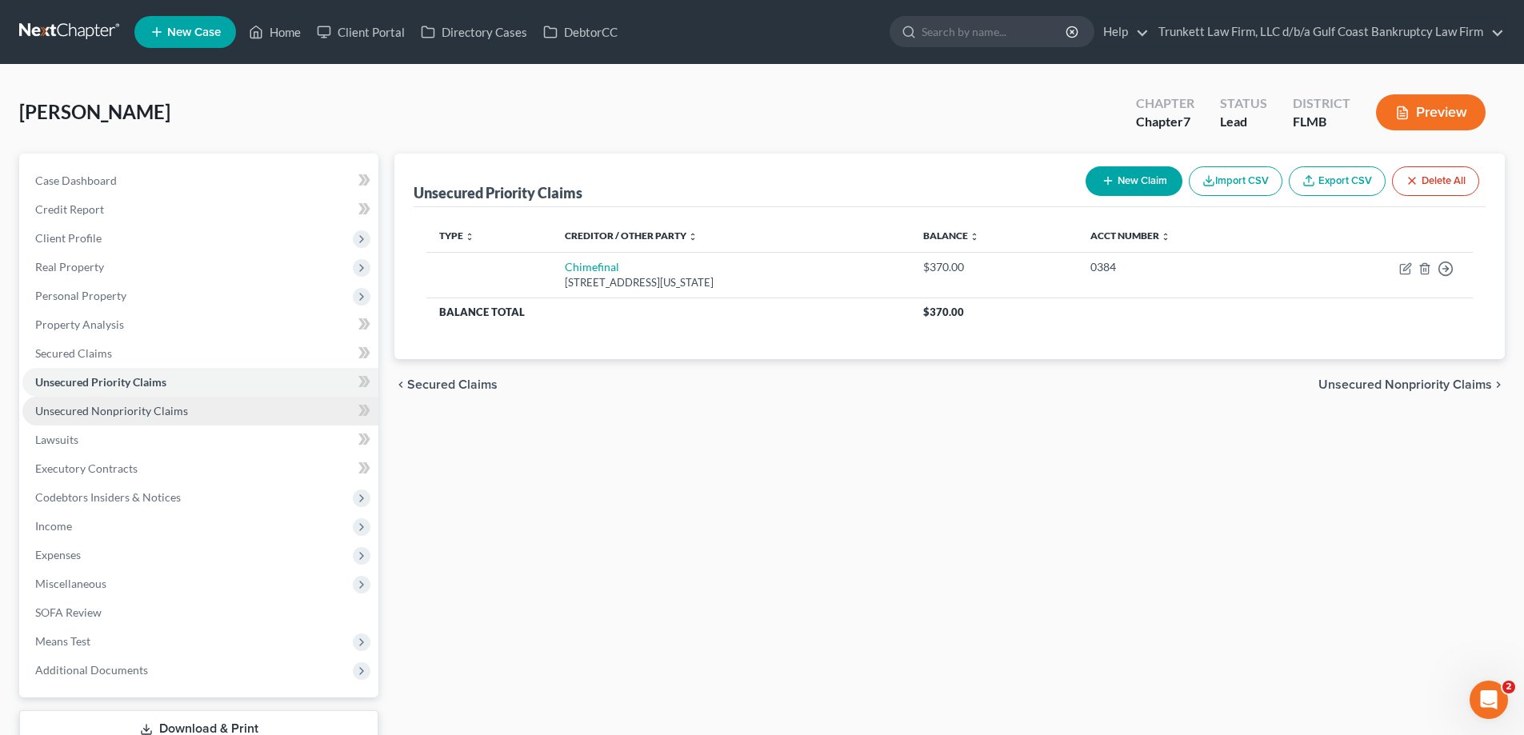
click at [134, 423] on link "Unsecured Nonpriority Claims" at bounding box center [200, 411] width 356 height 29
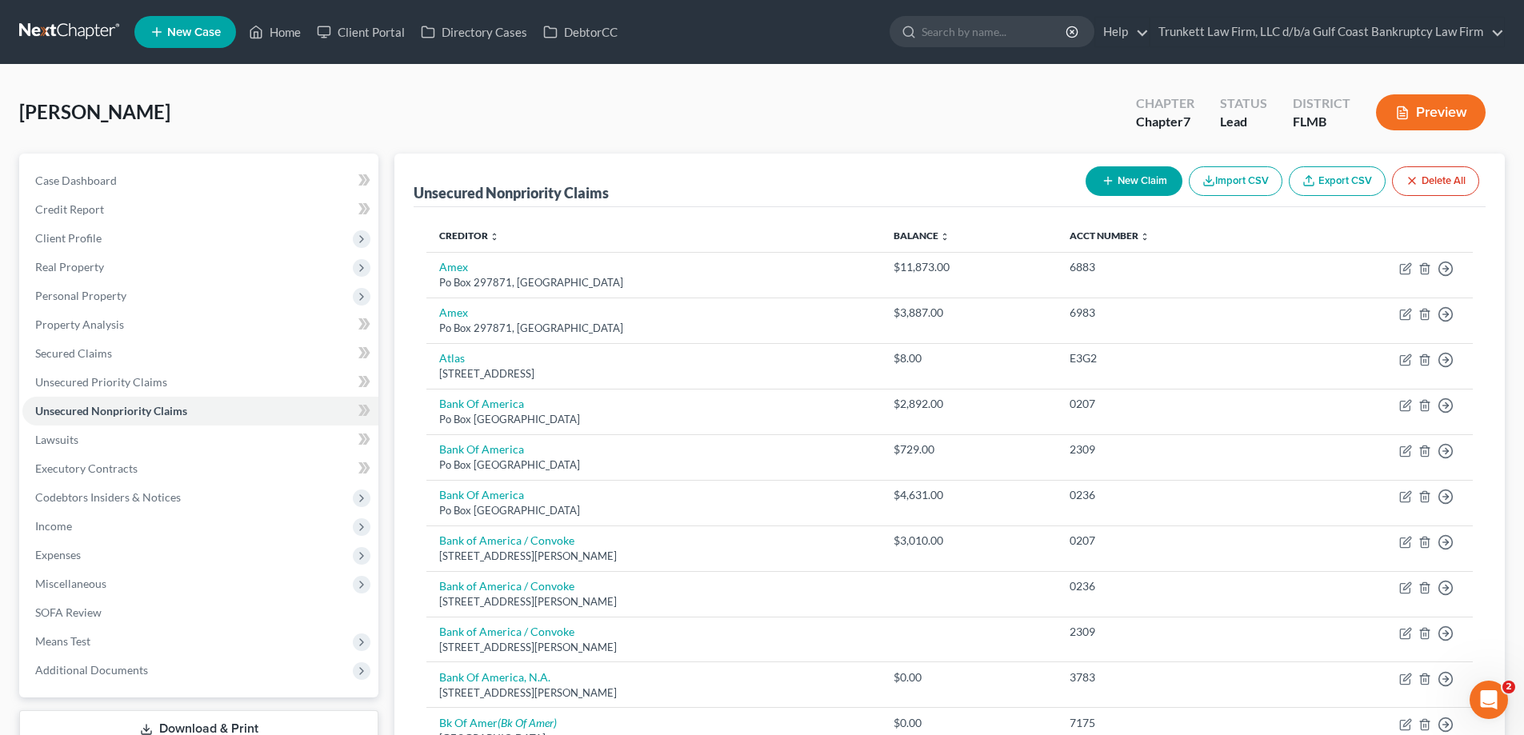
click at [1144, 180] on button "New Claim" at bounding box center [1134, 181] width 97 height 30
select select "0"
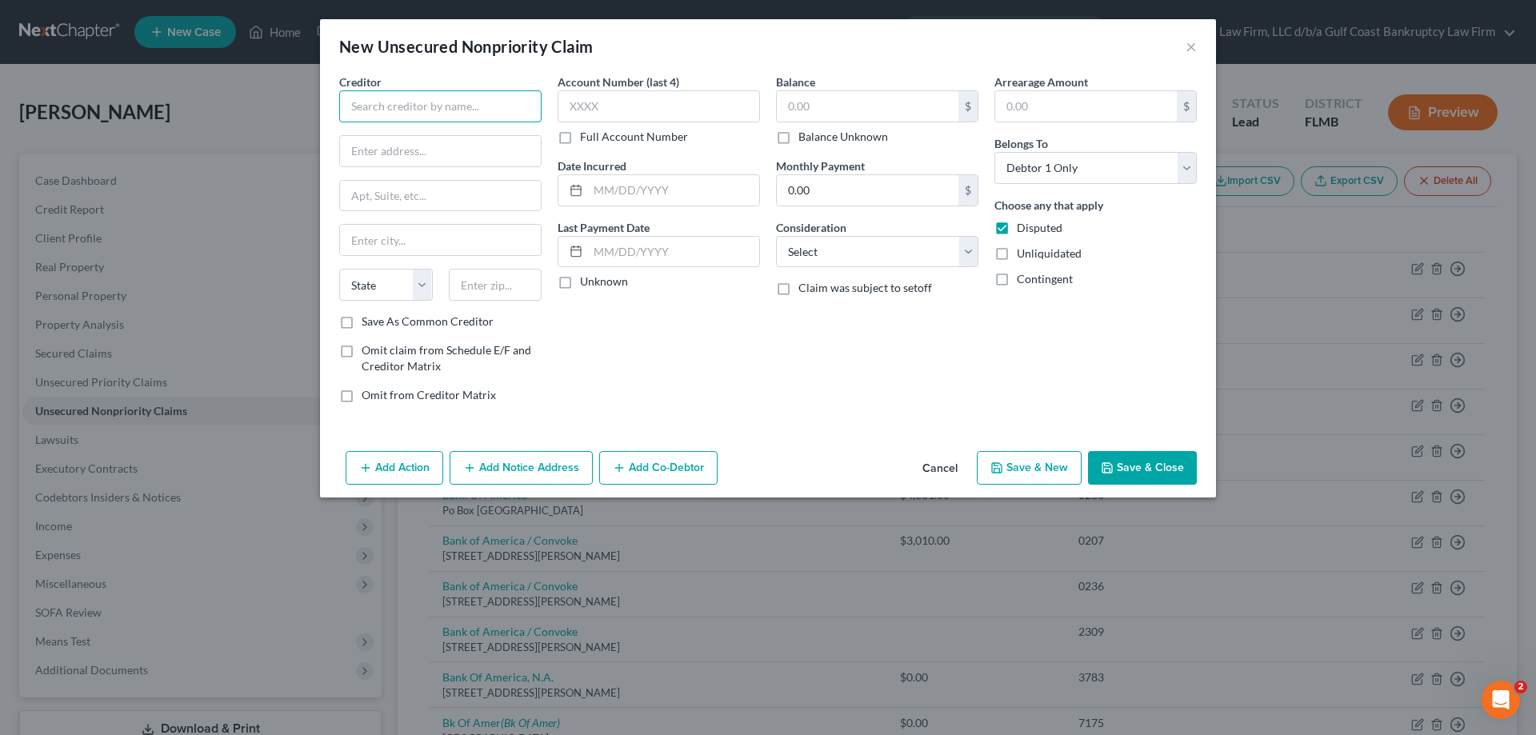
drag, startPoint x: 399, startPoint y: 99, endPoint x: 402, endPoint y: 114, distance: 14.6
click at [400, 110] on input "text" at bounding box center [440, 106] width 202 height 32
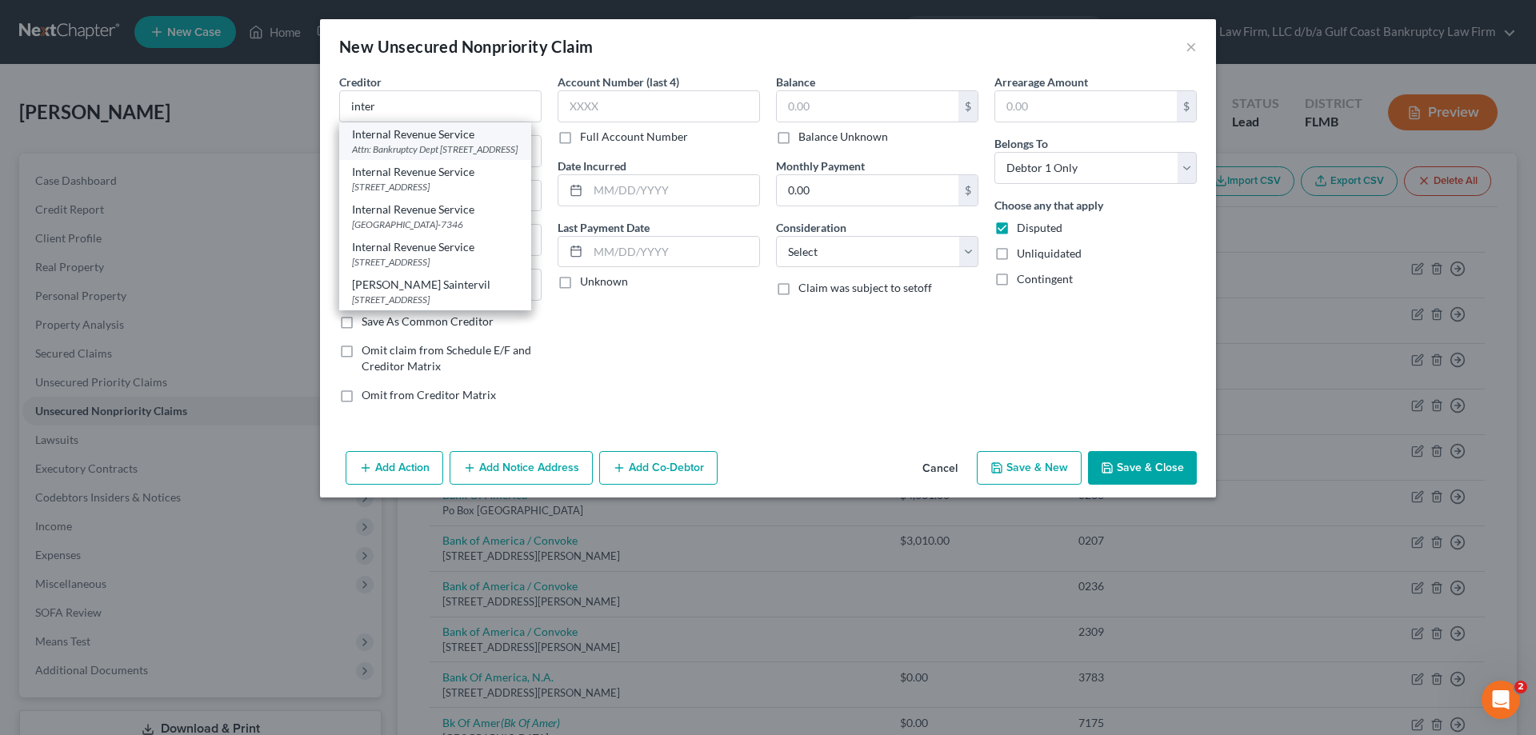
click at [430, 144] on div "Attn: Bankruptcy Dept PO Box 7346, Philadelphia, PA 19101" at bounding box center [435, 149] width 166 height 14
type input "Internal Revenue Service"
type input "Attn: Bankruptcy Dept"
type input "PO Box 7346"
type input "Philadelphia"
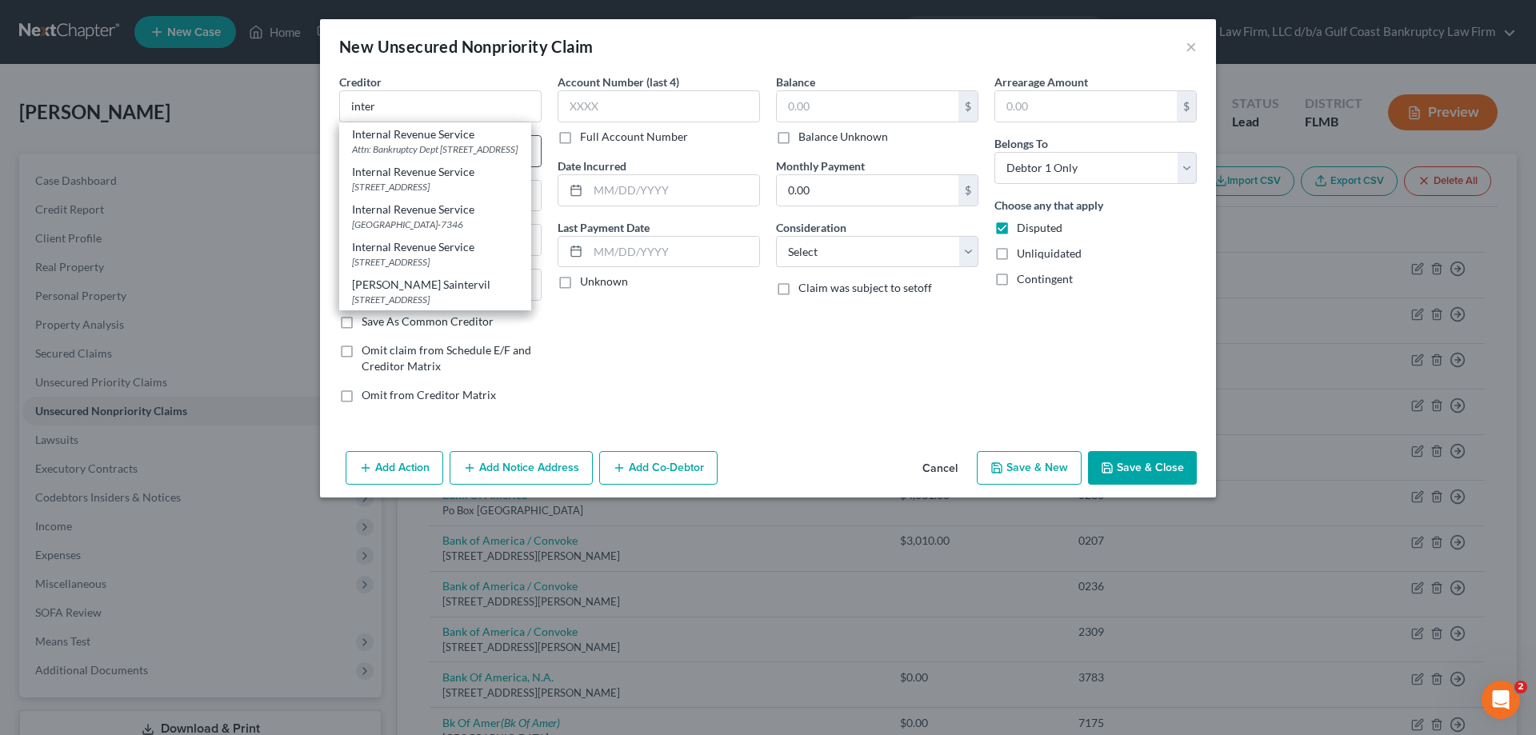
select select "39"
type input "19101"
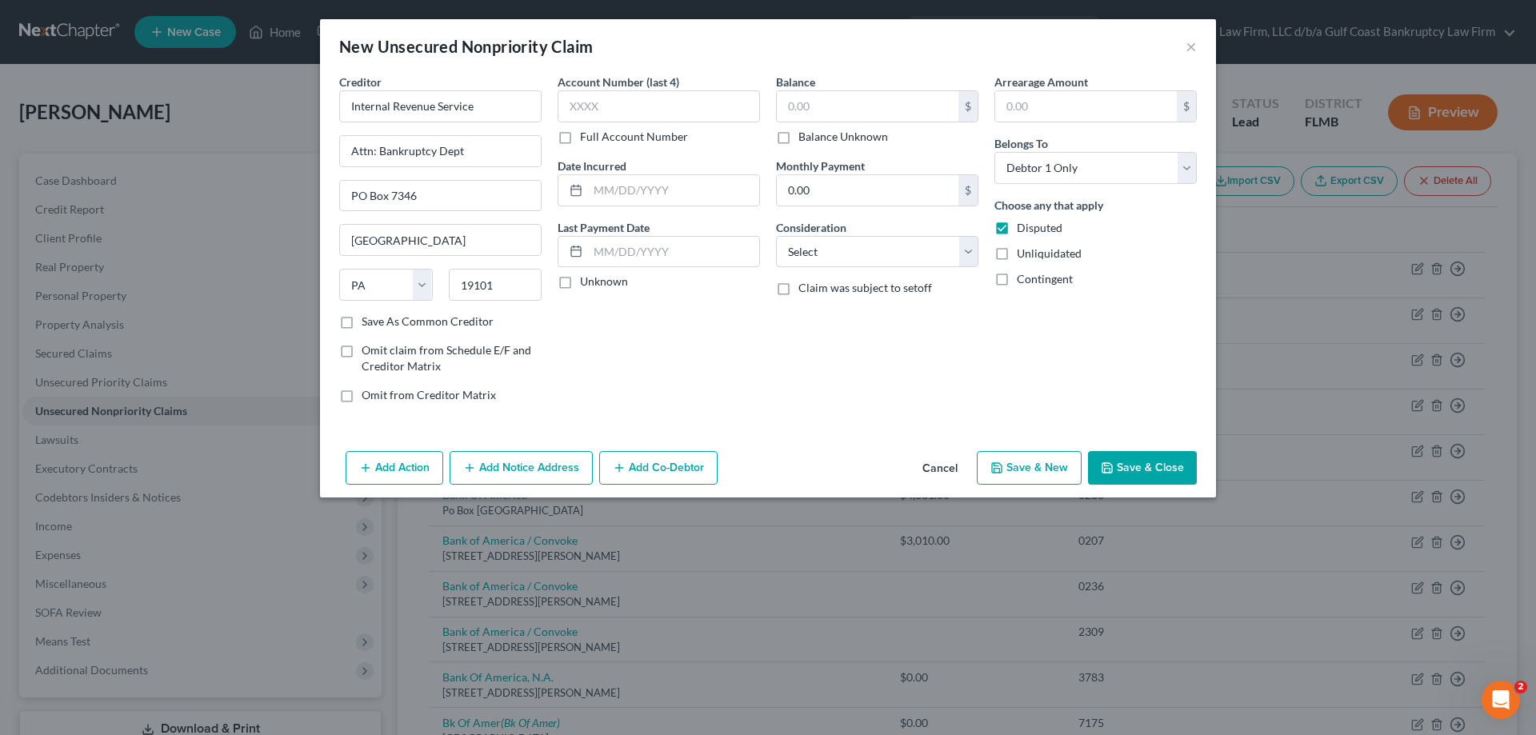
click at [1160, 471] on button "Save & Close" at bounding box center [1142, 468] width 109 height 34
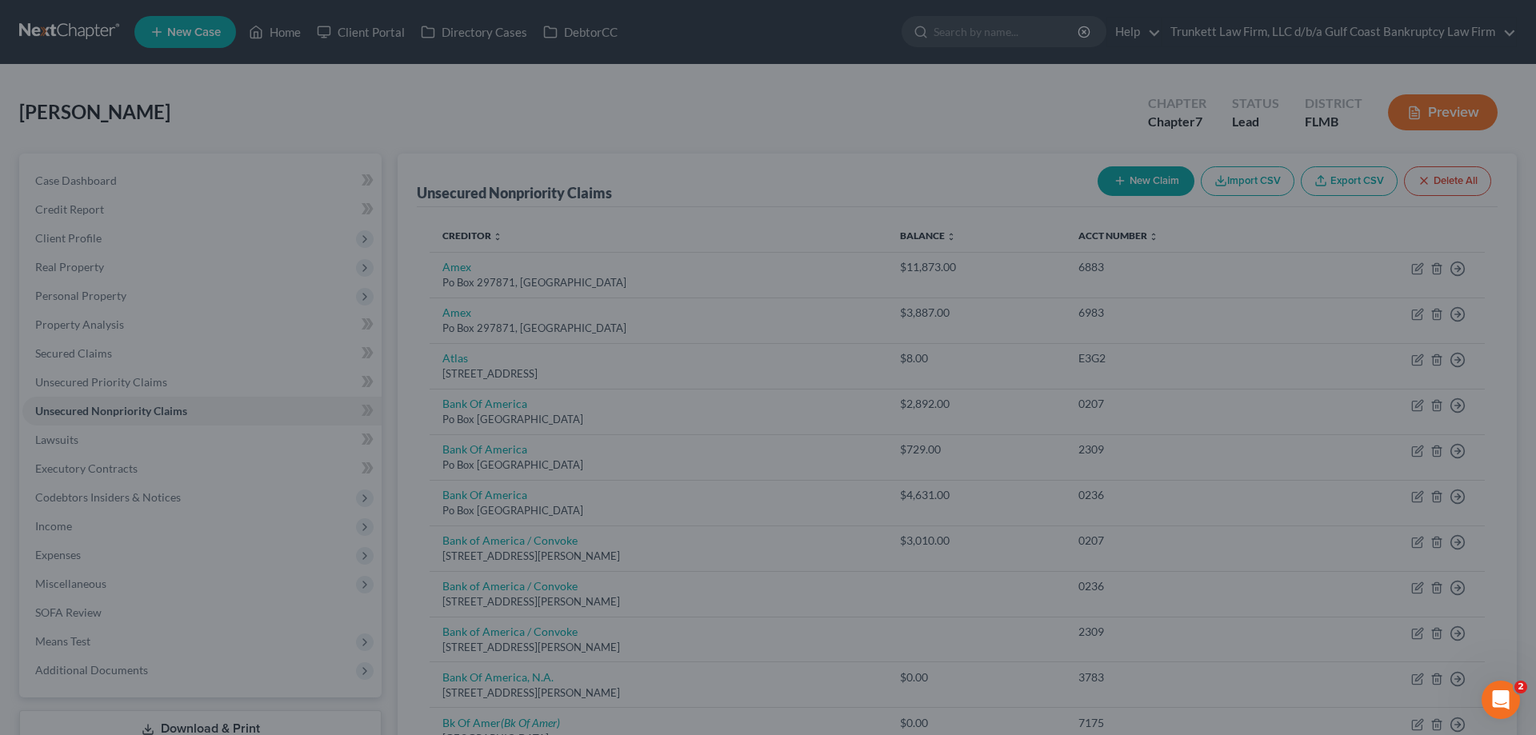
type input "0.00"
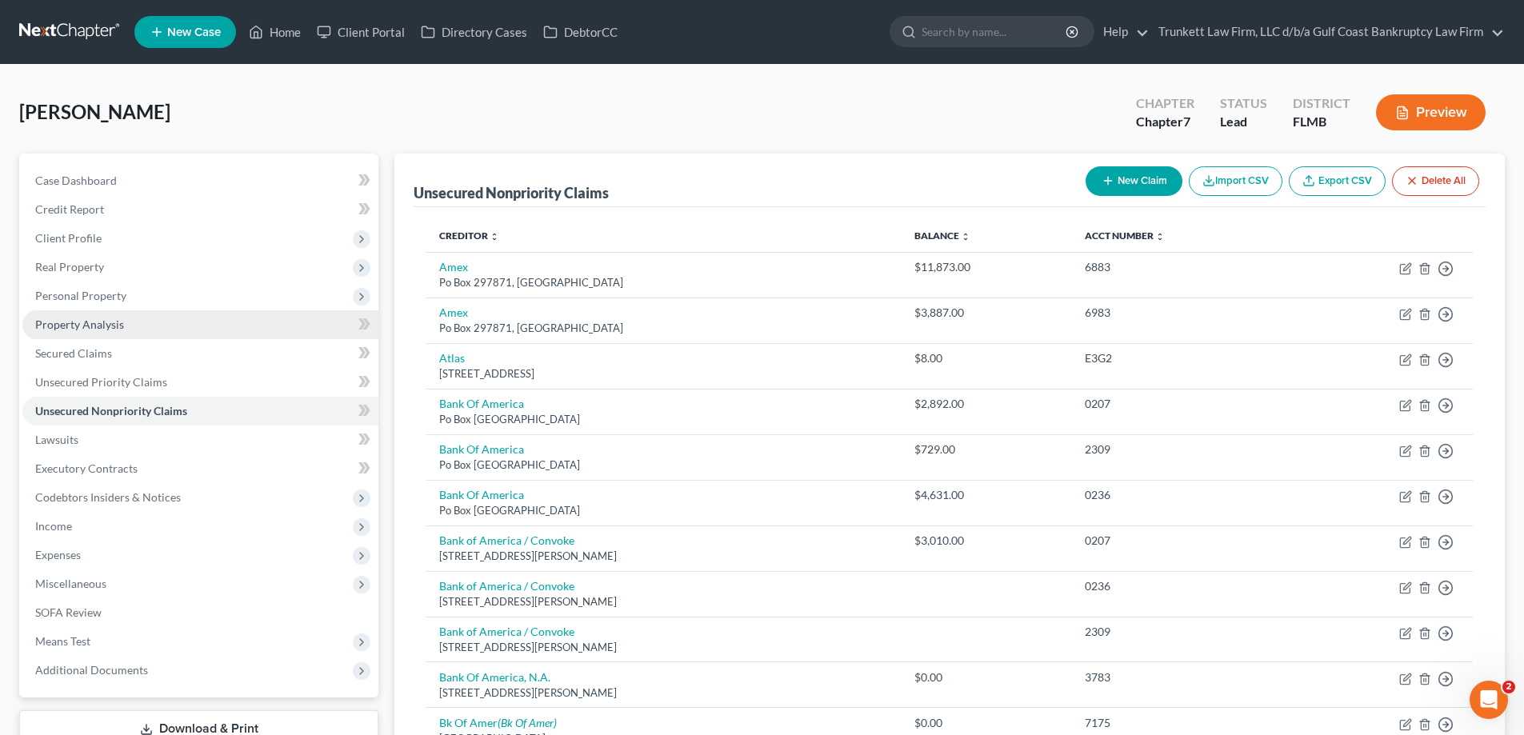
click at [90, 325] on span "Property Analysis" at bounding box center [79, 325] width 89 height 14
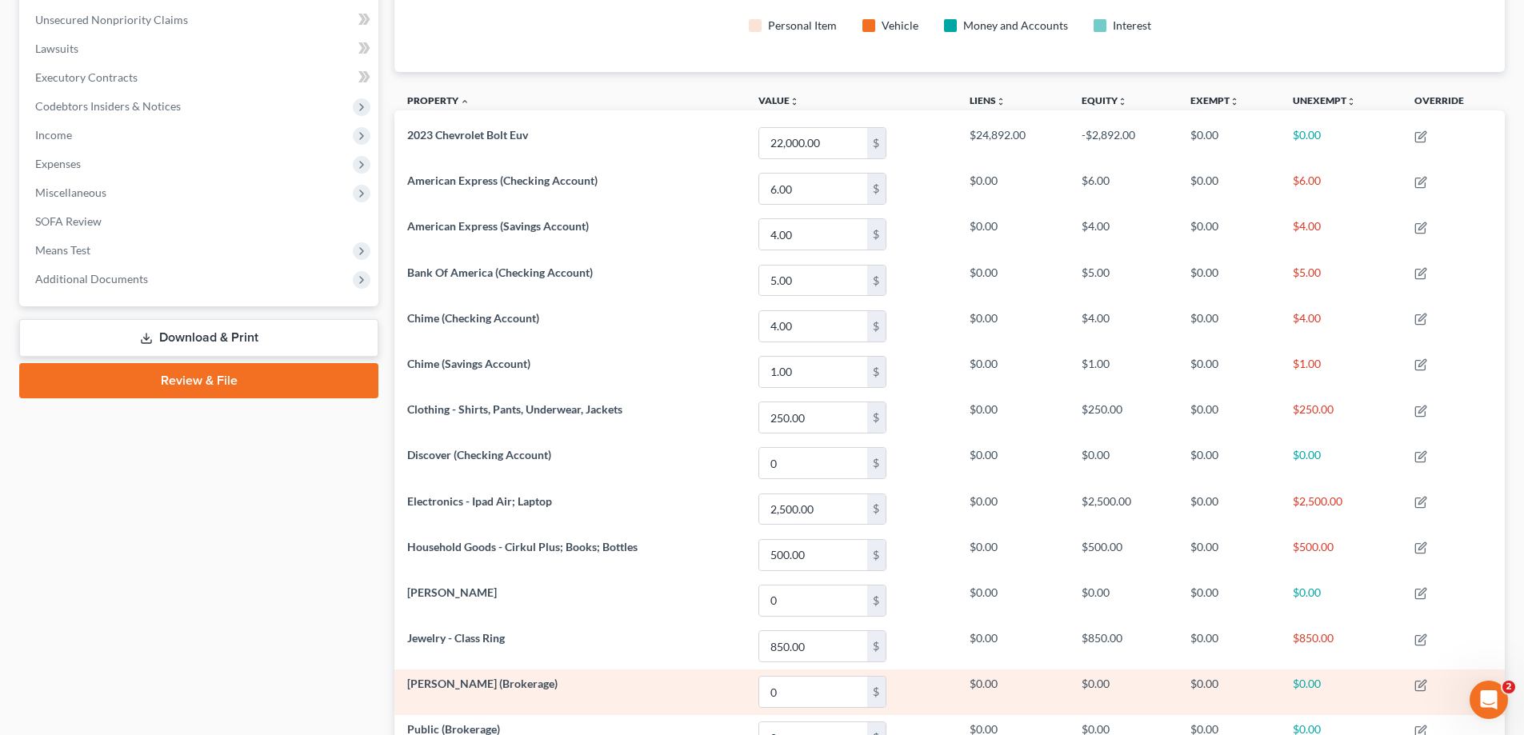
scroll to position [71, 0]
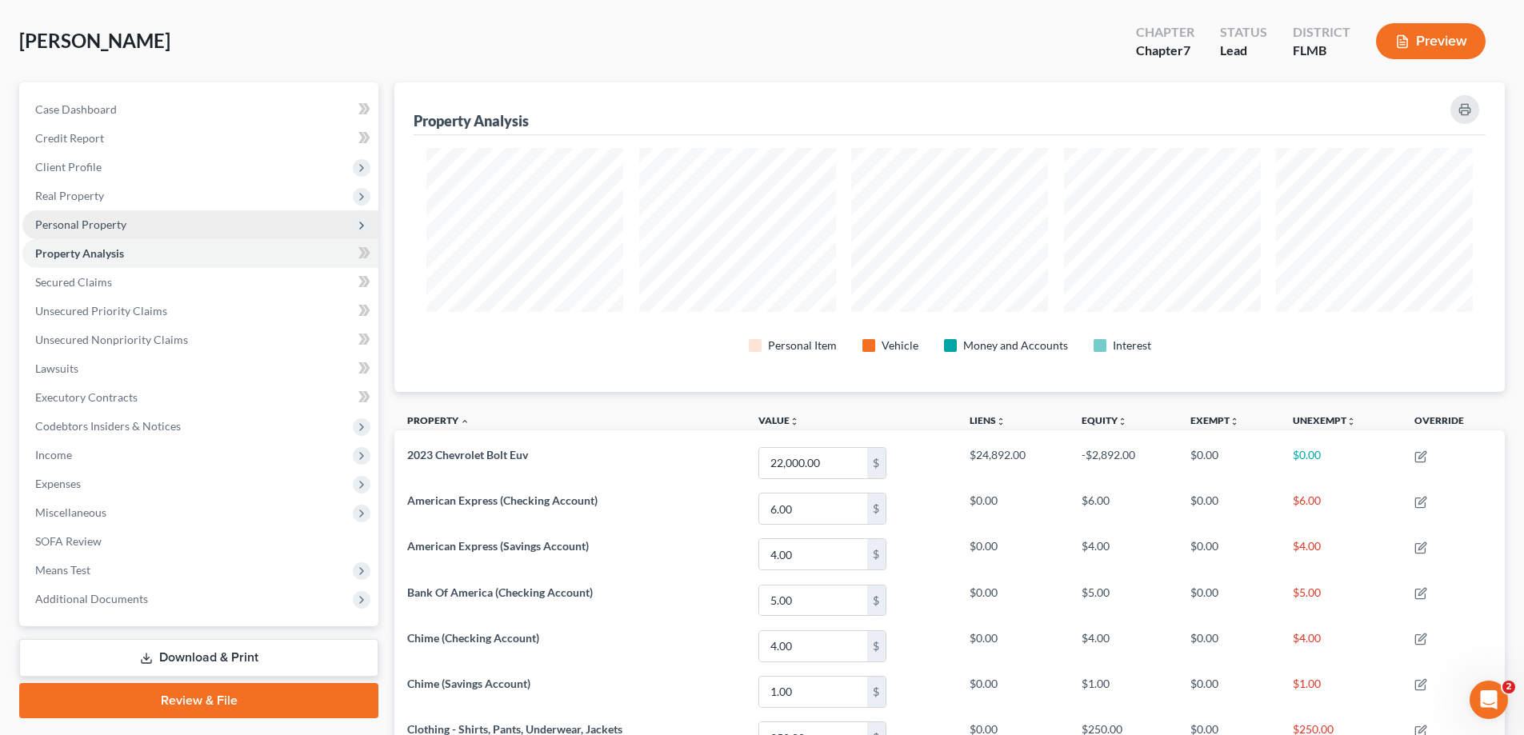
click at [97, 222] on span "Personal Property" at bounding box center [80, 225] width 91 height 14
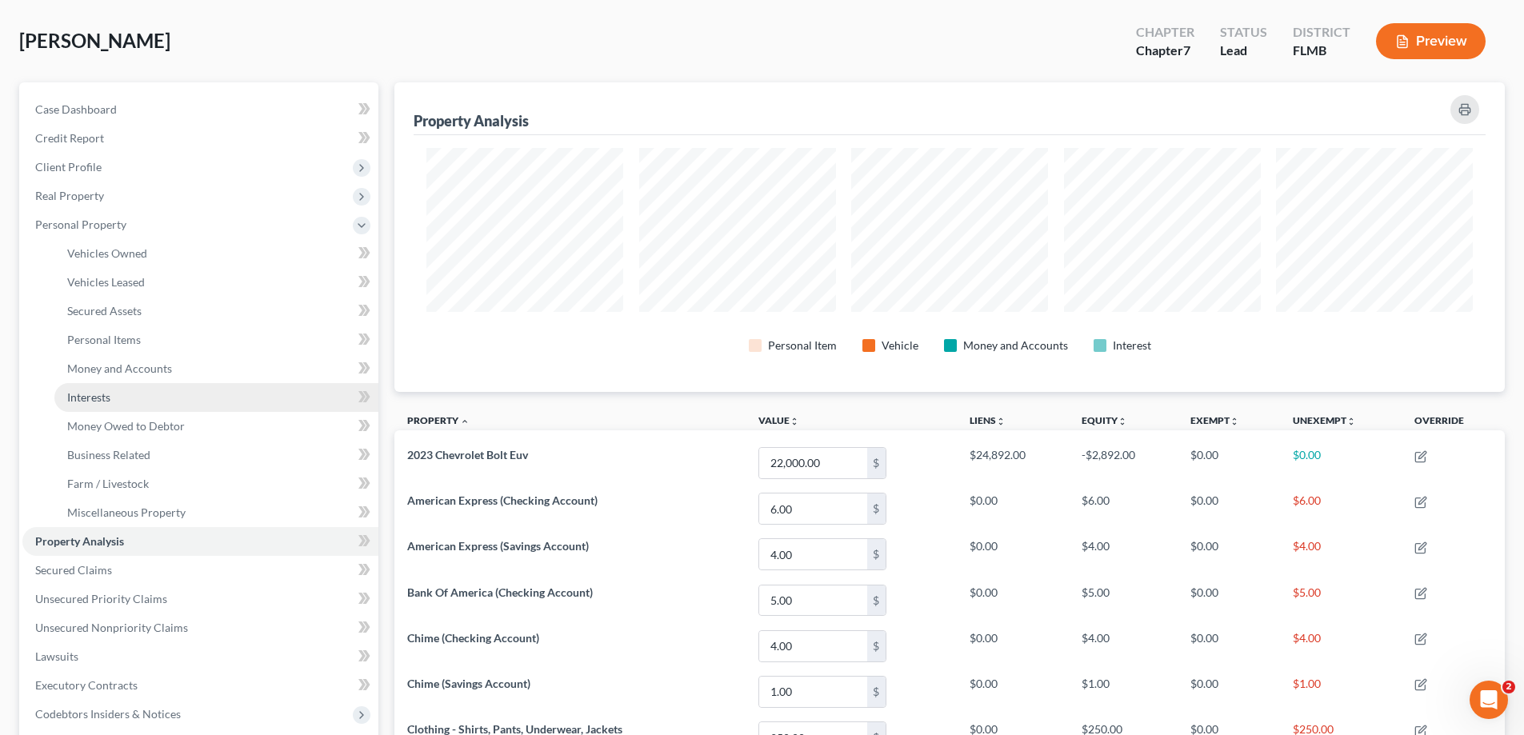
click at [123, 397] on link "Interests" at bounding box center [216, 397] width 324 height 29
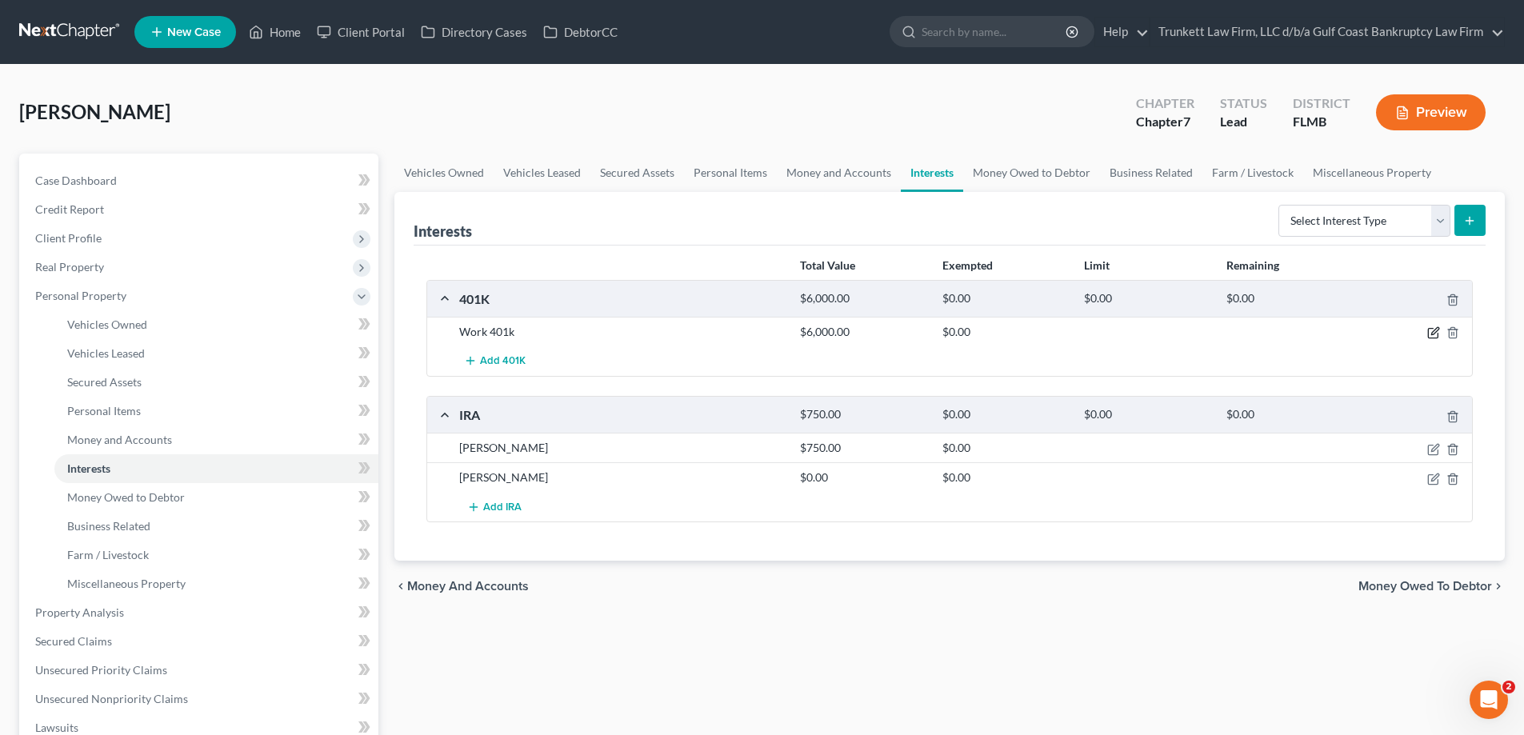
click at [1432, 328] on icon "button" at bounding box center [1434, 332] width 13 height 13
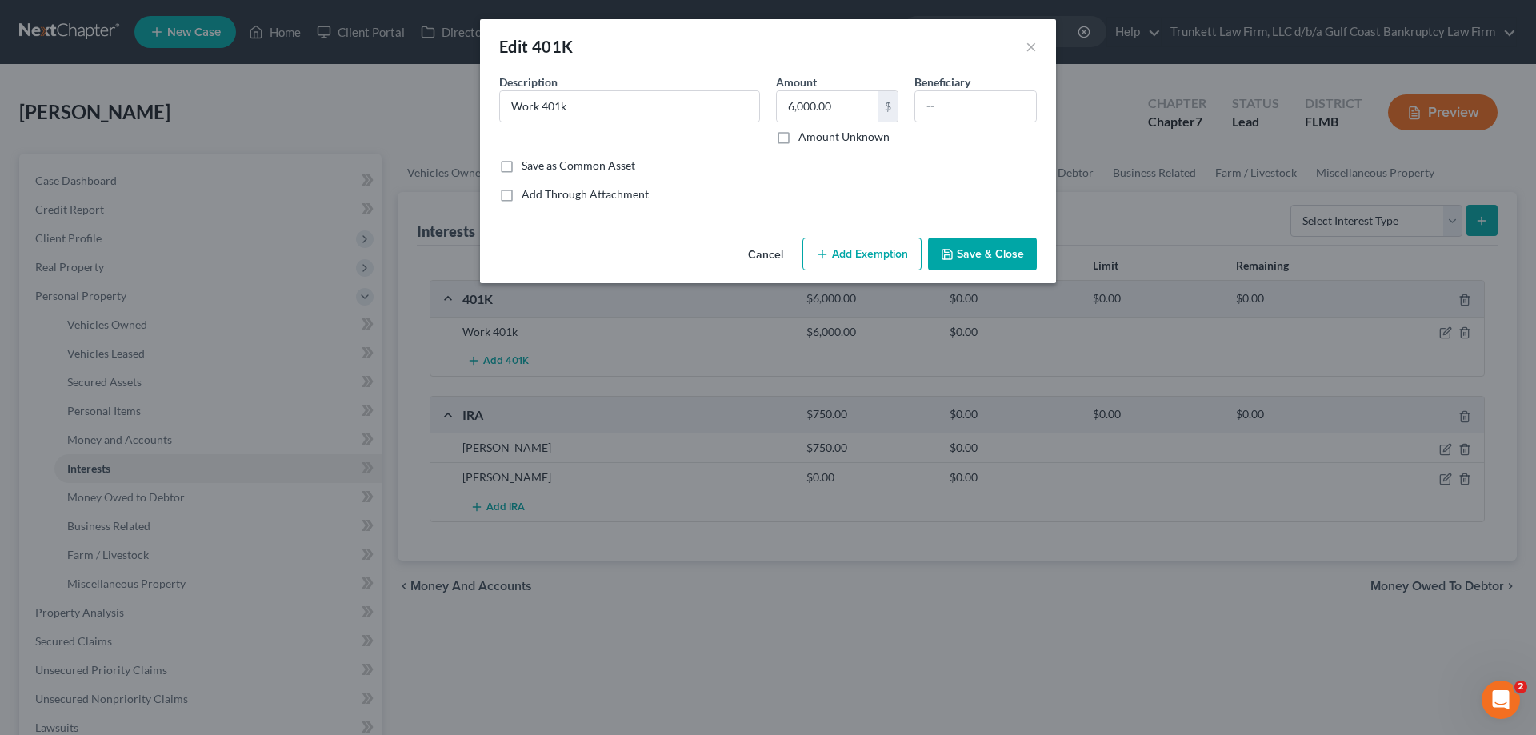
click at [887, 254] on button "Add Exemption" at bounding box center [862, 255] width 119 height 34
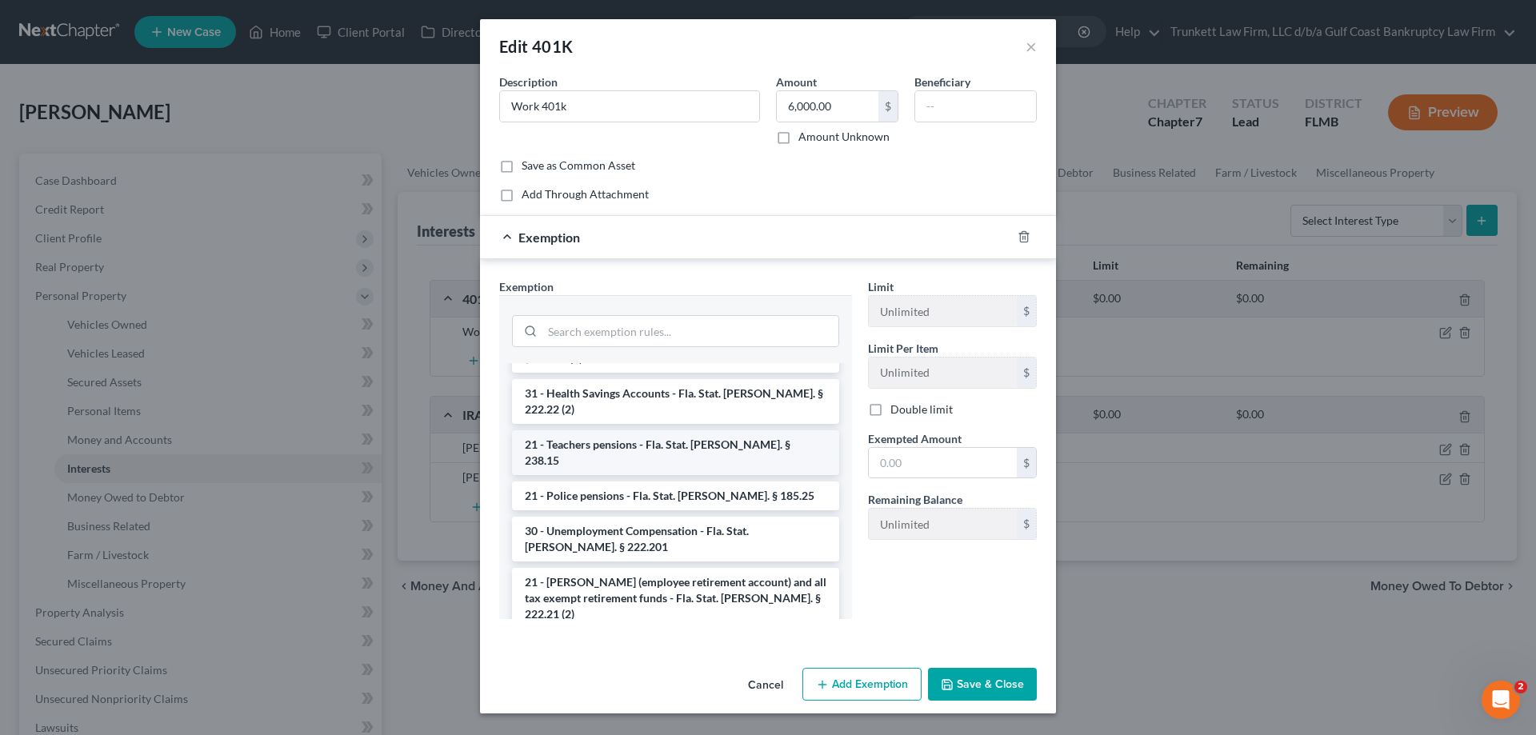
scroll to position [160, 0]
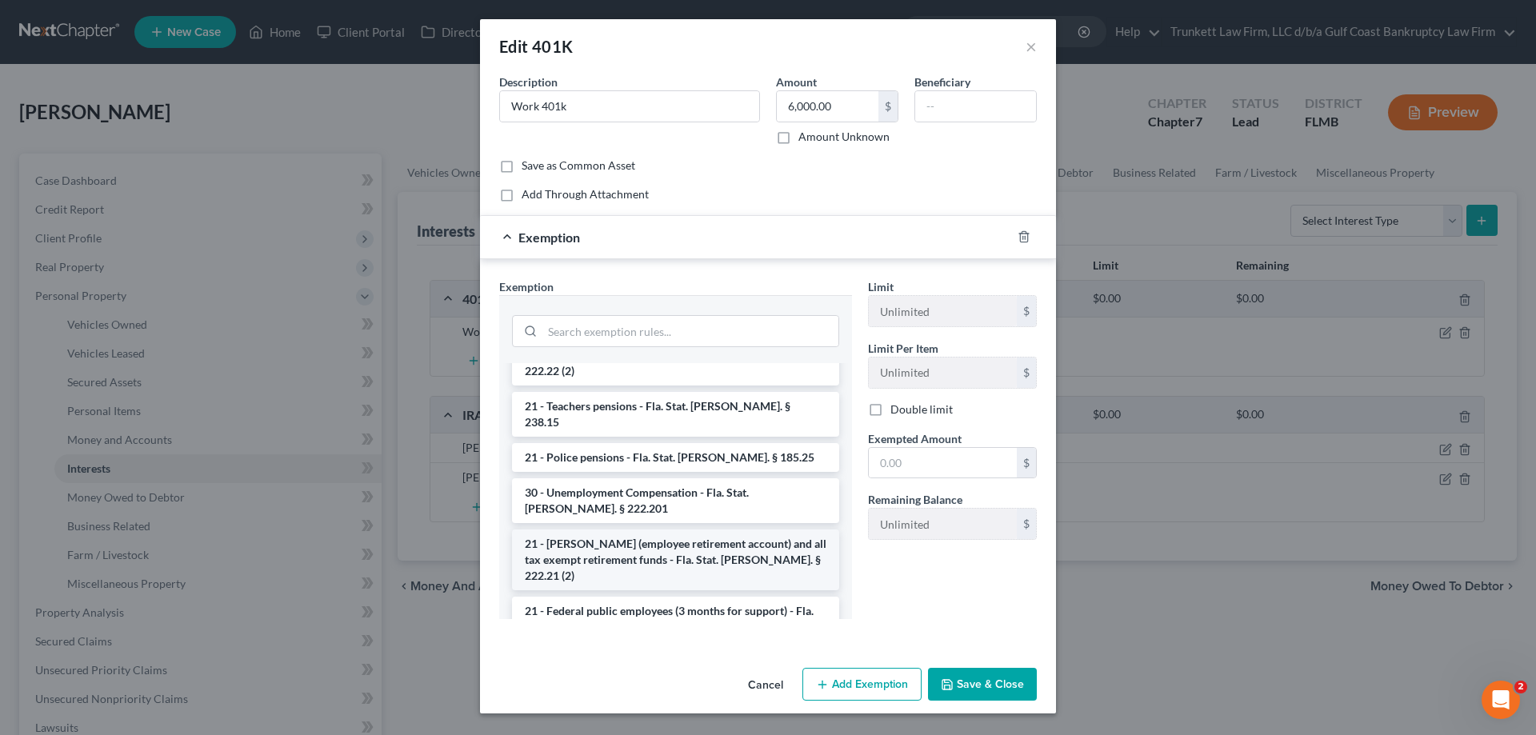
click at [702, 530] on li "21 - ERISA (employee retirement account) and all tax exempt retirement funds - …" at bounding box center [675, 560] width 327 height 61
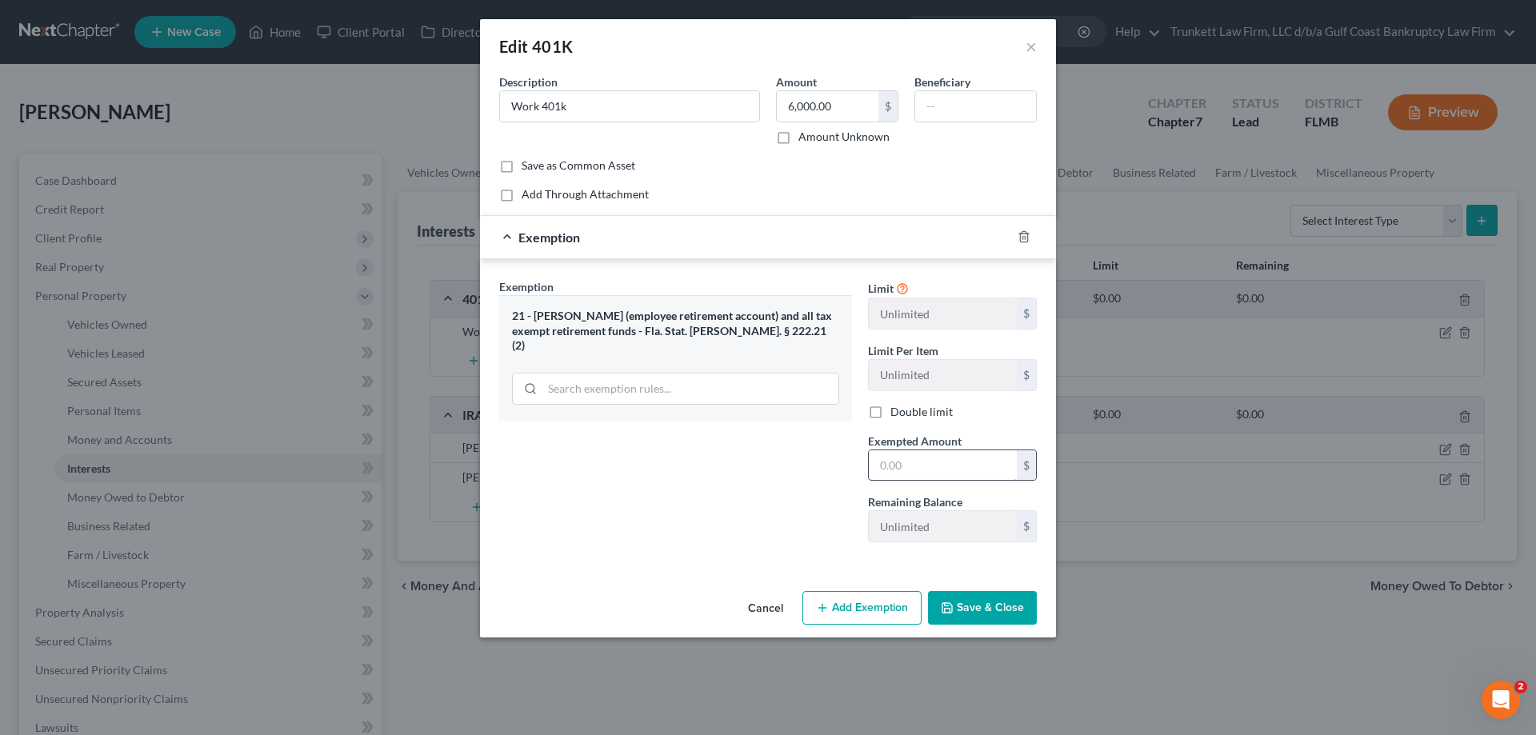
click at [927, 471] on input "text" at bounding box center [943, 466] width 148 height 30
type input "6,000"
click at [1001, 607] on button "Save & Close" at bounding box center [982, 608] width 109 height 34
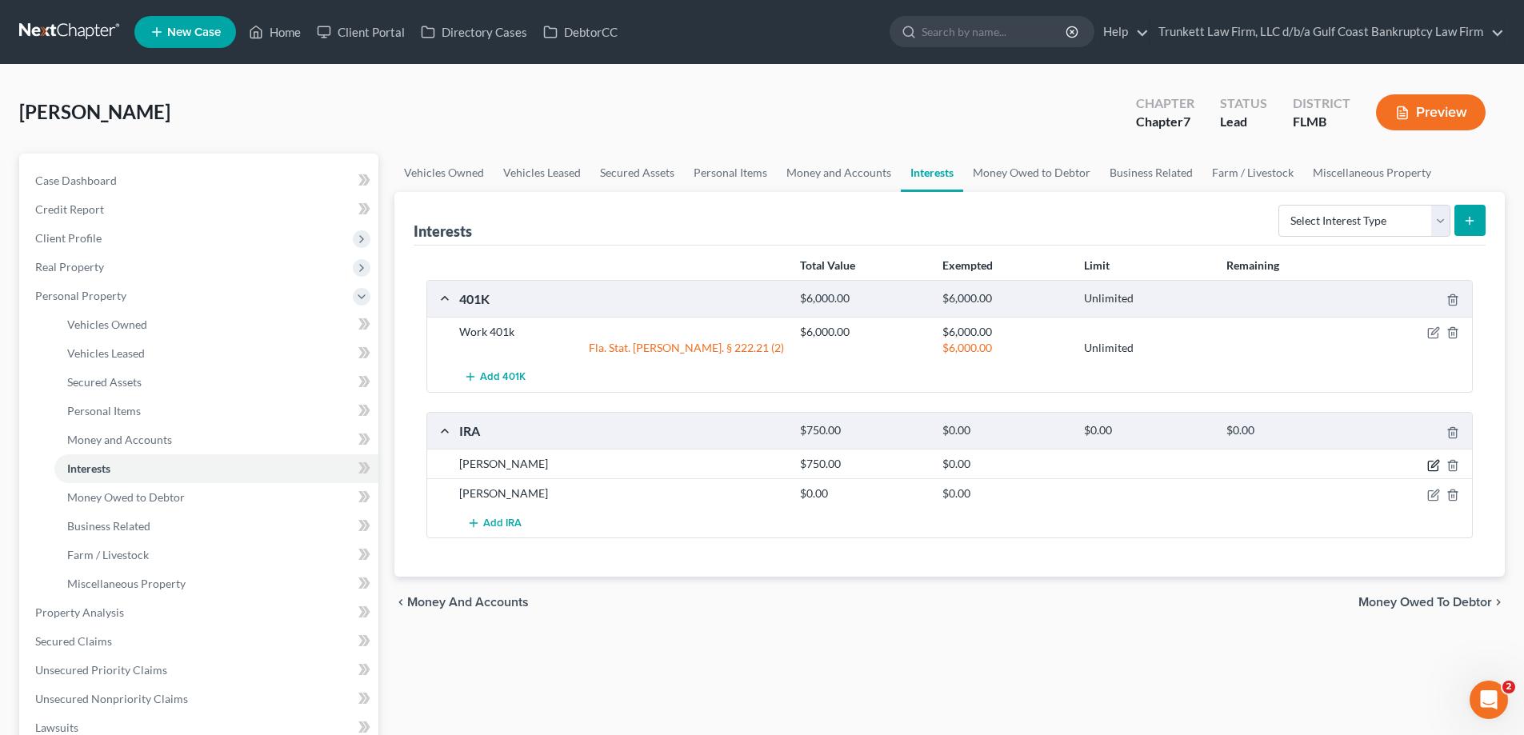
click at [1434, 459] on icon "button" at bounding box center [1434, 465] width 13 height 13
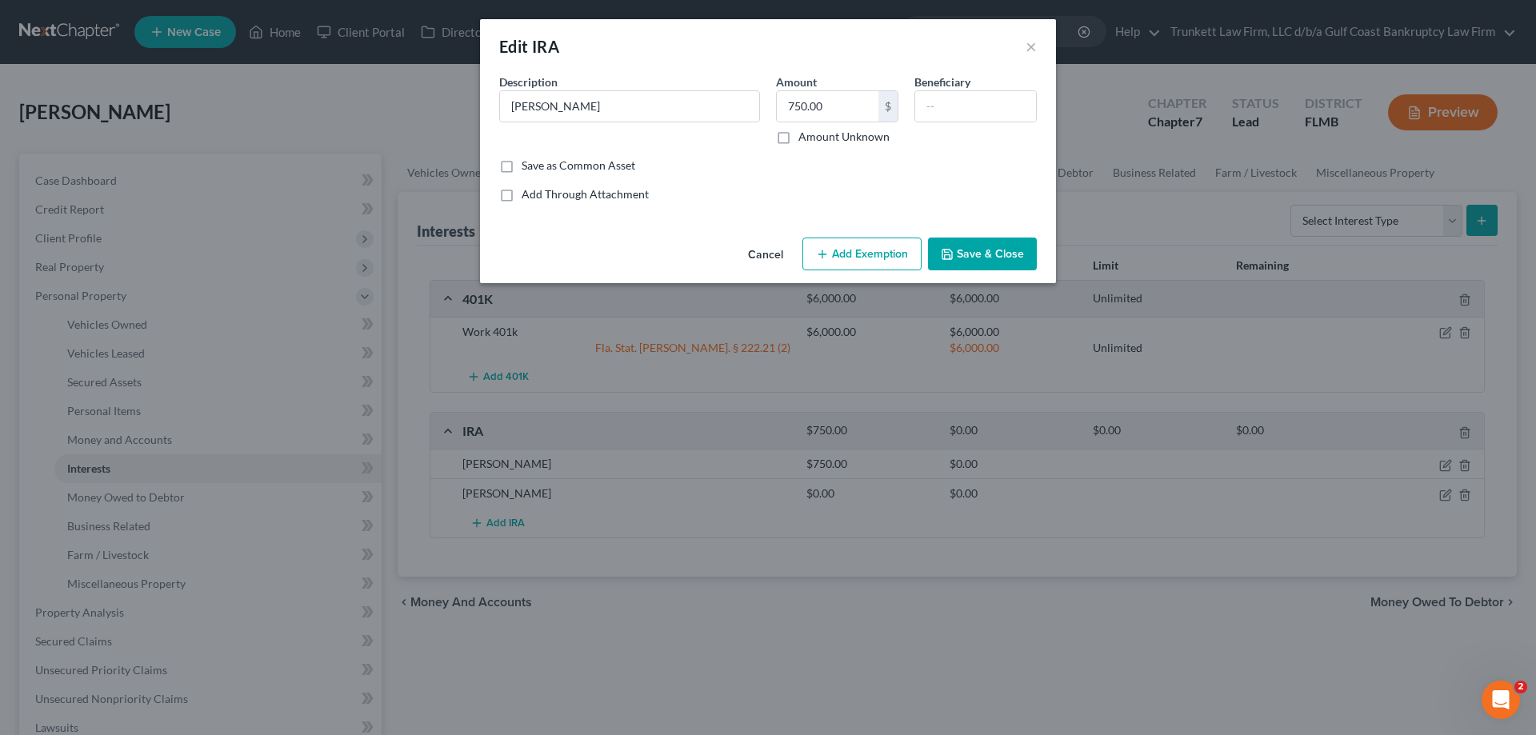
click at [862, 255] on button "Add Exemption" at bounding box center [862, 255] width 119 height 34
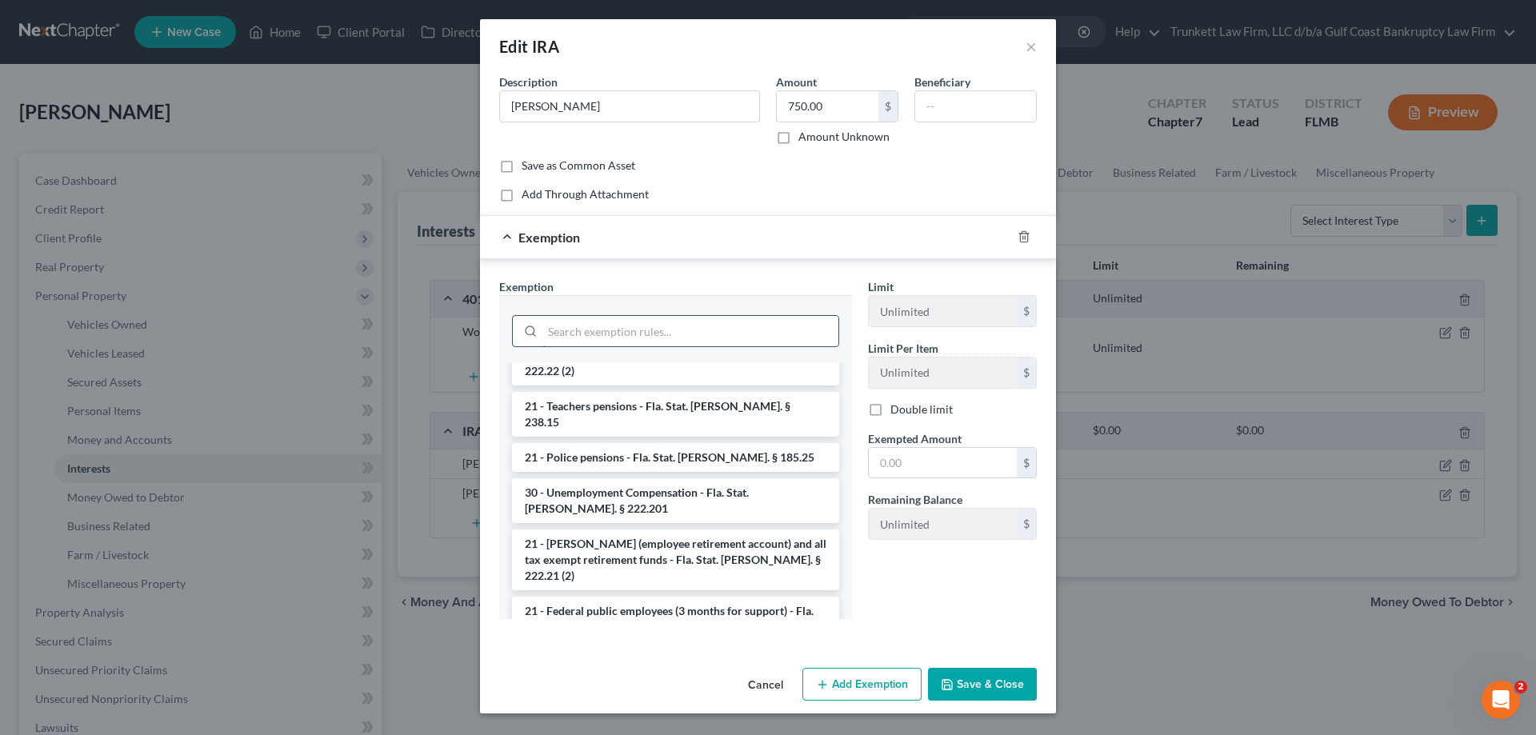
click at [604, 324] on input "search" at bounding box center [691, 331] width 296 height 30
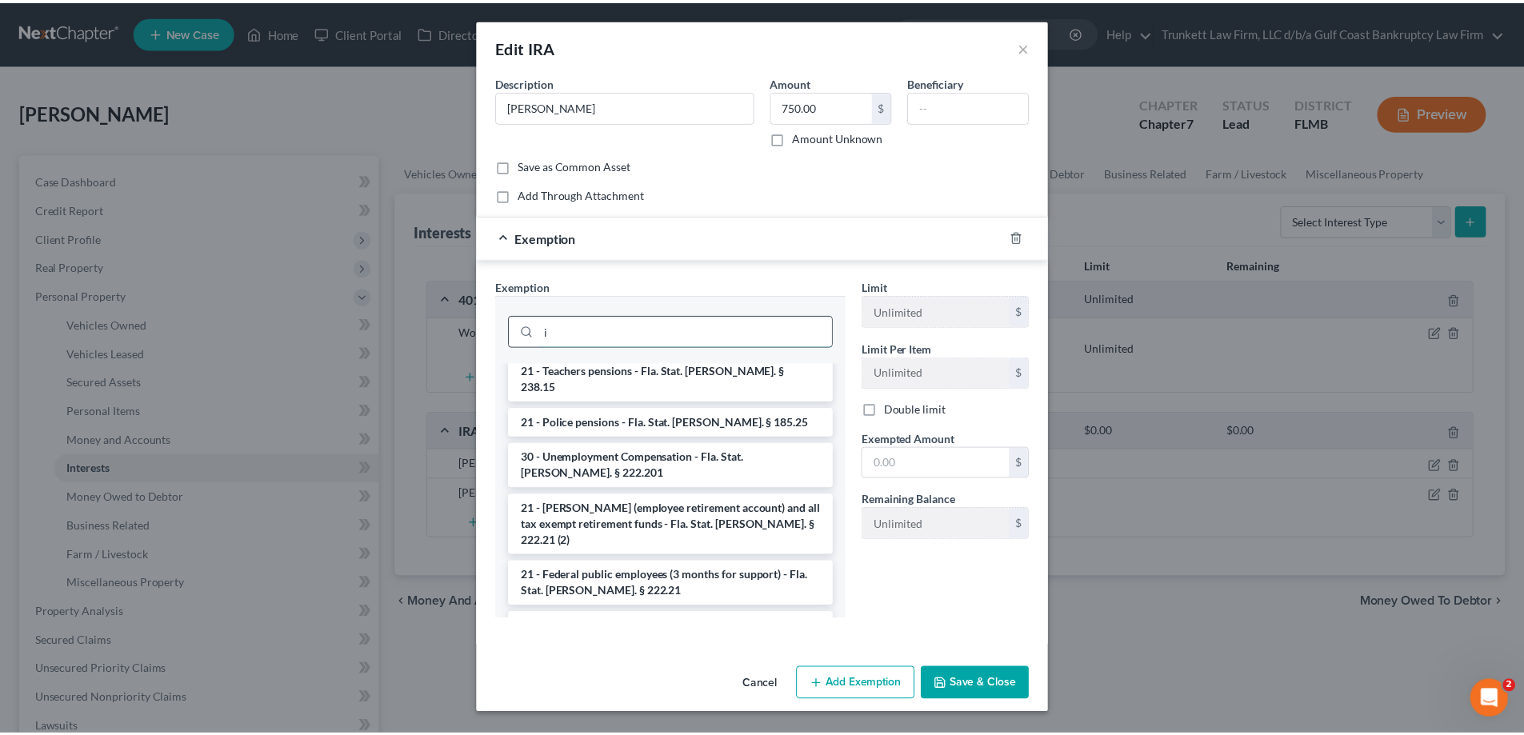
scroll to position [0, 0]
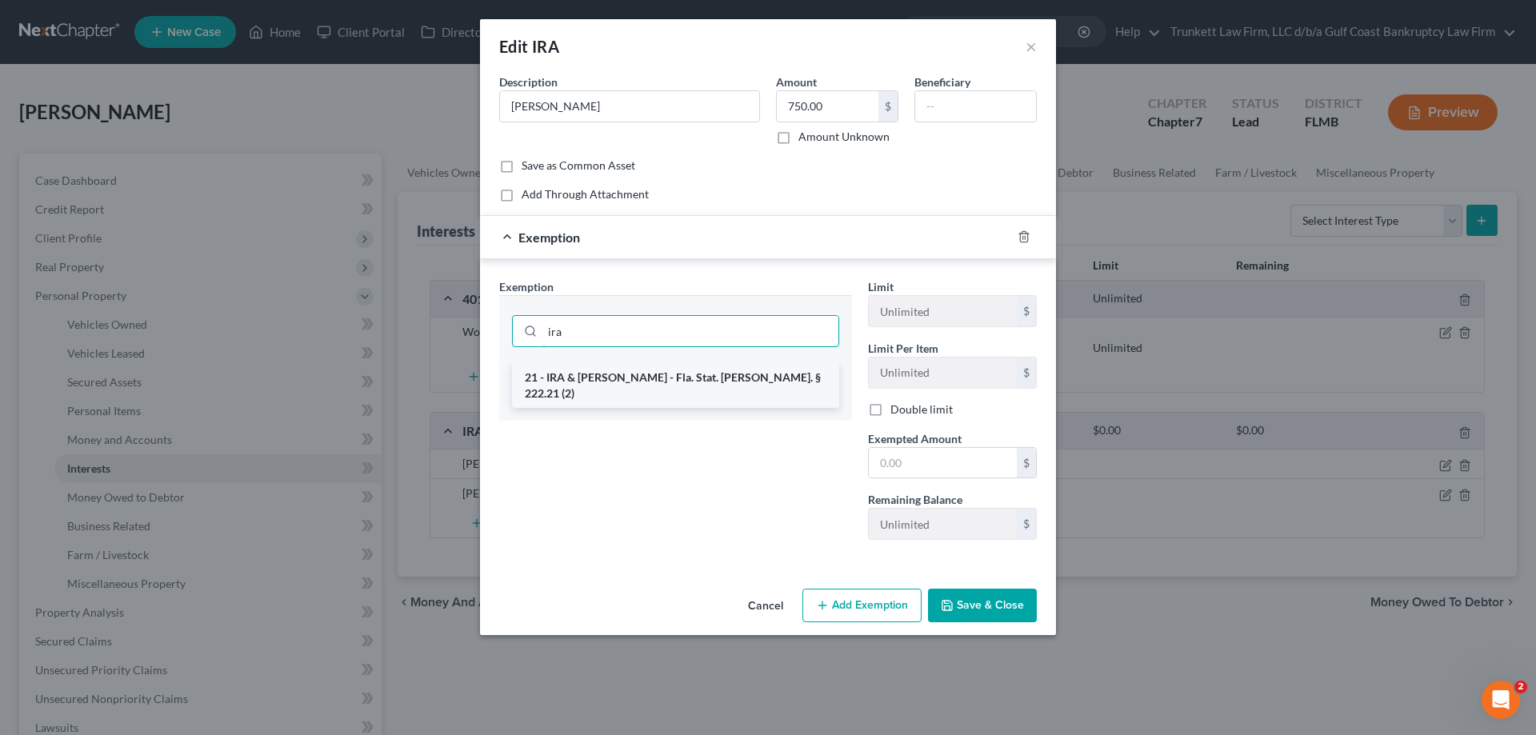
type input "ira"
click at [696, 380] on li "21 - IRA & Roth IRA - Fla. Stat. Ann. § 222.21 (2)" at bounding box center [675, 385] width 327 height 45
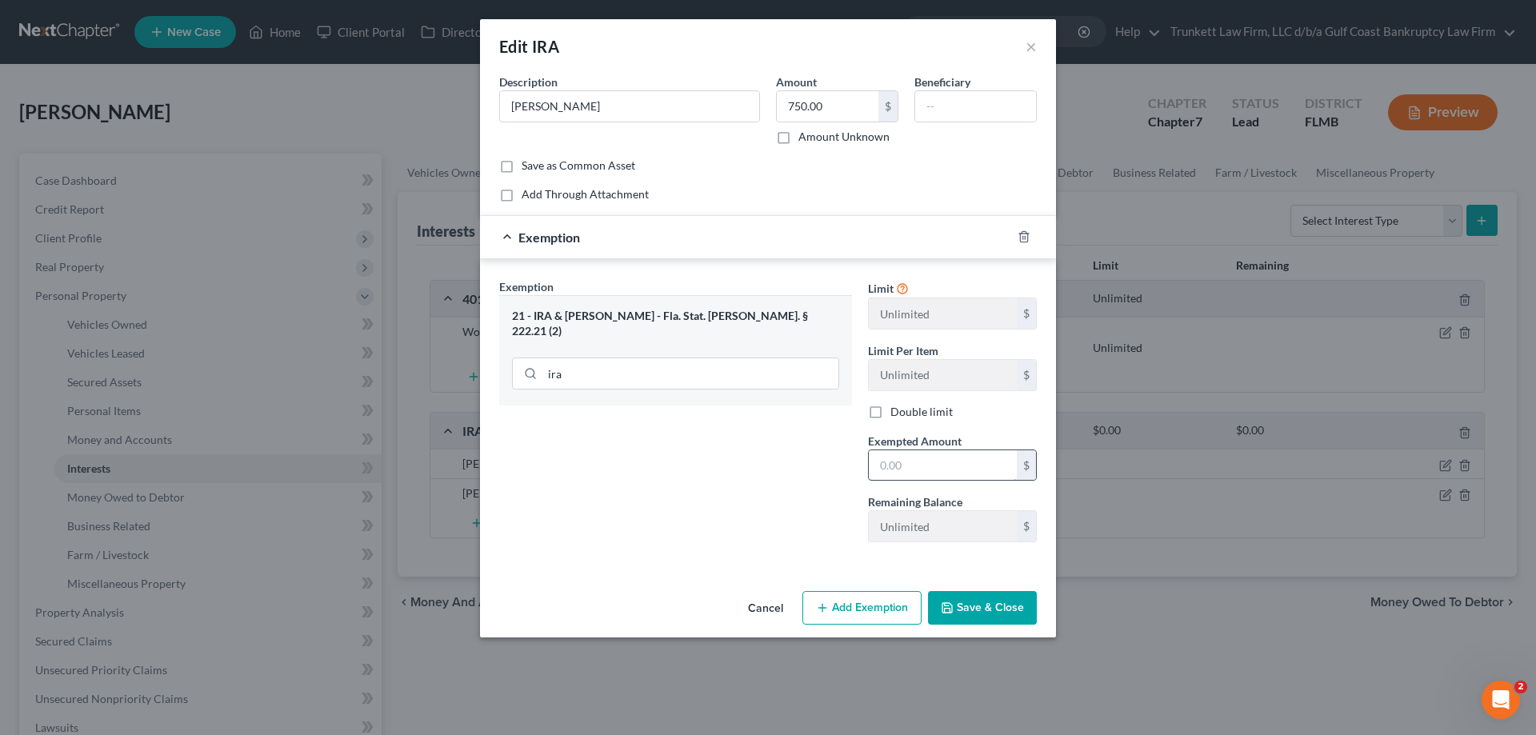
click at [937, 475] on input "text" at bounding box center [943, 466] width 148 height 30
type input "750"
click at [999, 603] on button "Save & Close" at bounding box center [982, 608] width 109 height 34
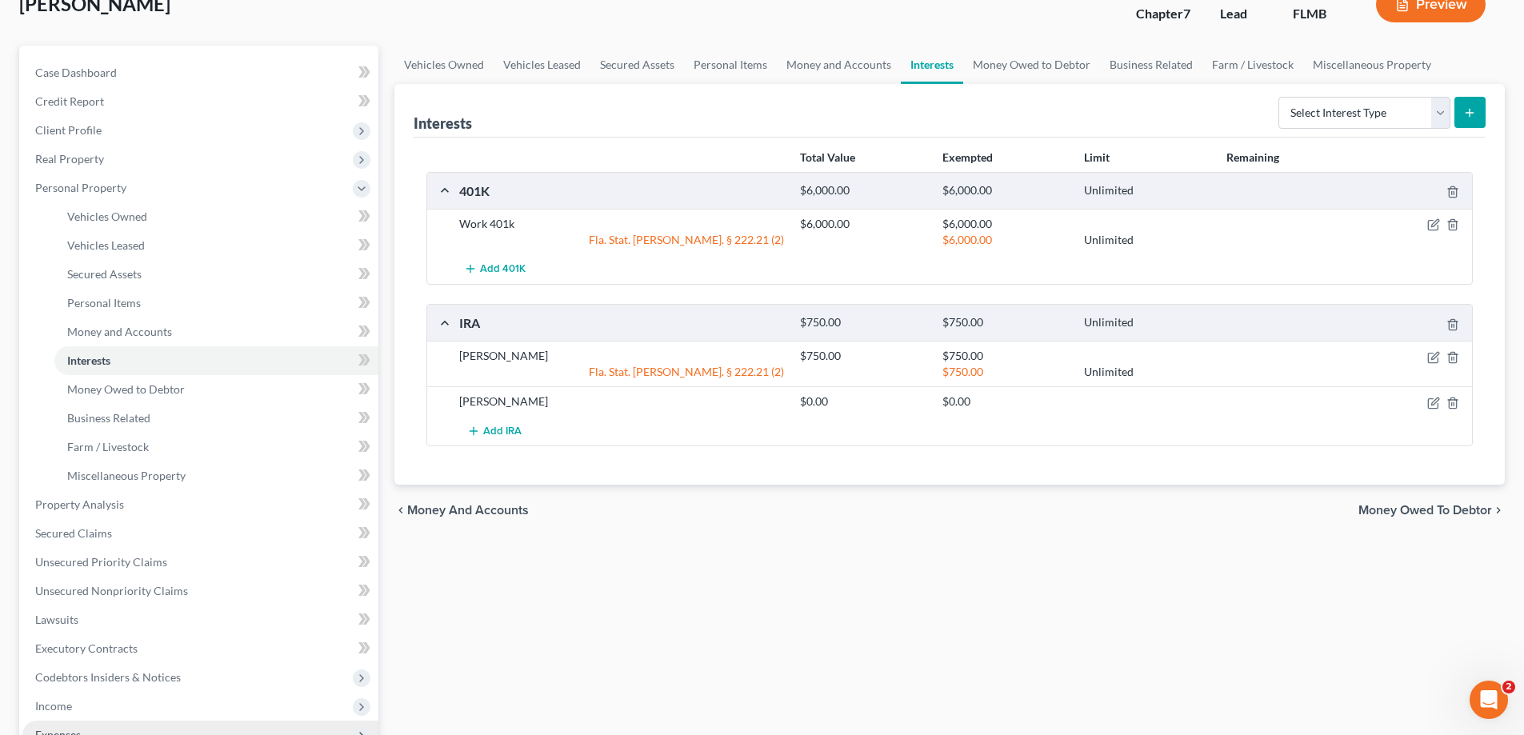
scroll to position [80, 0]
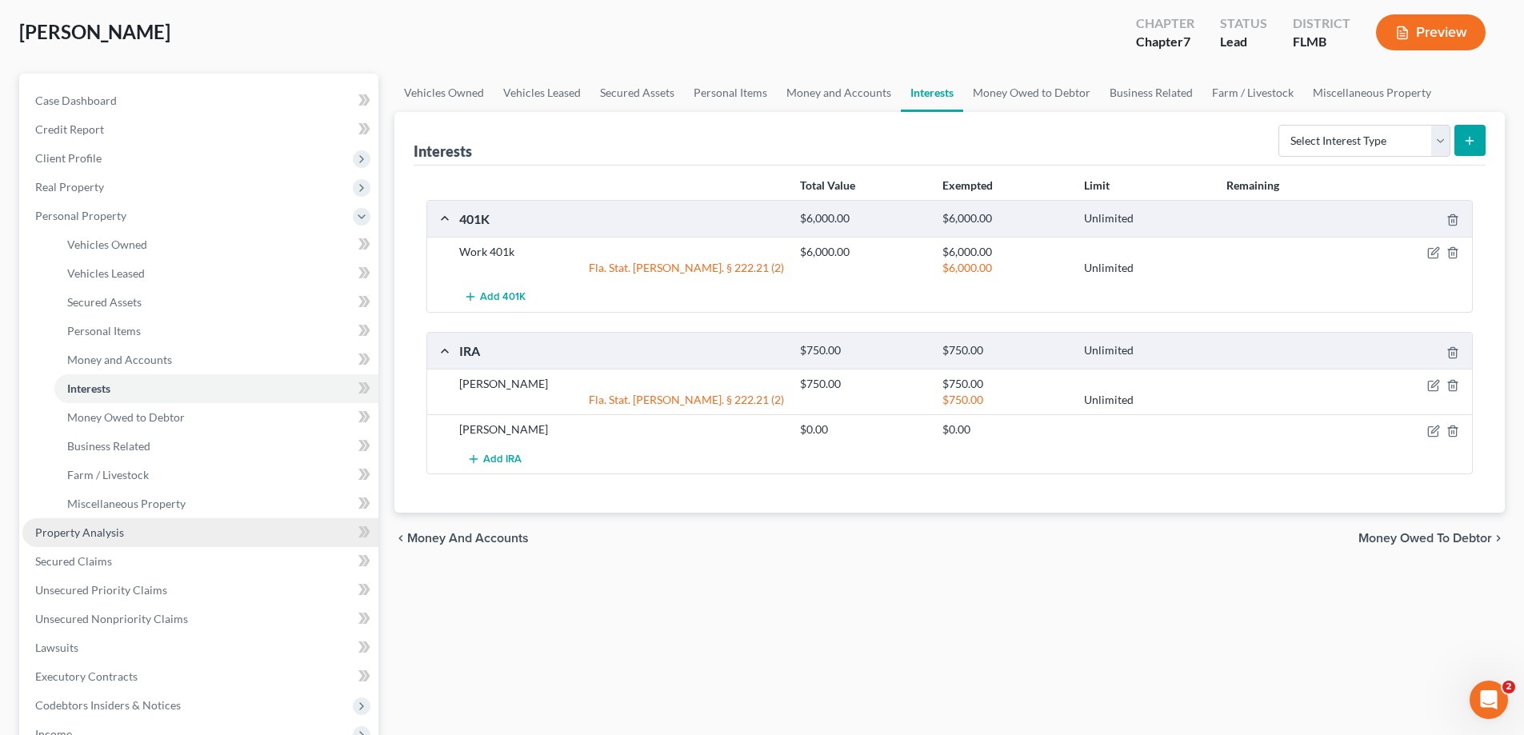
click at [107, 527] on span "Property Analysis" at bounding box center [79, 533] width 89 height 14
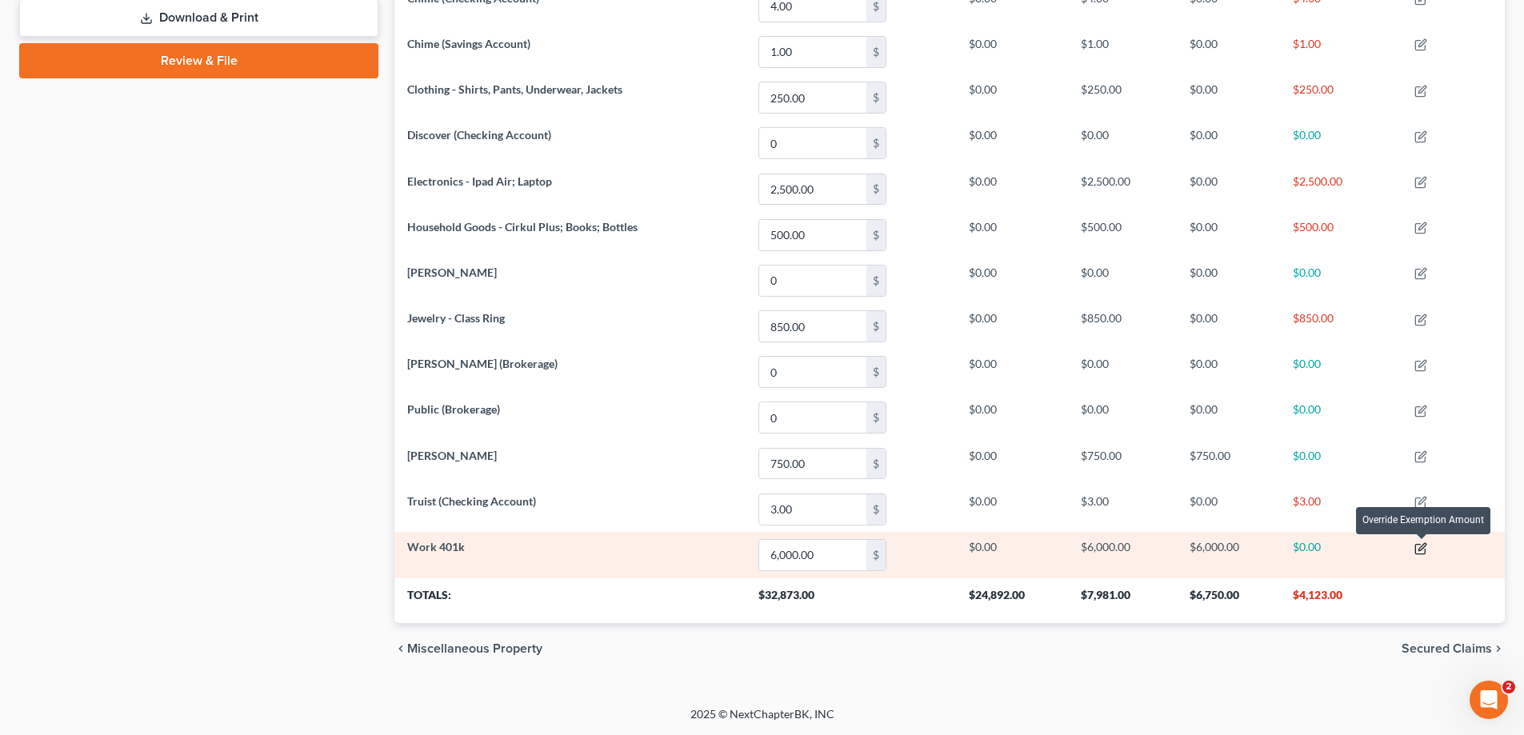
click at [1423, 550] on icon "button" at bounding box center [1422, 546] width 7 height 7
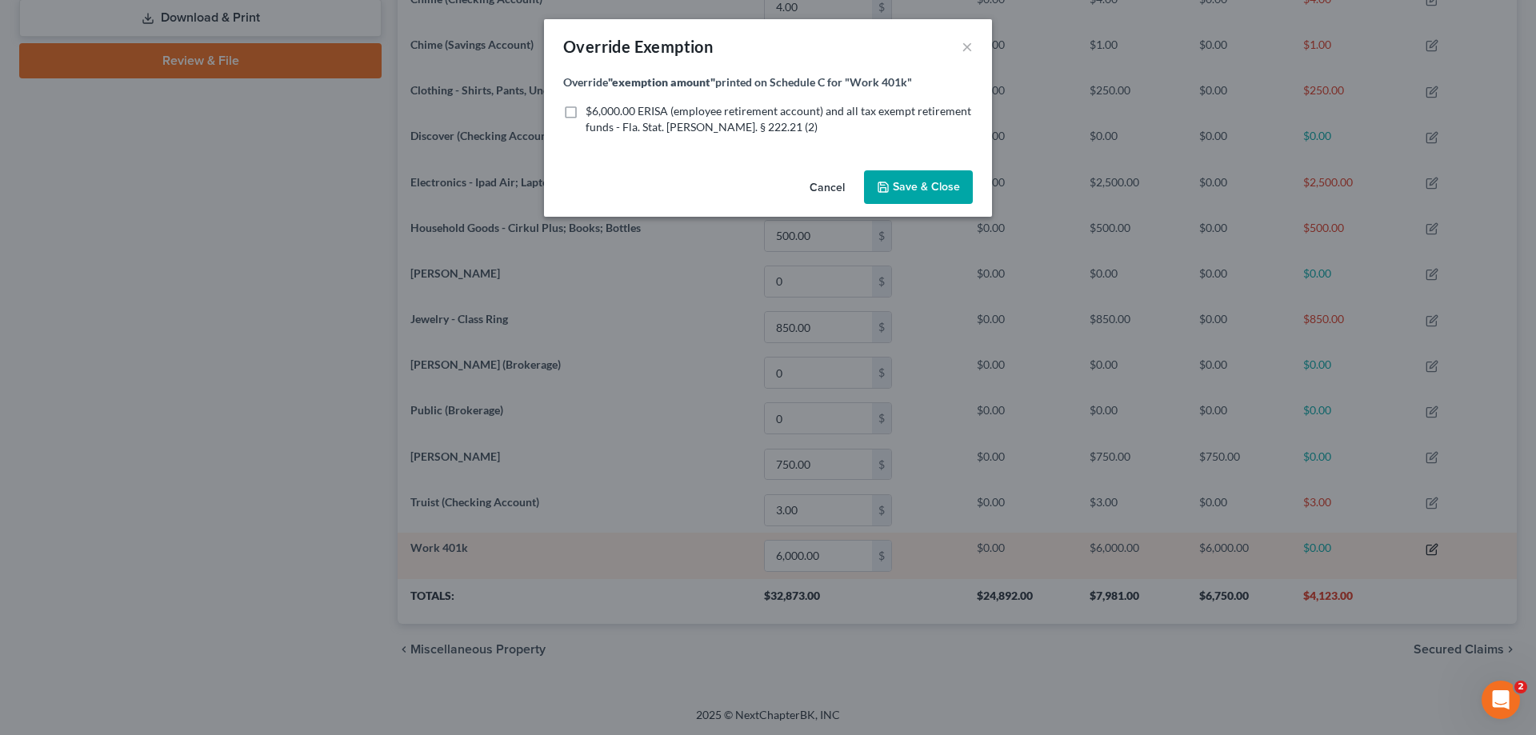
scroll to position [310, 1120]
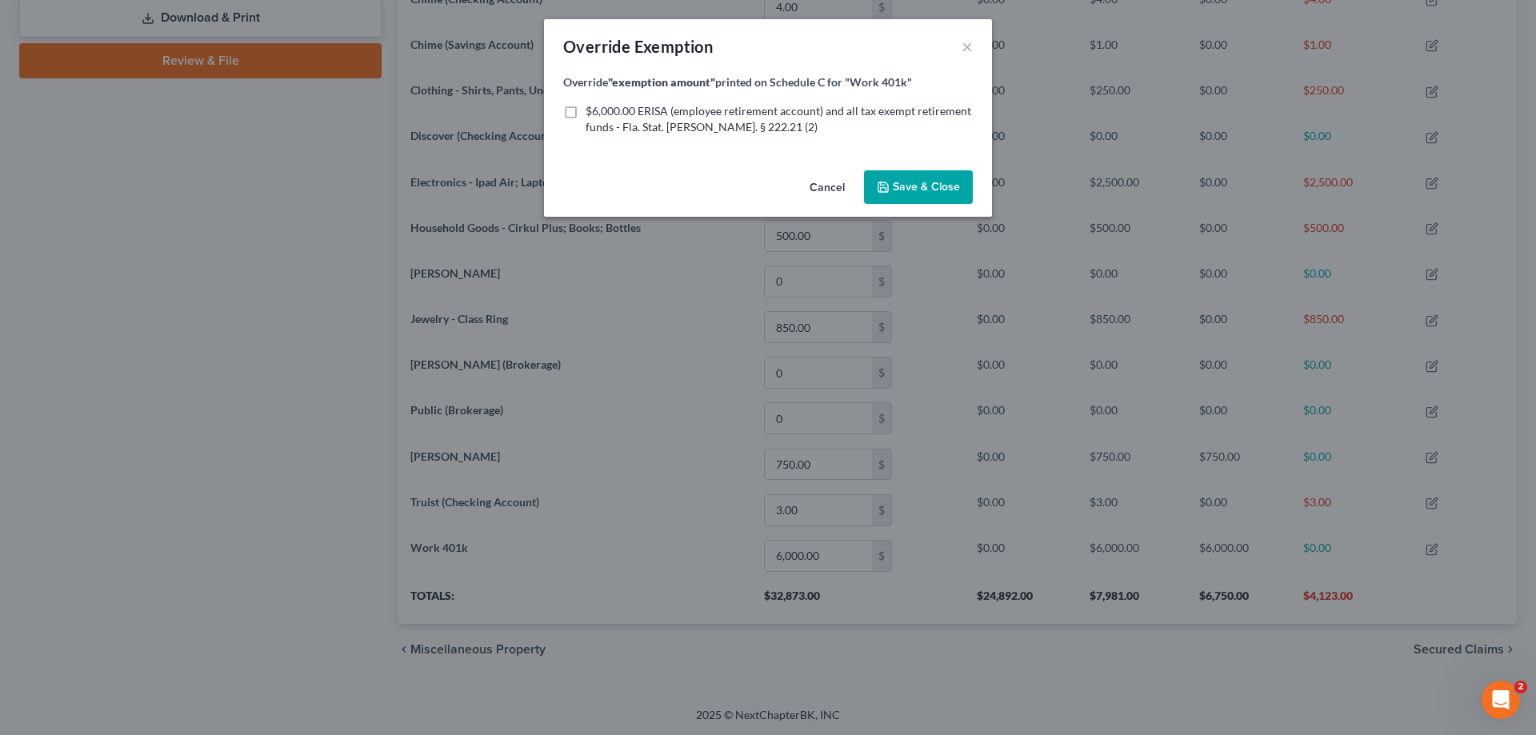
click at [586, 117] on label "$6,000.00 ERISA (employee retirement account) and all tax exempt retirement fun…" at bounding box center [779, 119] width 387 height 32
click at [592, 114] on input "$6,000.00 ERISA (employee retirement account) and all tax exempt retirement fun…" at bounding box center [597, 108] width 10 height 10
checkbox input "true"
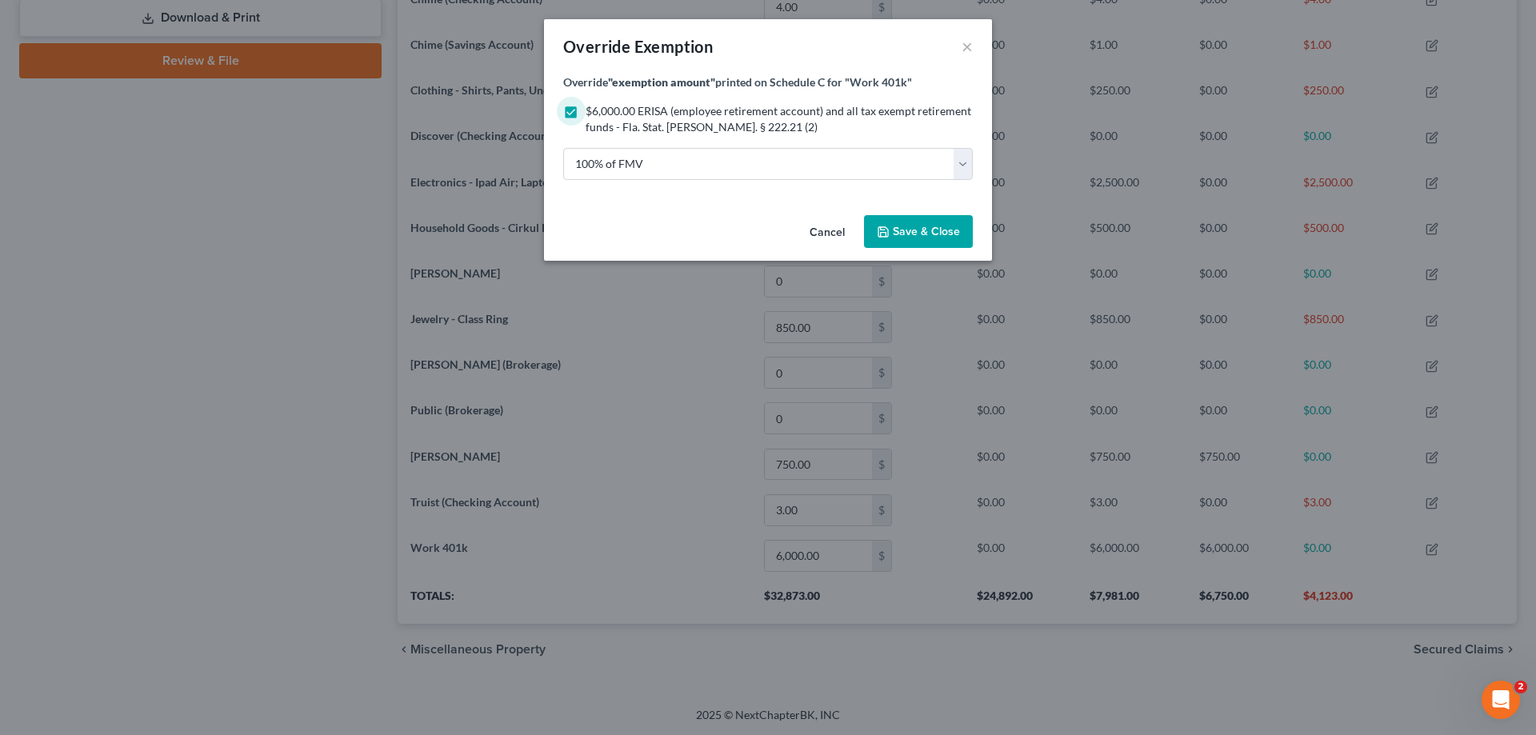
click at [924, 235] on span "Save & Close" at bounding box center [926, 232] width 67 height 14
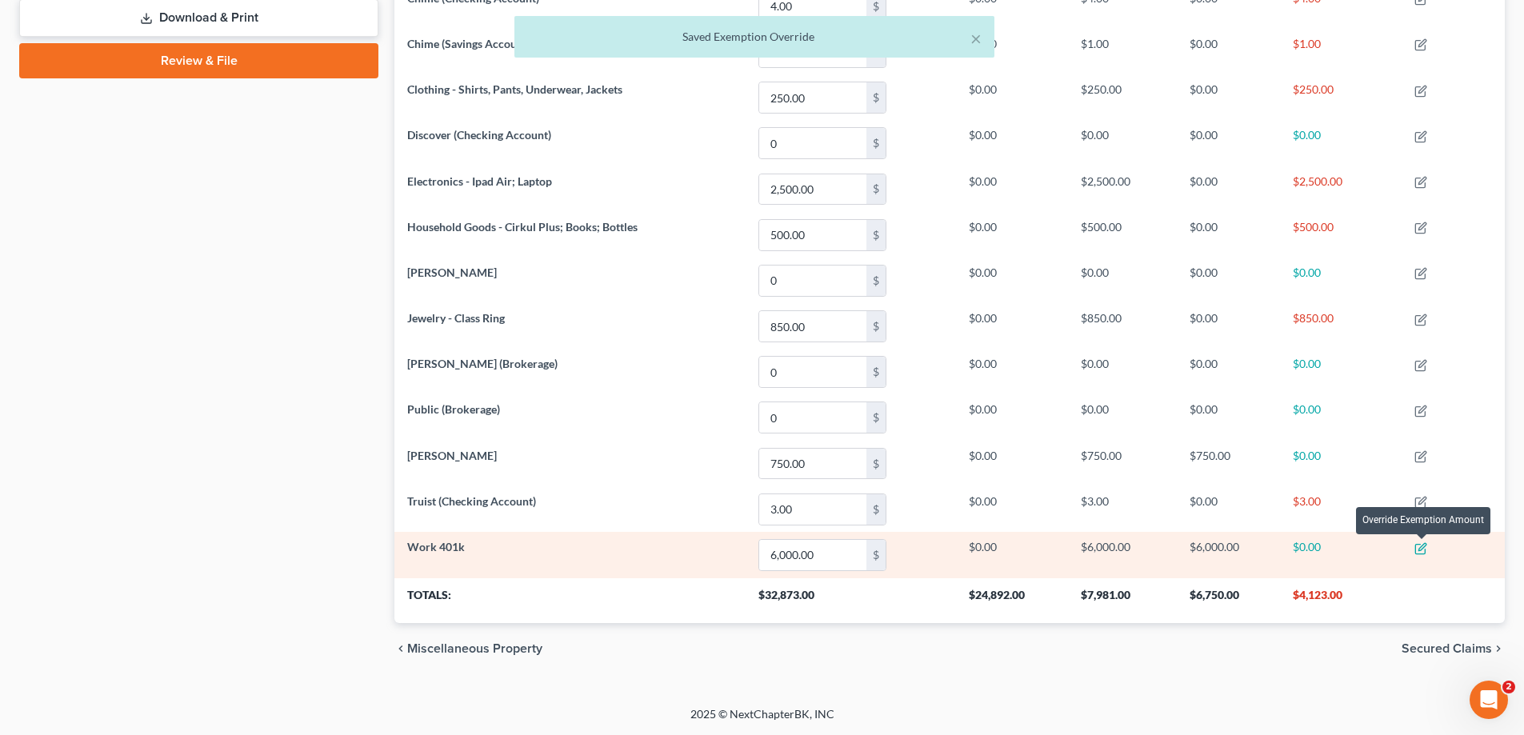
click at [1424, 547] on icon "button" at bounding box center [1421, 549] width 13 height 13
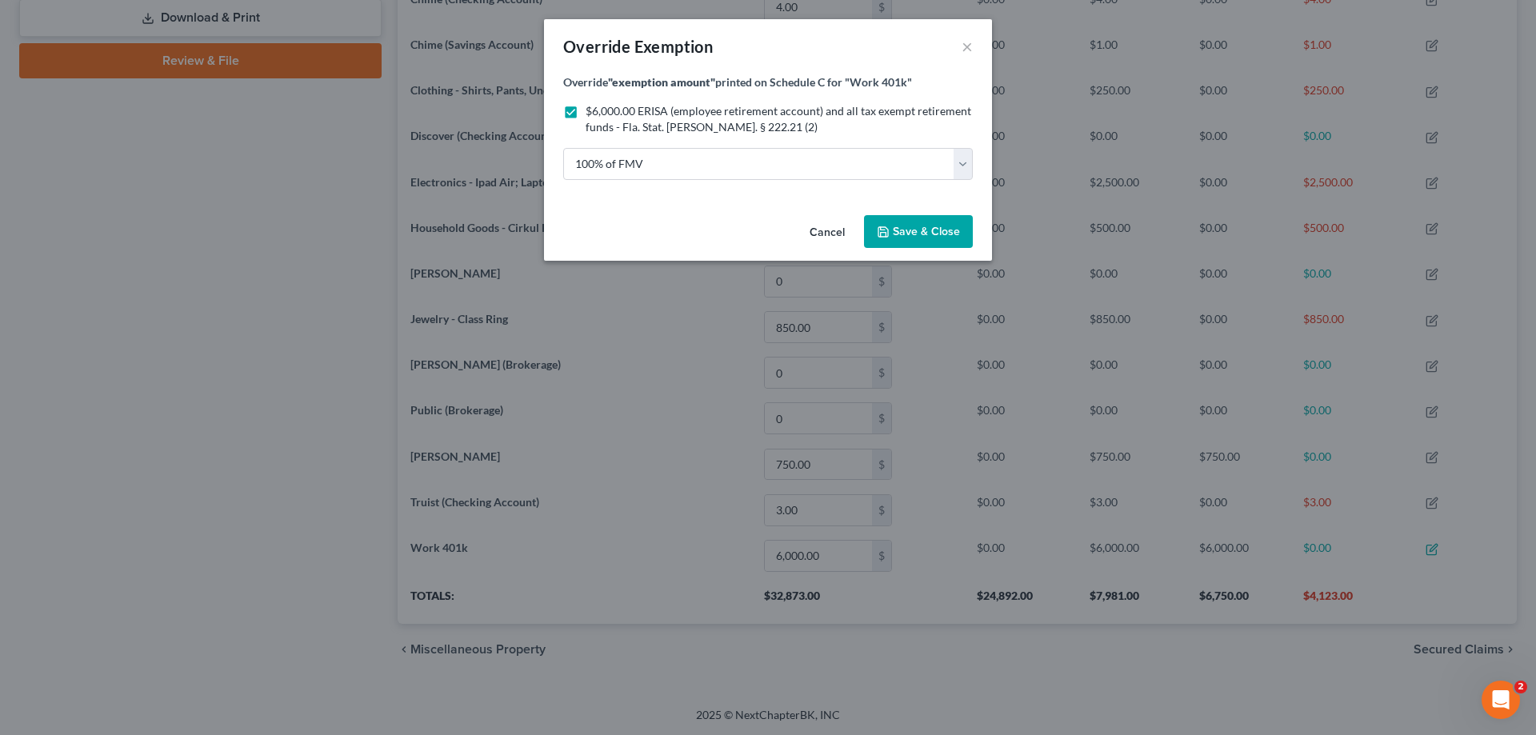
click at [944, 234] on span "Save & Close" at bounding box center [926, 232] width 67 height 14
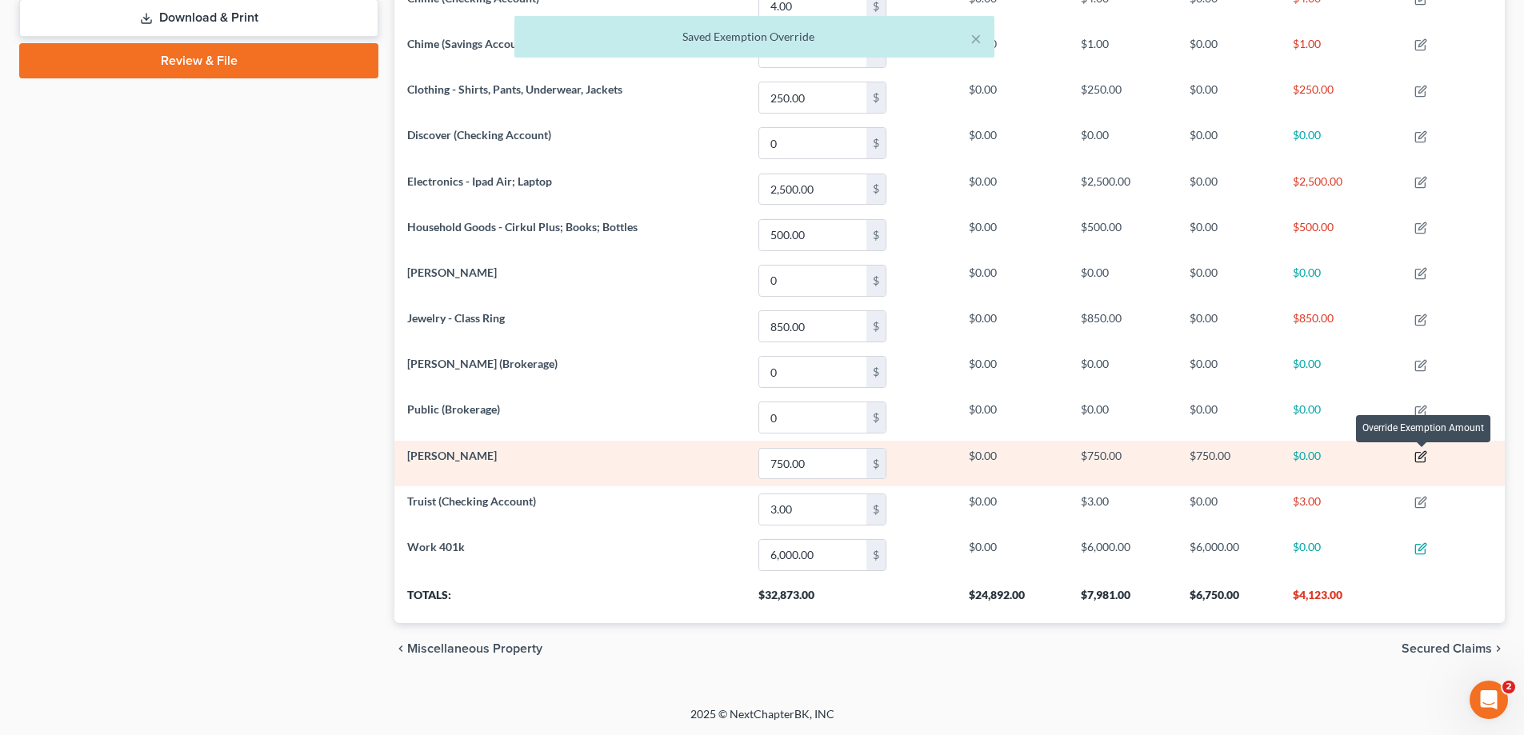
click at [1421, 453] on icon "button" at bounding box center [1421, 458] width 10 height 10
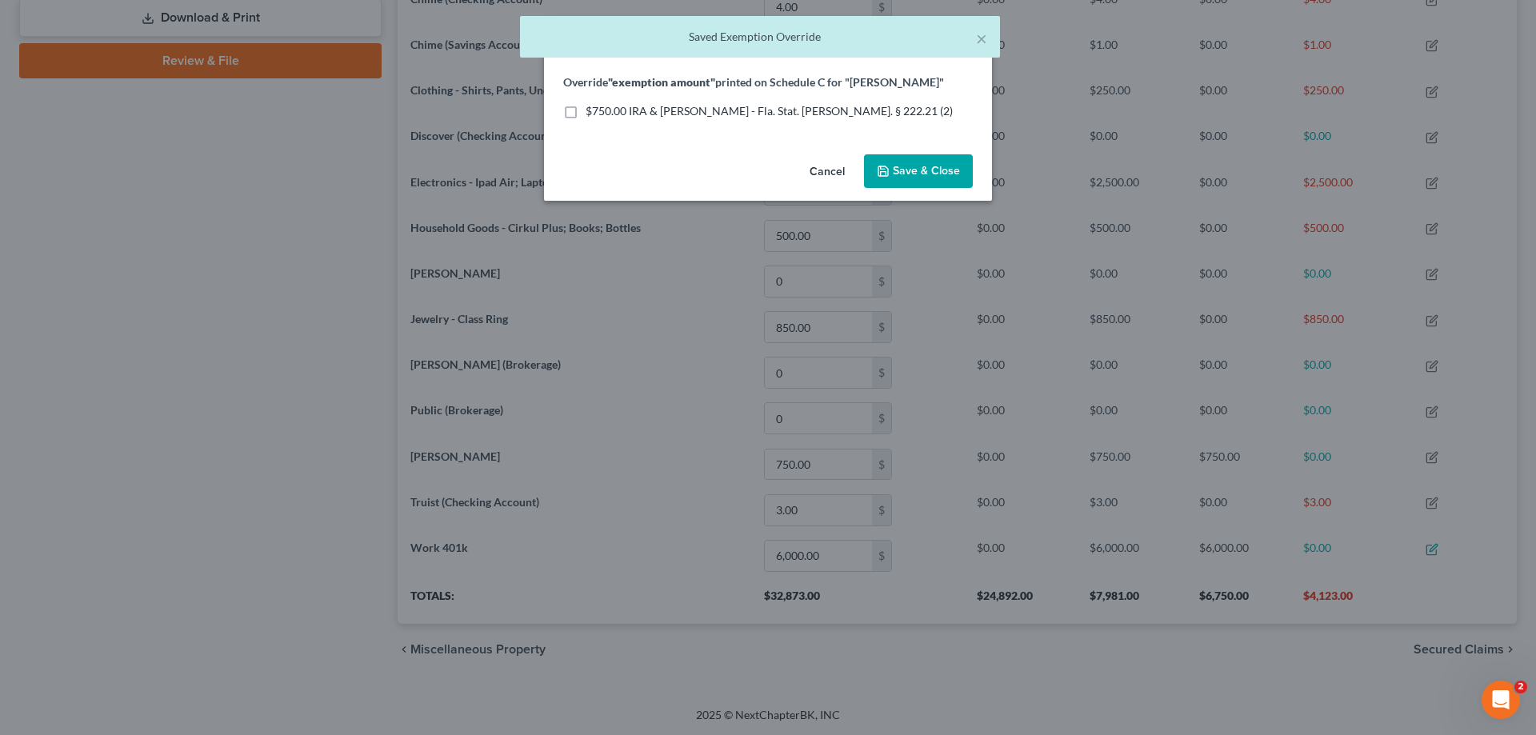
click at [586, 114] on label "$750.00 IRA & Roth IRA - Fla. Stat. Ann. § 222.21 (2)" at bounding box center [769, 111] width 367 height 16
click at [592, 114] on input "$750.00 IRA & Roth IRA - Fla. Stat. Ann. § 222.21 (2)" at bounding box center [597, 108] width 10 height 10
checkbox input "true"
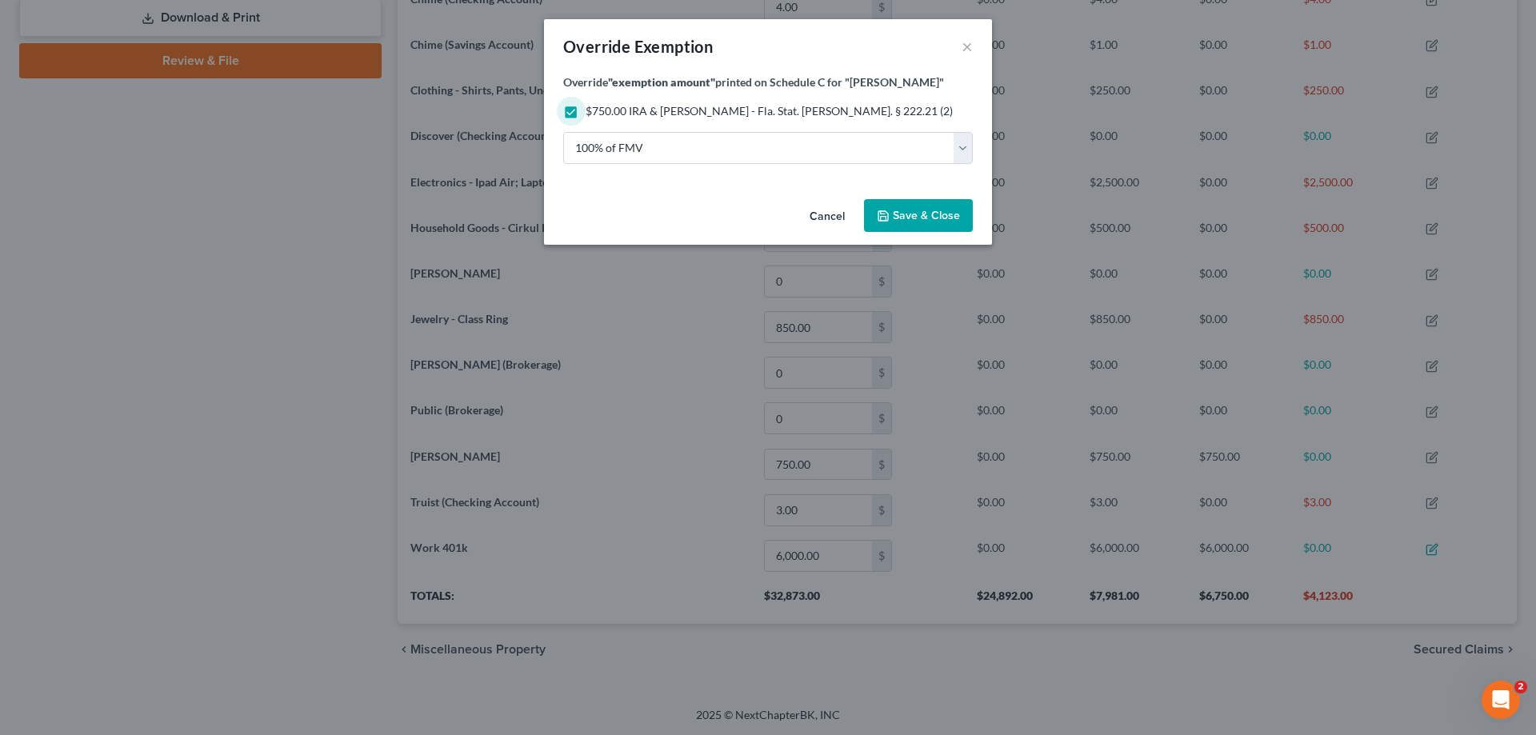
click at [921, 215] on span "Save & Close" at bounding box center [926, 216] width 67 height 14
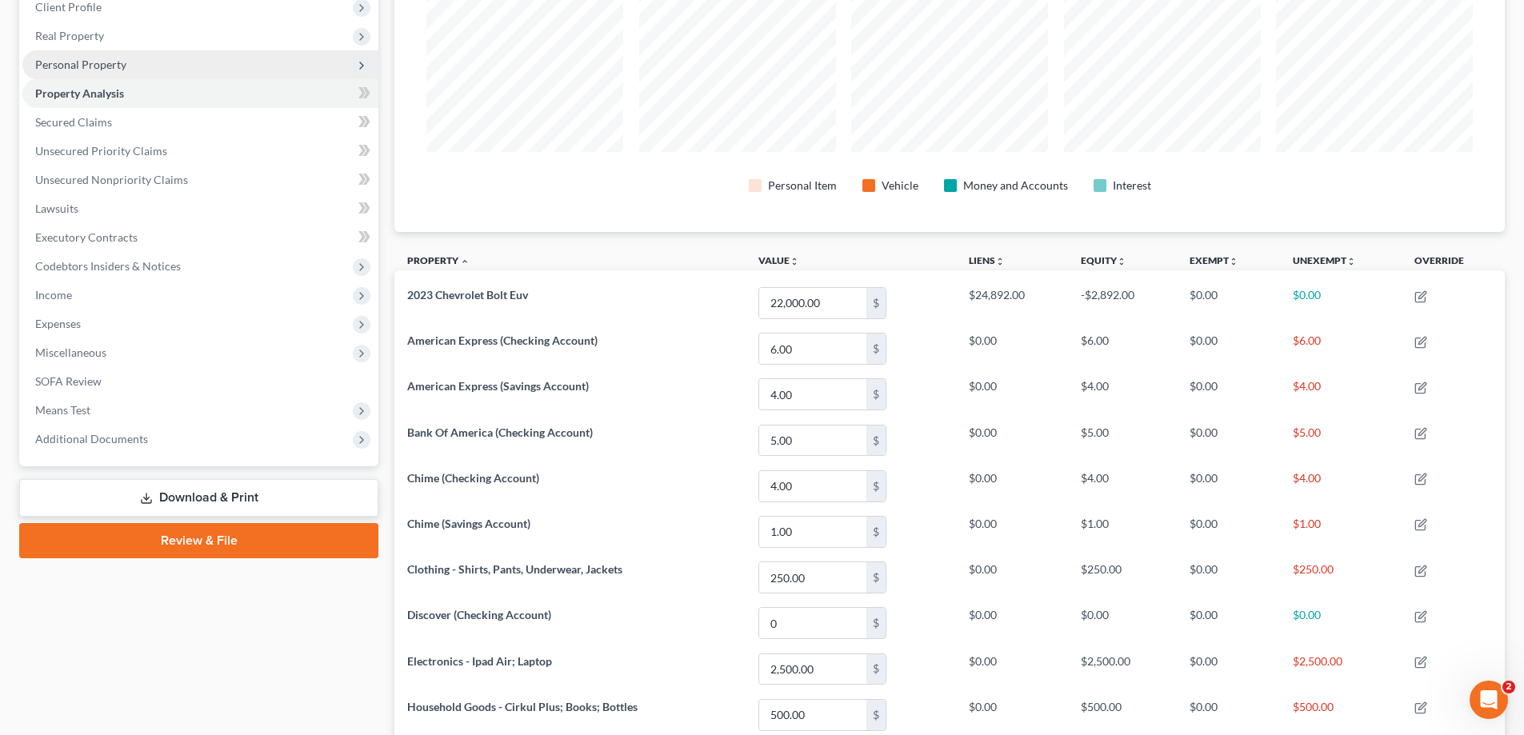
click at [117, 65] on span "Personal Property" at bounding box center [80, 65] width 91 height 14
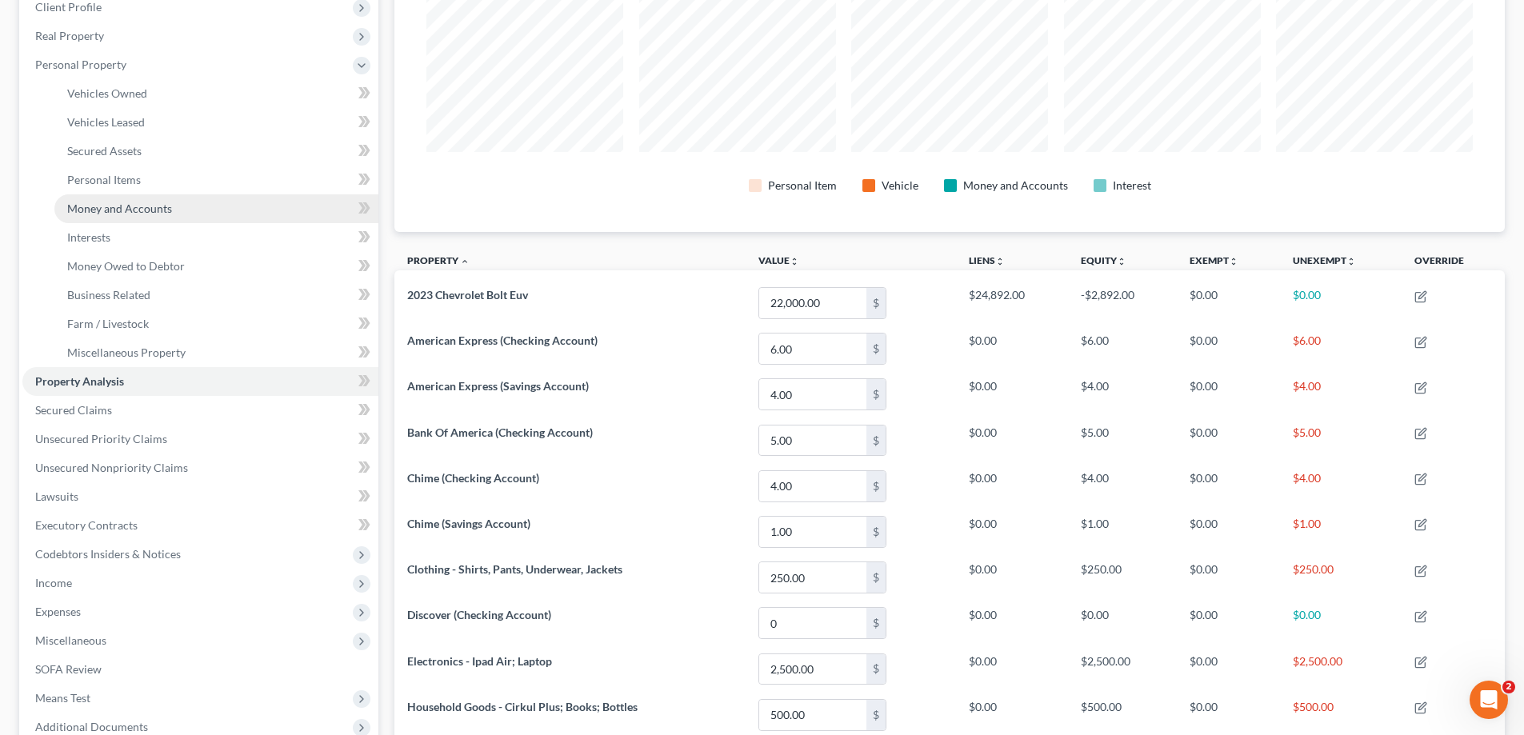
click at [147, 206] on span "Money and Accounts" at bounding box center [119, 209] width 105 height 14
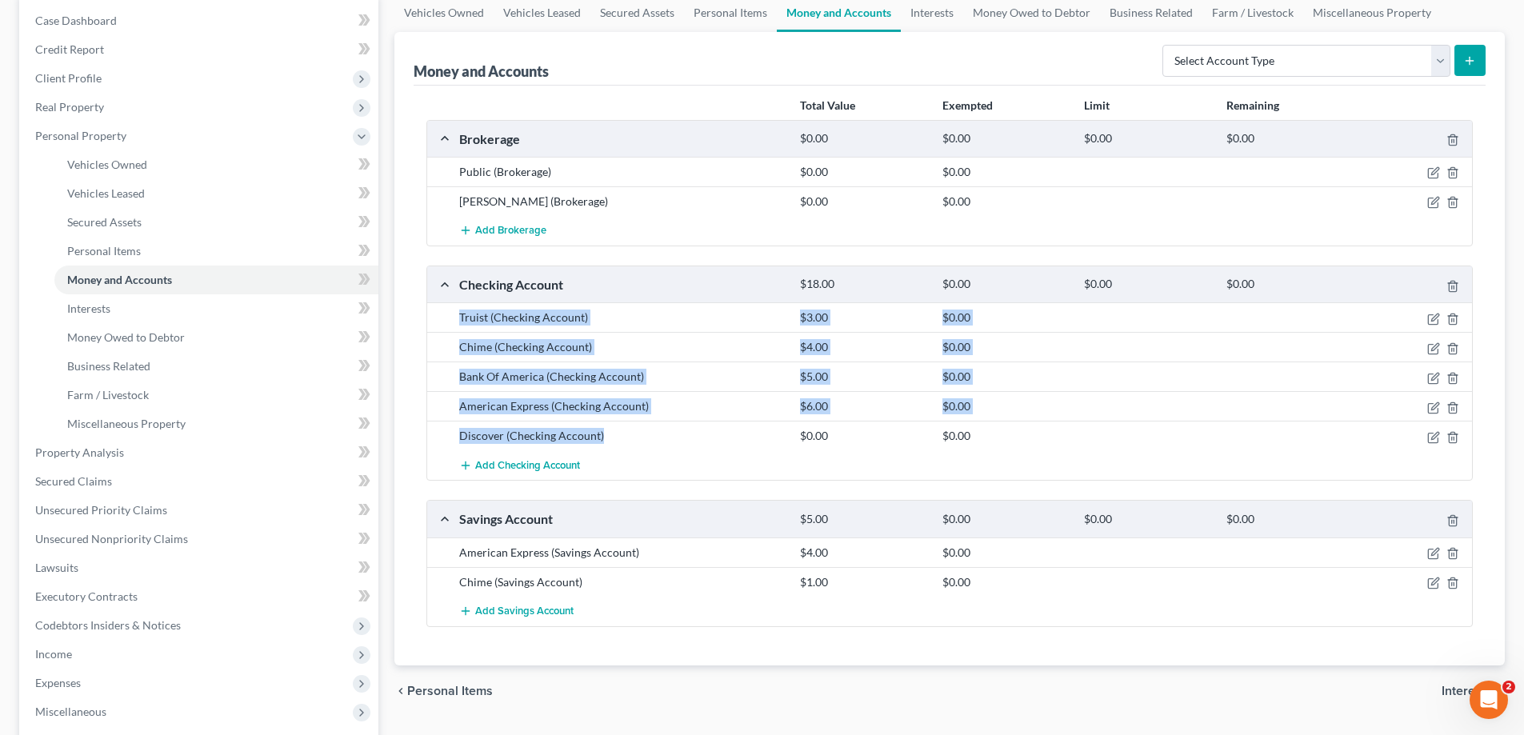
drag, startPoint x: 631, startPoint y: 447, endPoint x: 451, endPoint y: 315, distance: 222.8
click at [451, 315] on div "Truist (Checking Account) $3.00 $0.00 Chime (Checking Account) $4.00 $0.00 Bank…" at bounding box center [949, 391] width 1045 height 178
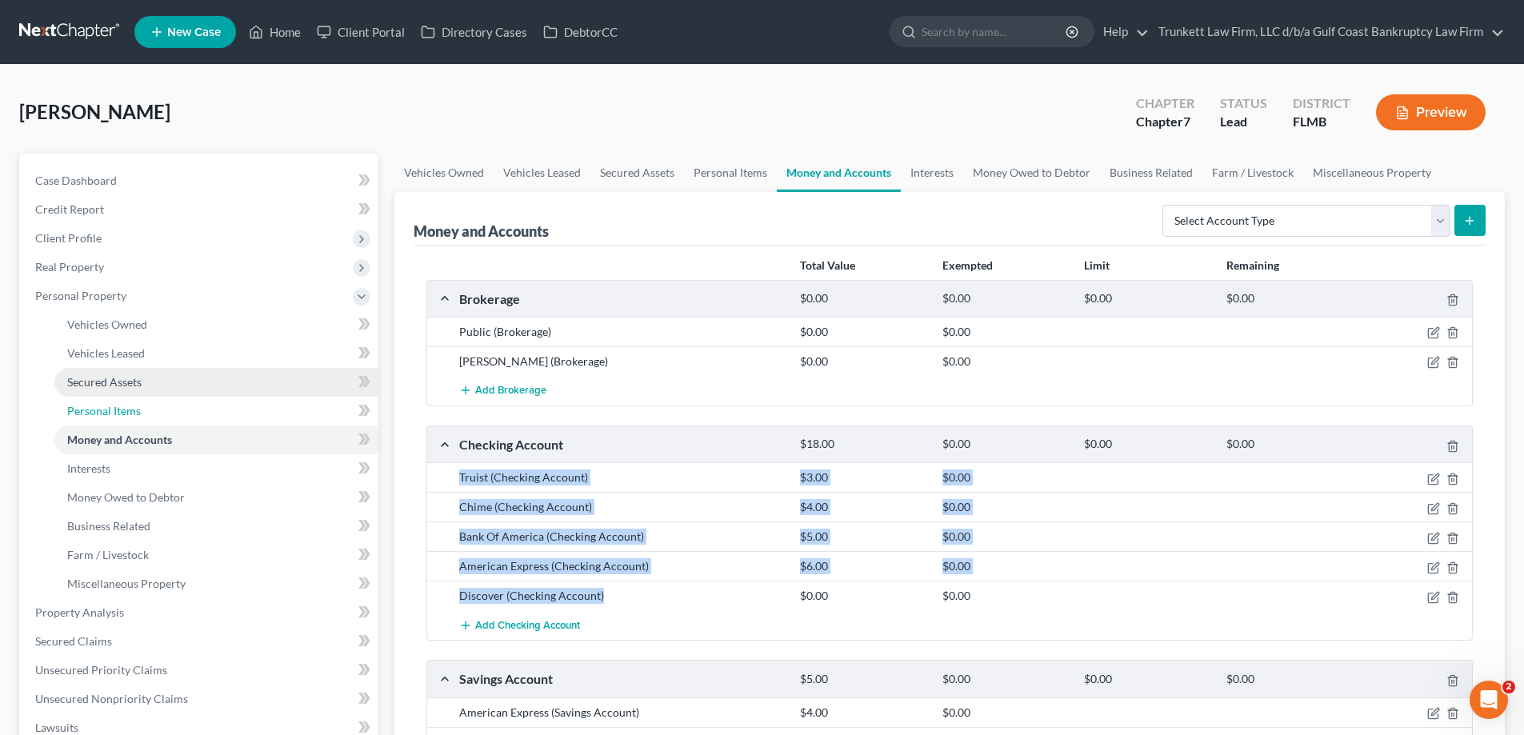
drag, startPoint x: 126, startPoint y: 407, endPoint x: 246, endPoint y: 391, distance: 120.4
click at [126, 407] on span "Personal Items" at bounding box center [104, 411] width 74 height 14
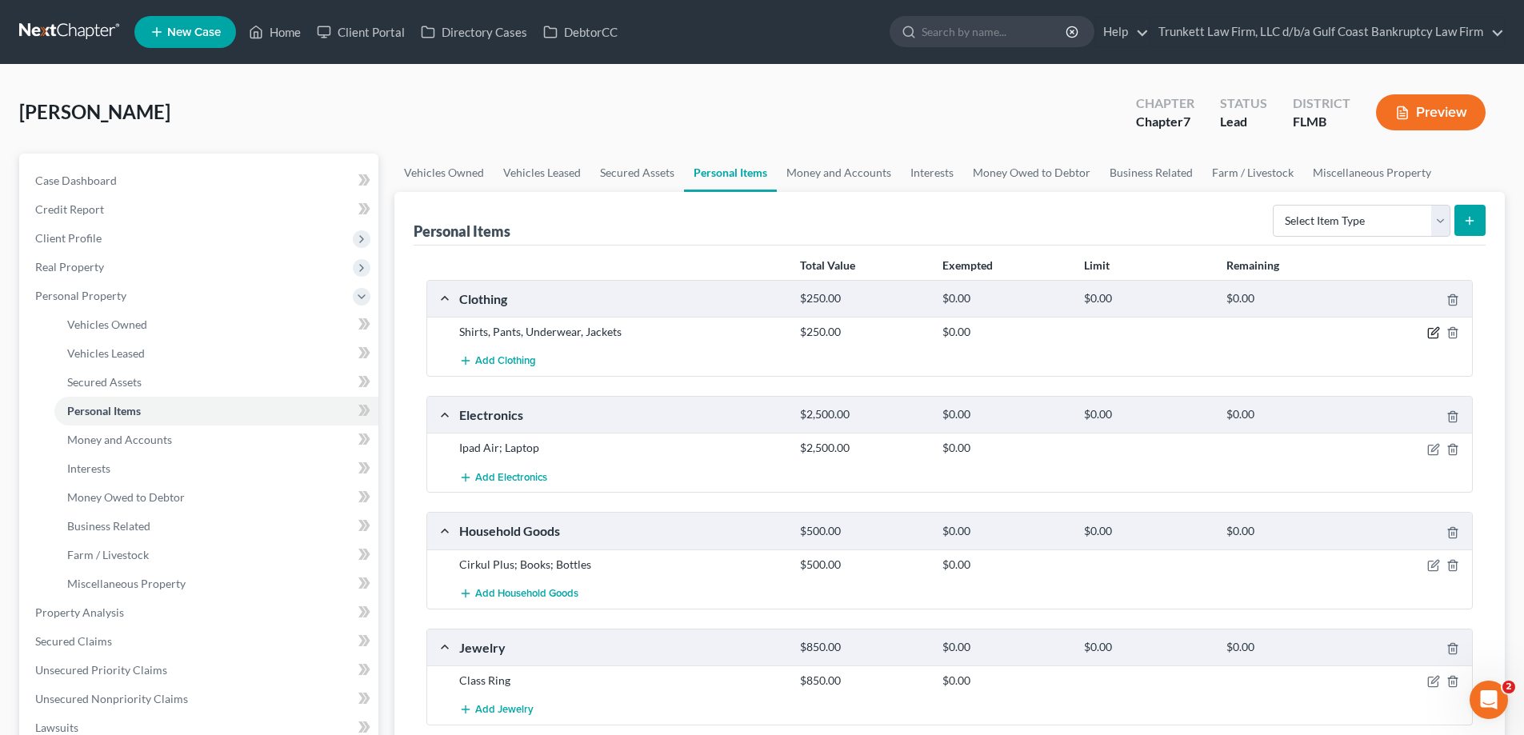
click at [1434, 331] on icon "button" at bounding box center [1435, 331] width 7 height 7
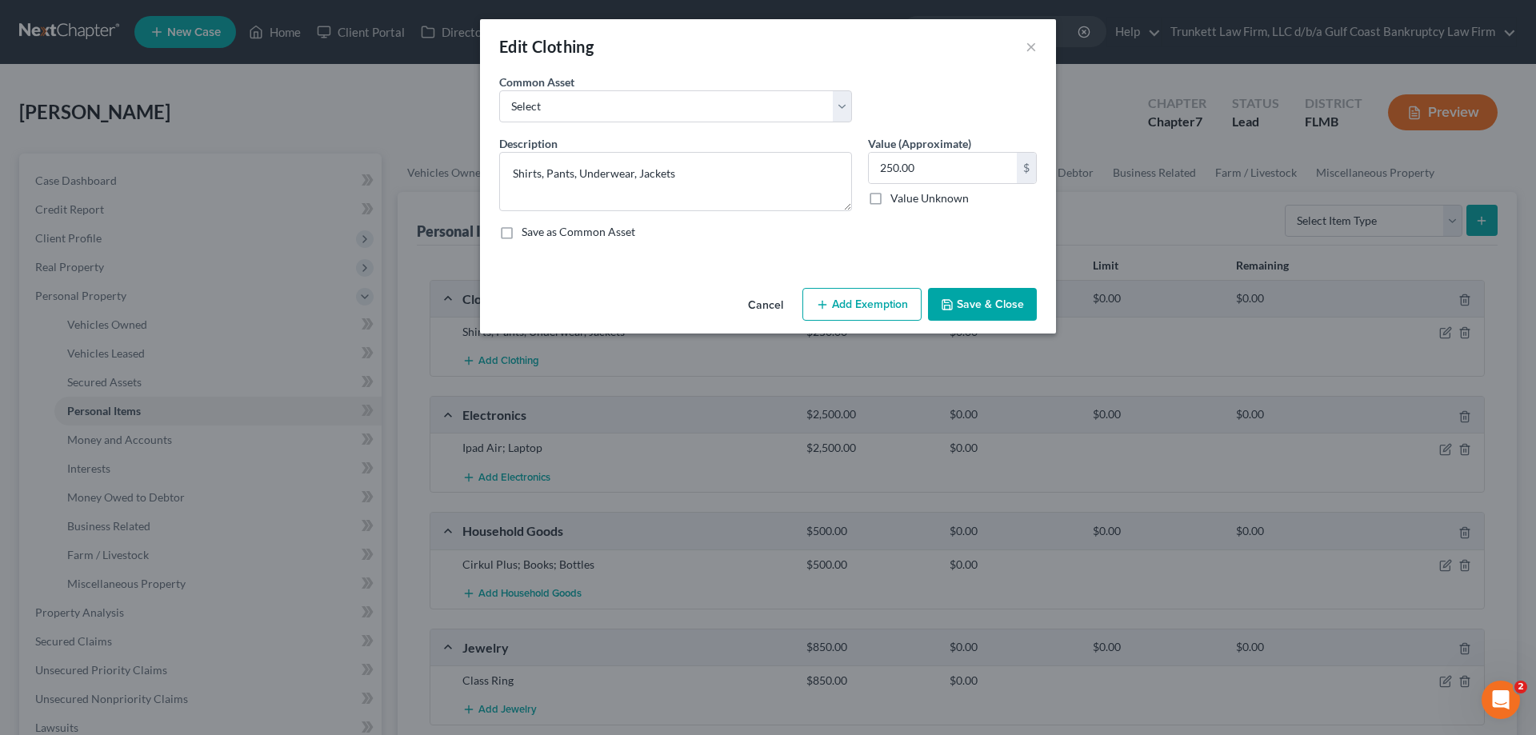
click at [874, 298] on button "Add Exemption" at bounding box center [862, 305] width 119 height 34
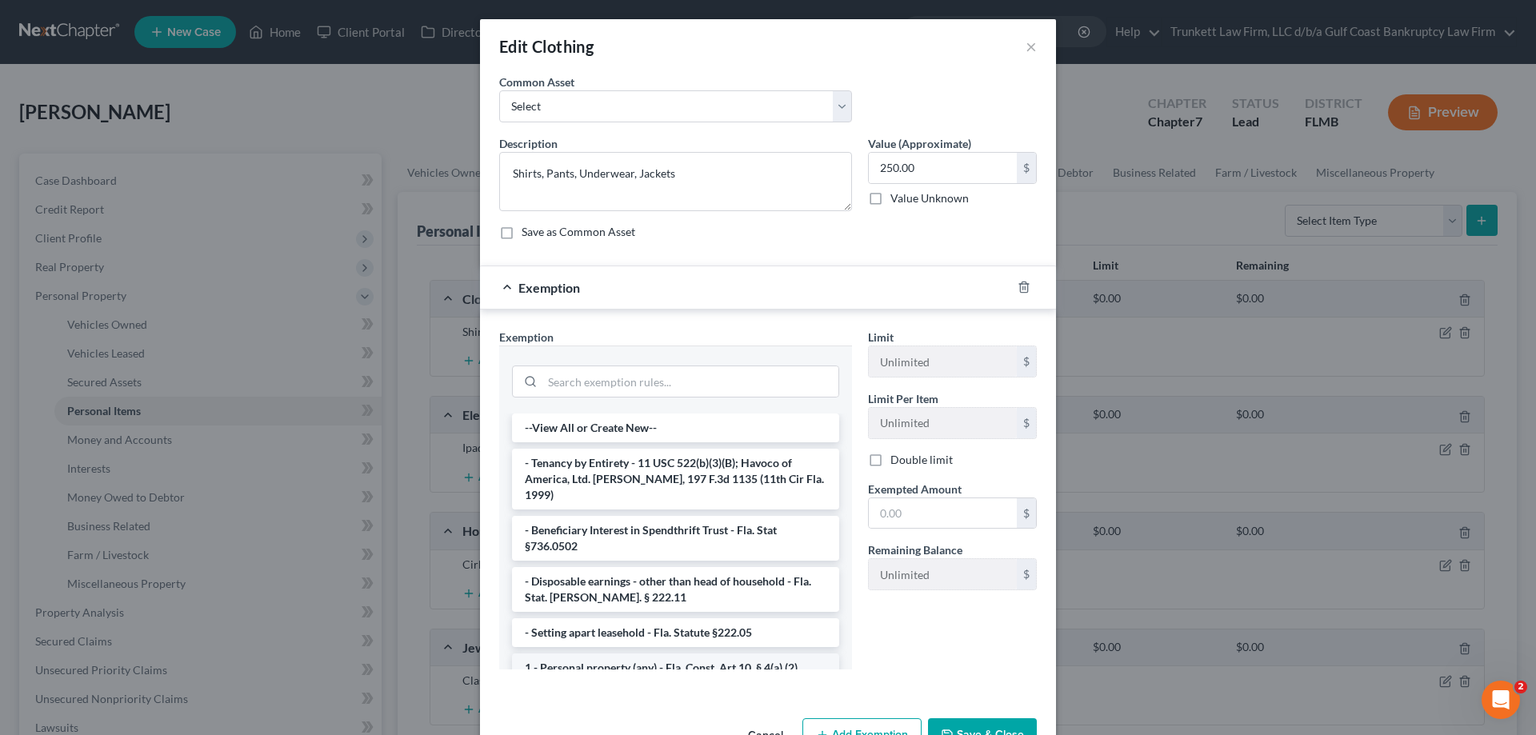
click at [686, 654] on li "1 - Personal property (any) - Fla. Const. Art.10, § 4(a) (2)" at bounding box center [675, 668] width 327 height 29
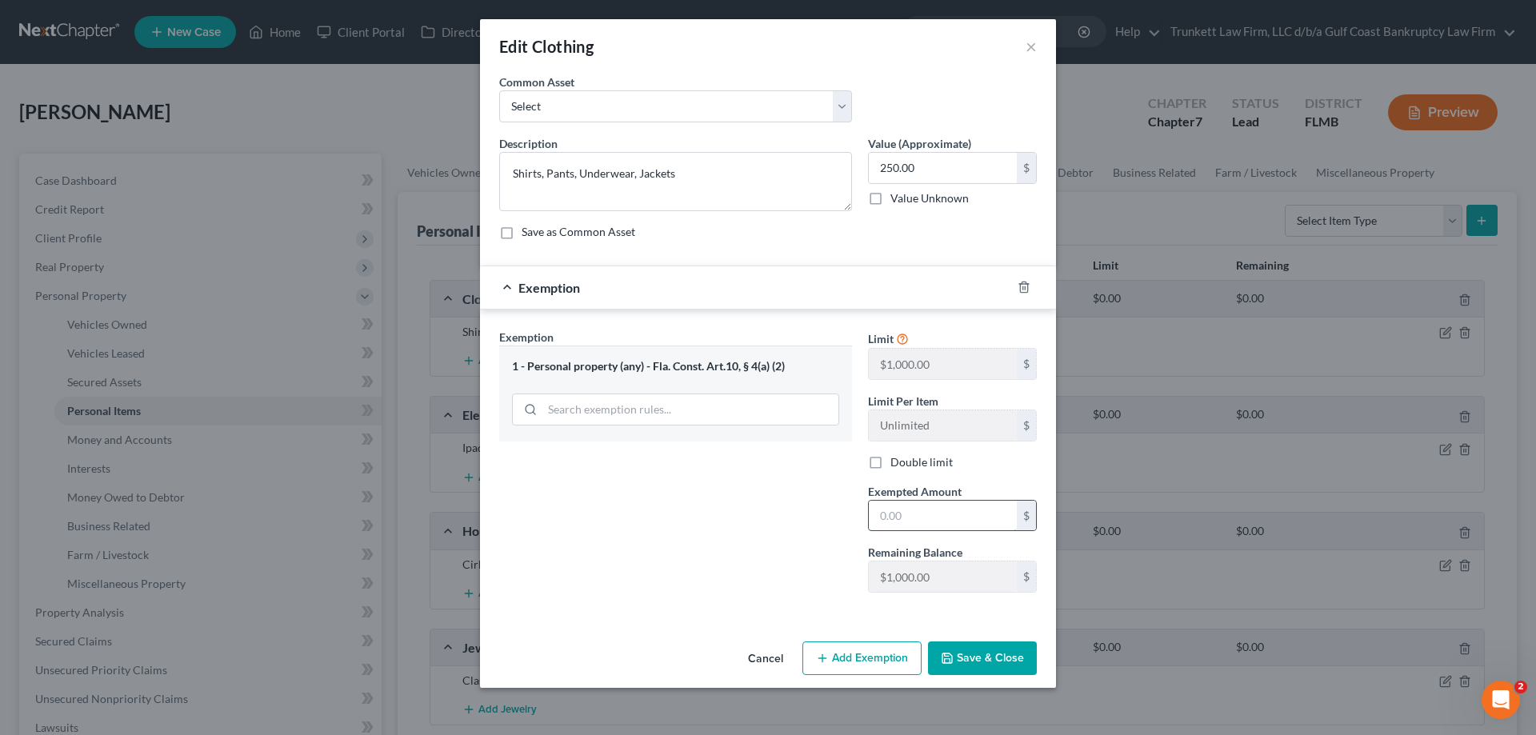
click at [933, 511] on input "text" at bounding box center [943, 516] width 148 height 30
type input "250"
click at [738, 579] on div "Exemption Set must be selected for CA. Exemption * 1 - Personal property (any) …" at bounding box center [675, 467] width 369 height 277
click at [995, 651] on button "Save & Close" at bounding box center [982, 659] width 109 height 34
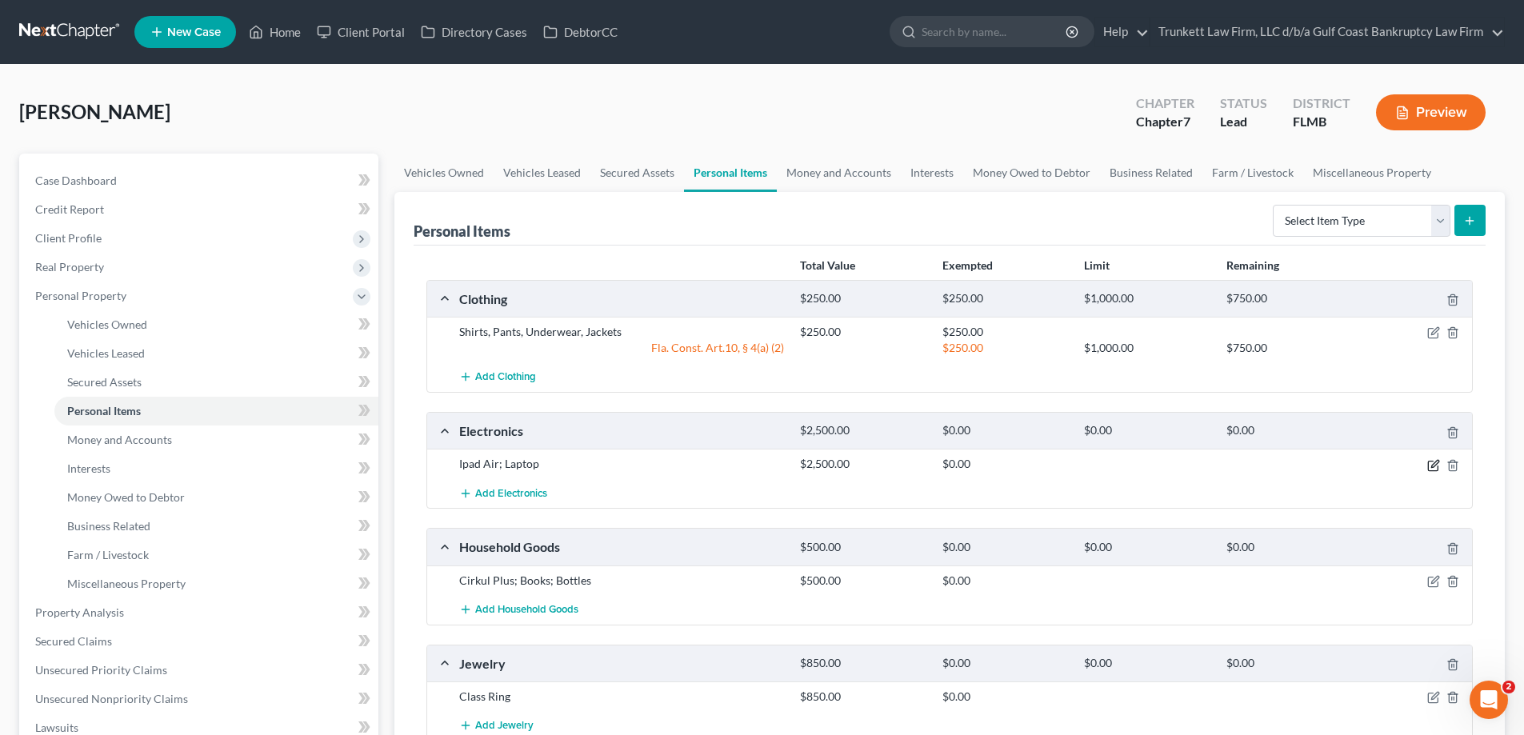
click at [1433, 465] on icon "button" at bounding box center [1435, 463] width 7 height 7
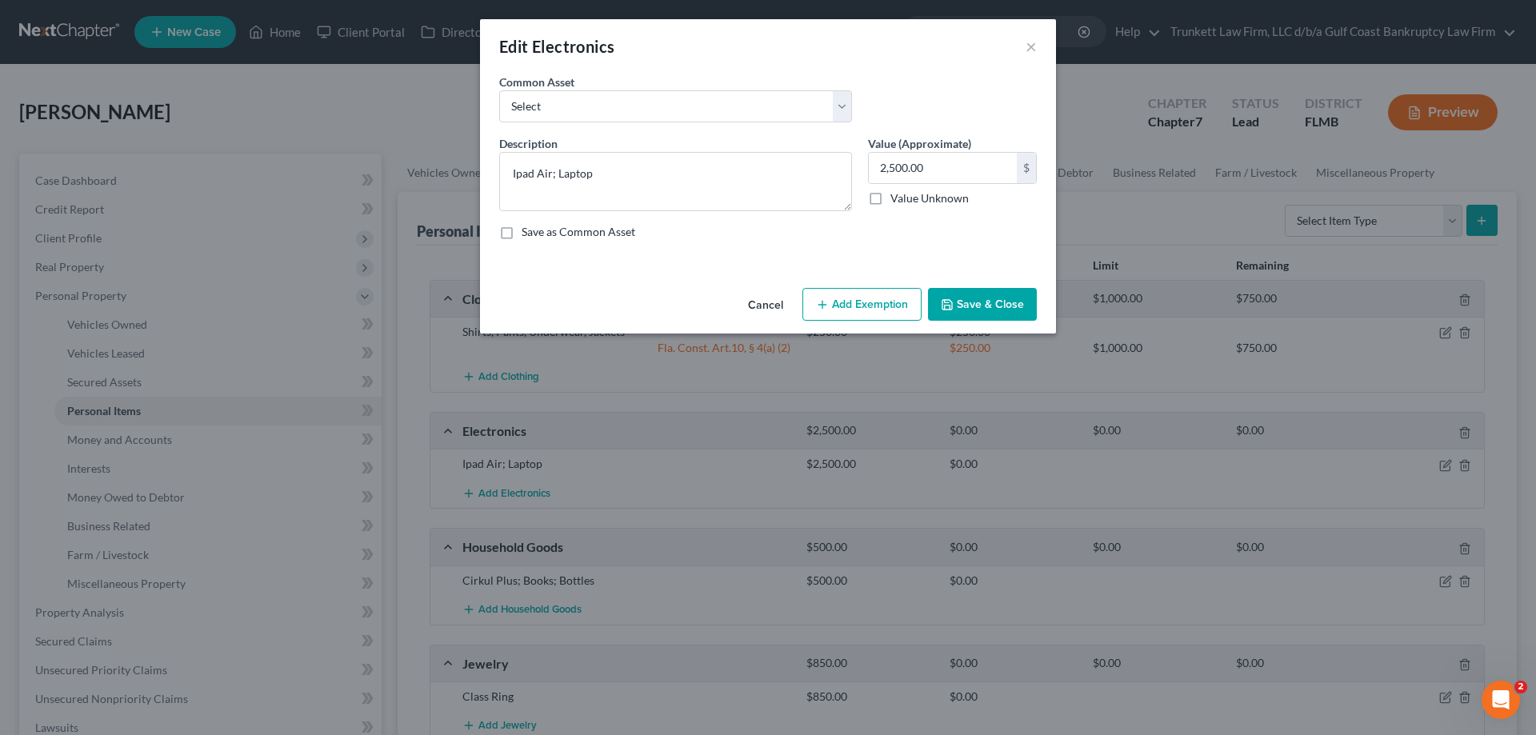
click at [862, 306] on button "Add Exemption" at bounding box center [862, 305] width 119 height 34
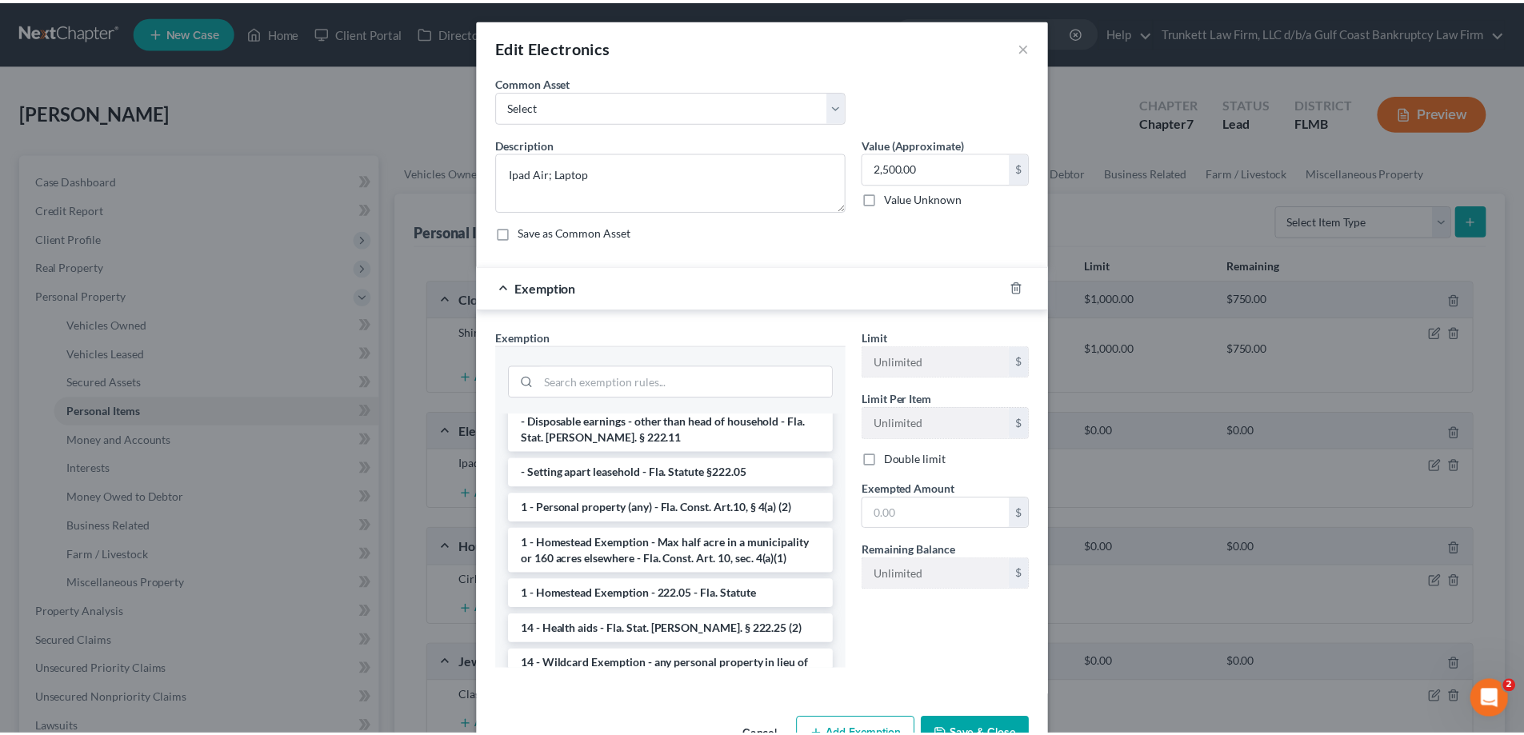
scroll to position [240, 0]
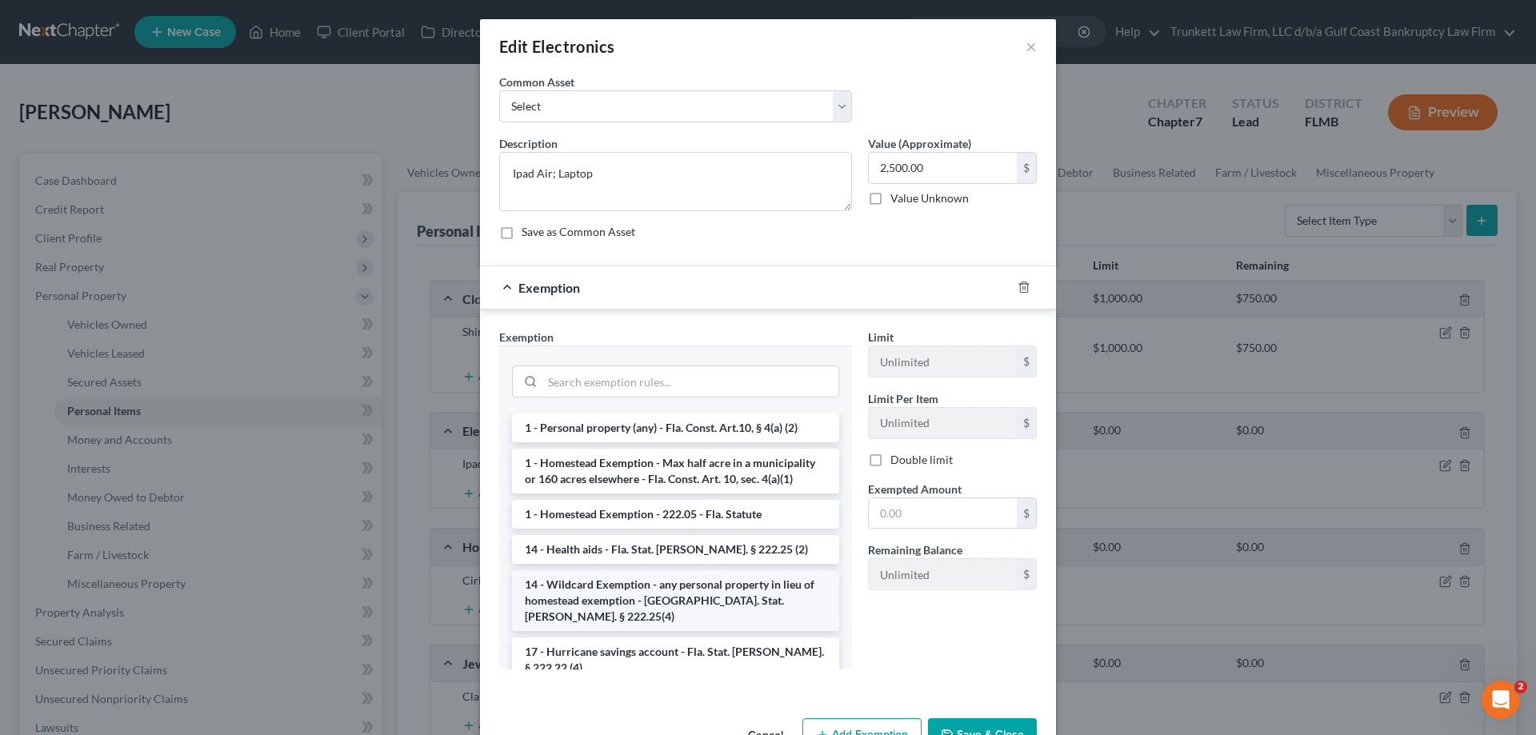
click at [715, 575] on li "14 - Wildcard Exemption - any personal property in lieu of homestead exemption …" at bounding box center [675, 601] width 327 height 61
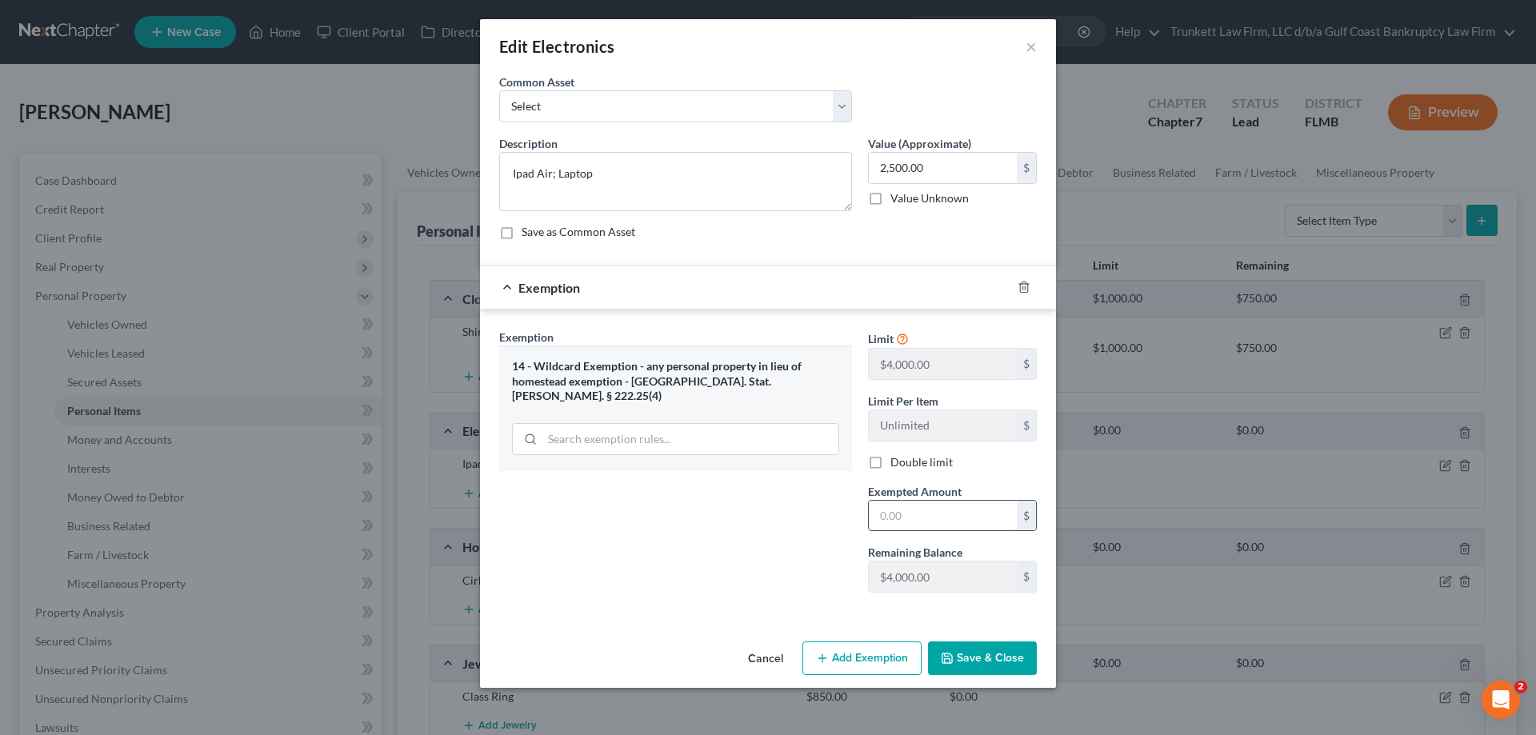
click at [916, 509] on input "text" at bounding box center [943, 516] width 148 height 30
type input "2,500"
click at [998, 653] on button "Save & Close" at bounding box center [982, 659] width 109 height 34
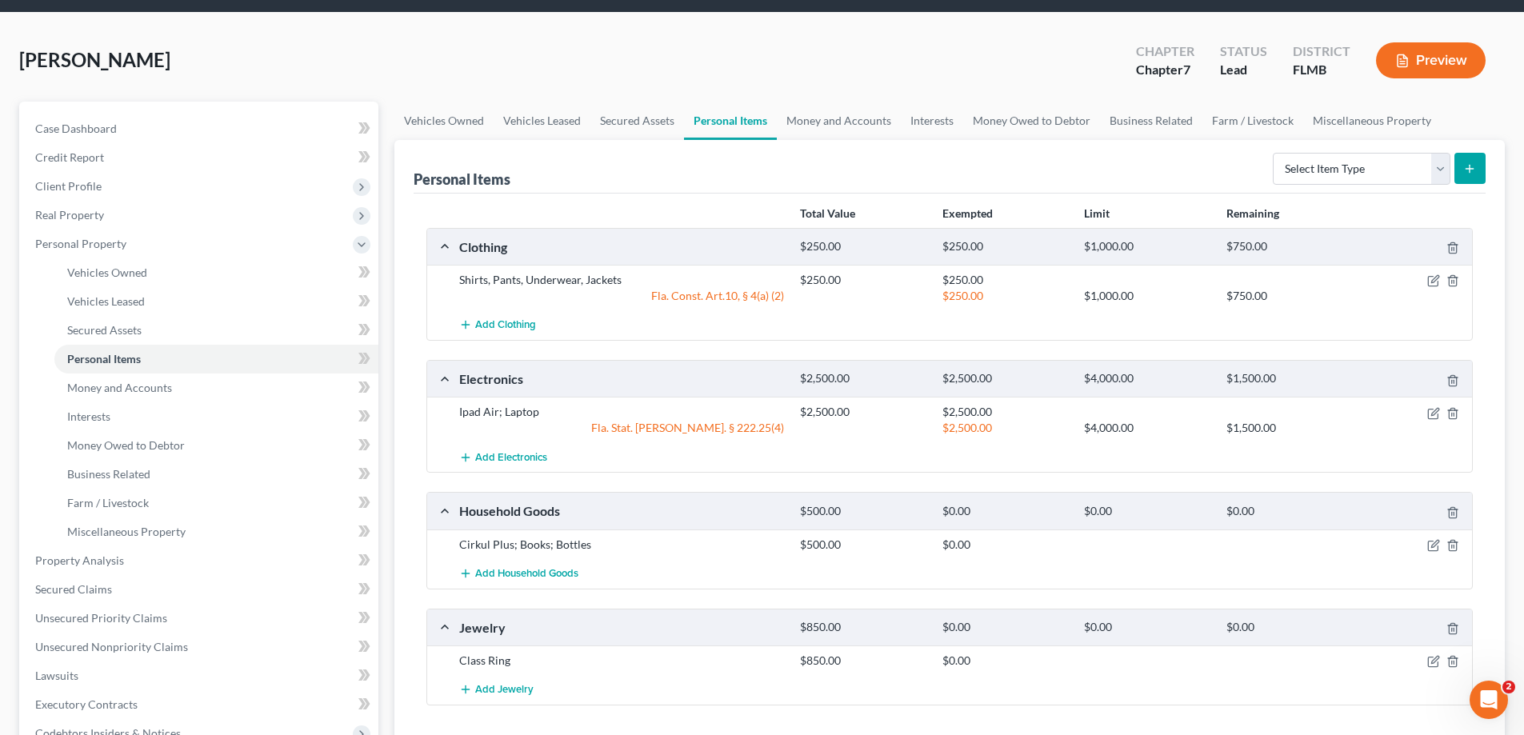
scroll to position [80, 0]
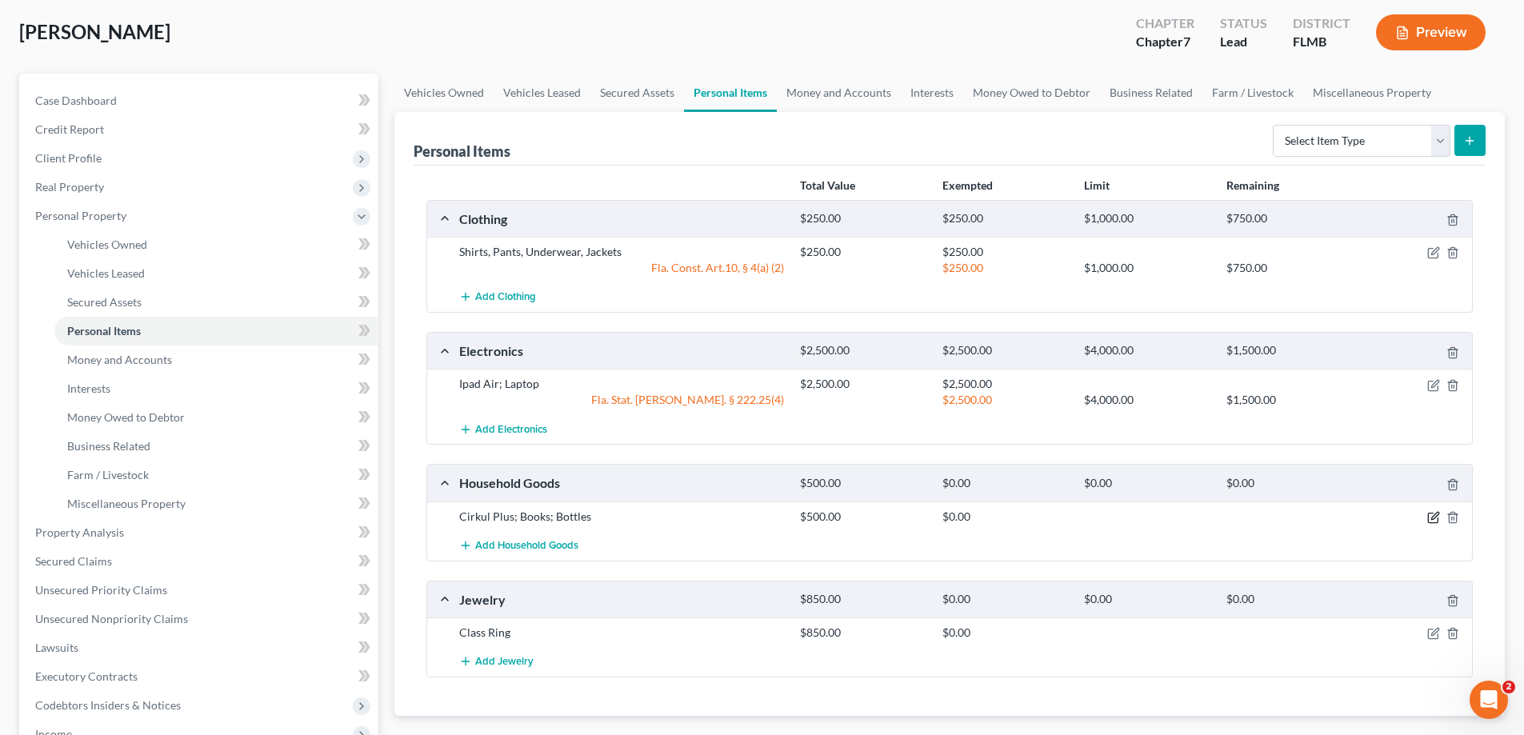
click at [1439, 514] on icon "button" at bounding box center [1435, 515] width 7 height 7
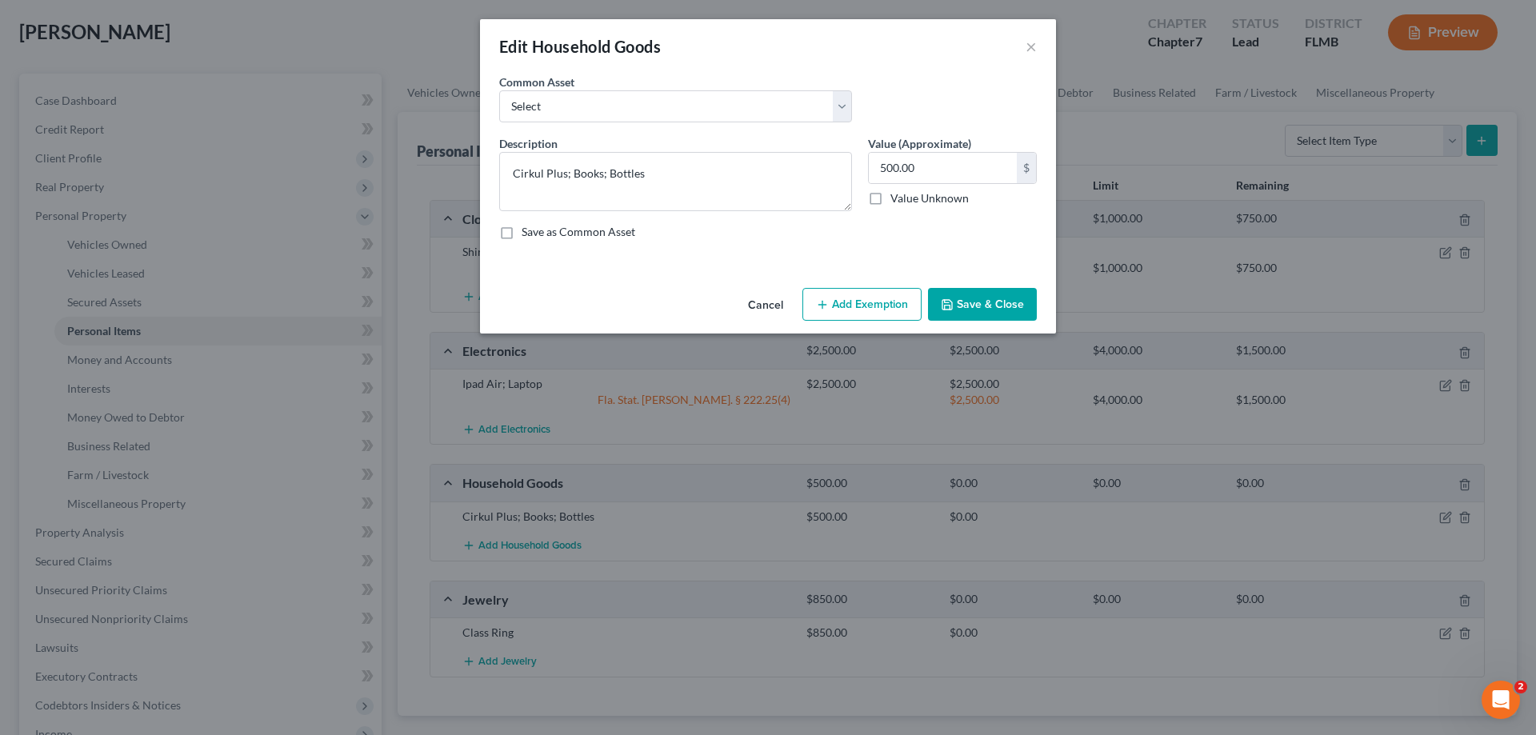
click at [845, 310] on button "Add Exemption" at bounding box center [862, 305] width 119 height 34
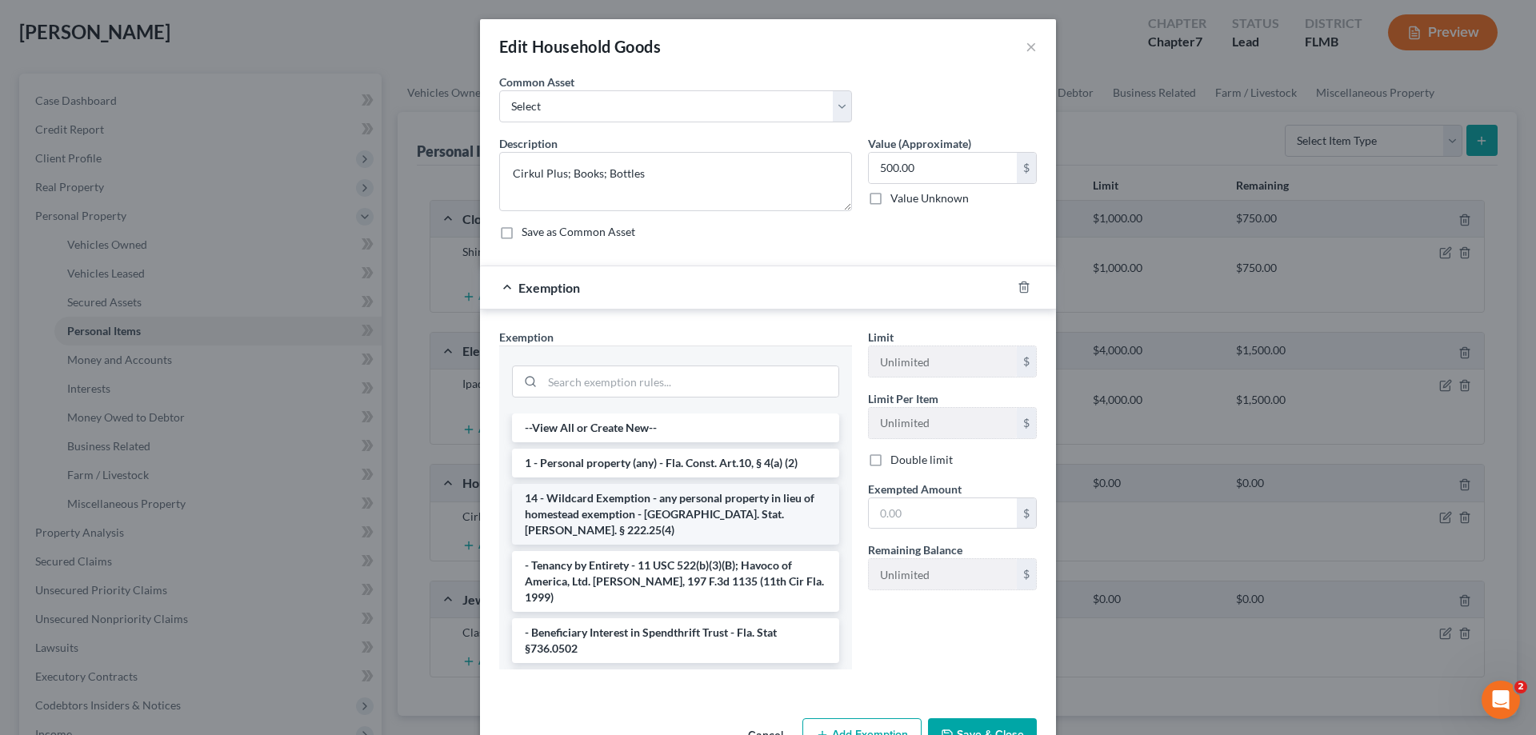
click at [675, 517] on li "14 - Wildcard Exemption - any personal property in lieu of homestead exemption …" at bounding box center [675, 514] width 327 height 61
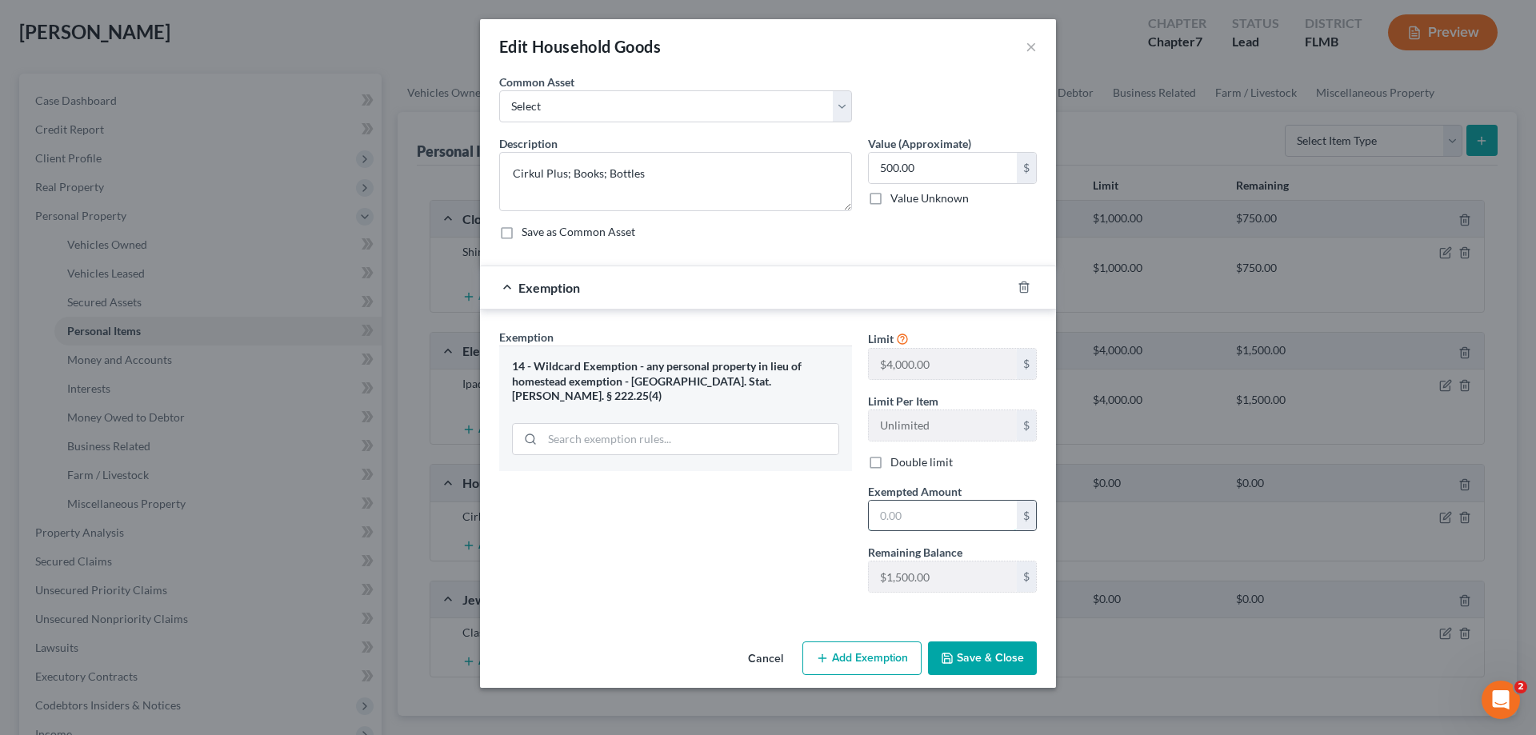
click at [915, 513] on input "text" at bounding box center [943, 516] width 148 height 30
type input "500"
click at [974, 651] on button "Save & Close" at bounding box center [982, 659] width 109 height 34
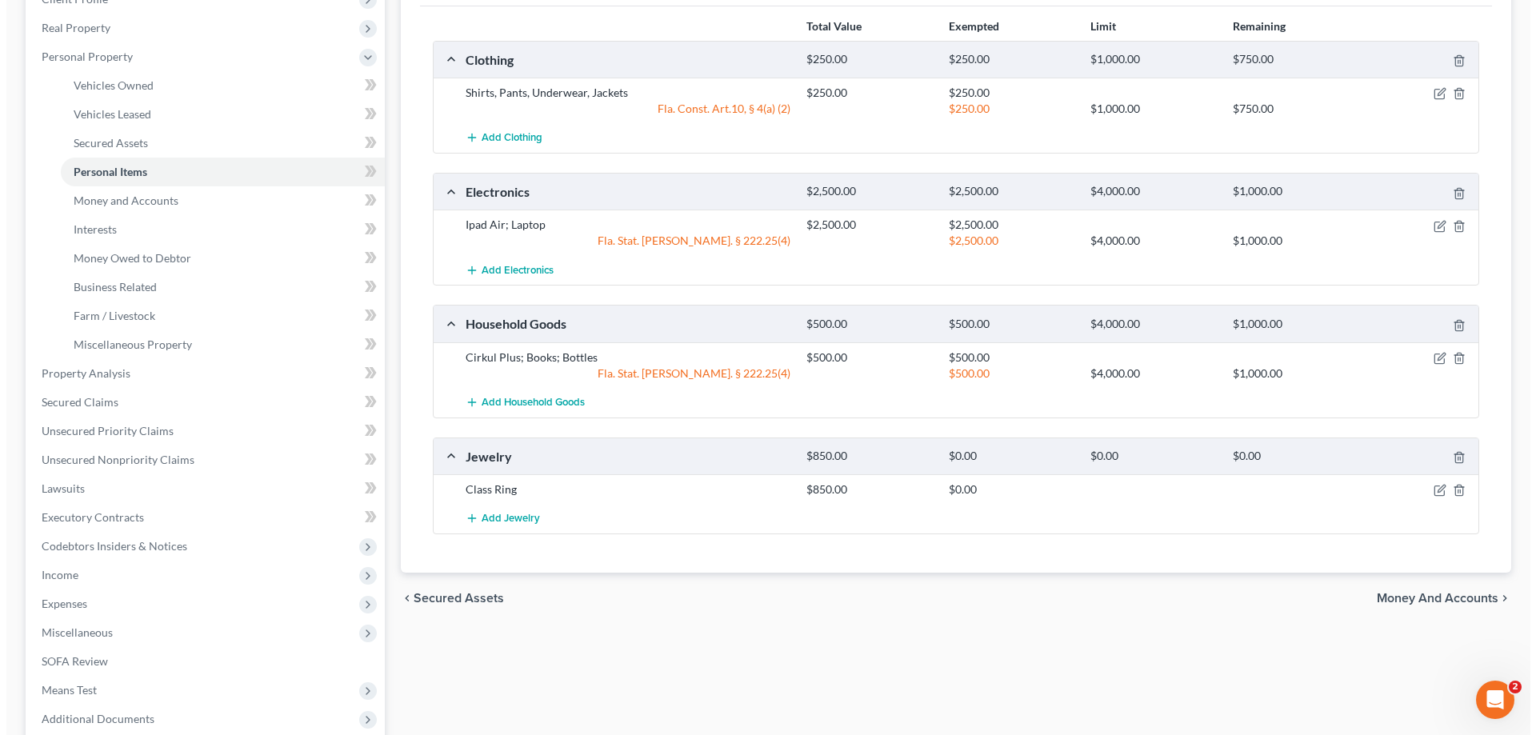
scroll to position [240, 0]
click at [1435, 492] on icon "button" at bounding box center [1434, 489] width 13 height 13
click at [1432, 491] on icon "button" at bounding box center [1435, 488] width 7 height 7
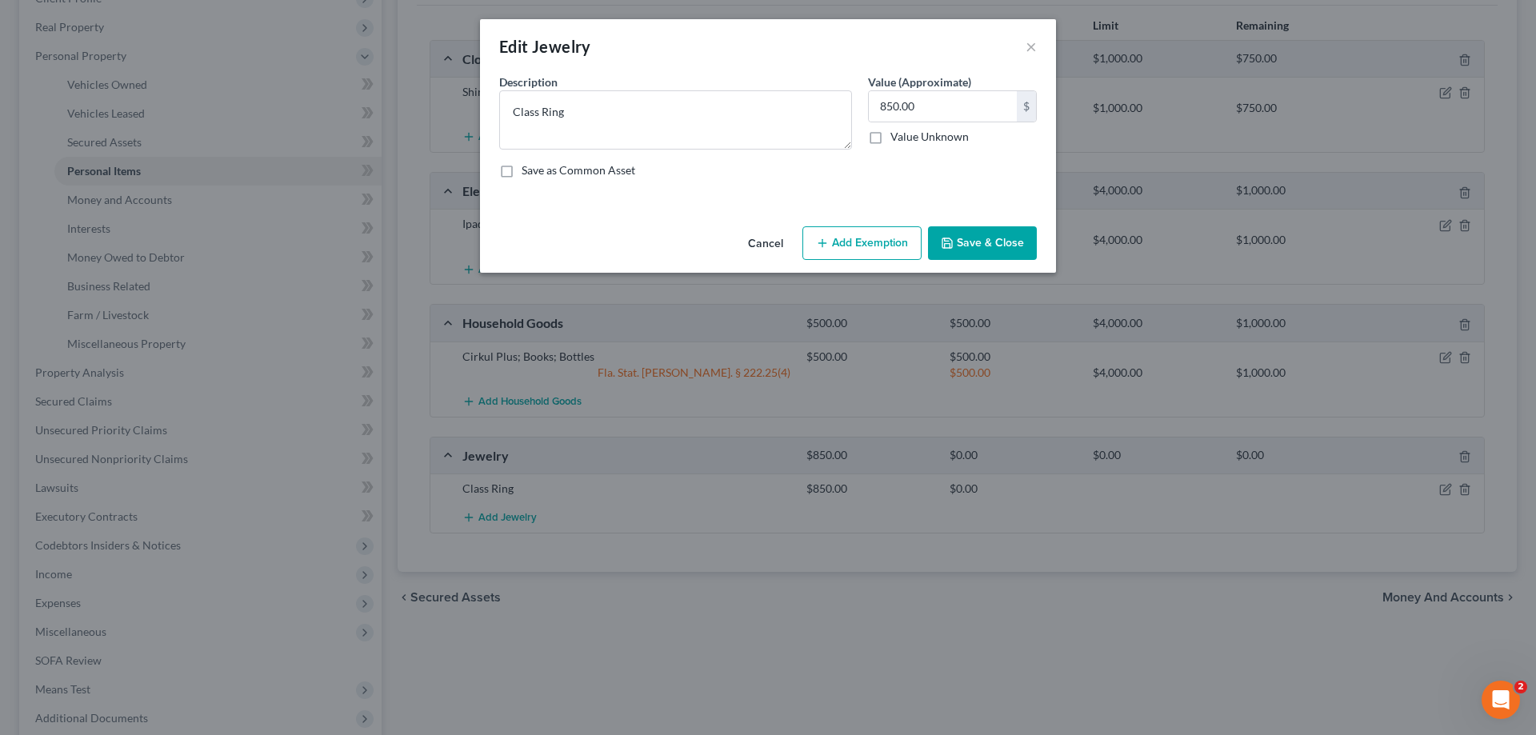
click at [843, 238] on button "Add Exemption" at bounding box center [862, 243] width 119 height 34
click at [877, 242] on button "Add Exemption" at bounding box center [862, 243] width 119 height 34
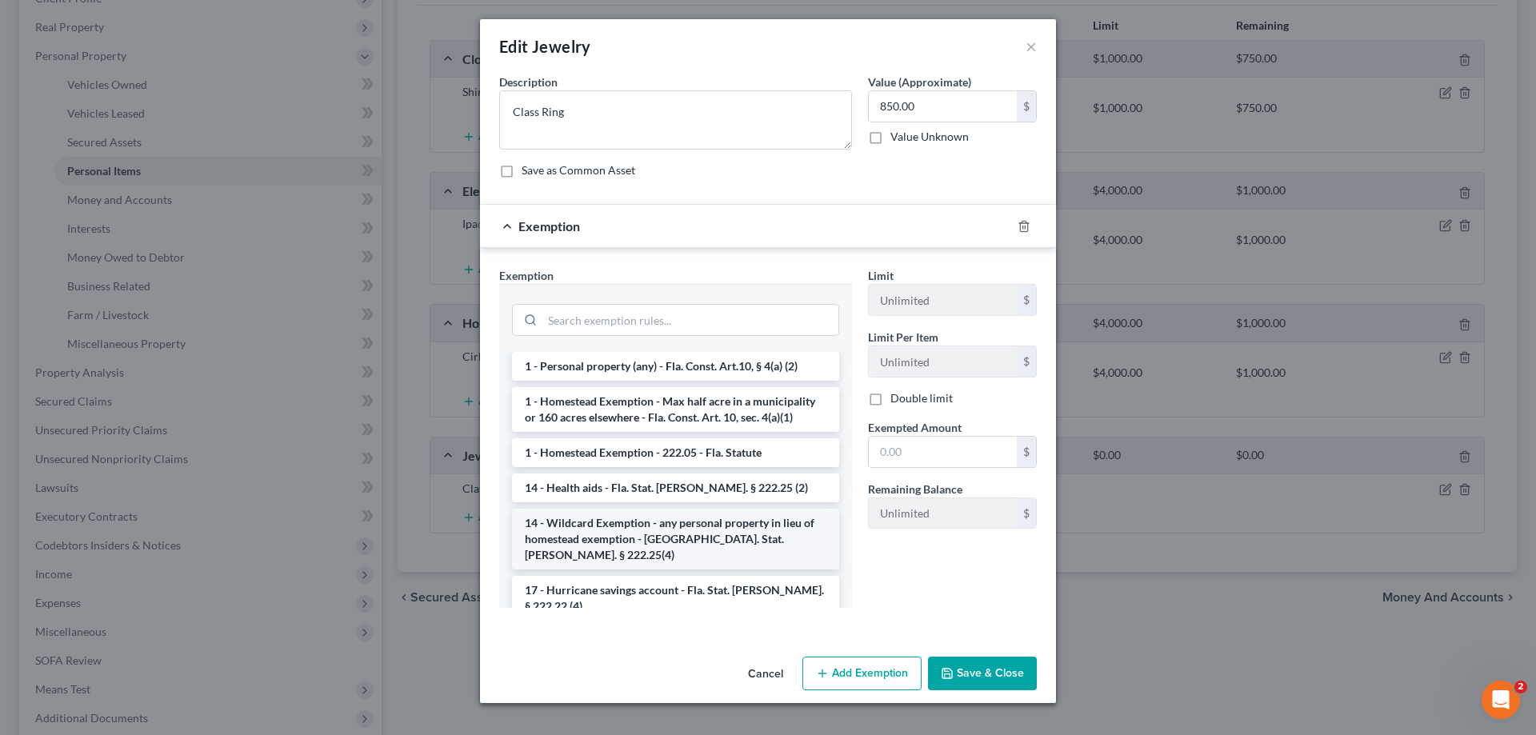
click at [716, 515] on li "14 - Wildcard Exemption - any personal property in lieu of homestead exemption …" at bounding box center [675, 539] width 327 height 61
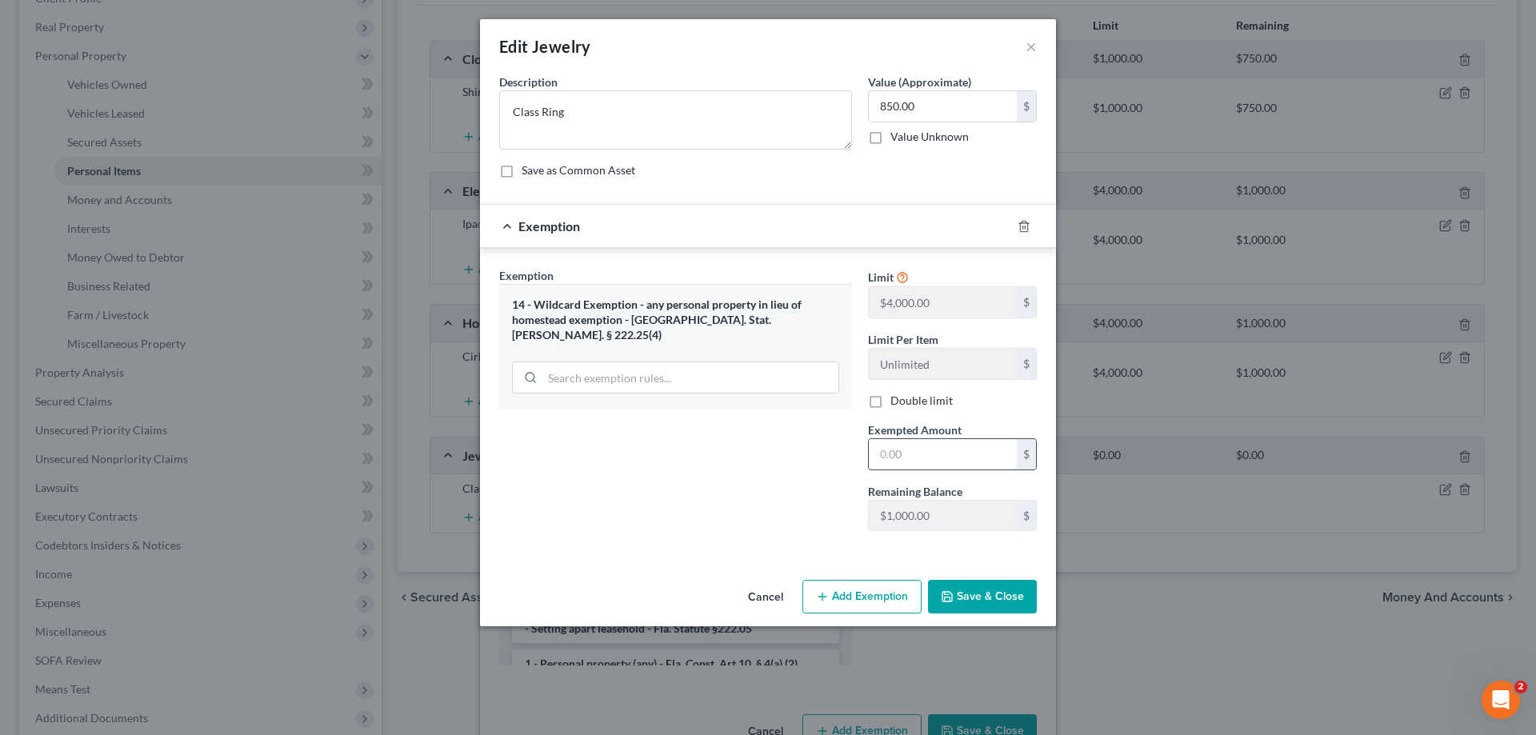
click at [908, 455] on input "text" at bounding box center [943, 454] width 148 height 30
type input "8.00"
type input "8"
type input "85.00"
type input "85"
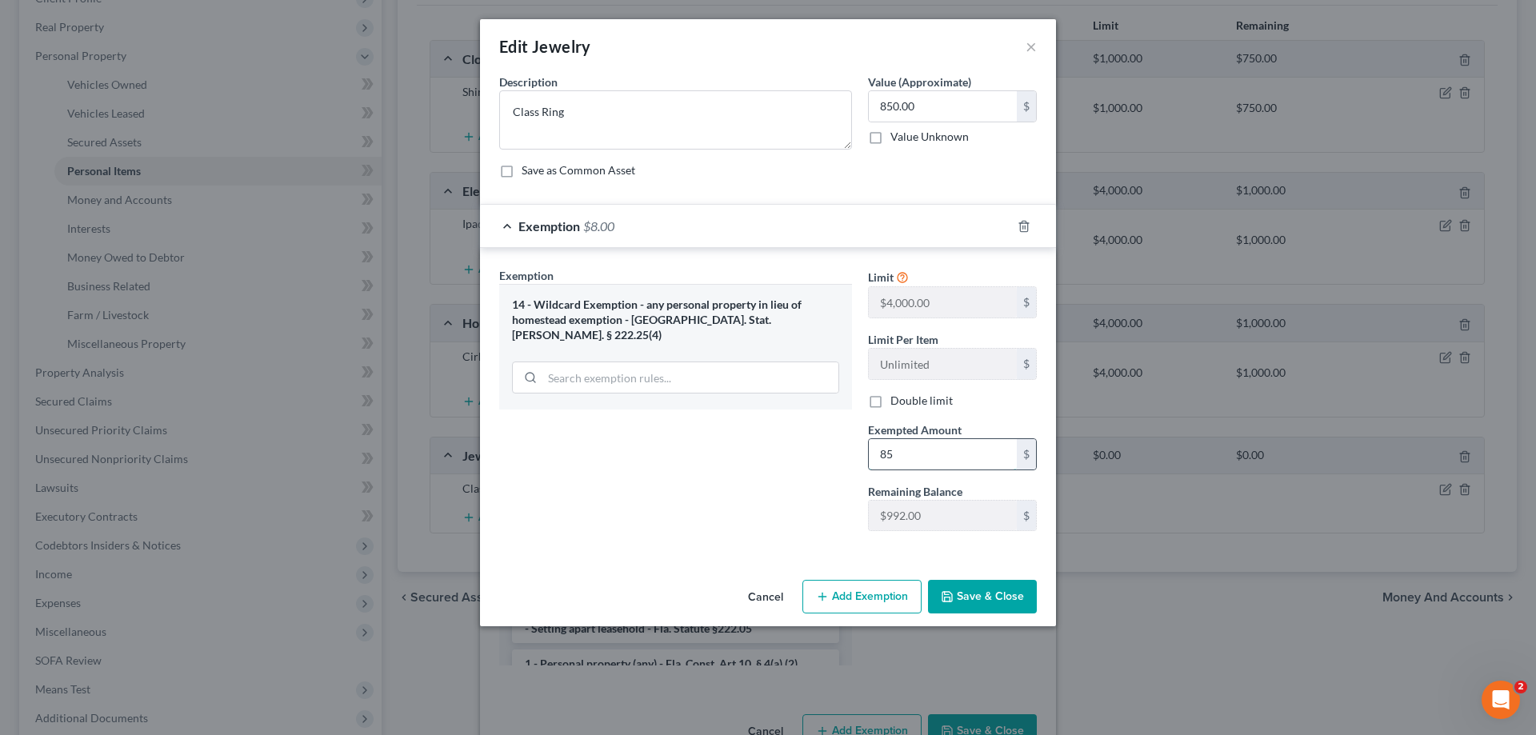
type input "850.00"
type input "850"
click at [980, 588] on button "Save & Close" at bounding box center [982, 597] width 109 height 34
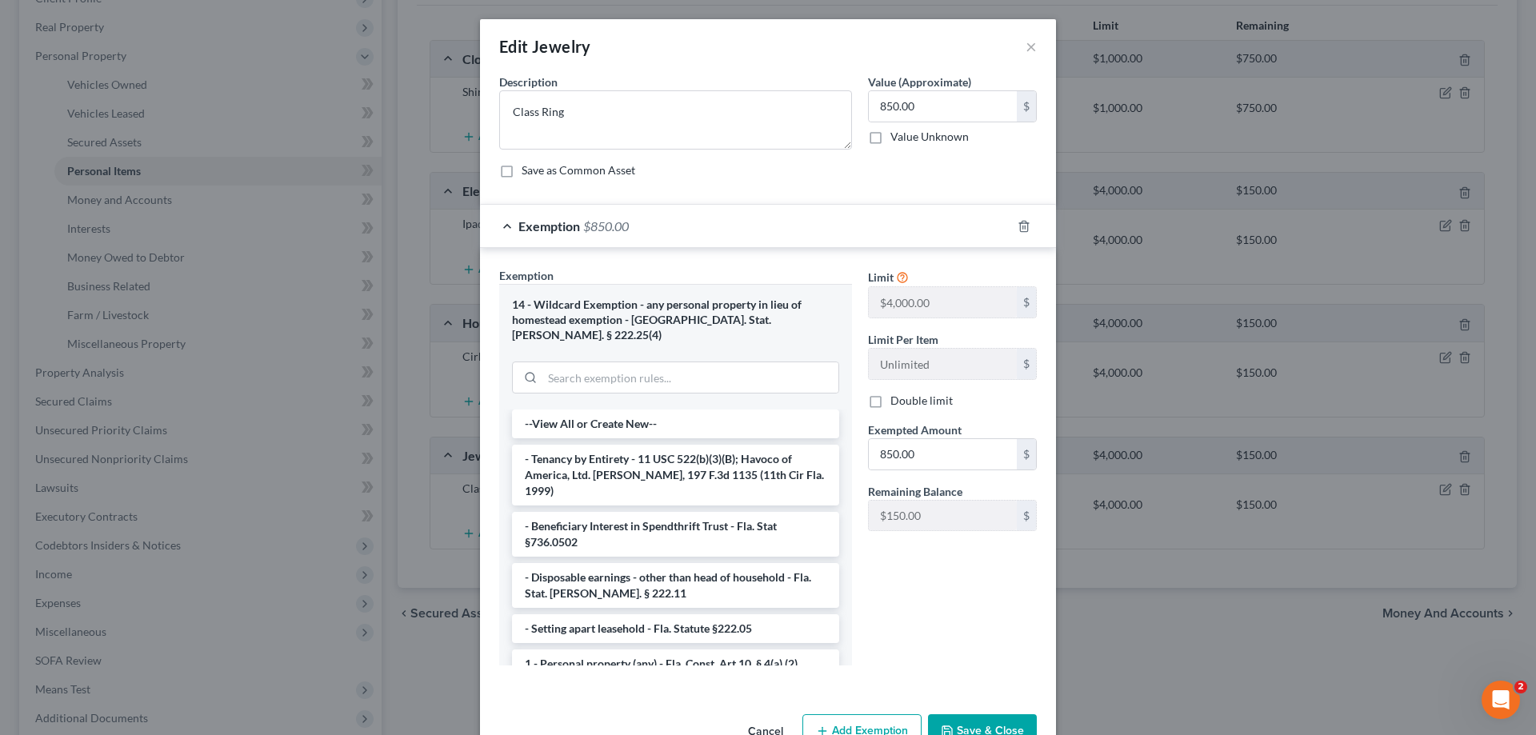
click at [959, 715] on button "Save & Close" at bounding box center [982, 732] width 109 height 34
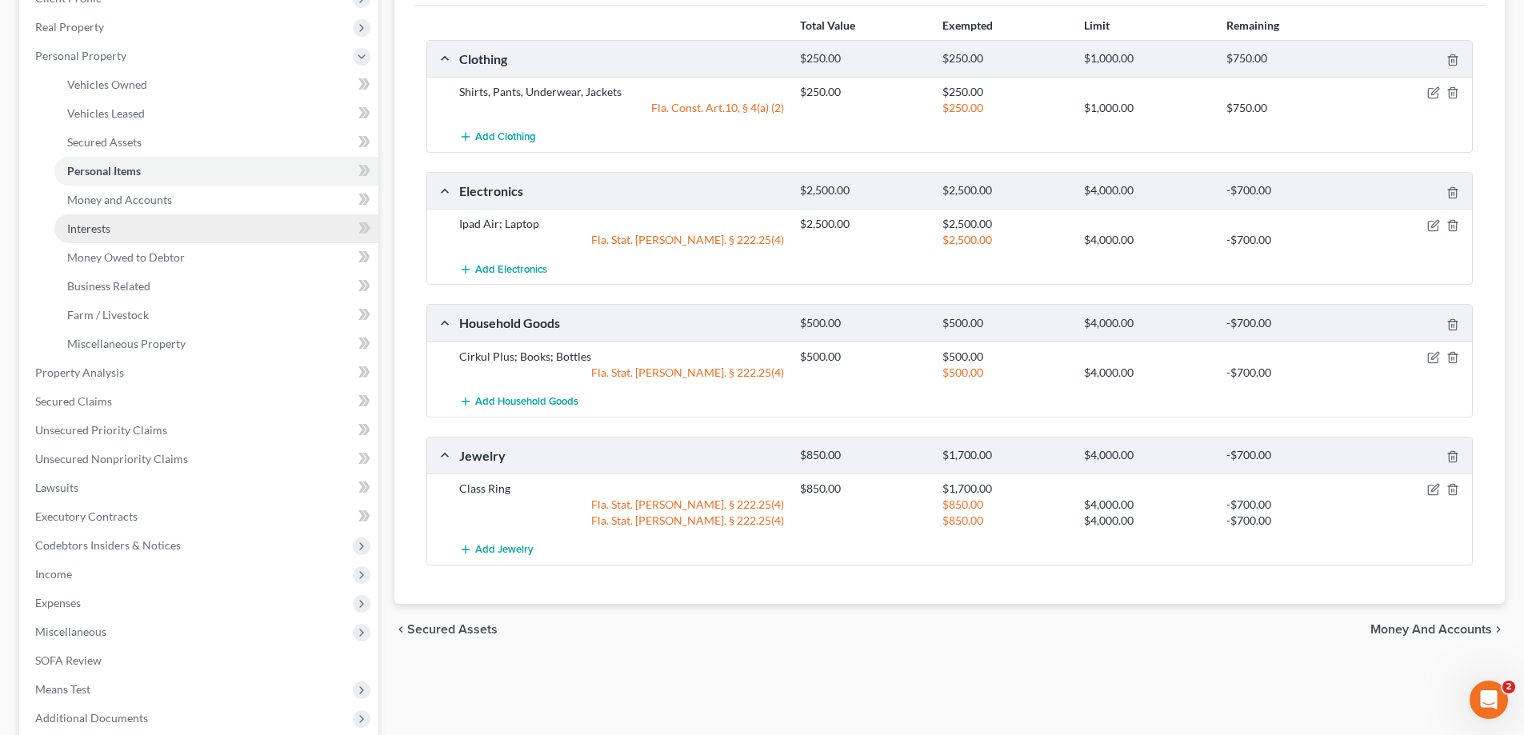
click at [102, 216] on link "Interests" at bounding box center [216, 228] width 324 height 29
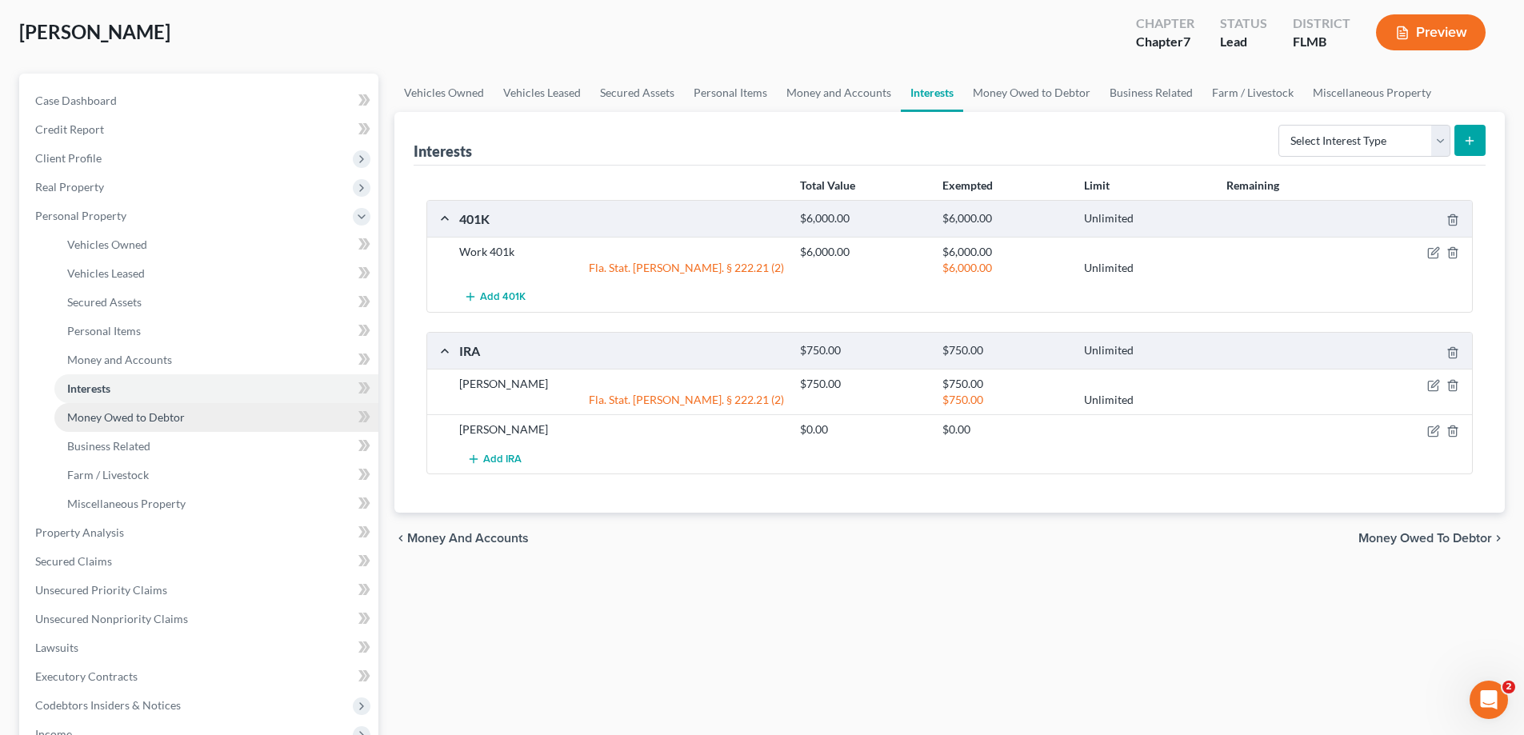
click at [148, 411] on span "Money Owed to Debtor" at bounding box center [126, 418] width 118 height 14
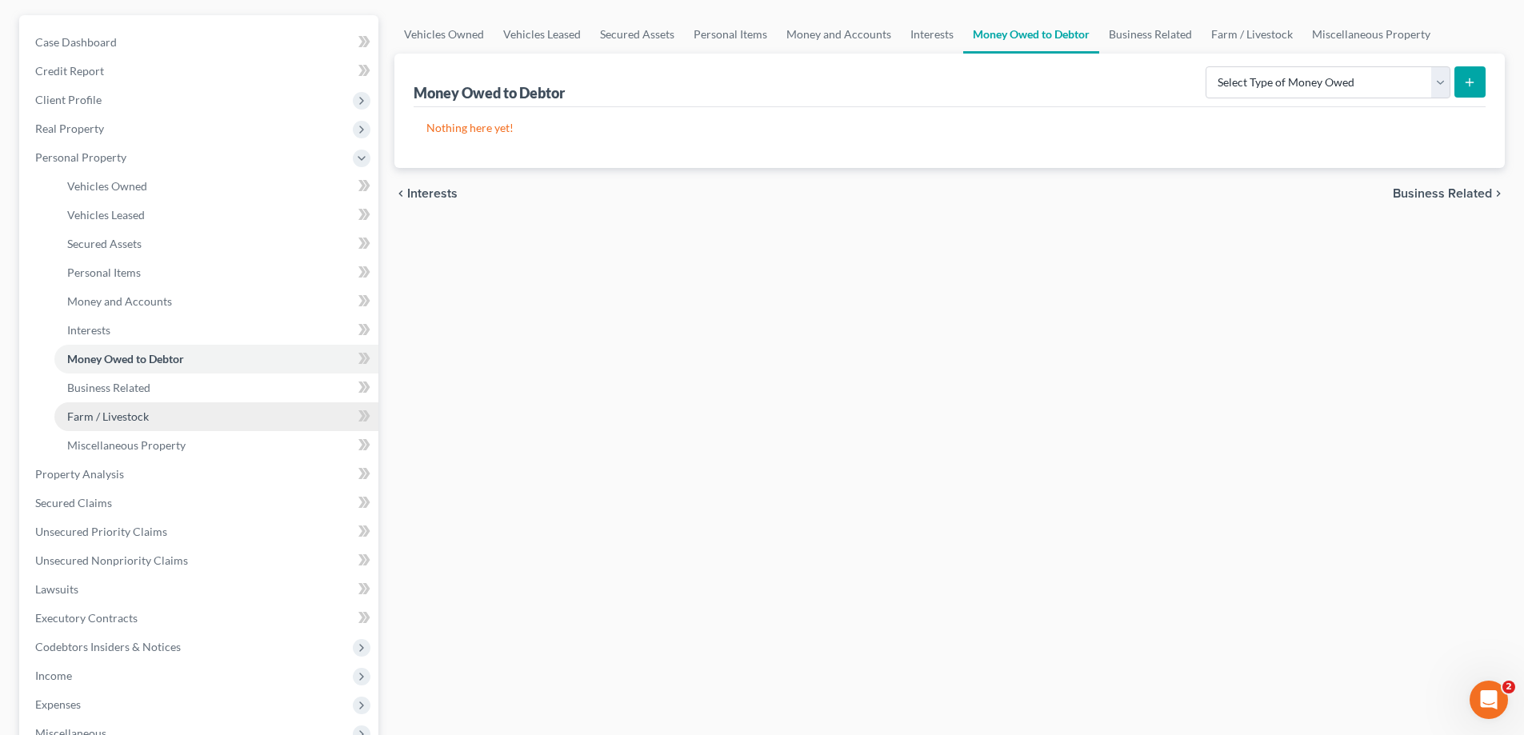
scroll to position [160, 0]
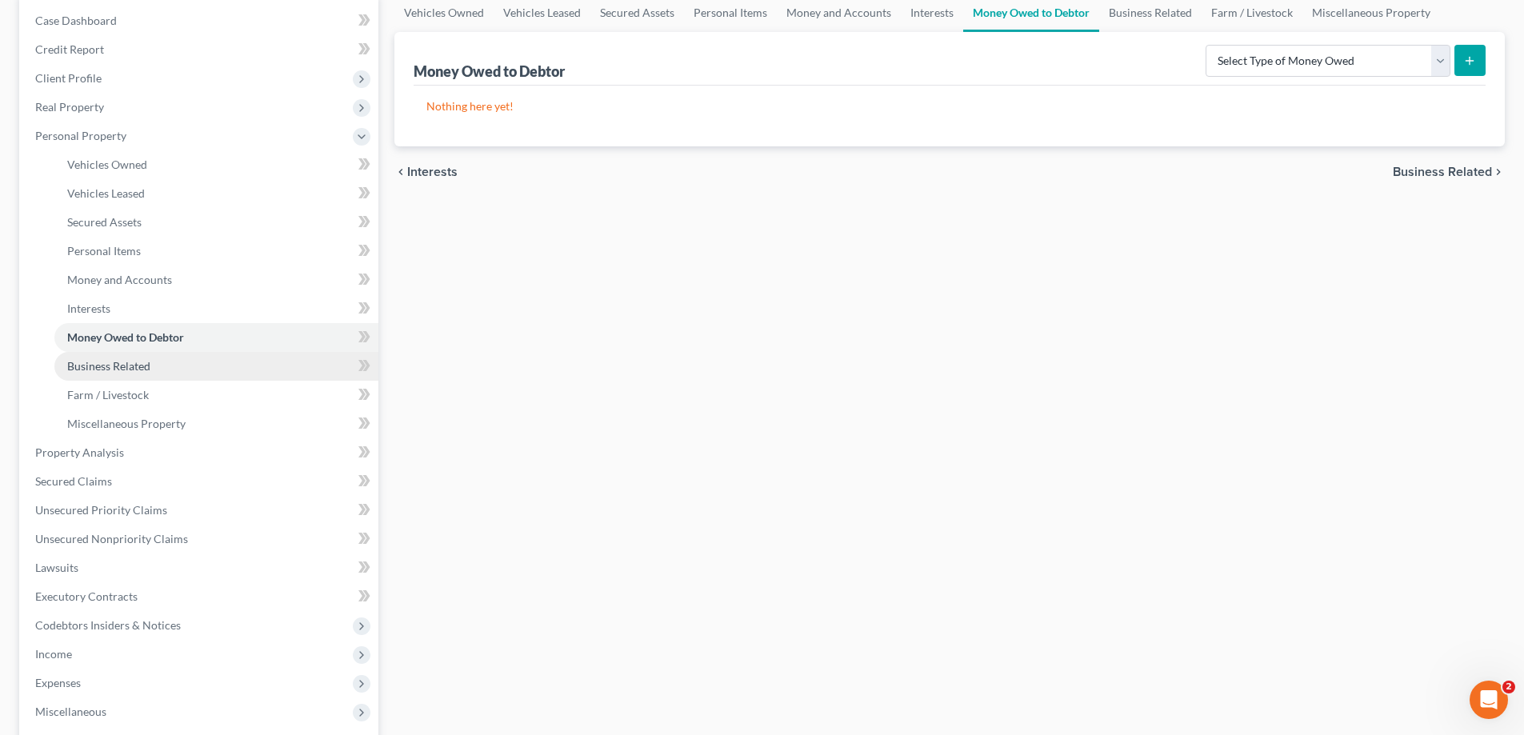
click at [134, 364] on span "Business Related" at bounding box center [108, 366] width 83 height 14
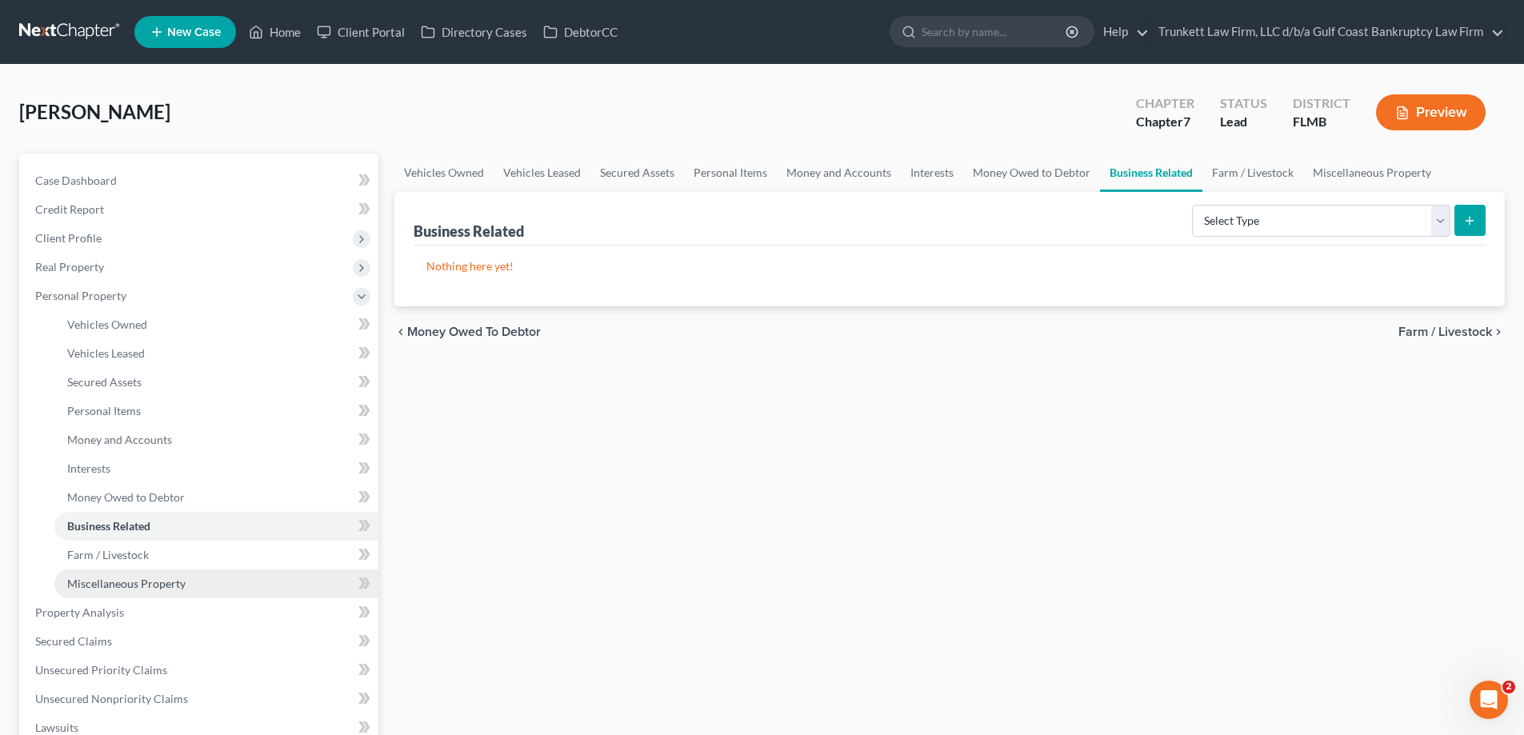
click at [146, 577] on span "Miscellaneous Property" at bounding box center [126, 584] width 118 height 14
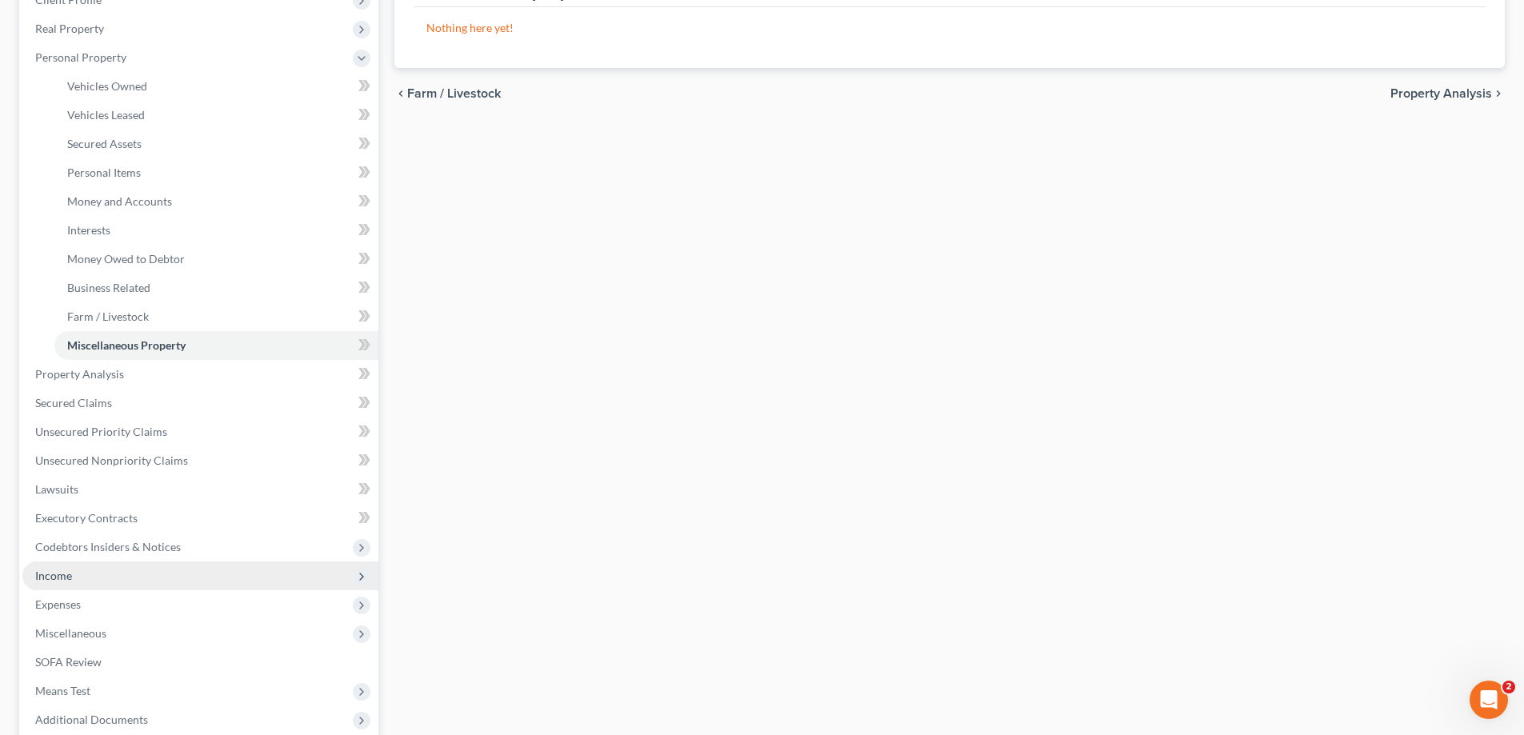
scroll to position [240, 0]
click at [75, 573] on span "Income" at bounding box center [200, 574] width 356 height 29
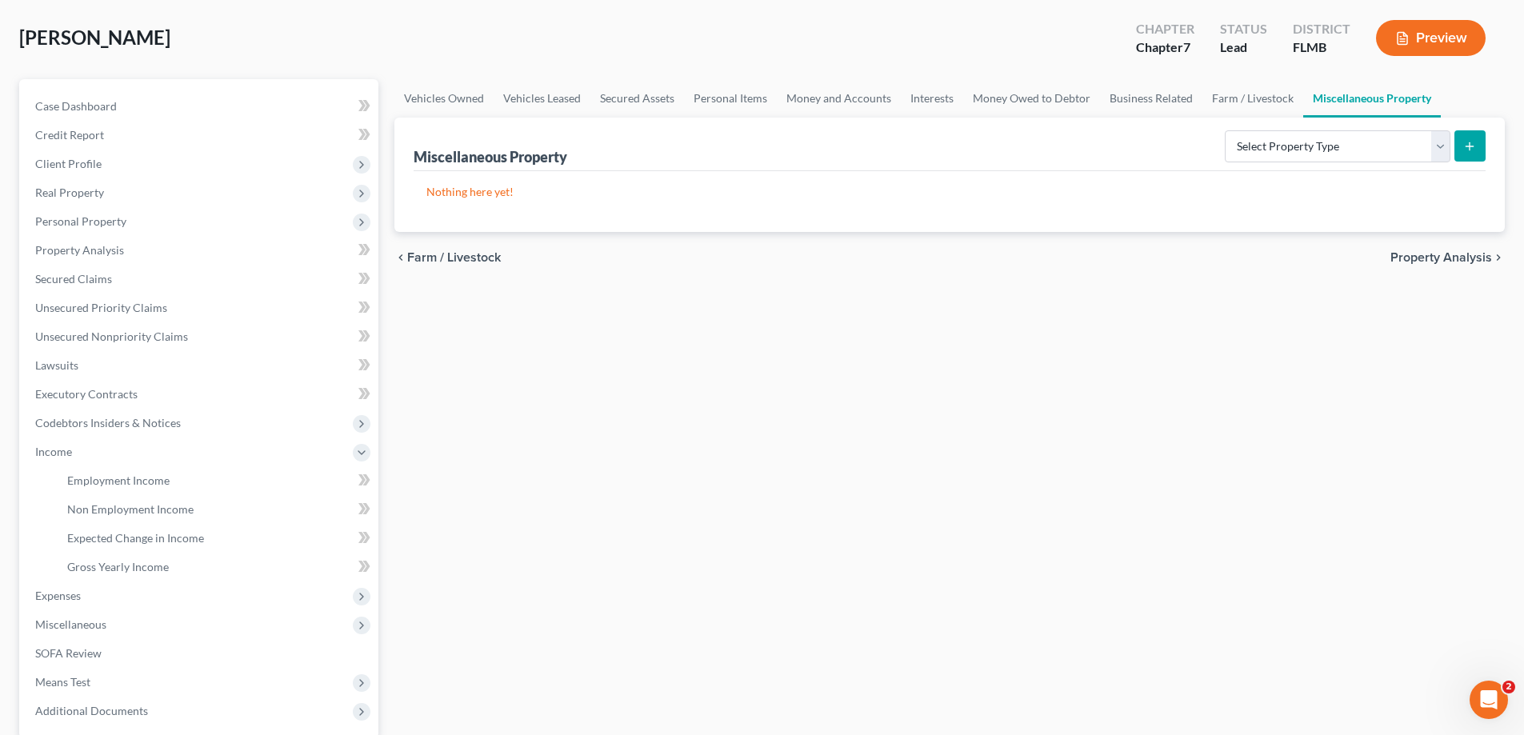
scroll to position [70, 0]
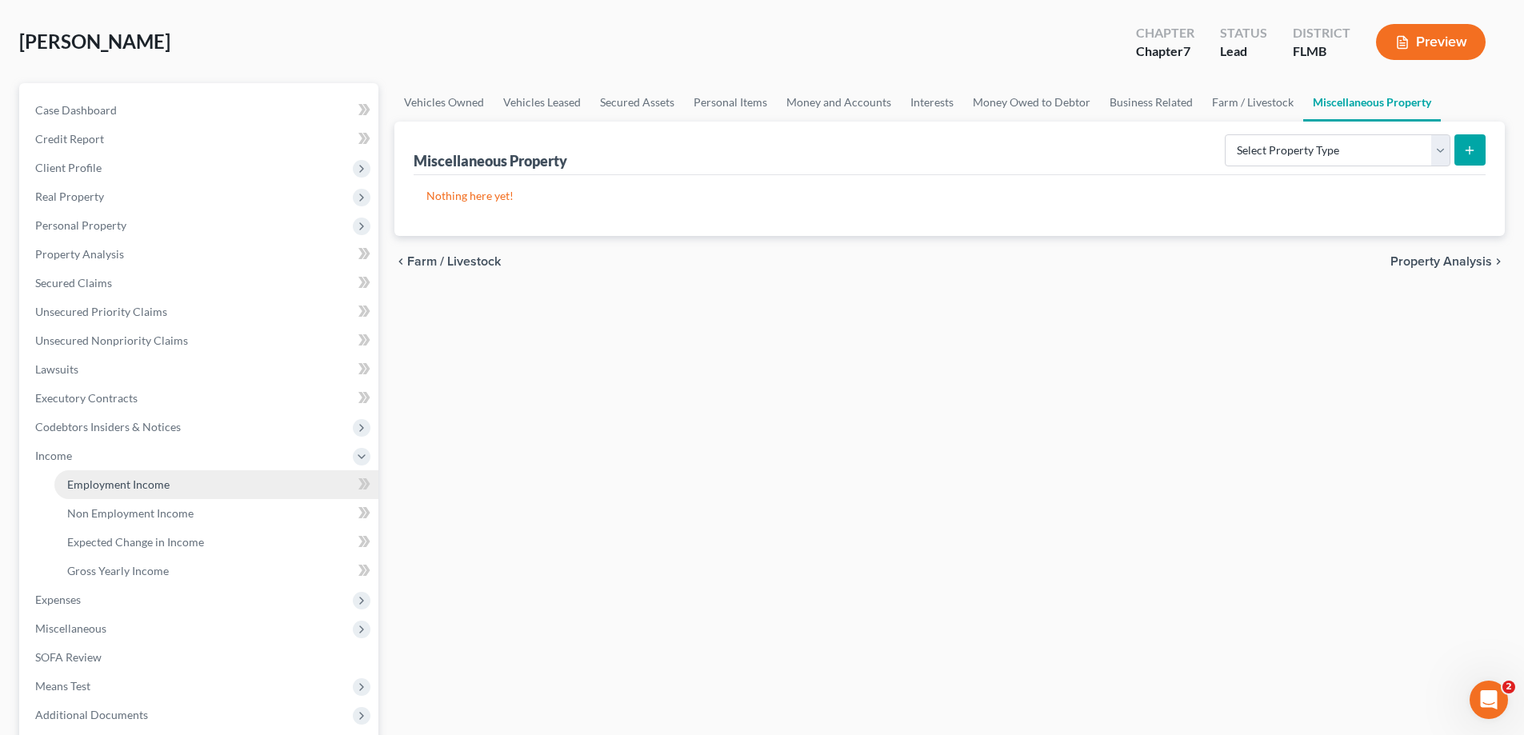
click at [126, 479] on span "Employment Income" at bounding box center [118, 485] width 102 height 14
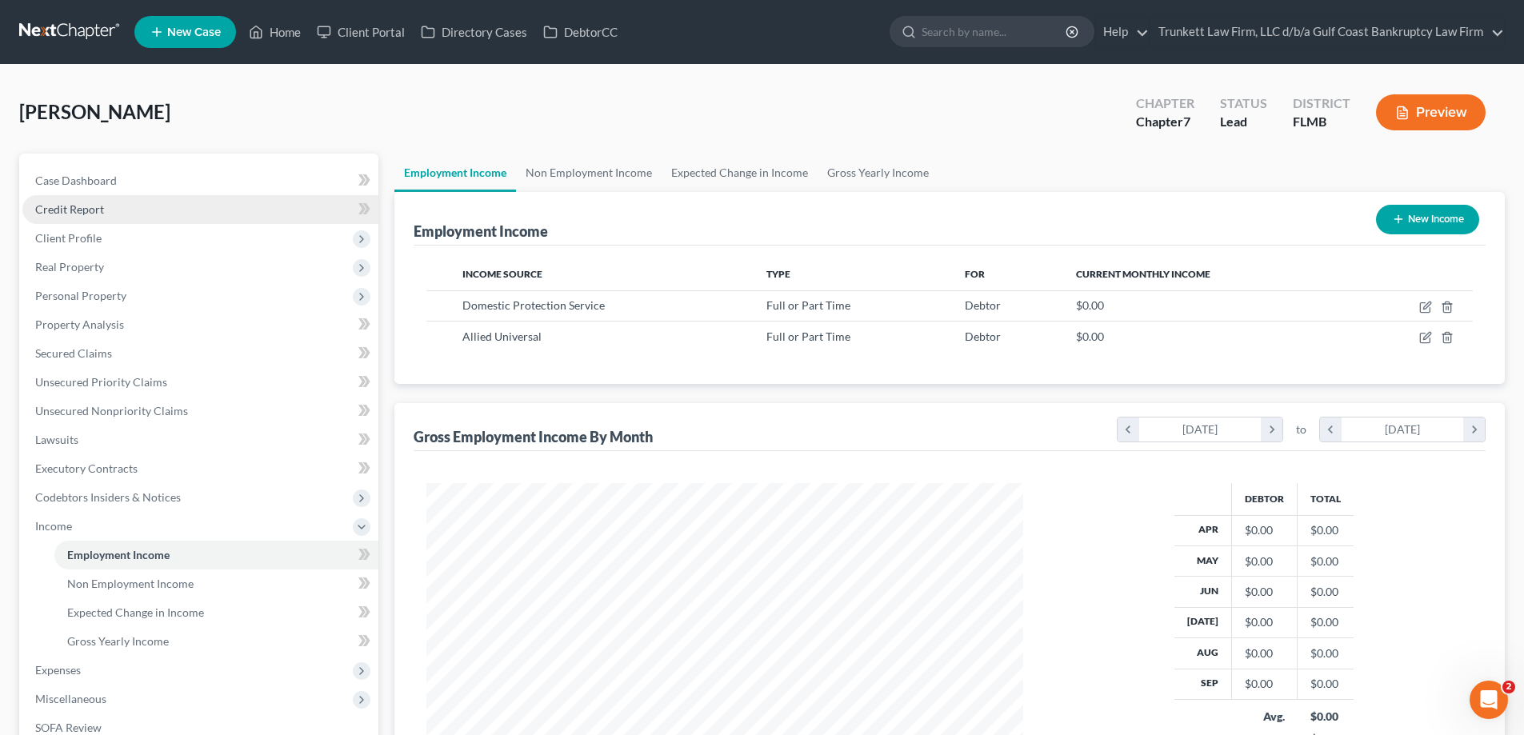
click at [82, 206] on span "Credit Report" at bounding box center [69, 209] width 69 height 14
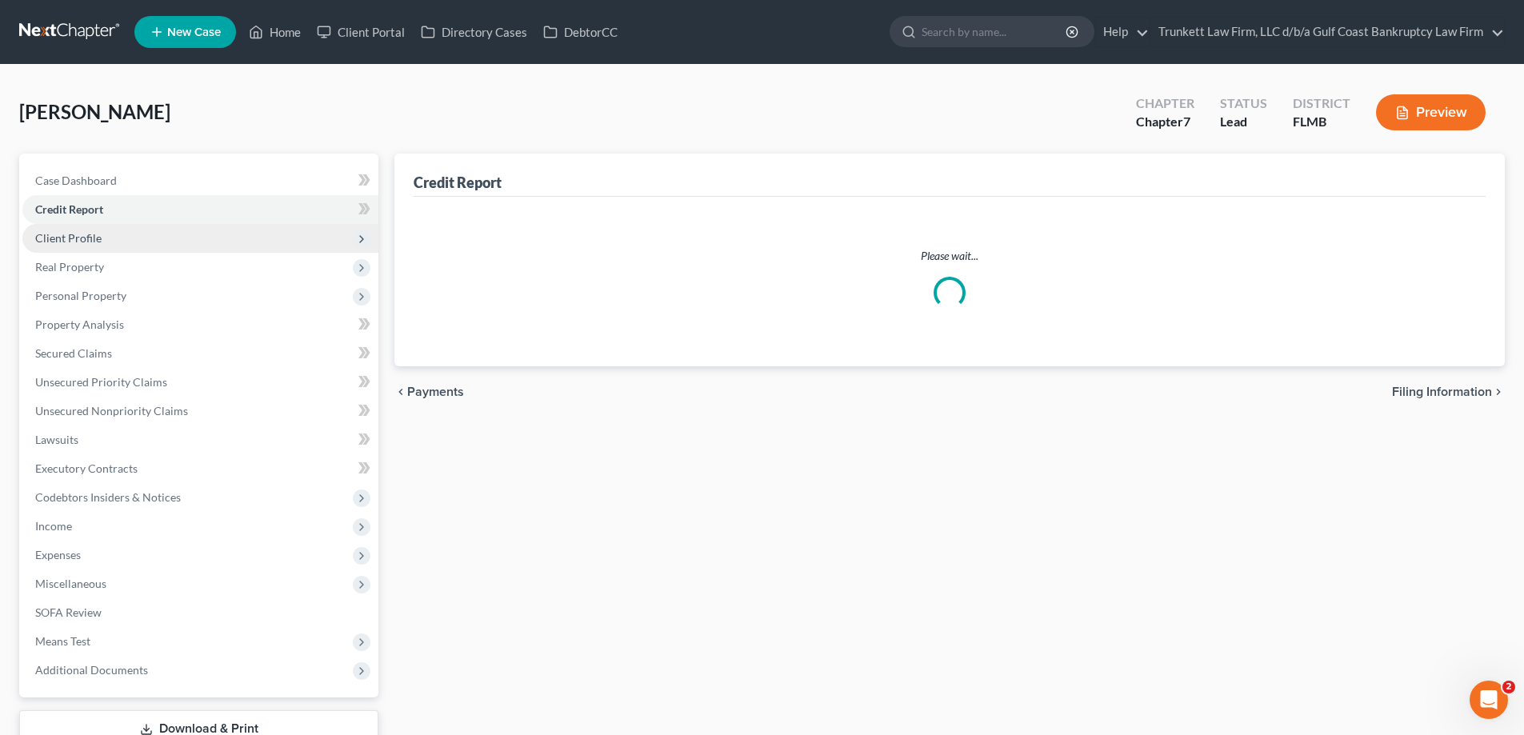
click at [89, 241] on span "Client Profile" at bounding box center [68, 238] width 66 height 14
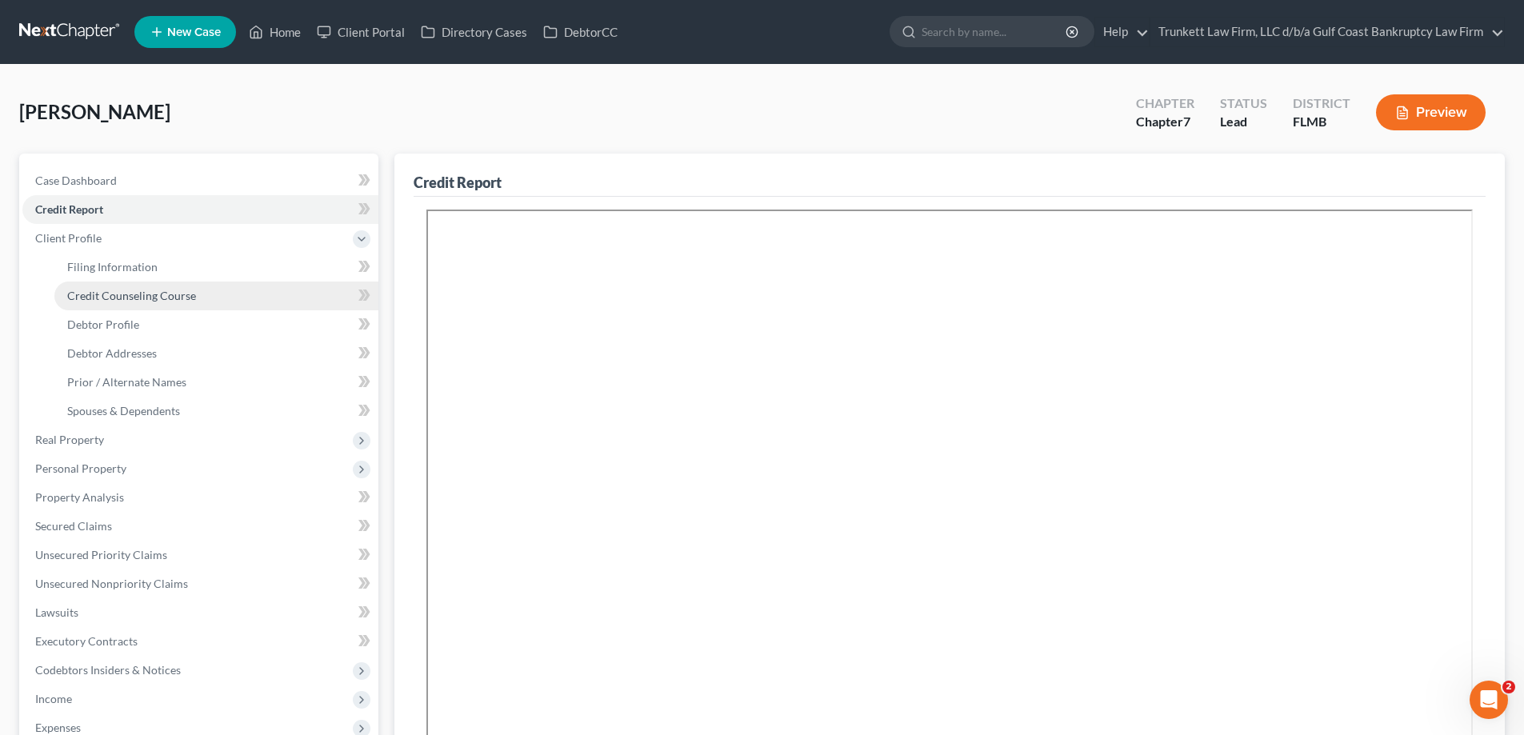
click at [131, 296] on span "Credit Counseling Course" at bounding box center [131, 296] width 129 height 14
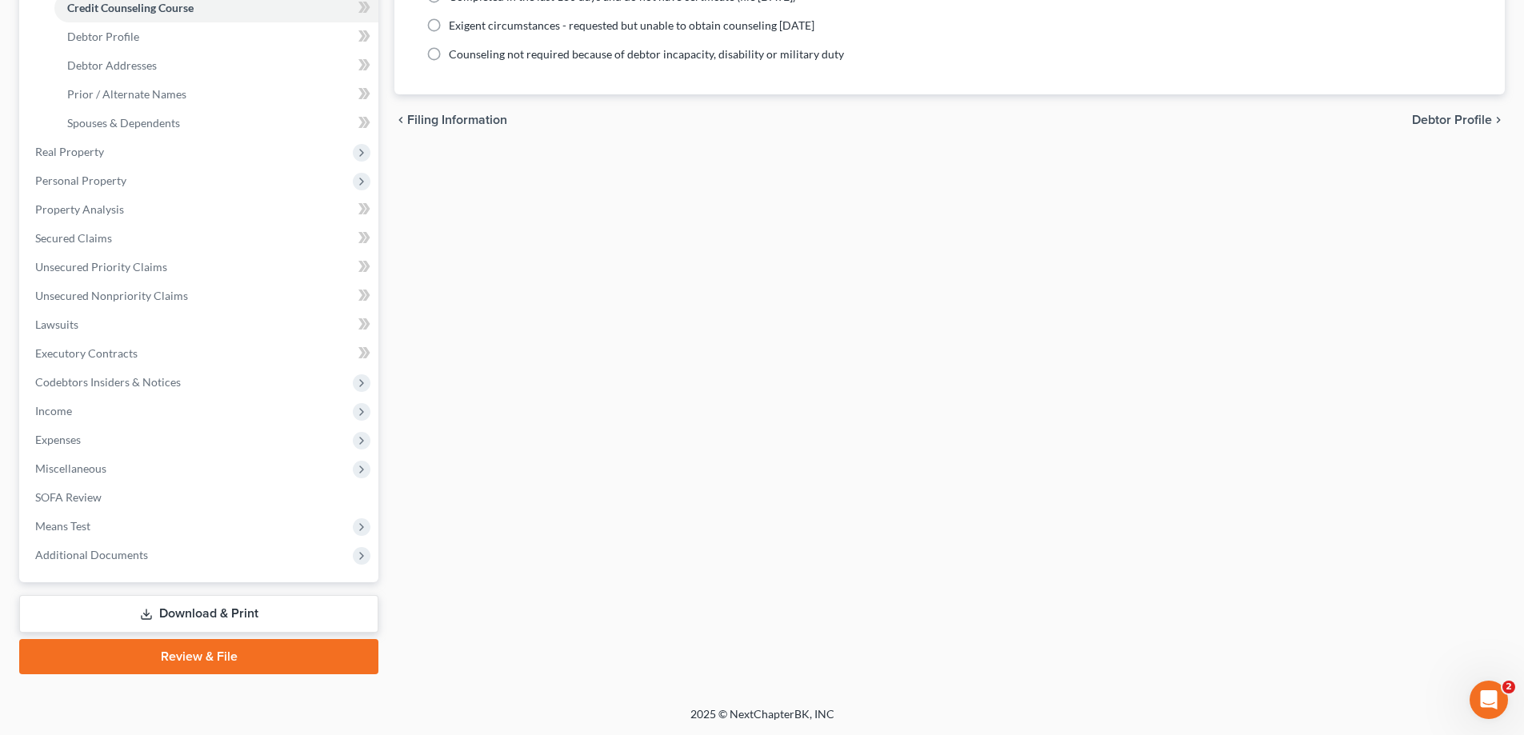
drag, startPoint x: 202, startPoint y: 615, endPoint x: 237, endPoint y: 617, distance: 35.2
click at [202, 615] on link "Download & Print" at bounding box center [198, 614] width 359 height 38
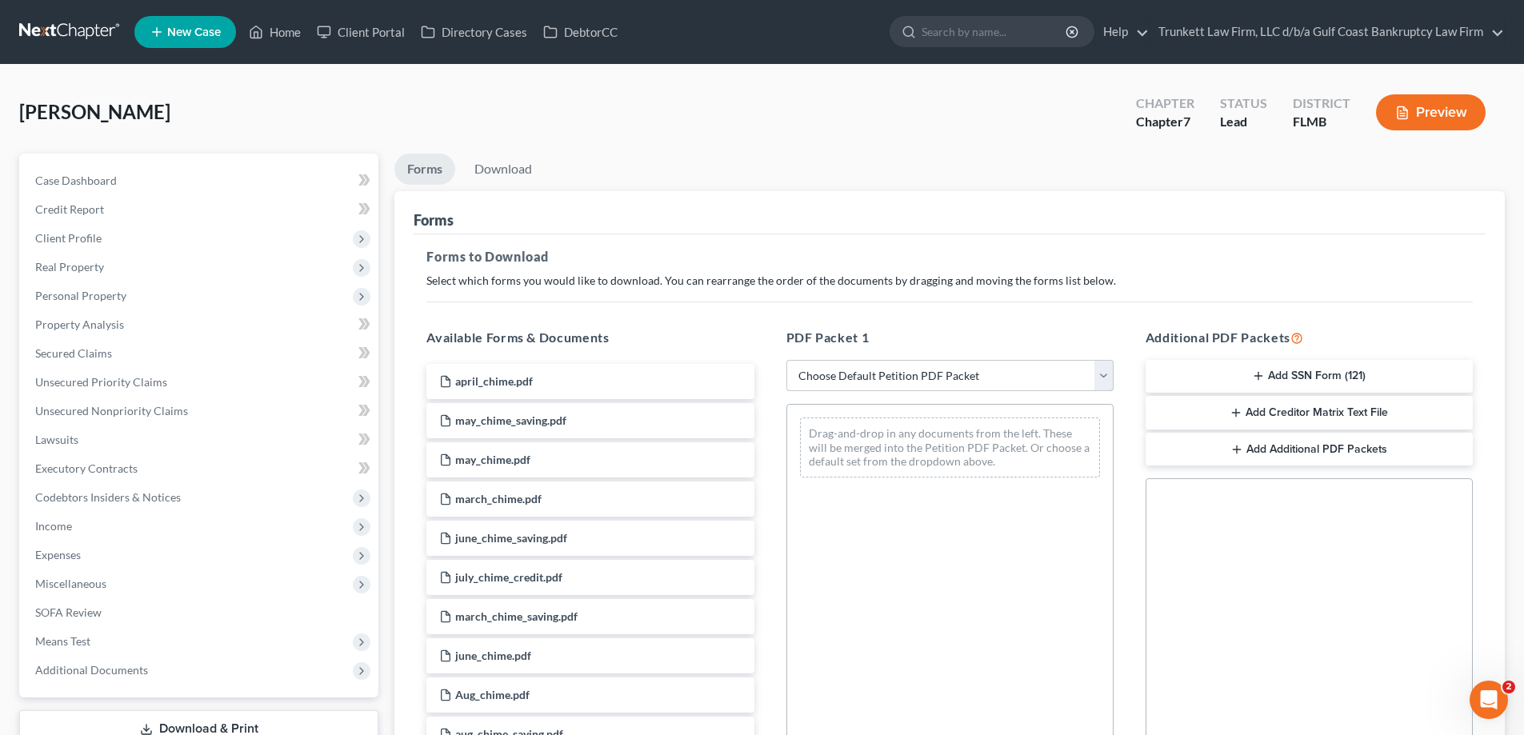
click at [842, 380] on select "Choose Default Petition PDF Packet Complete Bankruptcy Petition (all forms and …" at bounding box center [950, 376] width 327 height 32
click at [787, 360] on select "Choose Default Petition PDF Packet Complete Bankruptcy Petition (all forms and …" at bounding box center [950, 376] width 327 height 32
click at [847, 386] on select "Choose Default Petition PDF Packet Complete Bankruptcy Petition (all forms and …" at bounding box center [950, 376] width 327 height 32
select select "0"
click at [792, 360] on select "Choose Default Petition PDF Packet Complete Bankruptcy Petition (all forms and …" at bounding box center [950, 376] width 327 height 32
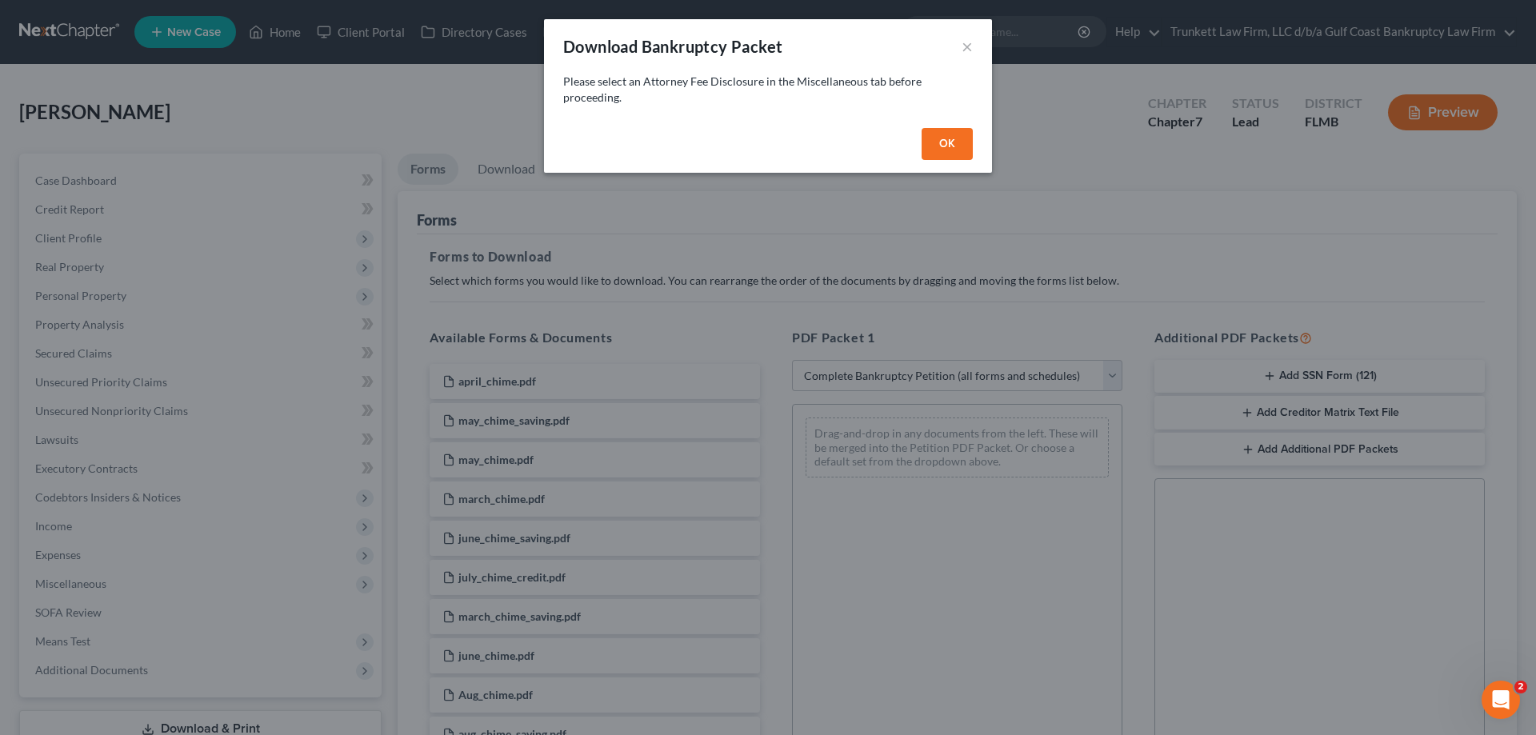
click at [936, 143] on button "OK" at bounding box center [947, 144] width 51 height 32
select select
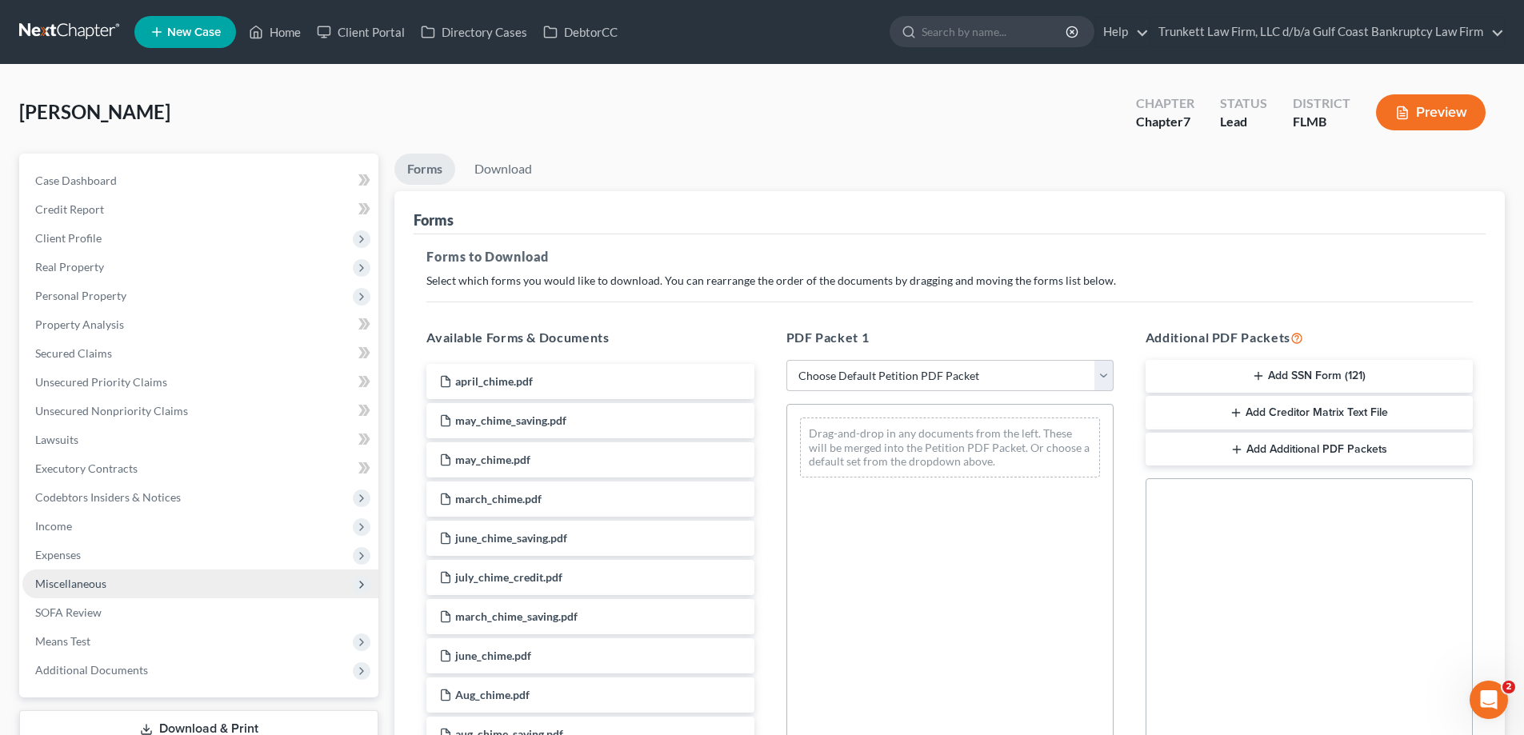
click at [82, 585] on span "Miscellaneous" at bounding box center [70, 584] width 71 height 14
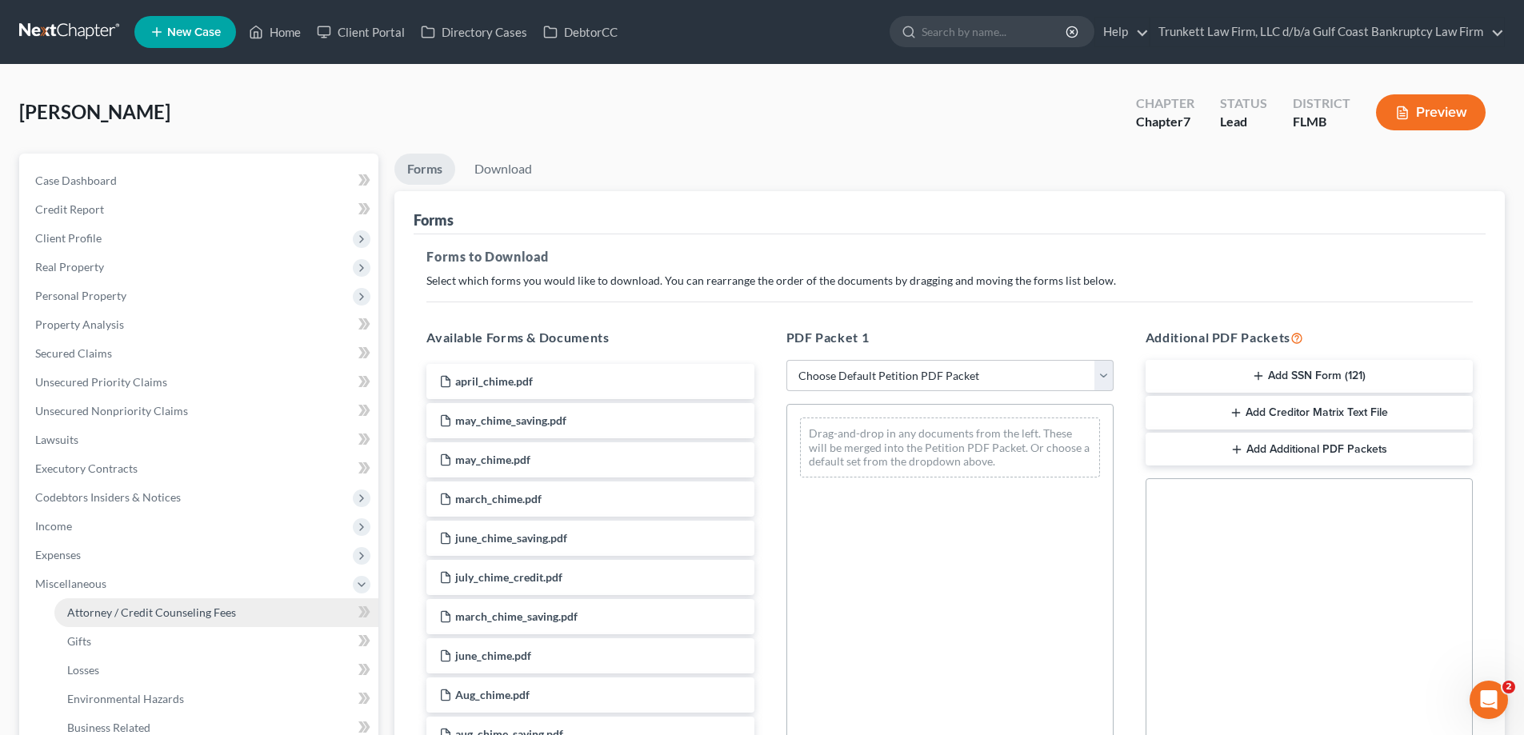
click at [105, 611] on span "Attorney / Credit Counseling Fees" at bounding box center [151, 613] width 169 height 14
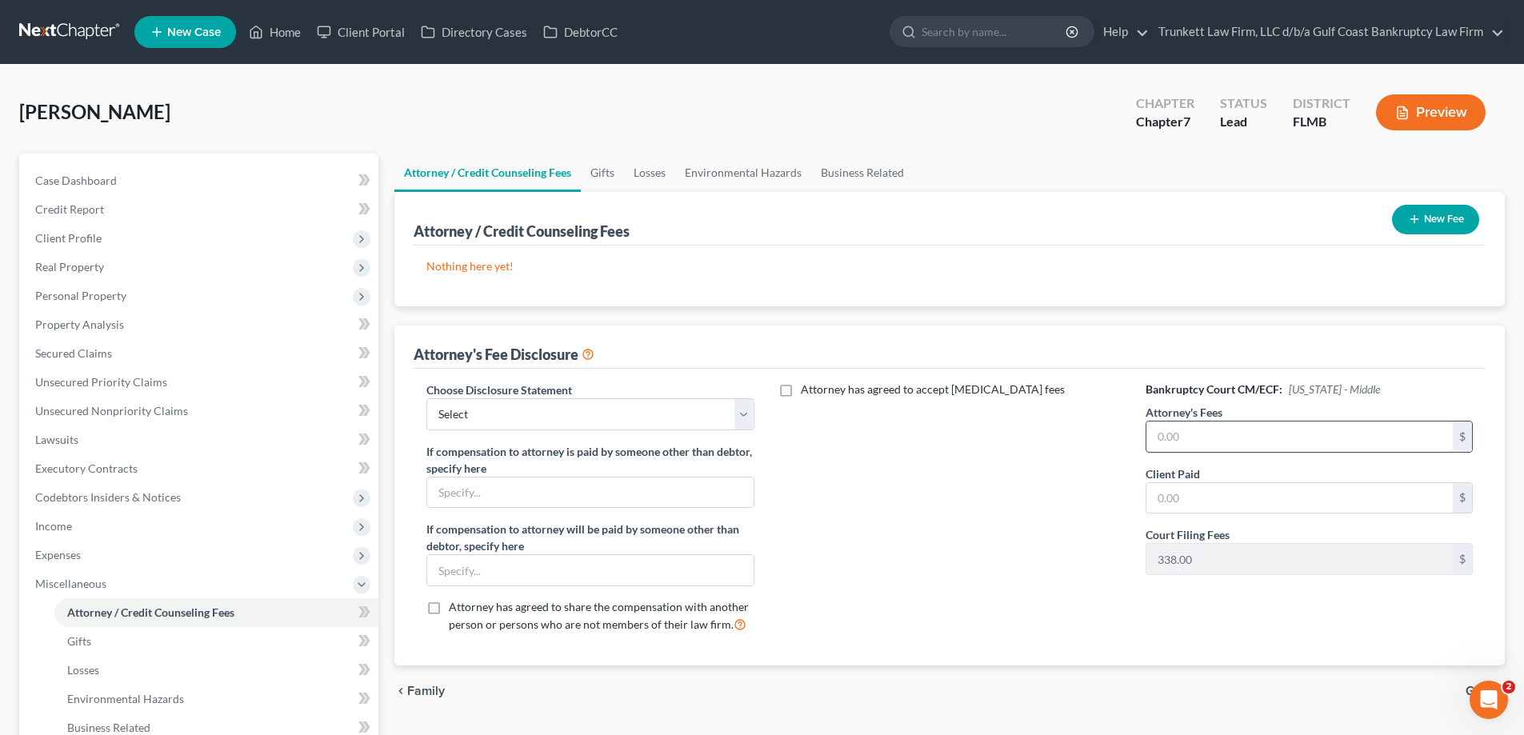
click at [1232, 438] on input "text" at bounding box center [1300, 437] width 306 height 30
type input "1,535"
click at [1212, 498] on input "text" at bounding box center [1300, 498] width 306 height 30
type input "1,535"
click at [515, 409] on select "Select Attorney fee Disclosure" at bounding box center [590, 415] width 327 height 32
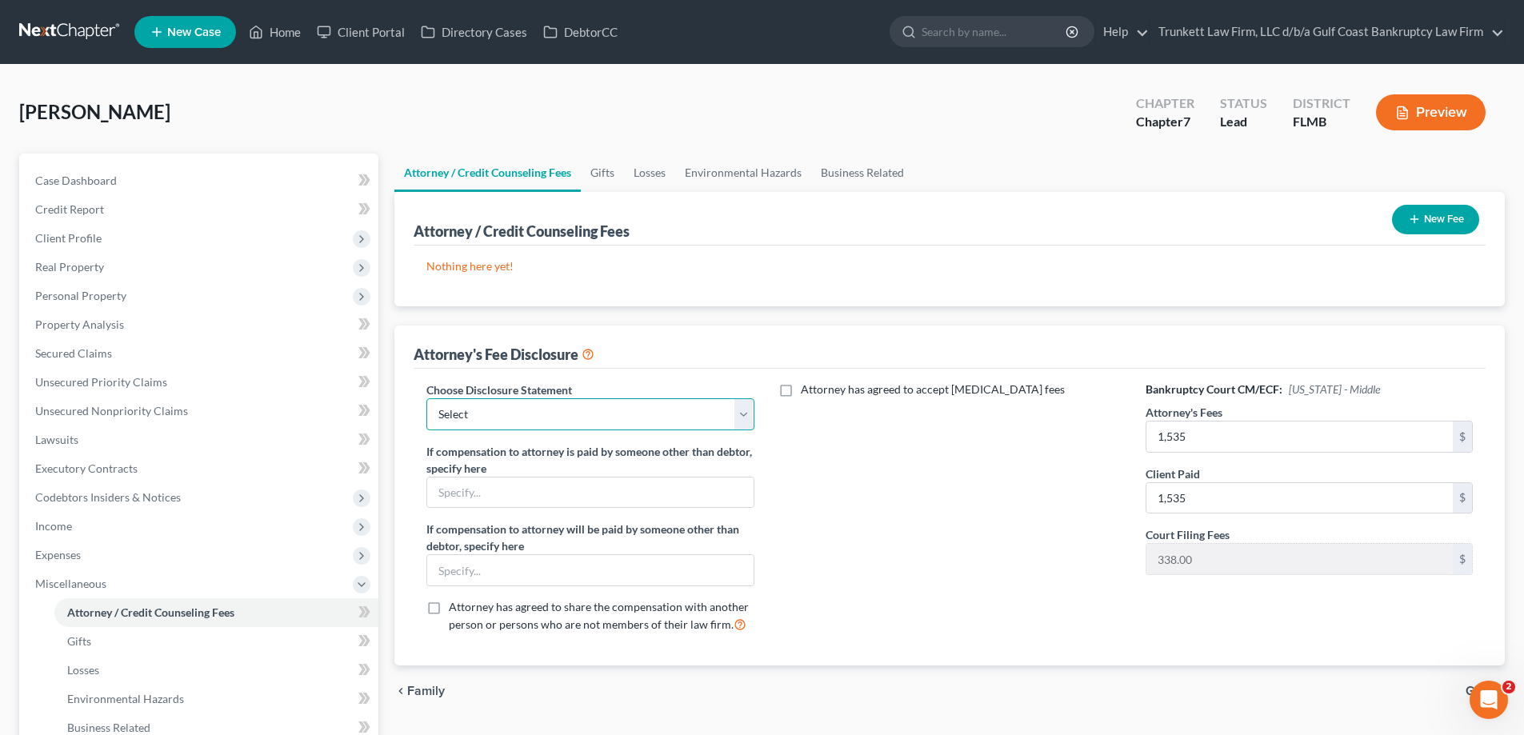
select select "0"
click at [427, 399] on select "Select Attorney fee Disclosure" at bounding box center [590, 415] width 327 height 32
click at [1419, 217] on icon "button" at bounding box center [1414, 219] width 13 height 13
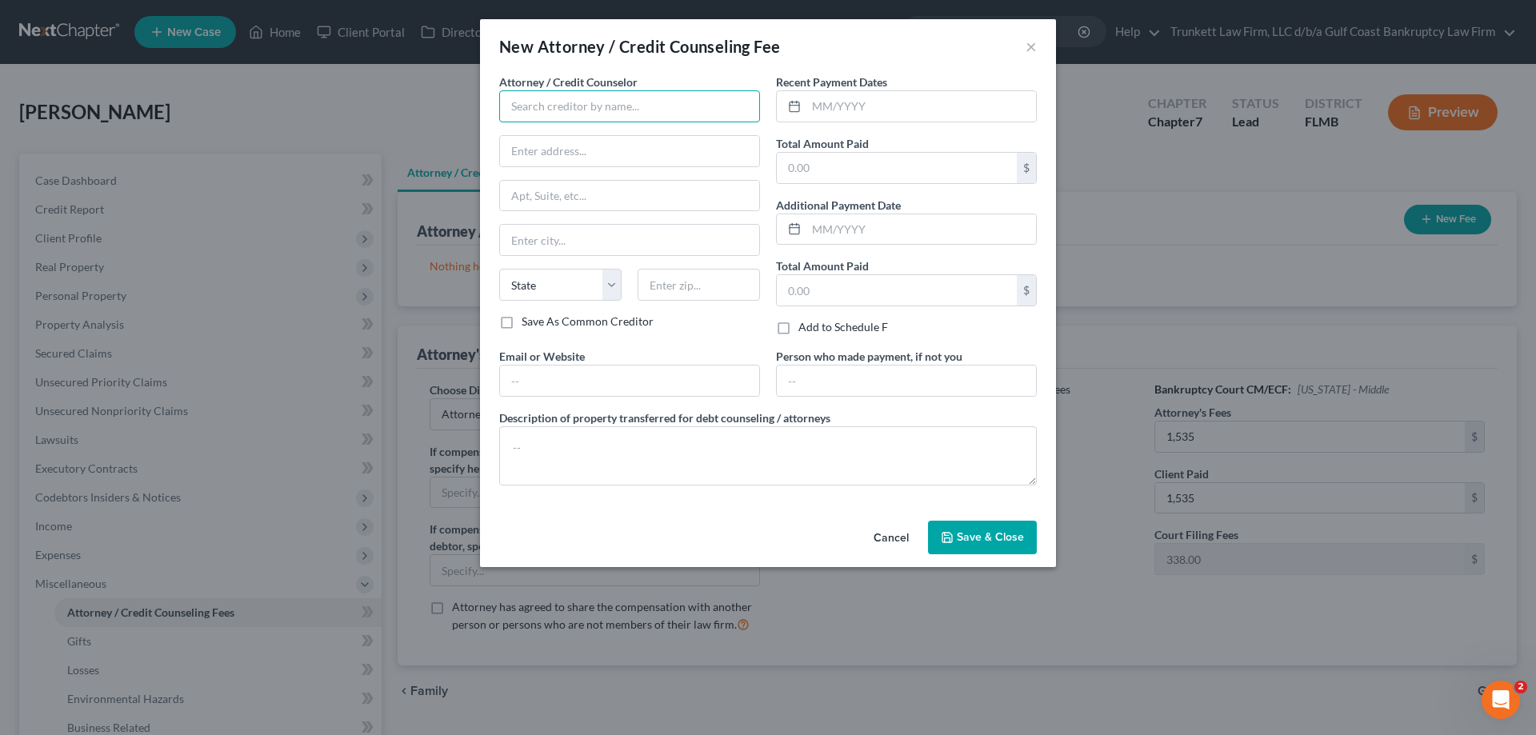
click at [569, 110] on input "text" at bounding box center [629, 106] width 261 height 32
click at [835, 99] on input "text" at bounding box center [922, 106] width 230 height 30
type input "Trunkett Law Firm d/b/a Gulf Coast Bankruptcy Law Firm"
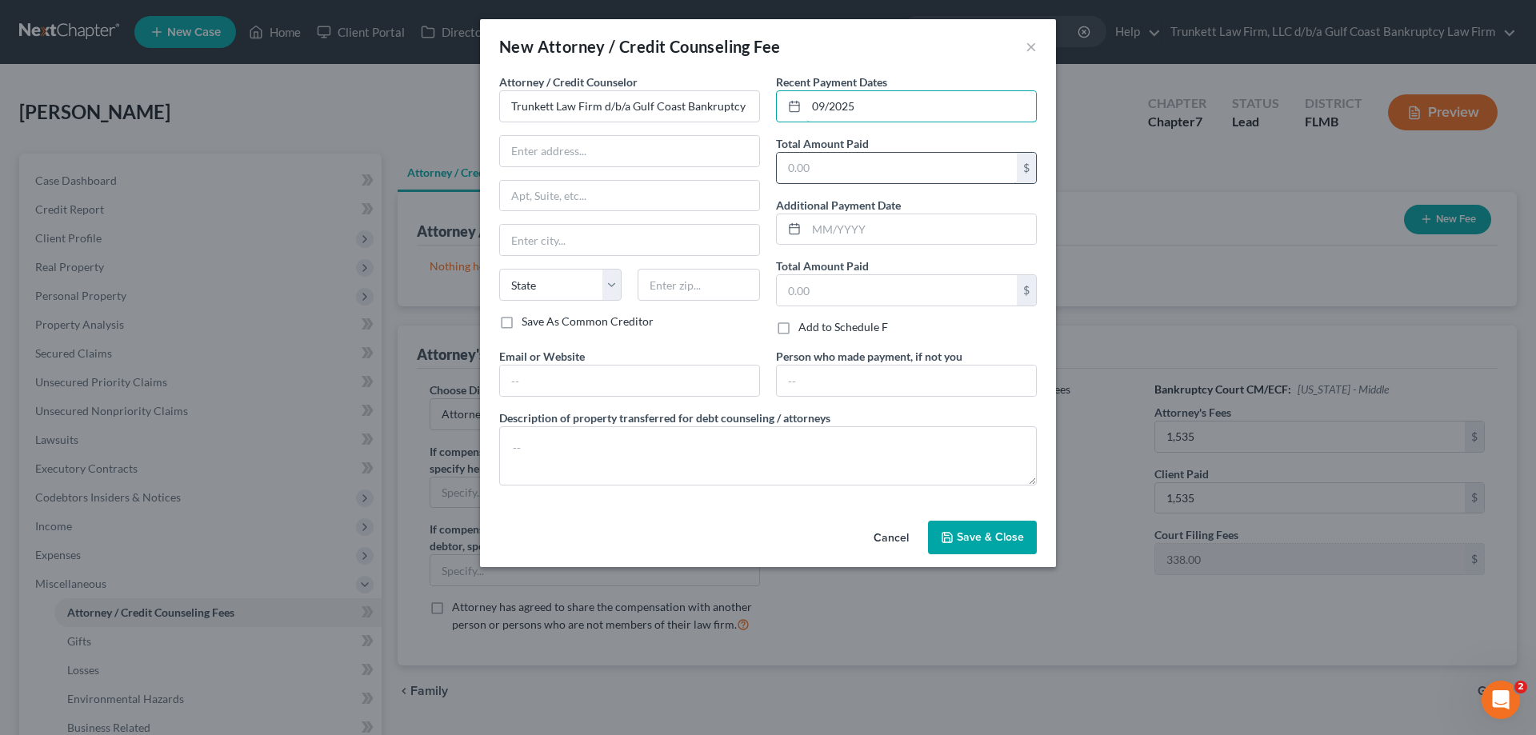
type input "09/2025"
click at [822, 170] on input "text" at bounding box center [897, 168] width 240 height 30
type input "1,025"
click at [812, 101] on input "09/2025" at bounding box center [922, 106] width 230 height 30
type input "10/2025"
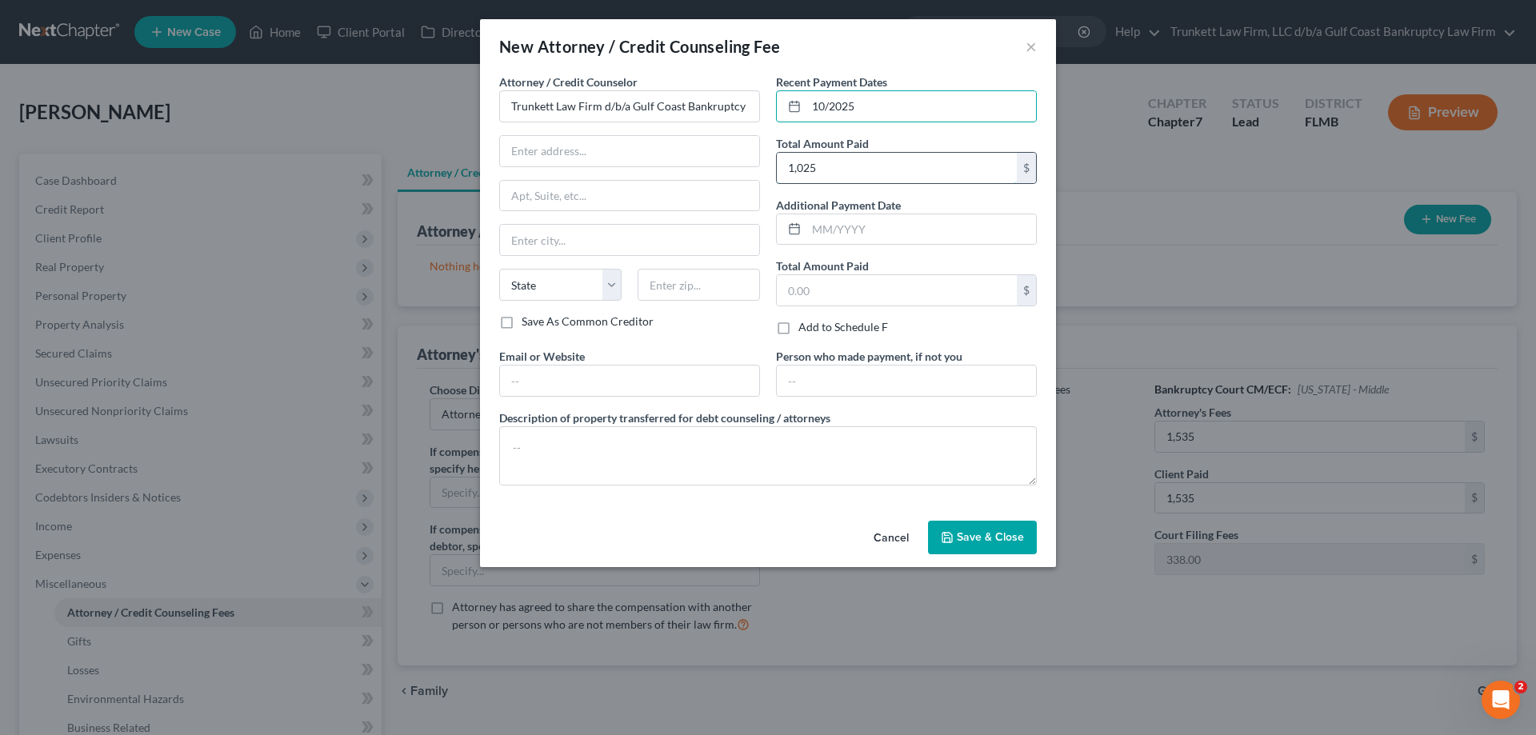
click at [831, 170] on input "1,025" at bounding box center [897, 168] width 240 height 30
type input "1,000"
click at [825, 234] on input "text" at bounding box center [922, 229] width 230 height 30
type input "09/2025"
click at [839, 284] on input "text" at bounding box center [897, 290] width 240 height 30
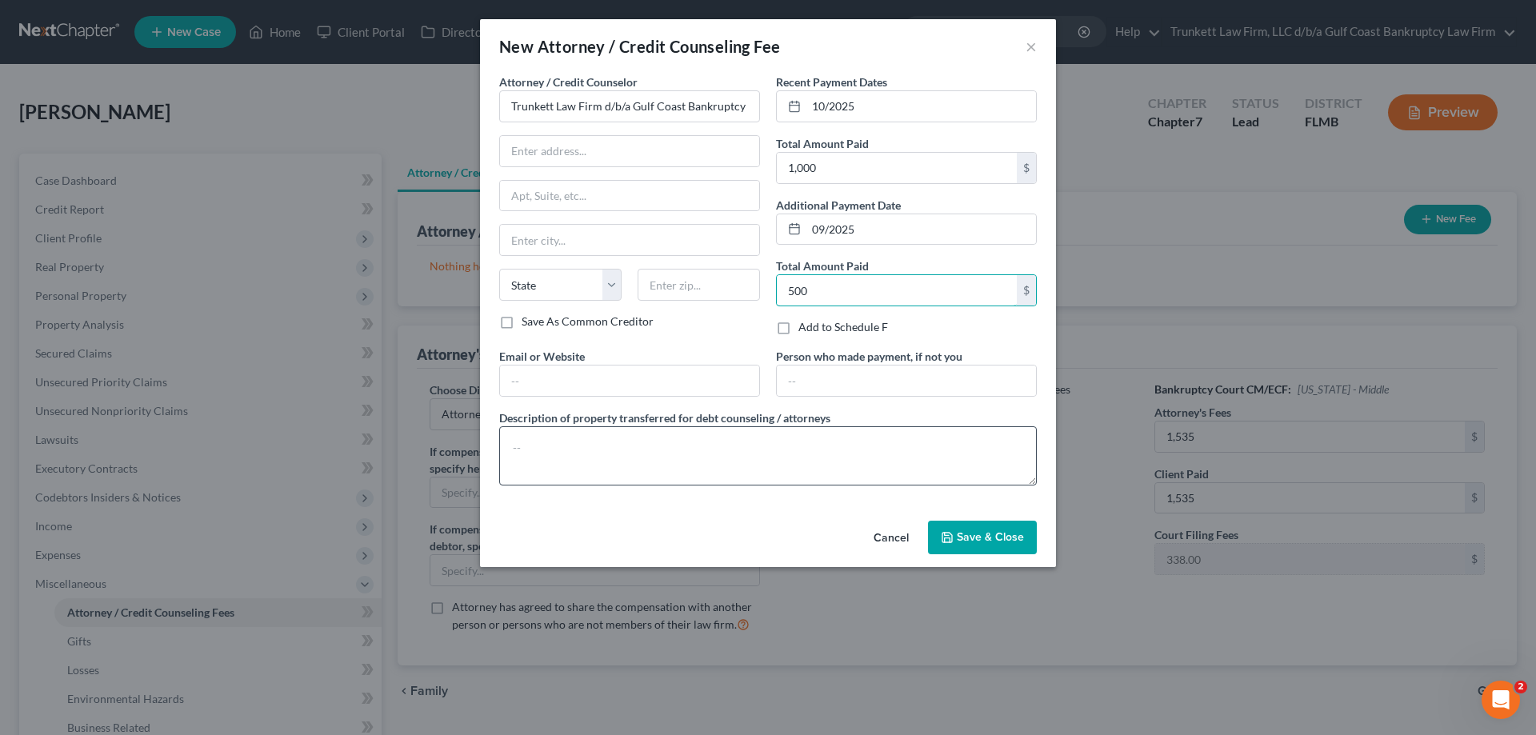
type input "500"
drag, startPoint x: 539, startPoint y: 435, endPoint x: 551, endPoint y: 435, distance: 11.2
click at [542, 435] on textarea at bounding box center [768, 456] width 538 height 59
type textarea "Bankruptcy attorney fee. Also paid credit report of $38.00"
click at [989, 547] on button "Save & Close" at bounding box center [982, 538] width 109 height 34
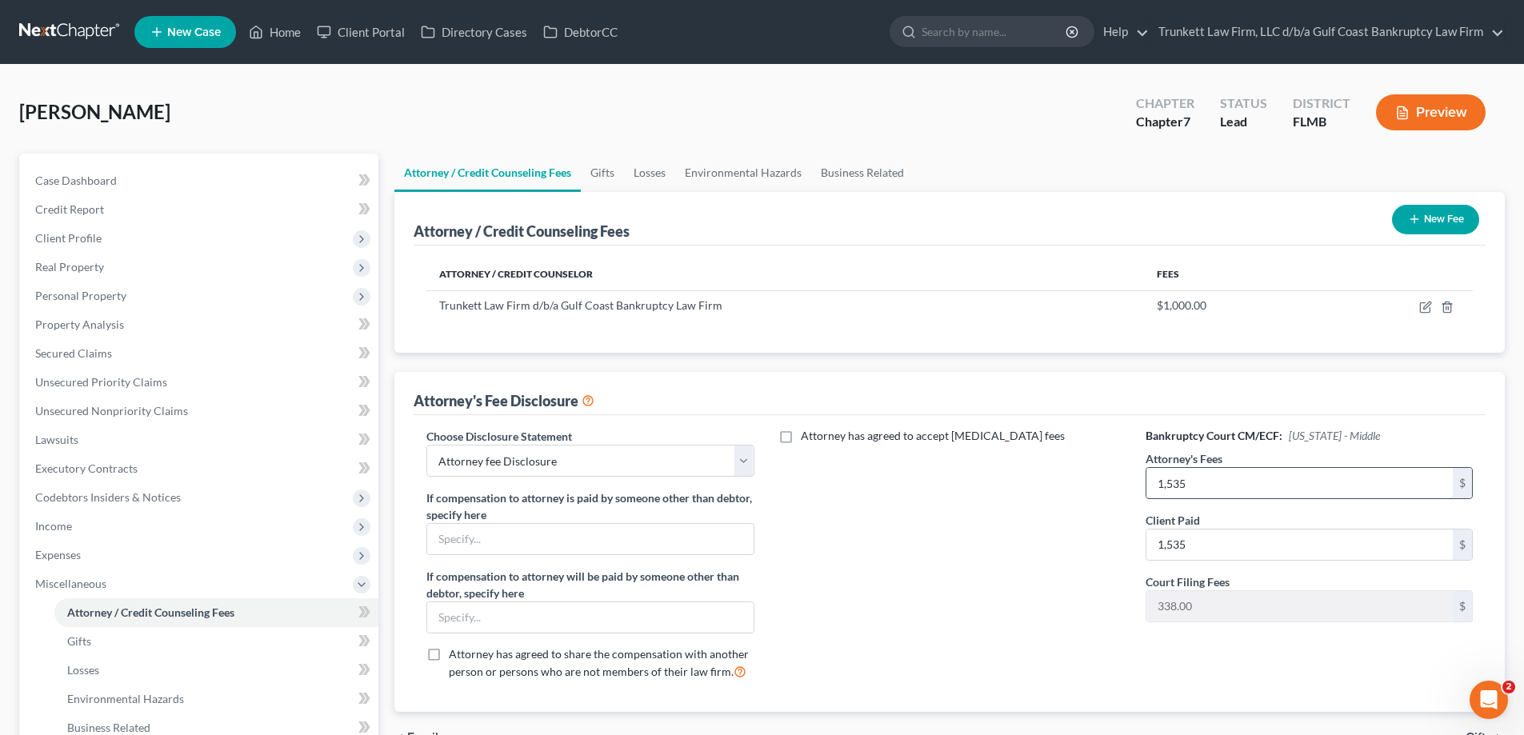
click at [1195, 479] on input "1,535" at bounding box center [1300, 483] width 306 height 30
drag, startPoint x: 1196, startPoint y: 479, endPoint x: 1280, endPoint y: 411, distance: 107.6
type input "1,500"
click at [1196, 543] on input "1,535" at bounding box center [1300, 545] width 306 height 30
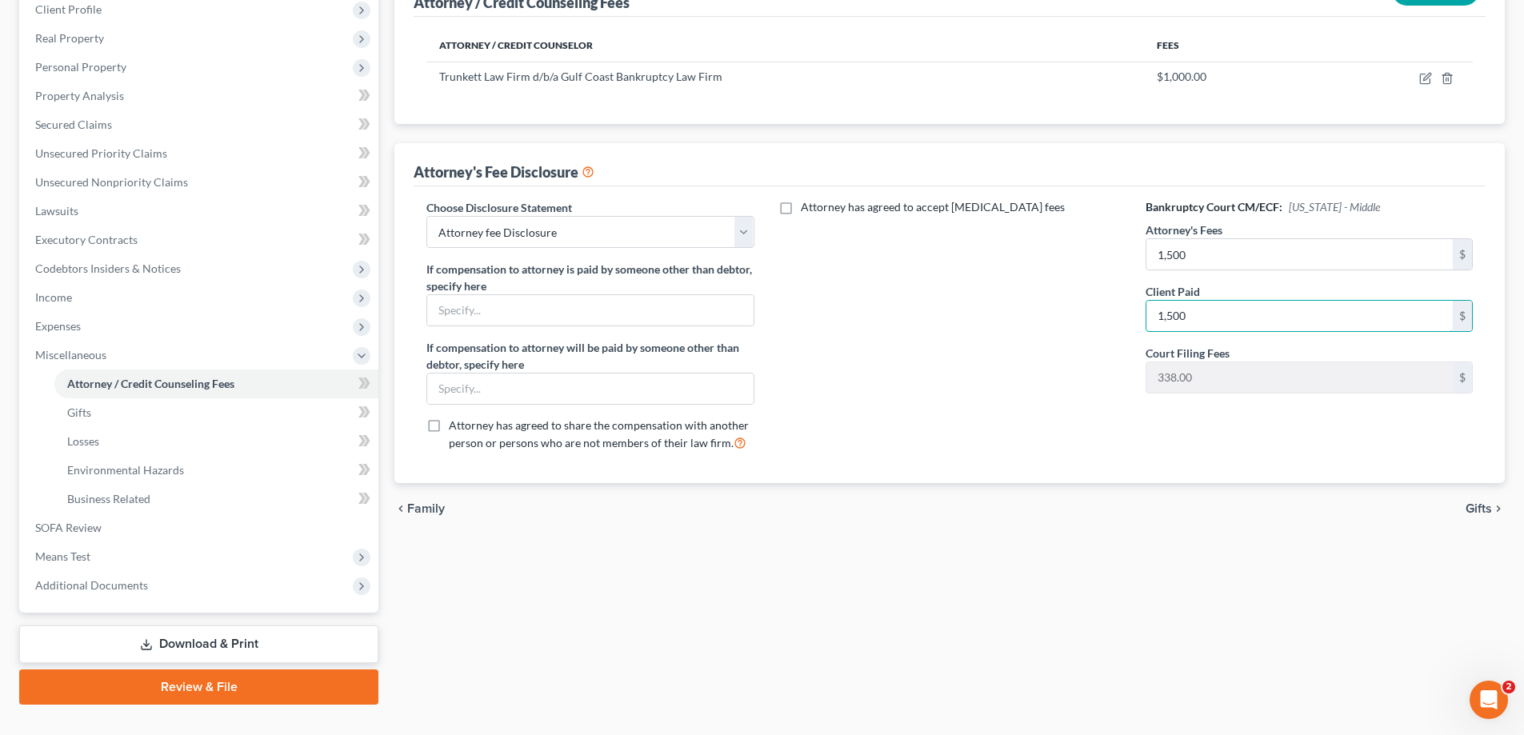
scroll to position [259, 0]
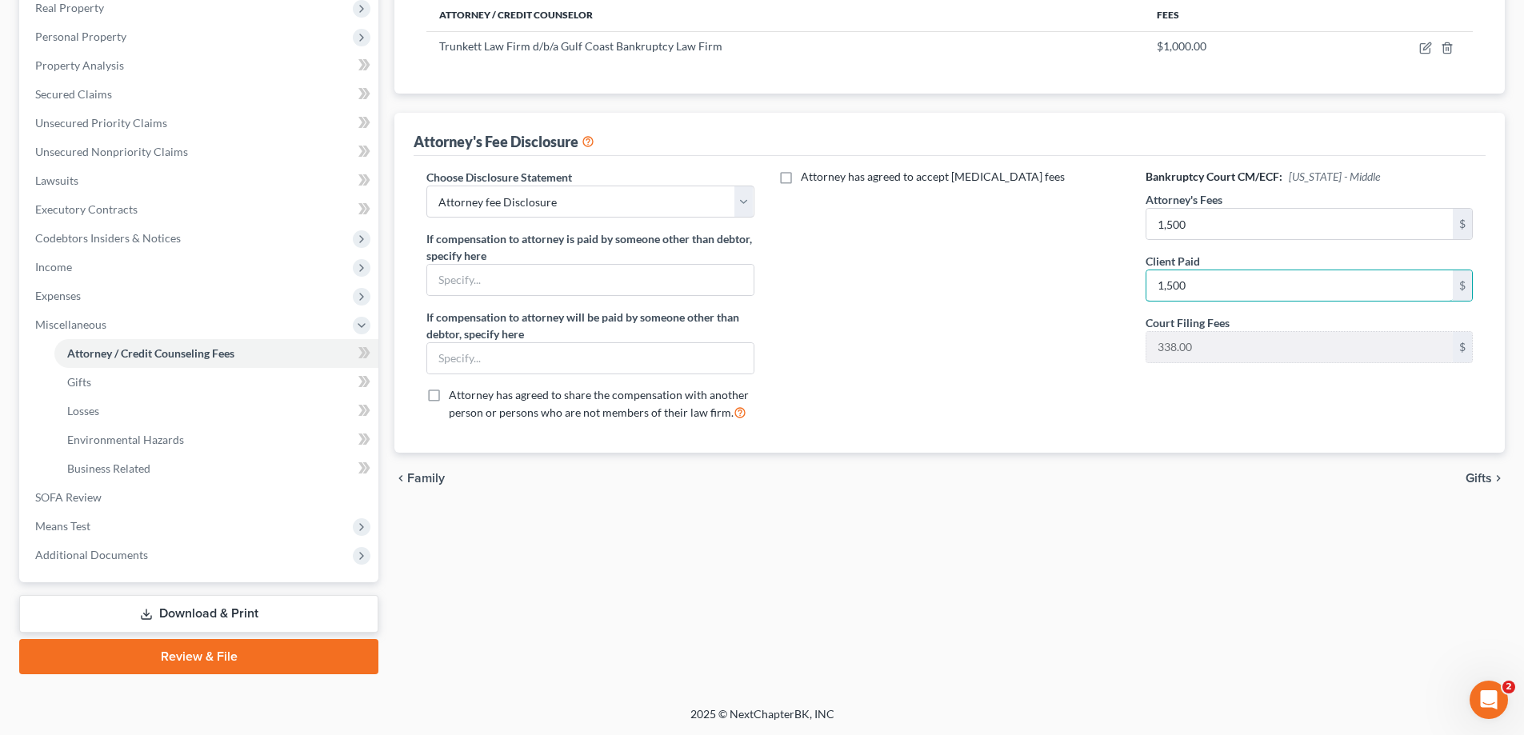
type input "1,500"
click at [207, 610] on link "Download & Print" at bounding box center [198, 614] width 359 height 38
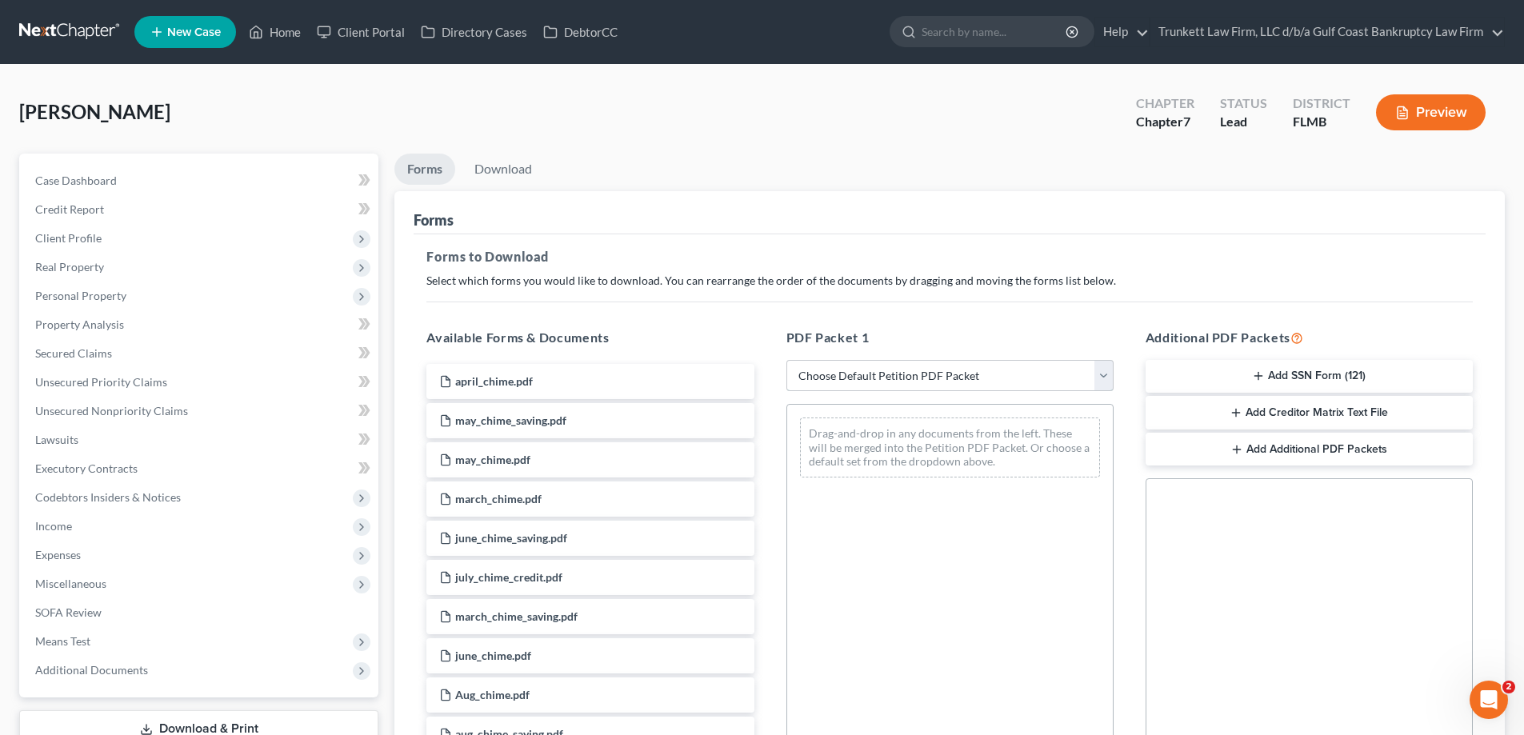
drag, startPoint x: 961, startPoint y: 367, endPoint x: 961, endPoint y: 377, distance: 10.4
click at [961, 367] on select "Choose Default Petition PDF Packet Complete Bankruptcy Petition (all forms and …" at bounding box center [950, 376] width 327 height 32
select select "0"
click at [787, 360] on select "Choose Default Petition PDF Packet Complete Bankruptcy Petition (all forms and …" at bounding box center [950, 376] width 327 height 32
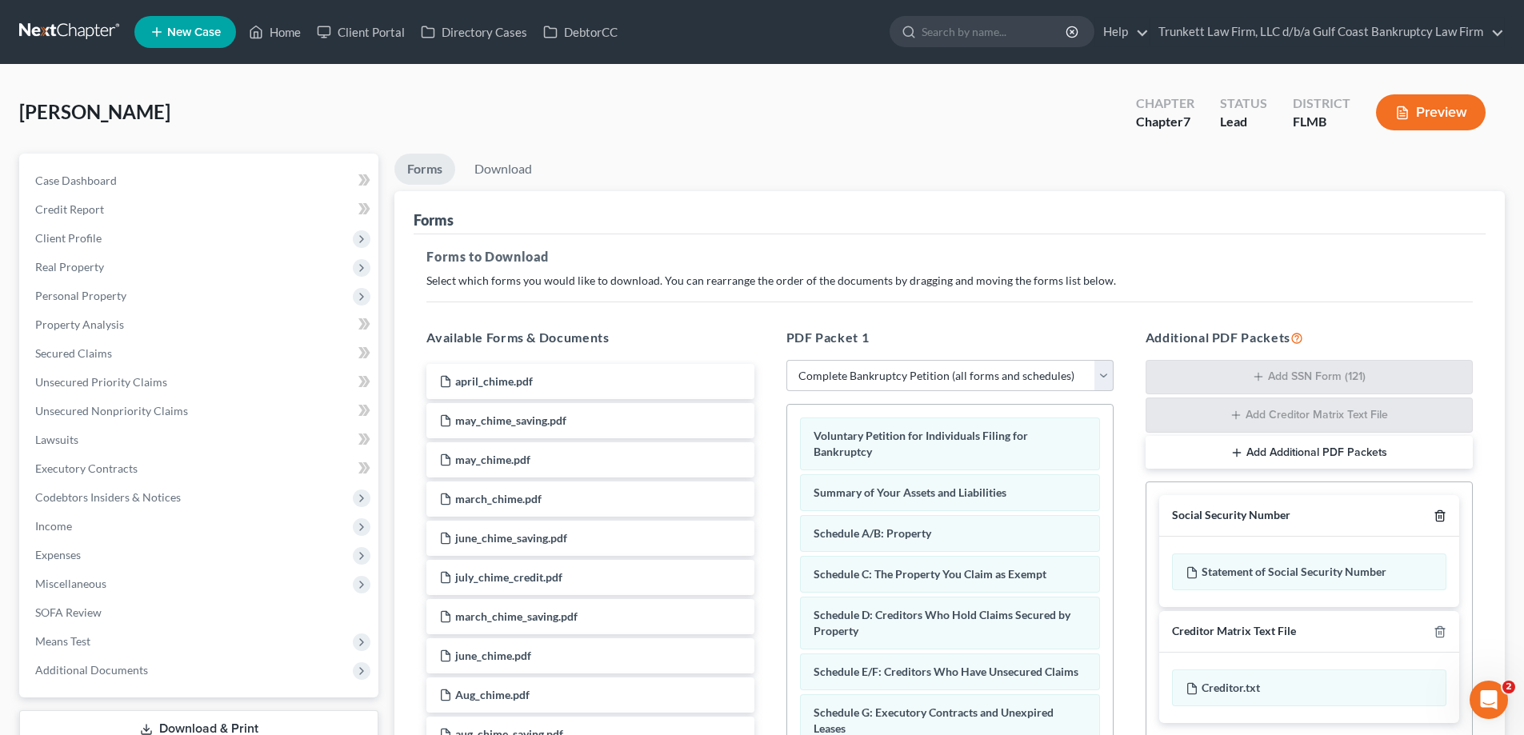
click at [1439, 512] on icon "button" at bounding box center [1439, 516] width 7 height 10
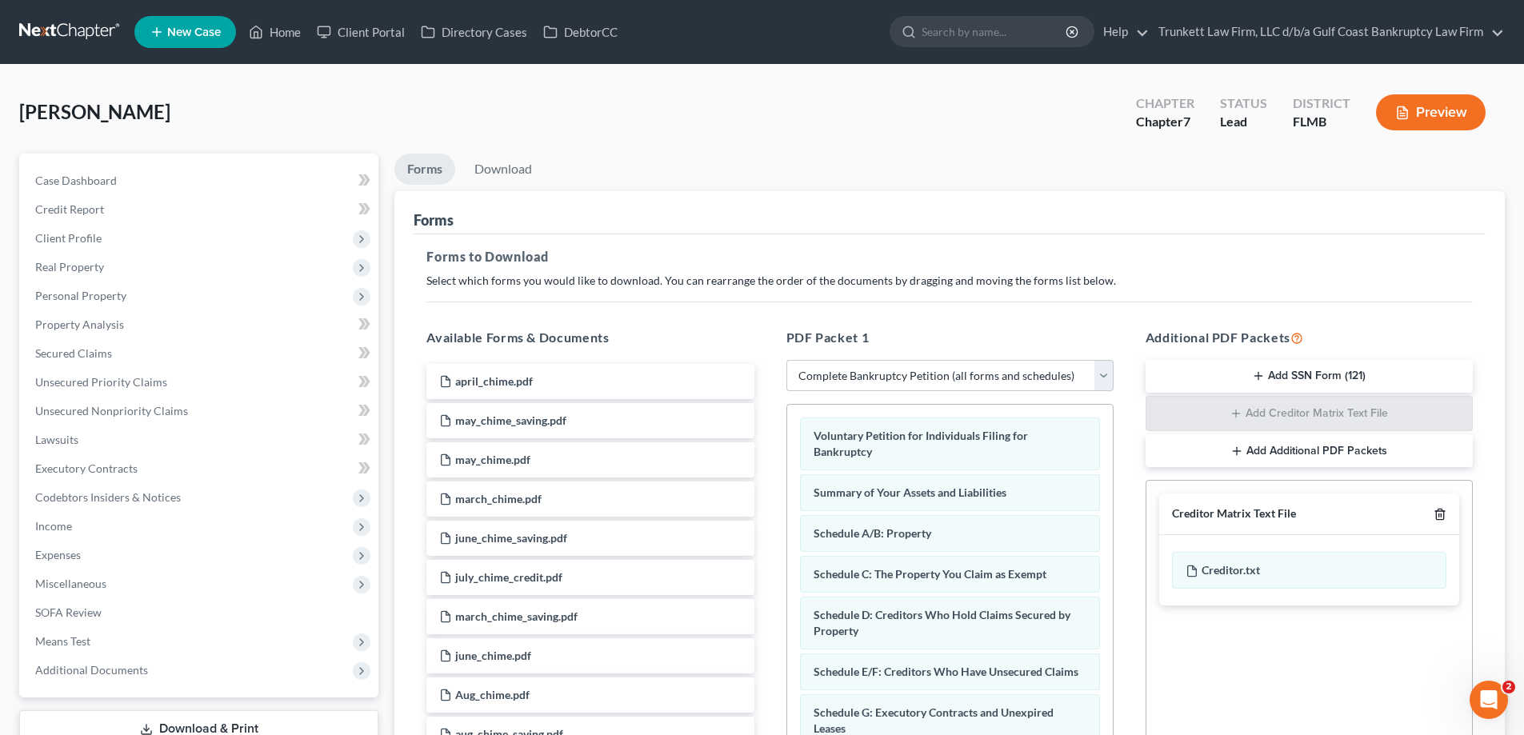
click at [1436, 510] on icon "button" at bounding box center [1440, 514] width 13 height 13
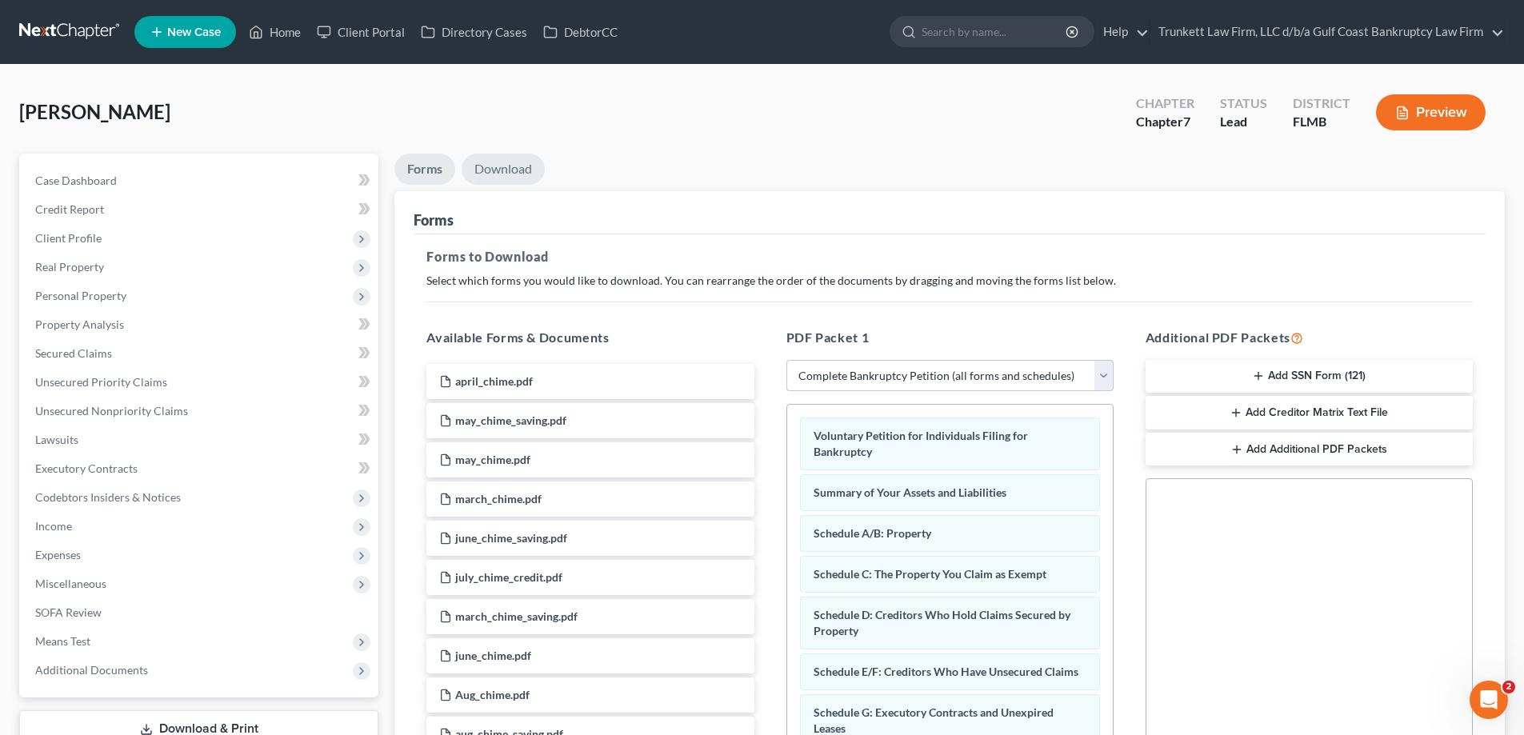
click at [514, 162] on link "Download" at bounding box center [503, 169] width 83 height 31
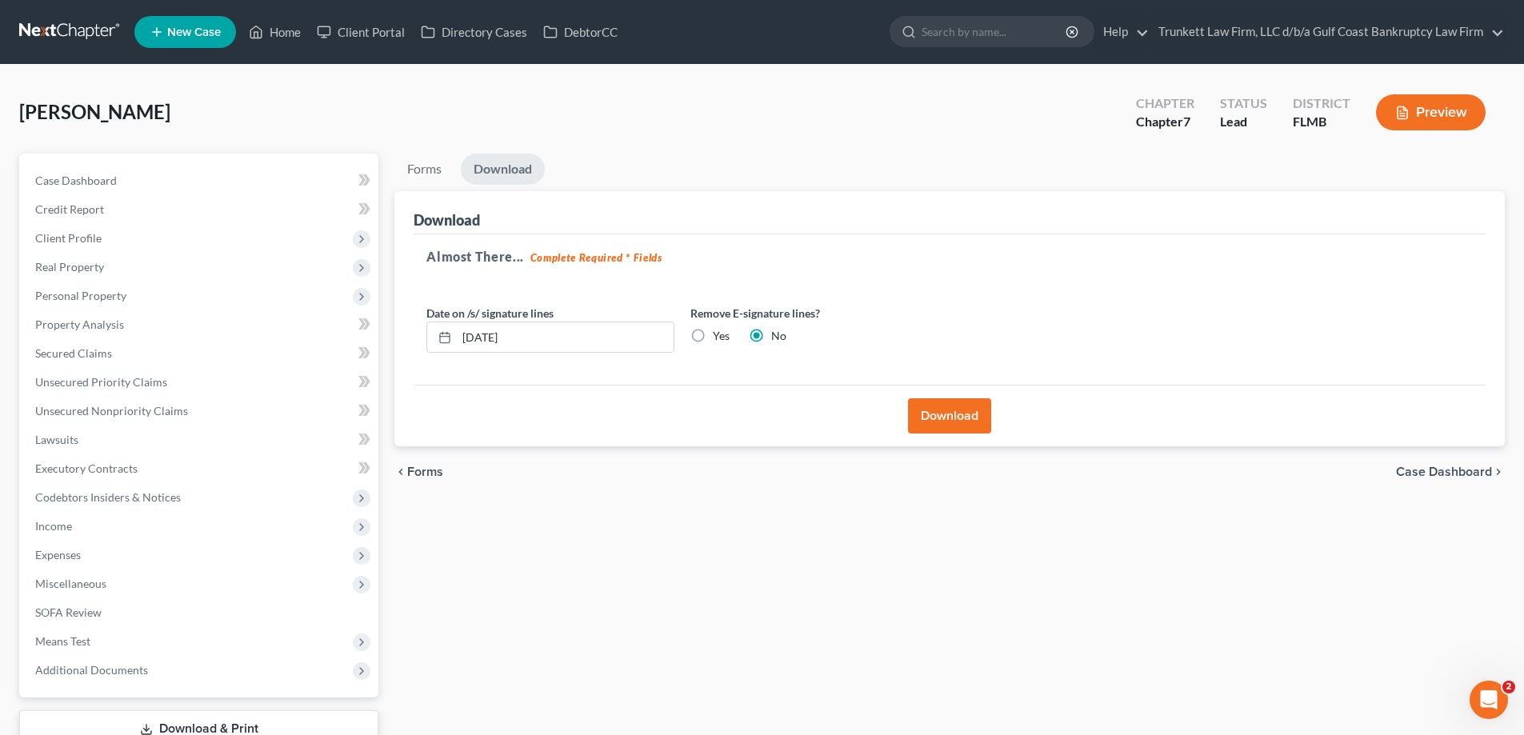
click at [947, 412] on button "Download" at bounding box center [949, 416] width 83 height 35
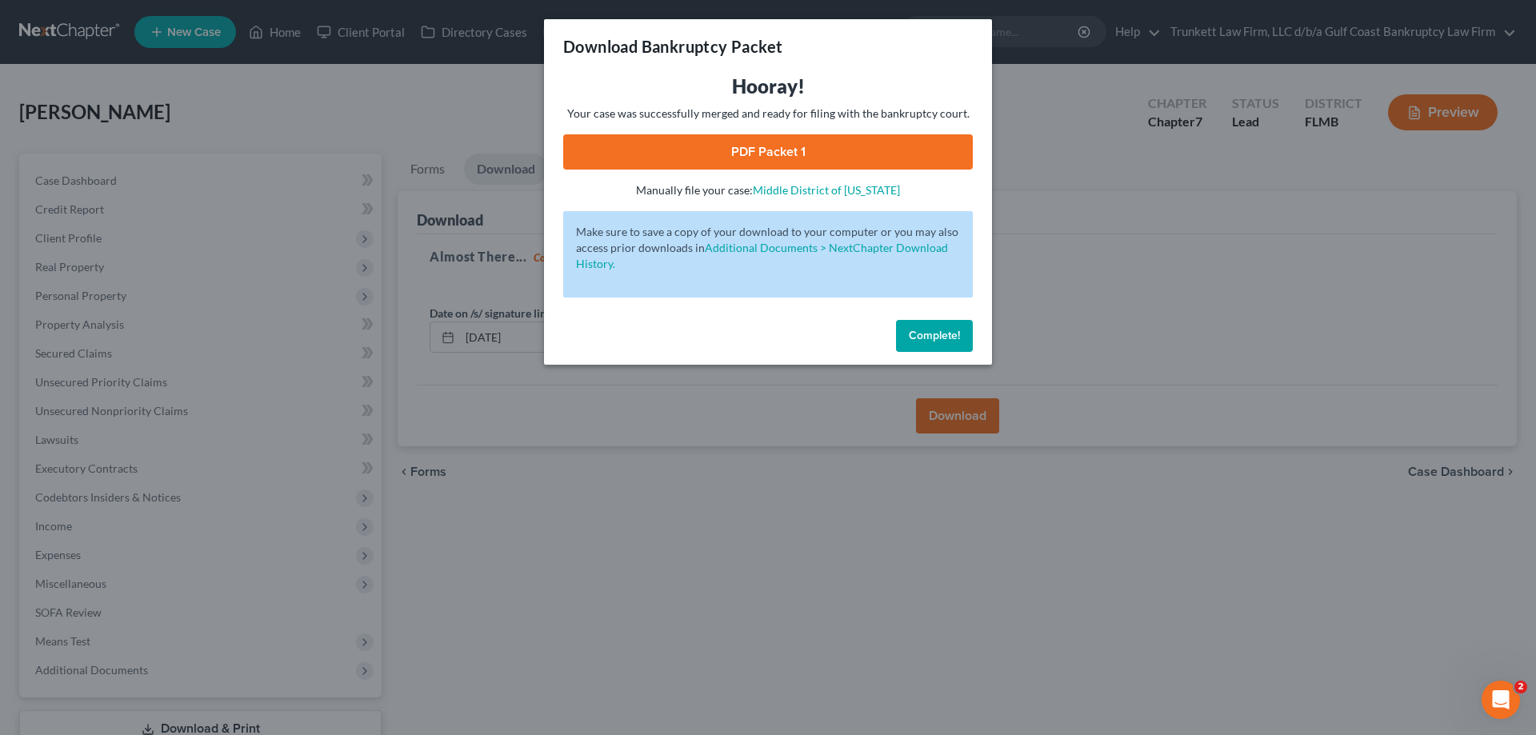
click at [799, 150] on link "PDF Packet 1" at bounding box center [768, 151] width 410 height 35
click at [937, 331] on span "Complete!" at bounding box center [934, 336] width 51 height 14
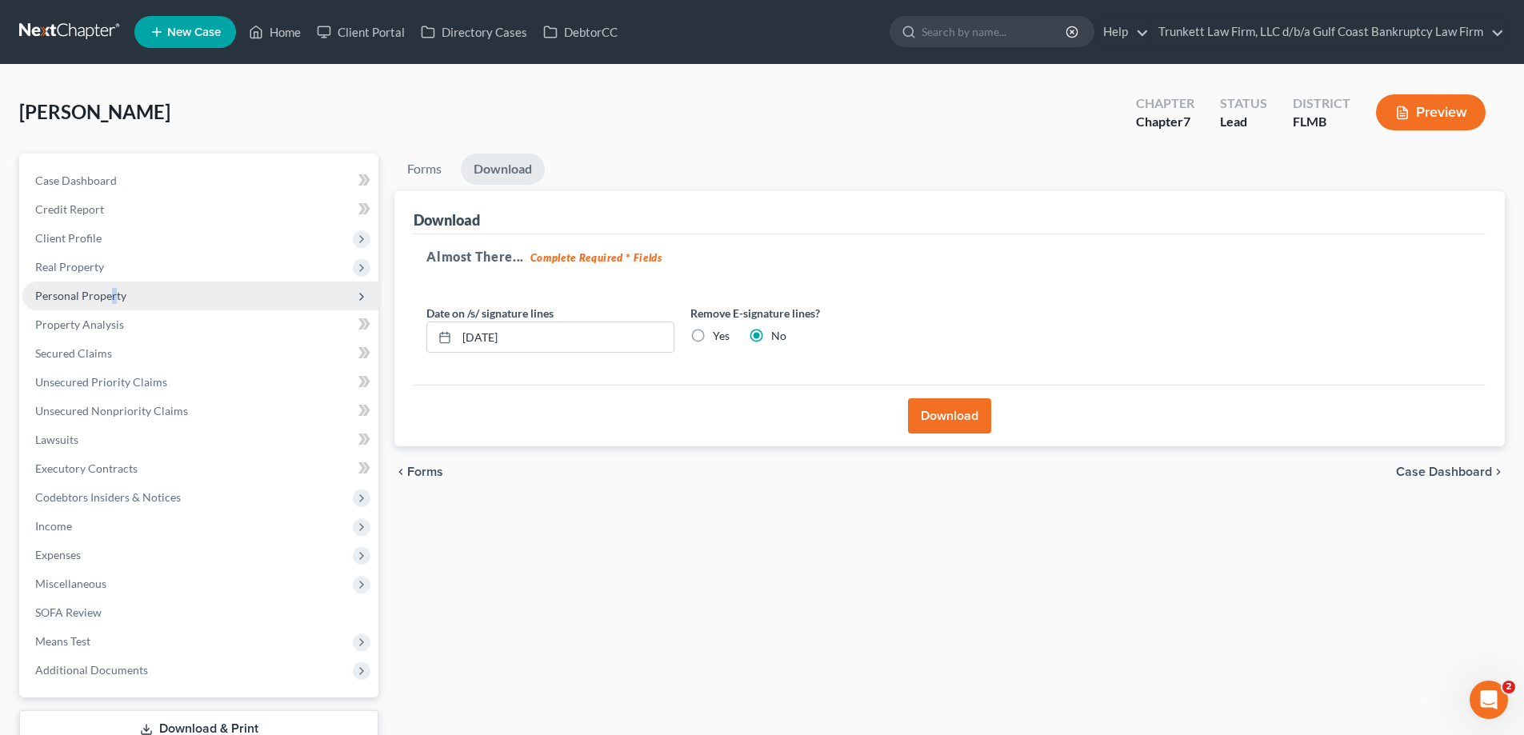
click at [113, 290] on span "Personal Property" at bounding box center [80, 296] width 91 height 14
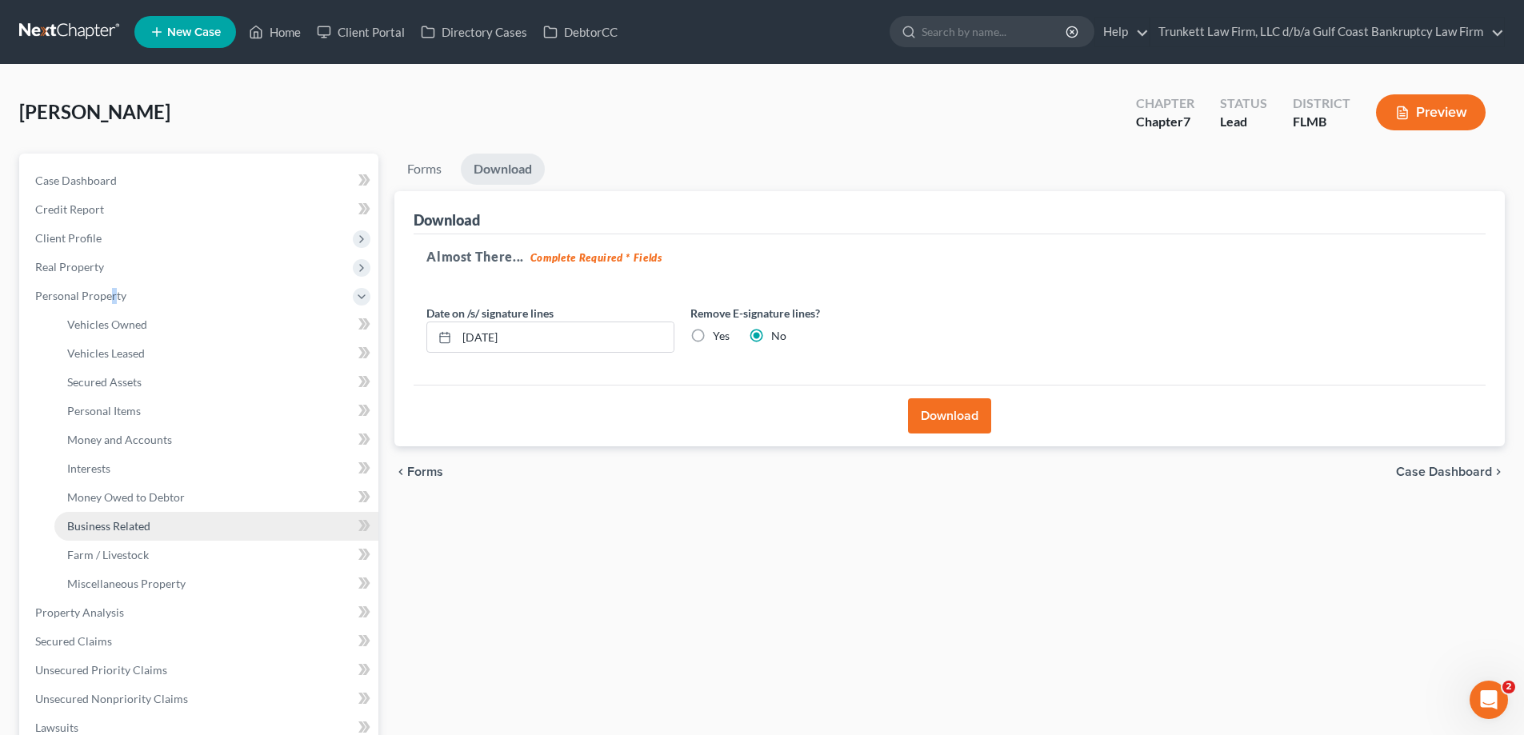
click at [147, 526] on span "Business Related" at bounding box center [108, 526] width 83 height 14
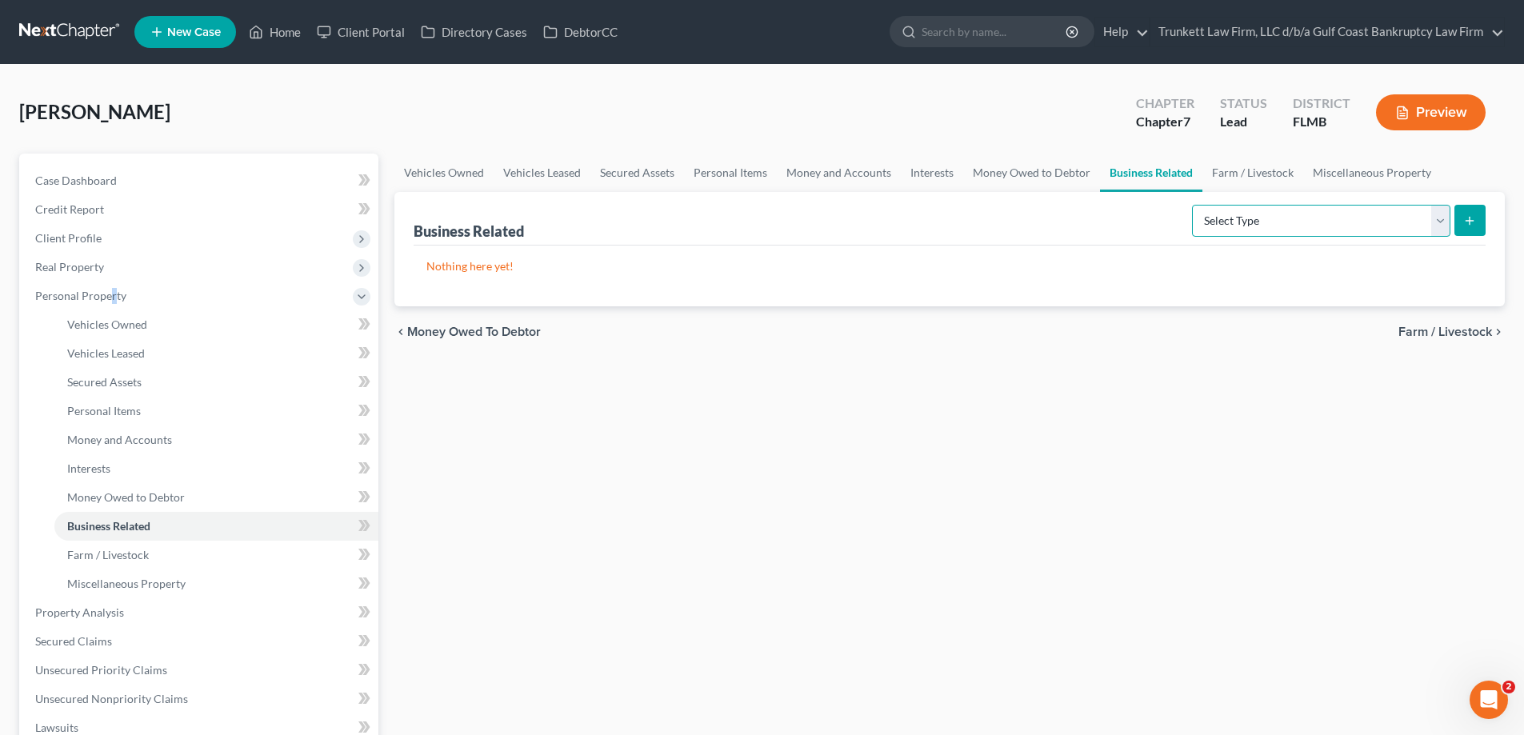
click at [1441, 221] on select "Select Type Customer Lists Franchises Inventory Licenses Machinery Office Equip…" at bounding box center [1321, 221] width 258 height 32
click at [149, 493] on span "Money Owed to Debtor" at bounding box center [126, 498] width 118 height 14
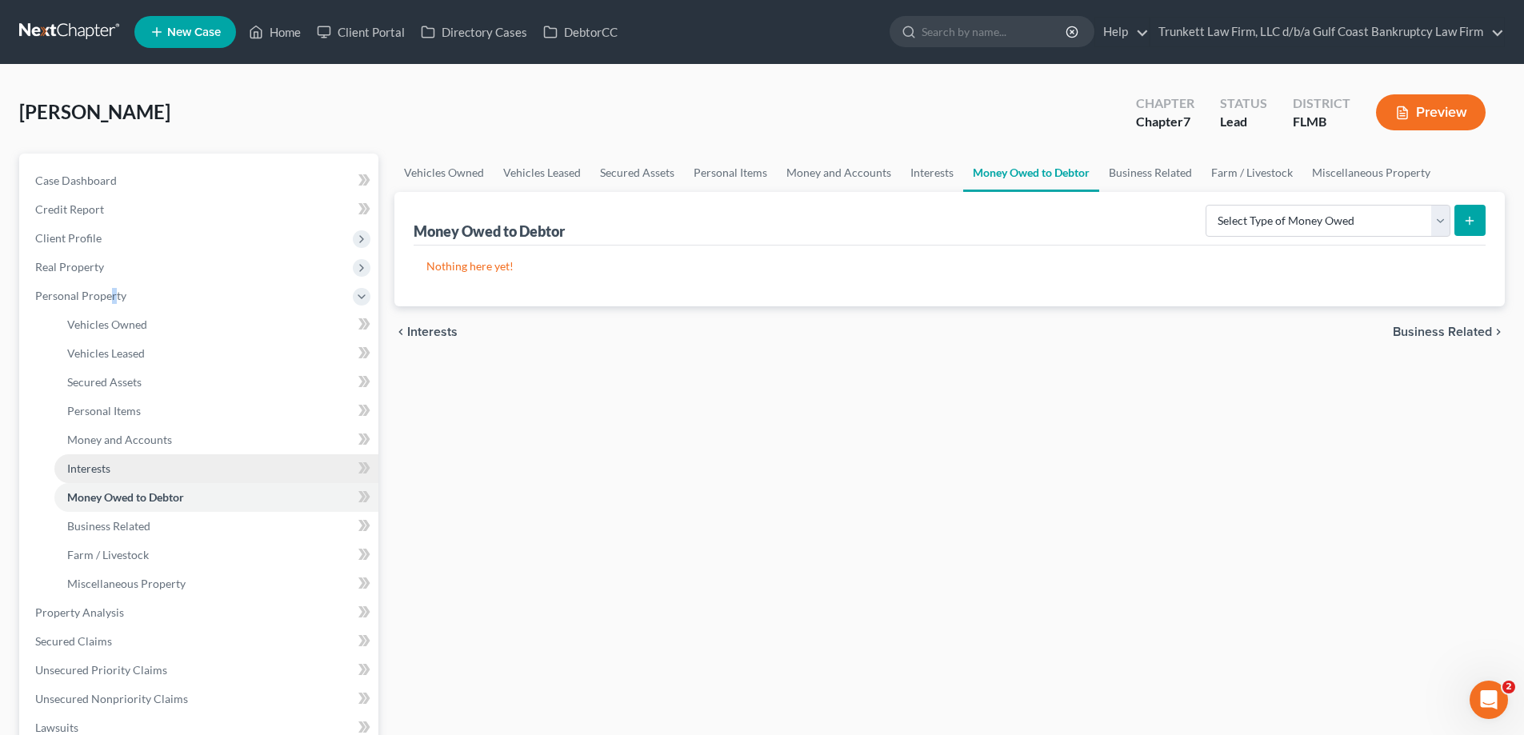
click at [135, 466] on link "Interests" at bounding box center [216, 469] width 324 height 29
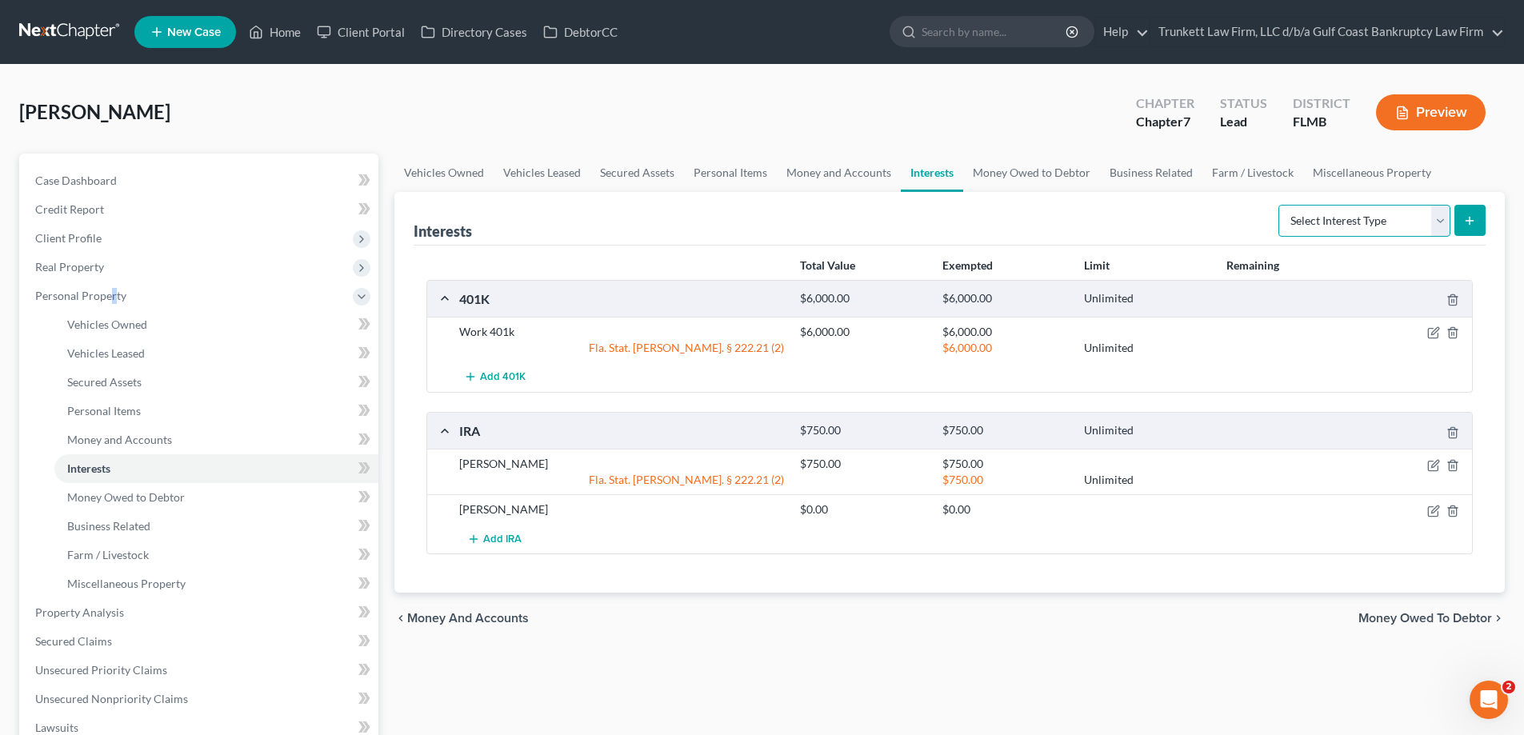
click at [1440, 221] on select "Select Interest Type 401K Annuity Bond Education IRA Government Bond Government…" at bounding box center [1365, 221] width 172 height 32
select select "incorporated_business"
click at [1280, 205] on select "Select Interest Type 401K Annuity Bond Education IRA Government Bond Government…" at bounding box center [1365, 221] width 172 height 32
click at [1480, 225] on button "submit" at bounding box center [1470, 220] width 31 height 31
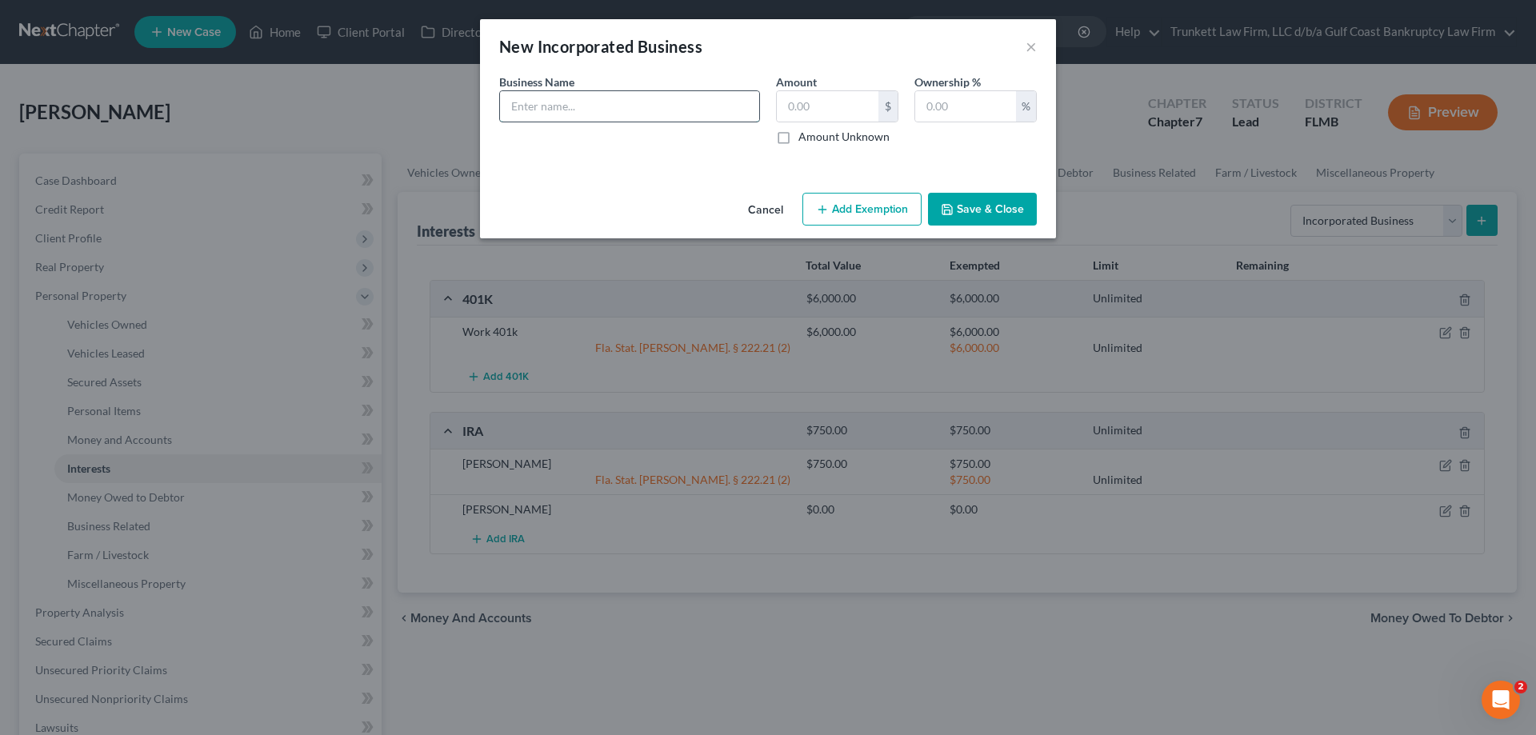
click at [590, 121] on input "text" at bounding box center [629, 106] width 259 height 30
click at [590, 113] on input "text" at bounding box center [629, 106] width 259 height 30
type input "Boro Publishing LLC"
click at [926, 119] on input "text" at bounding box center [965, 106] width 101 height 30
type input "100"
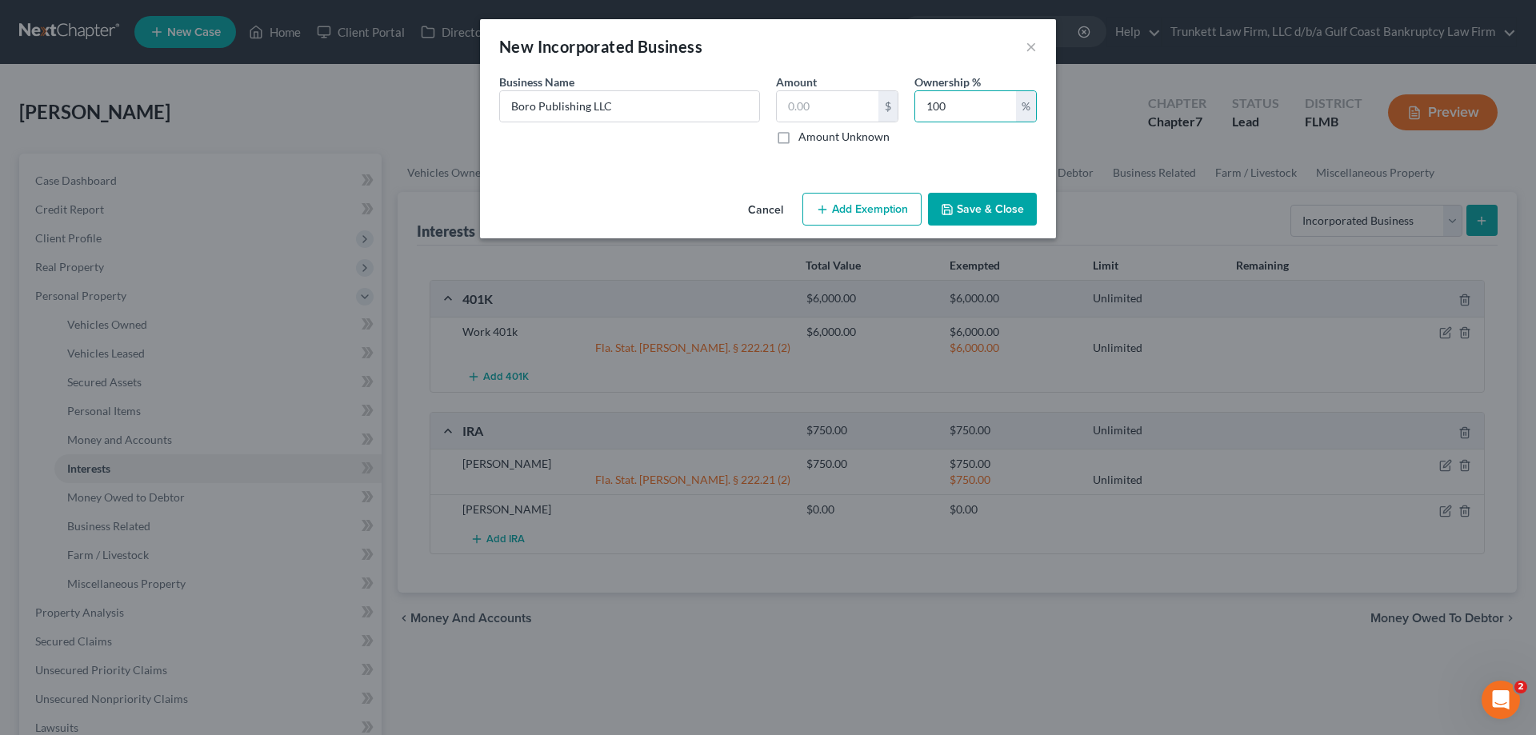
click at [992, 201] on button "Save & Close" at bounding box center [982, 210] width 109 height 34
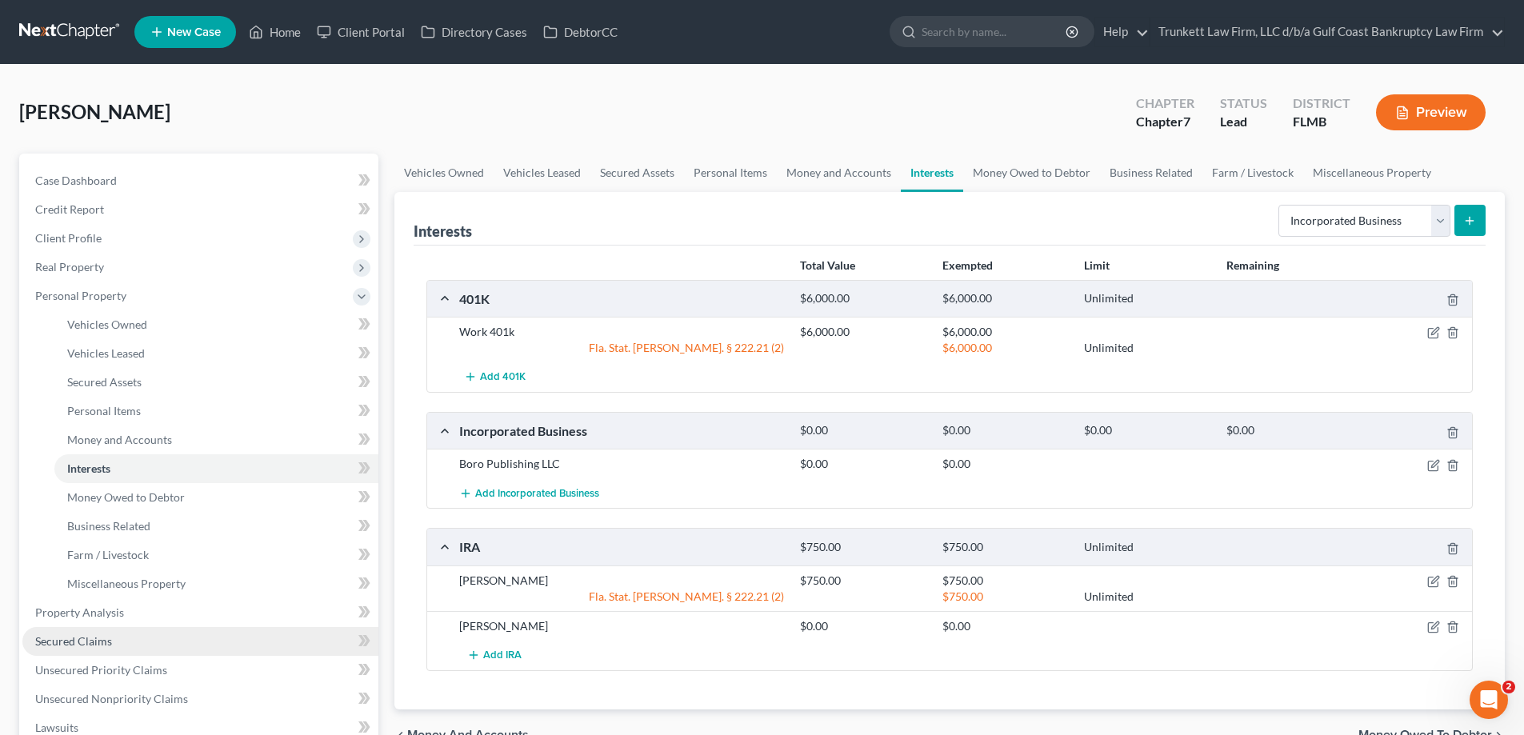
scroll to position [80, 0]
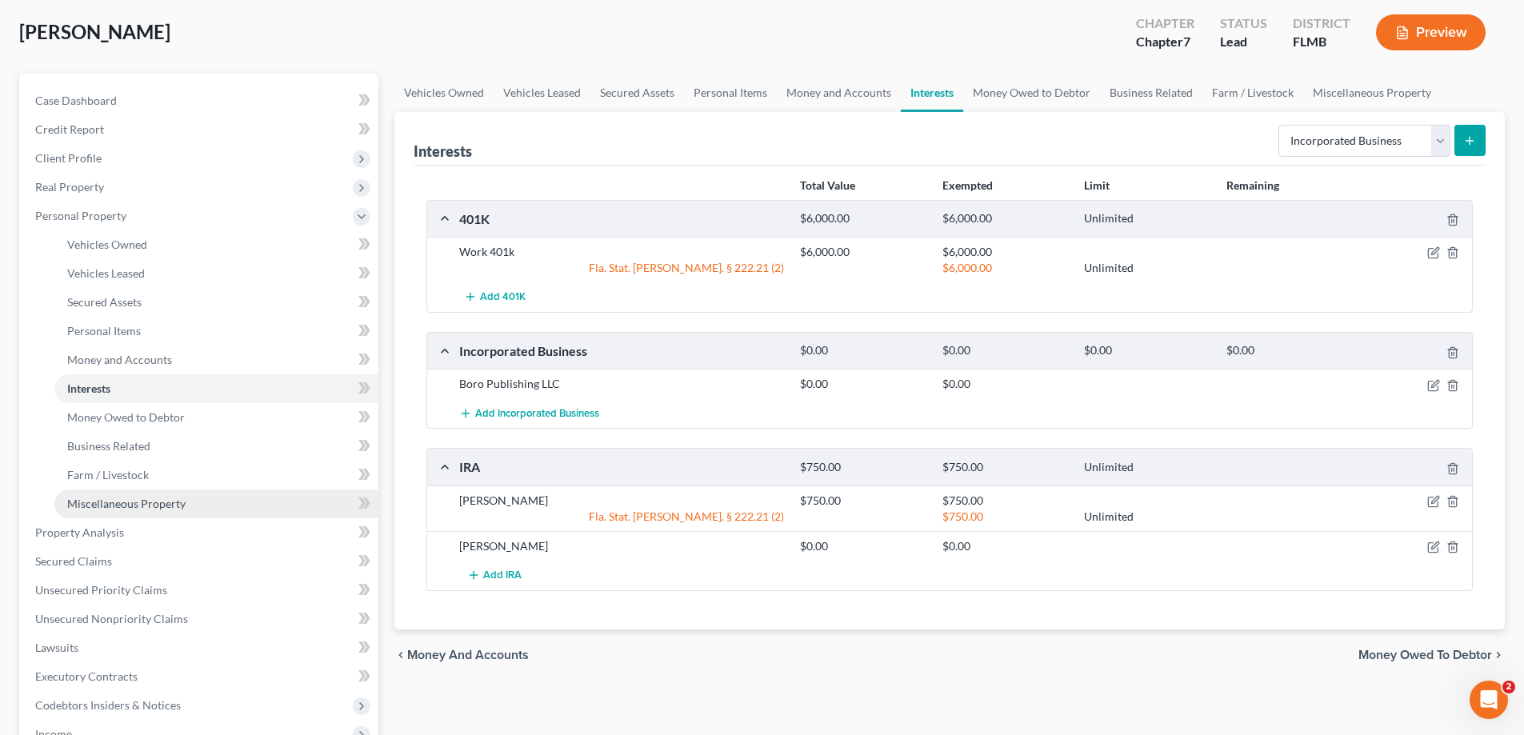
click at [151, 503] on span "Miscellaneous Property" at bounding box center [126, 504] width 118 height 14
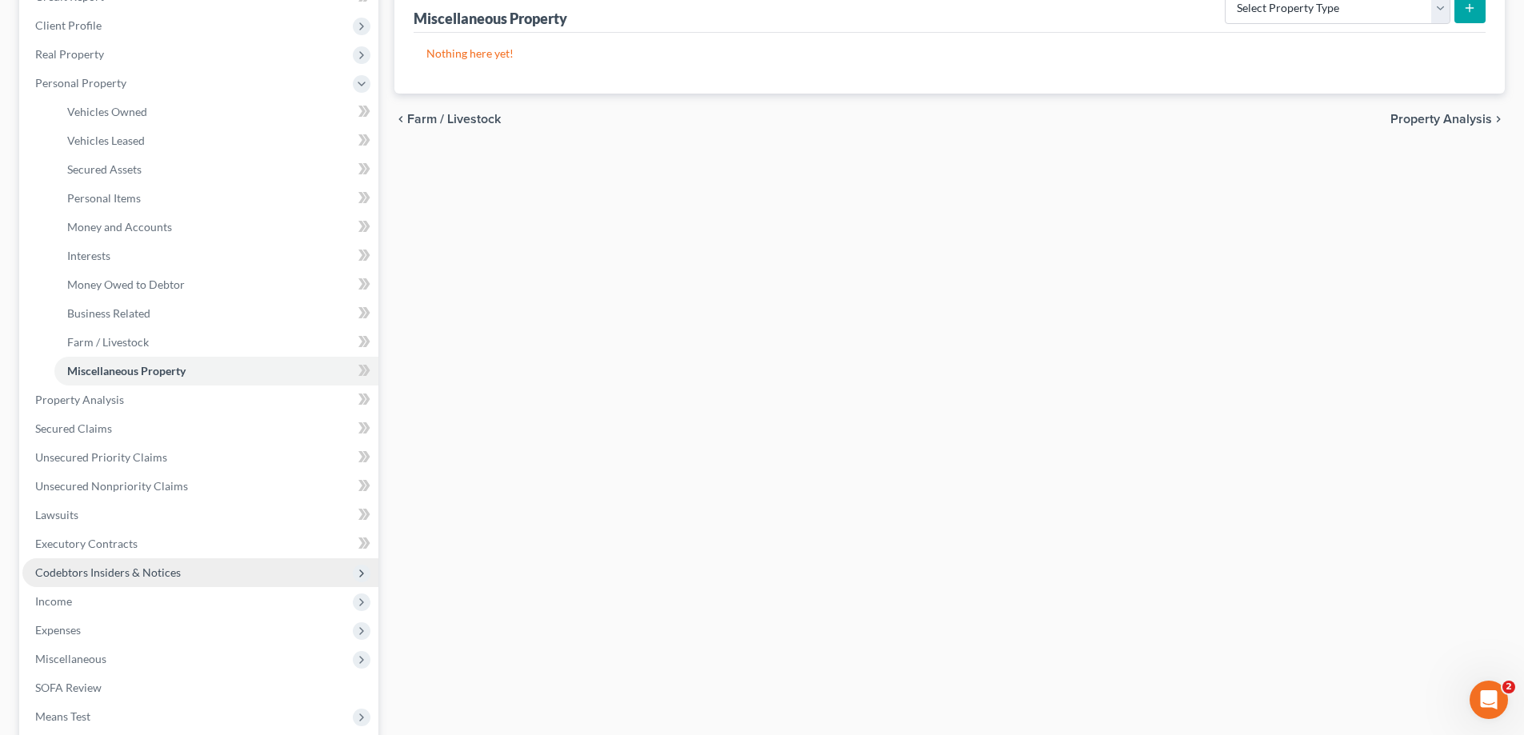
scroll to position [320, 0]
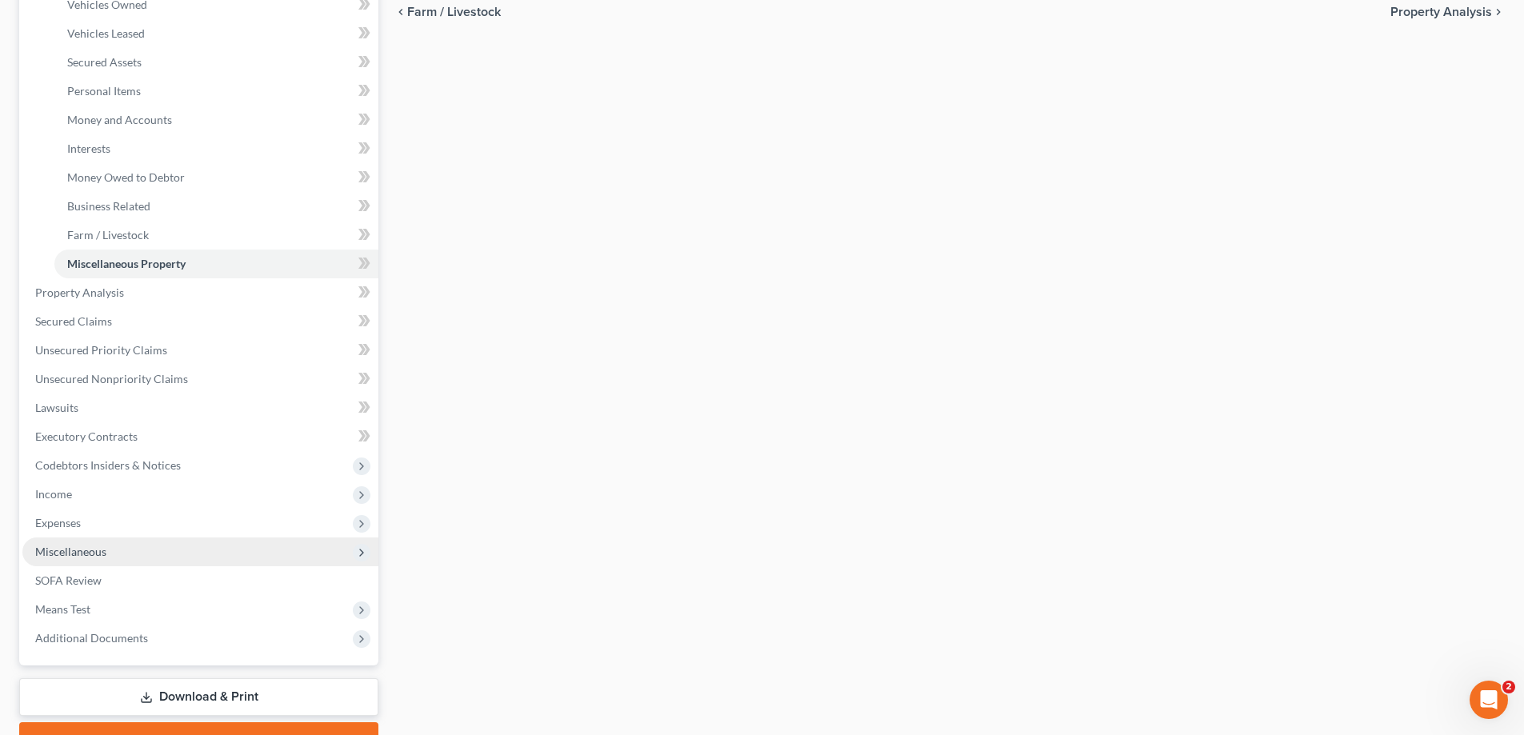
click at [93, 555] on span "Miscellaneous" at bounding box center [70, 552] width 71 height 14
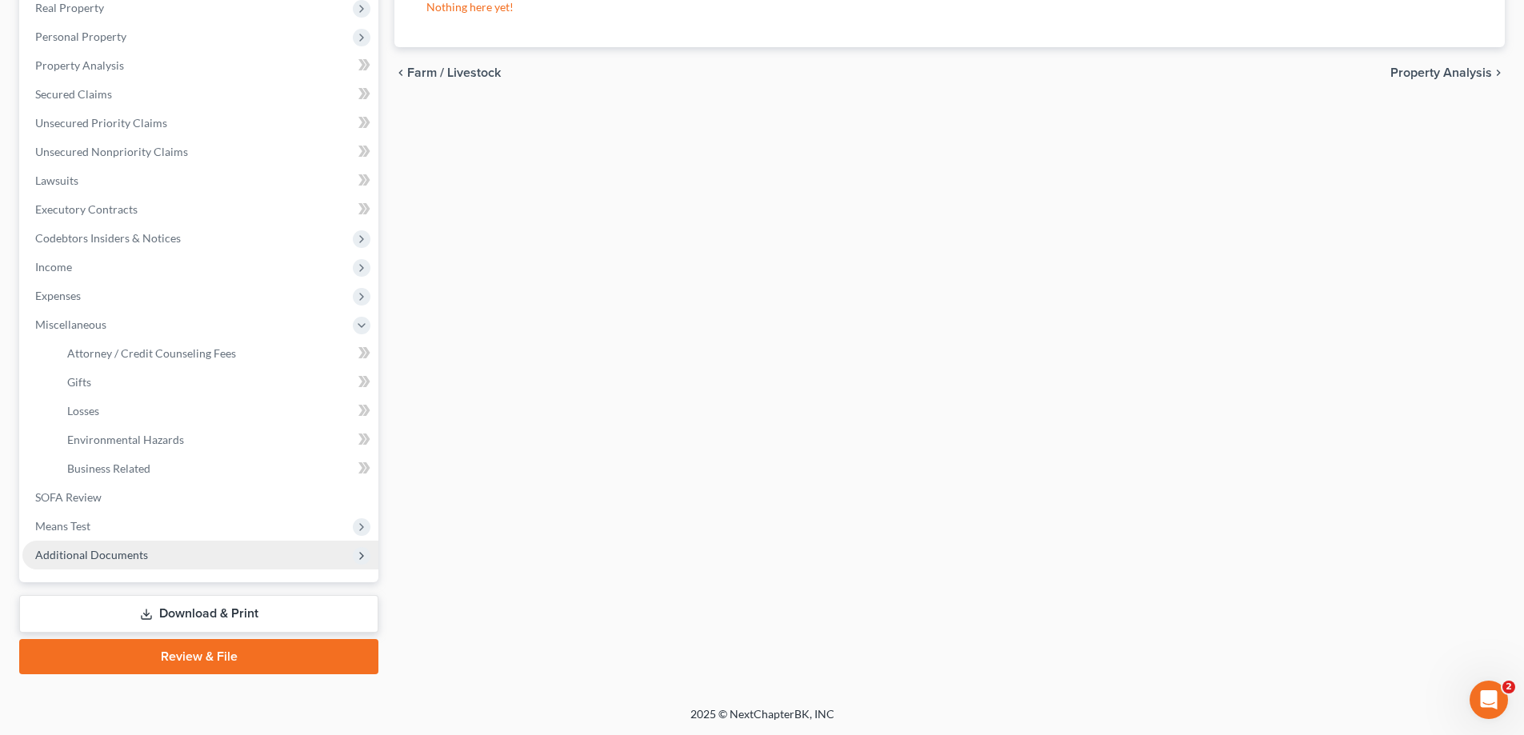
scroll to position [259, 0]
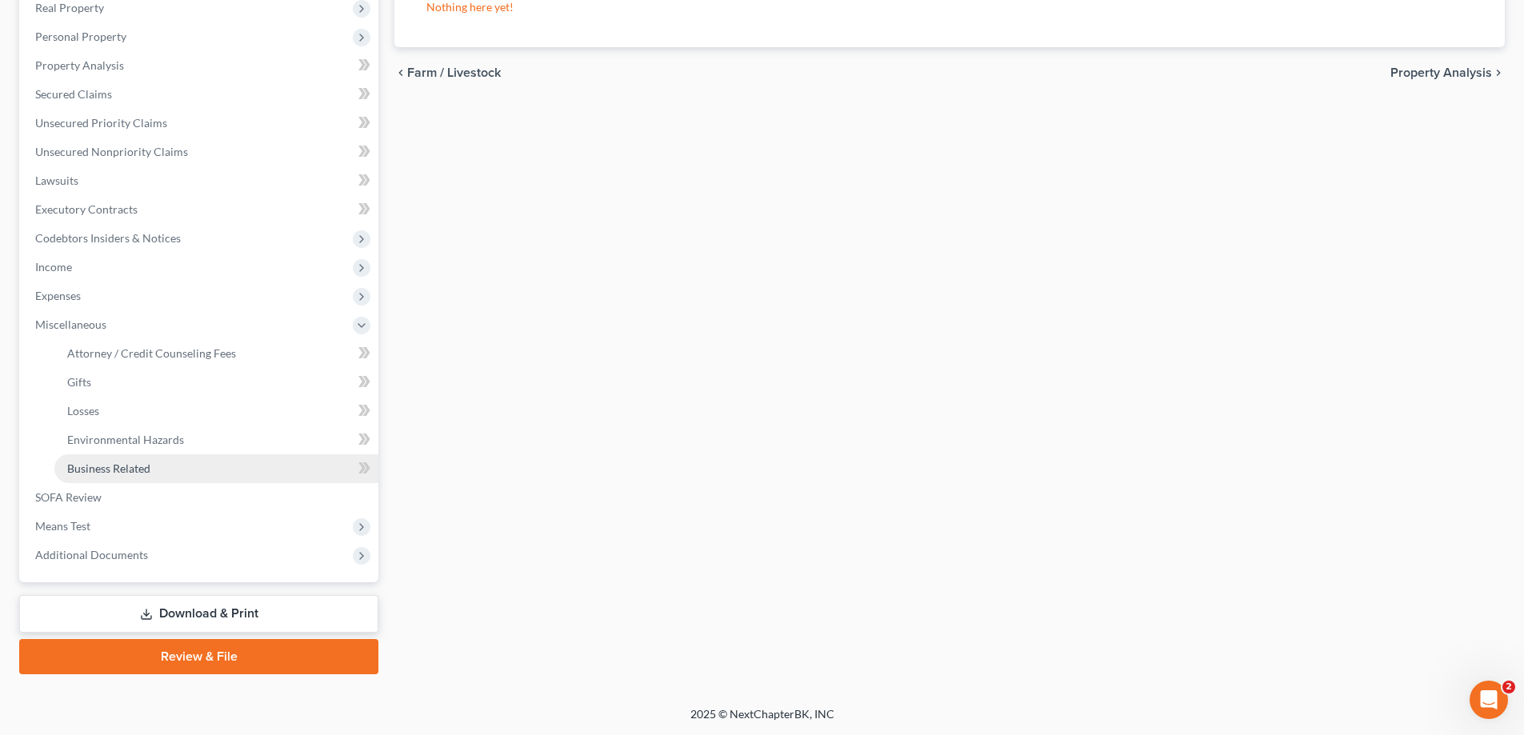
click at [131, 467] on span "Business Related" at bounding box center [108, 469] width 83 height 14
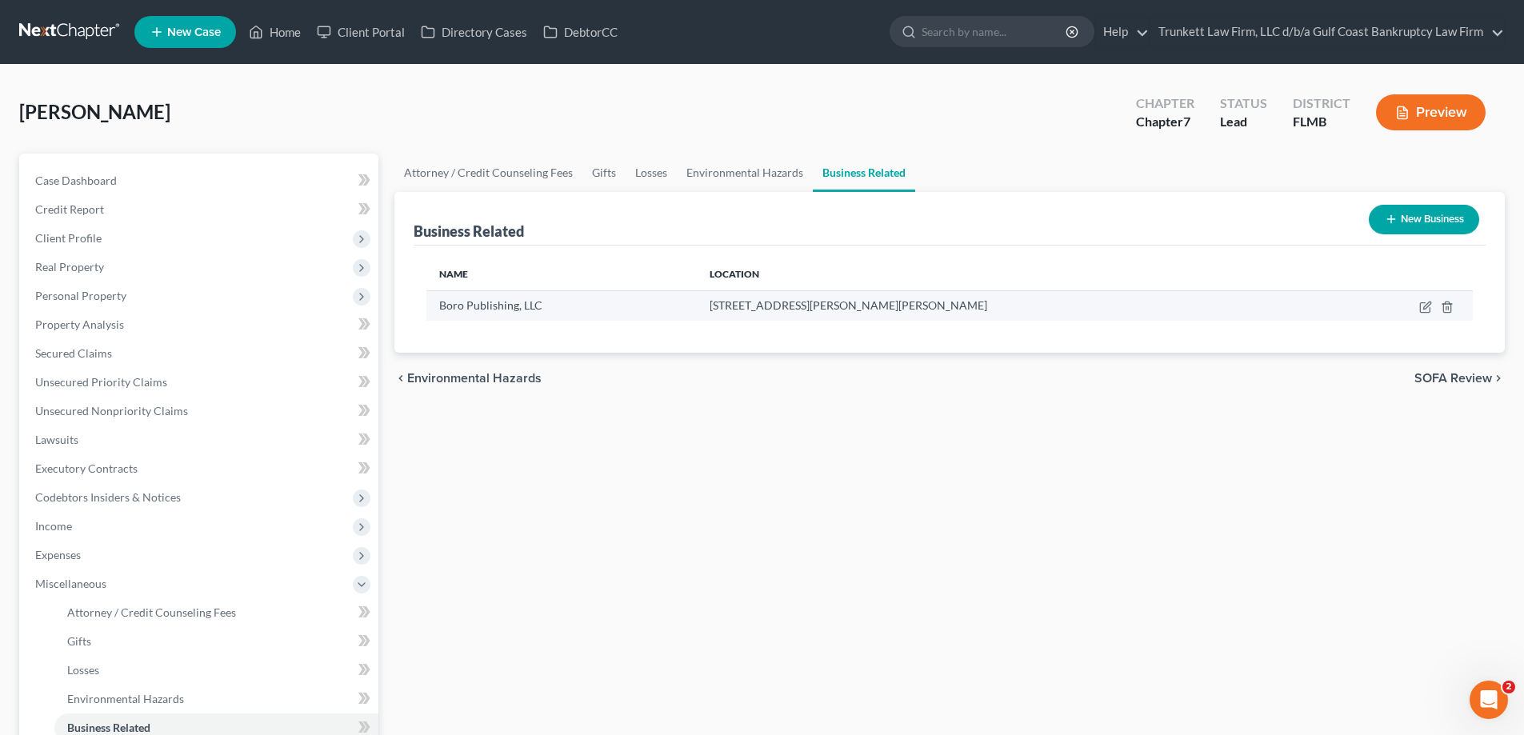
click at [1419, 301] on td at bounding box center [1403, 305] width 139 height 30
click at [1419, 303] on td at bounding box center [1403, 305] width 139 height 30
click at [1429, 310] on icon "button" at bounding box center [1426, 307] width 13 height 13
select select "member"
select select "9"
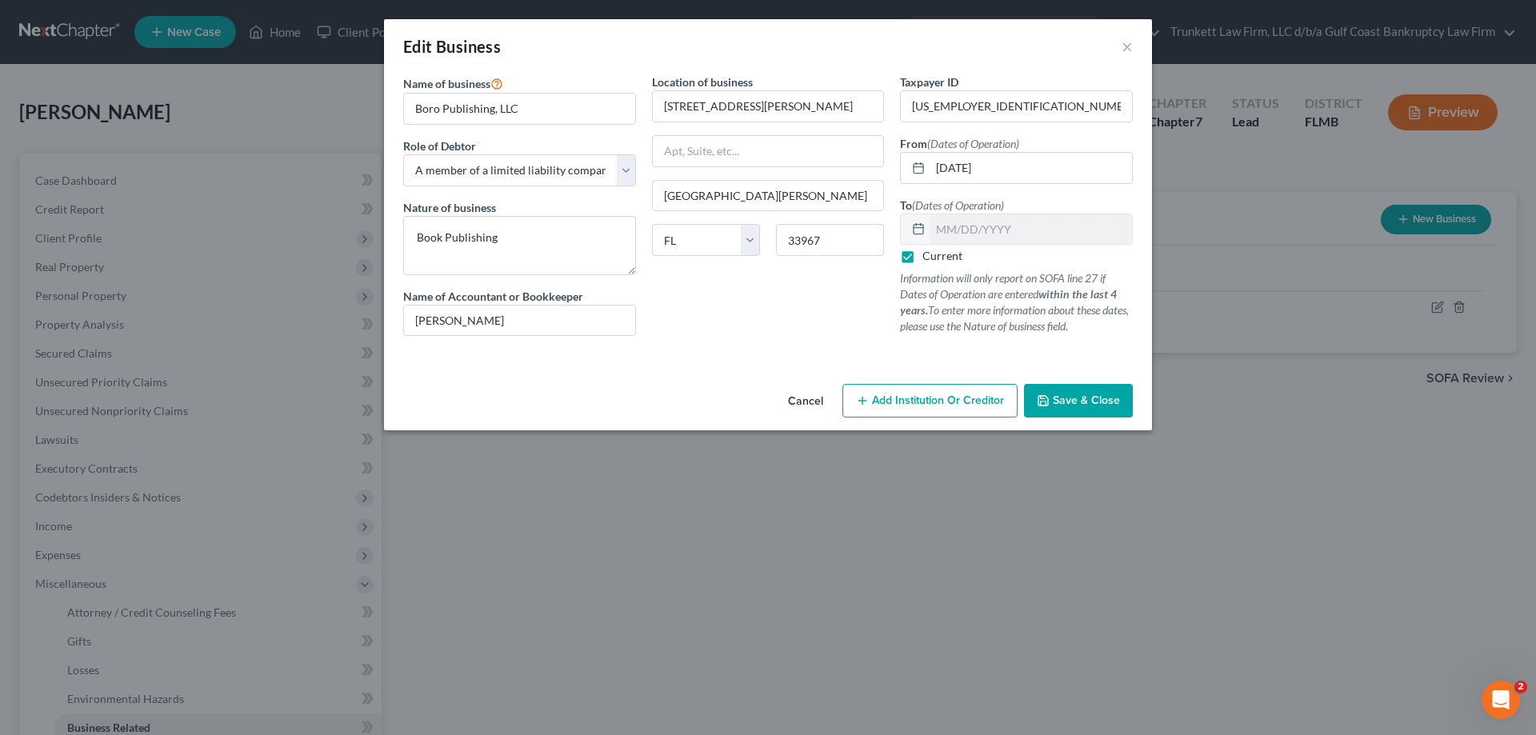
click at [1054, 395] on span "Save & Close" at bounding box center [1086, 401] width 67 height 14
